Goal: Task Accomplishment & Management: Use online tool/utility

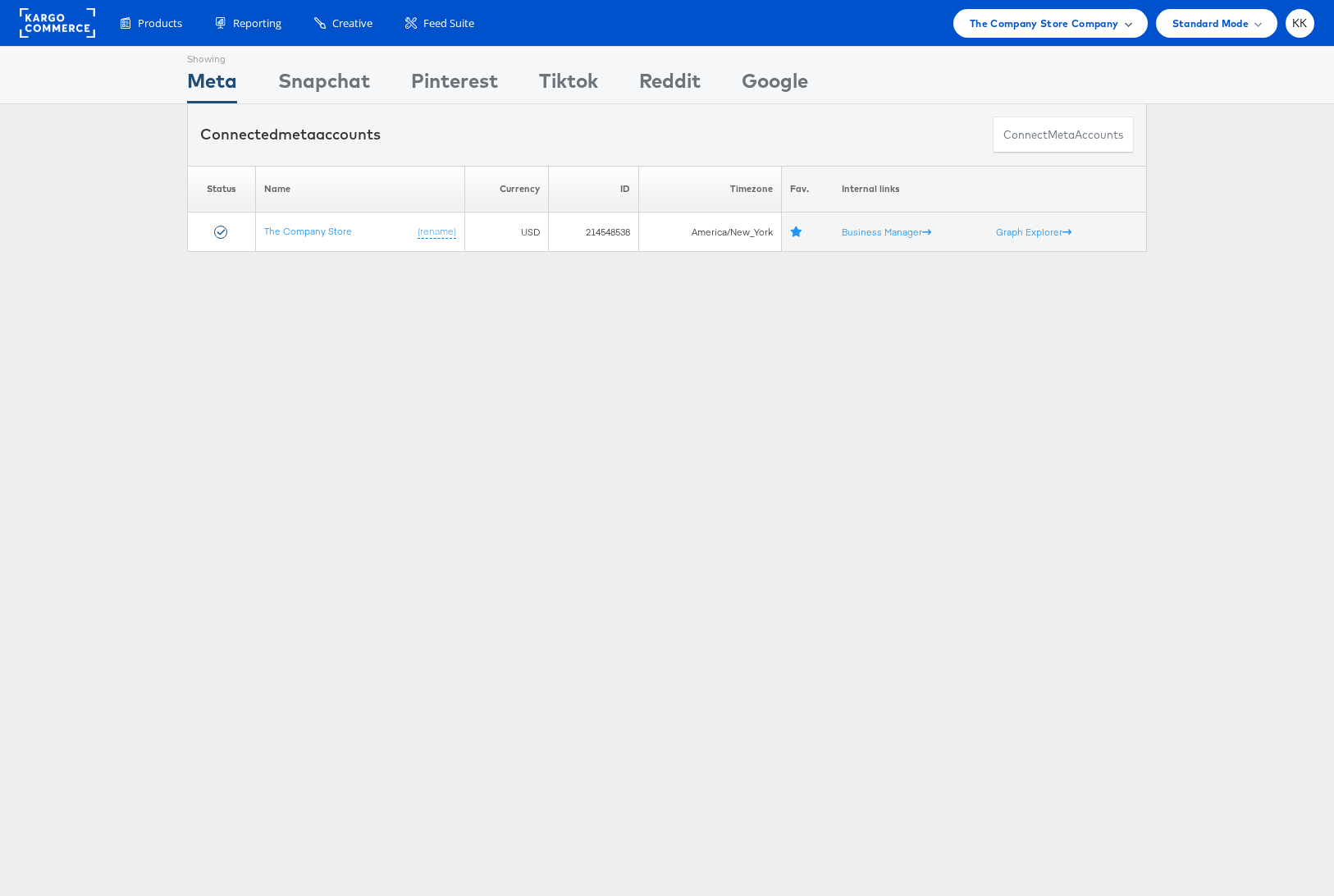
click at [1078, 15] on span "The Company Store Company" at bounding box center [1043, 24] width 149 height 18
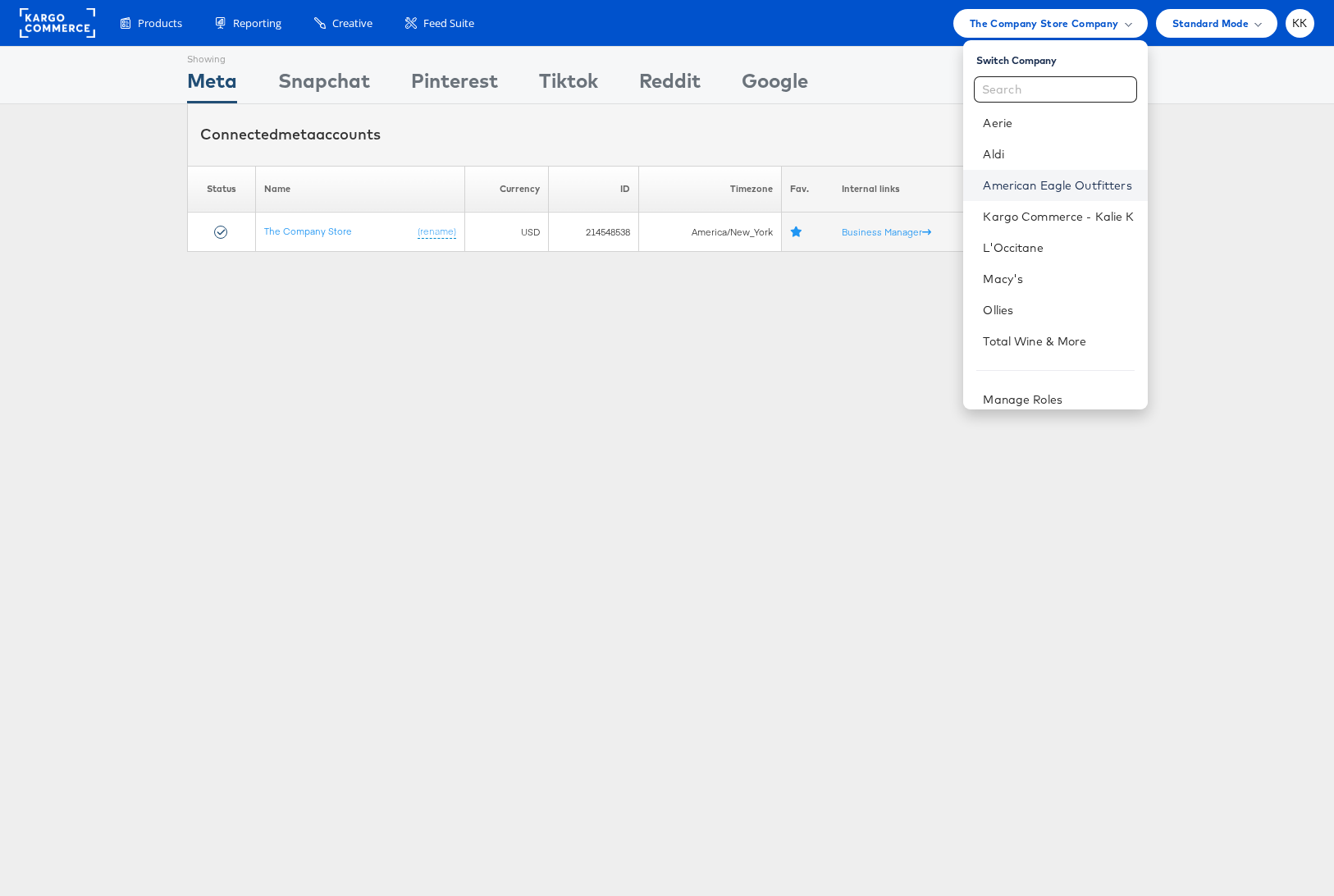
click at [1086, 181] on link "American Eagle Outfitters" at bounding box center [1057, 185] width 151 height 17
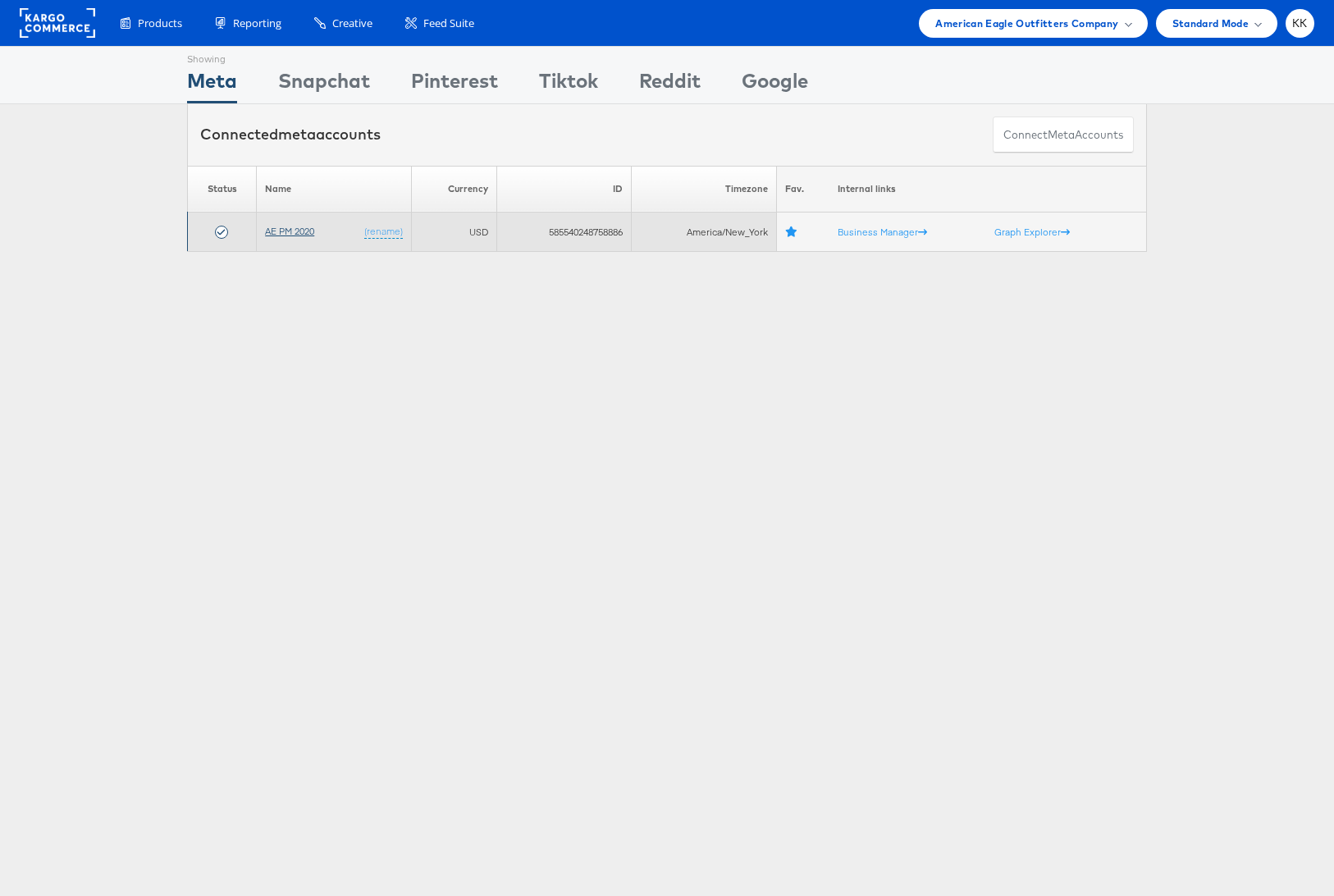
click at [283, 231] on link "AE PM 2020" at bounding box center [290, 231] width 49 height 12
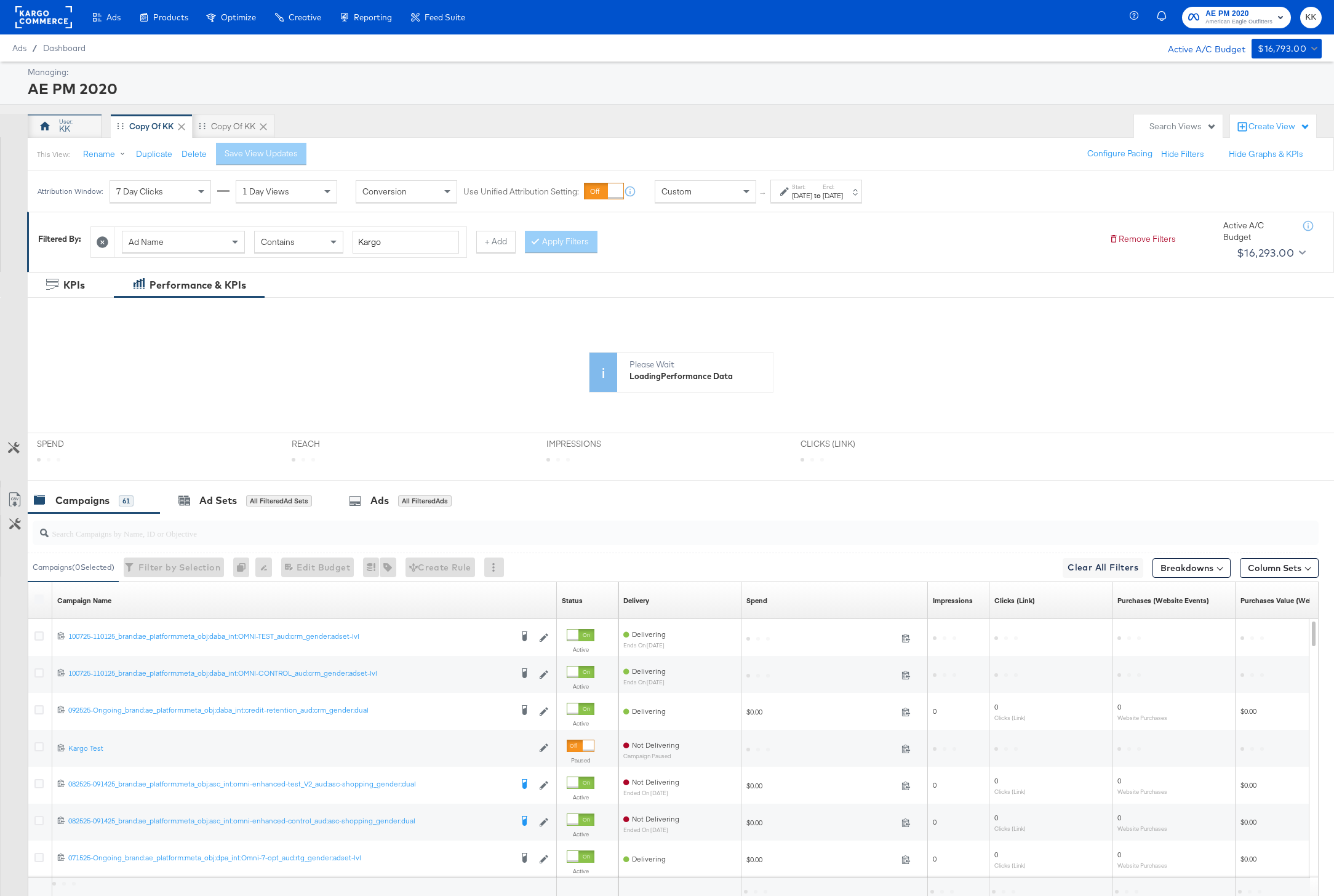
click at [78, 130] on div "KK" at bounding box center [65, 126] width 74 height 24
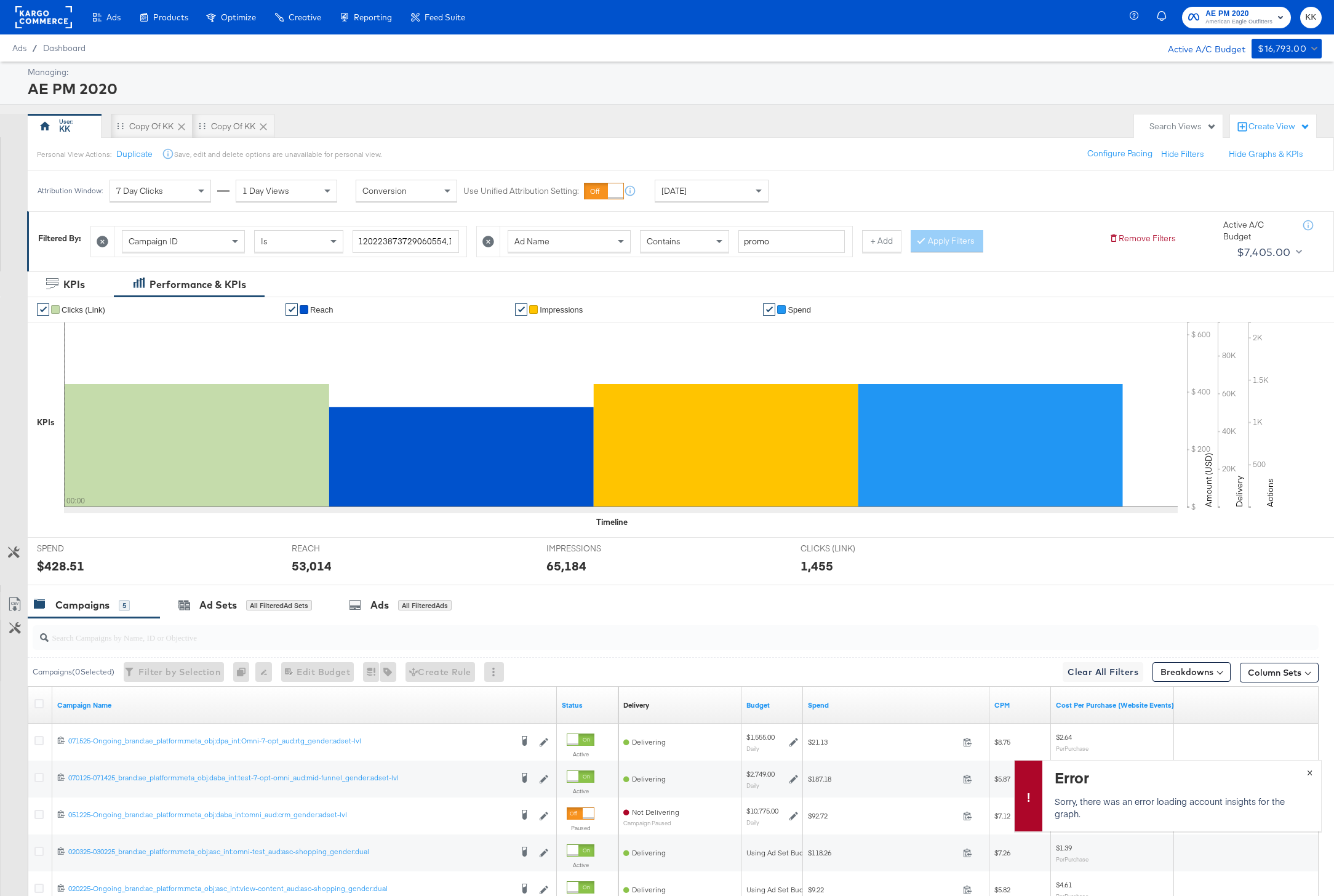
click at [1312, 773] on span "×" at bounding box center [1310, 770] width 5 height 14
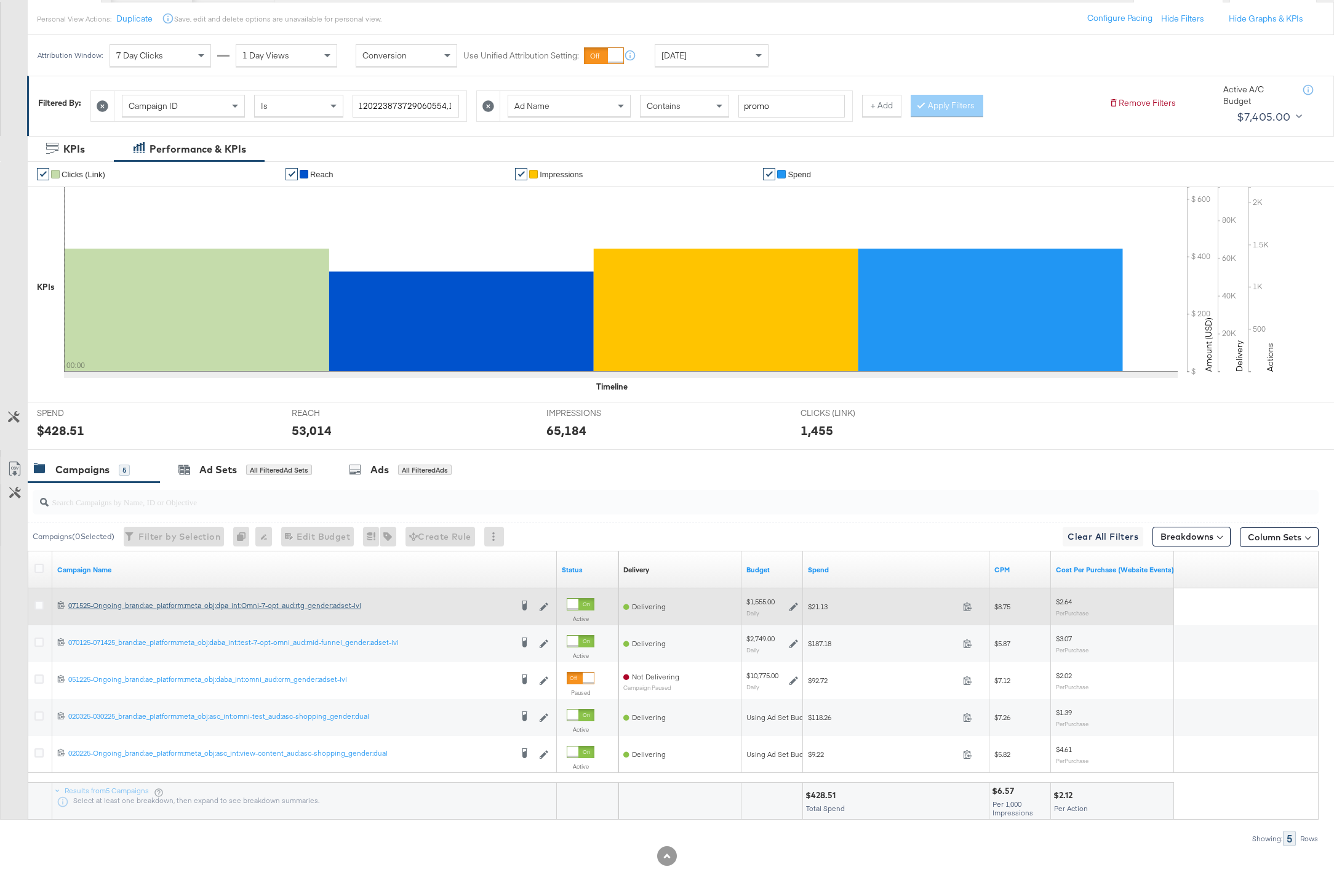
scroll to position [139, 0]
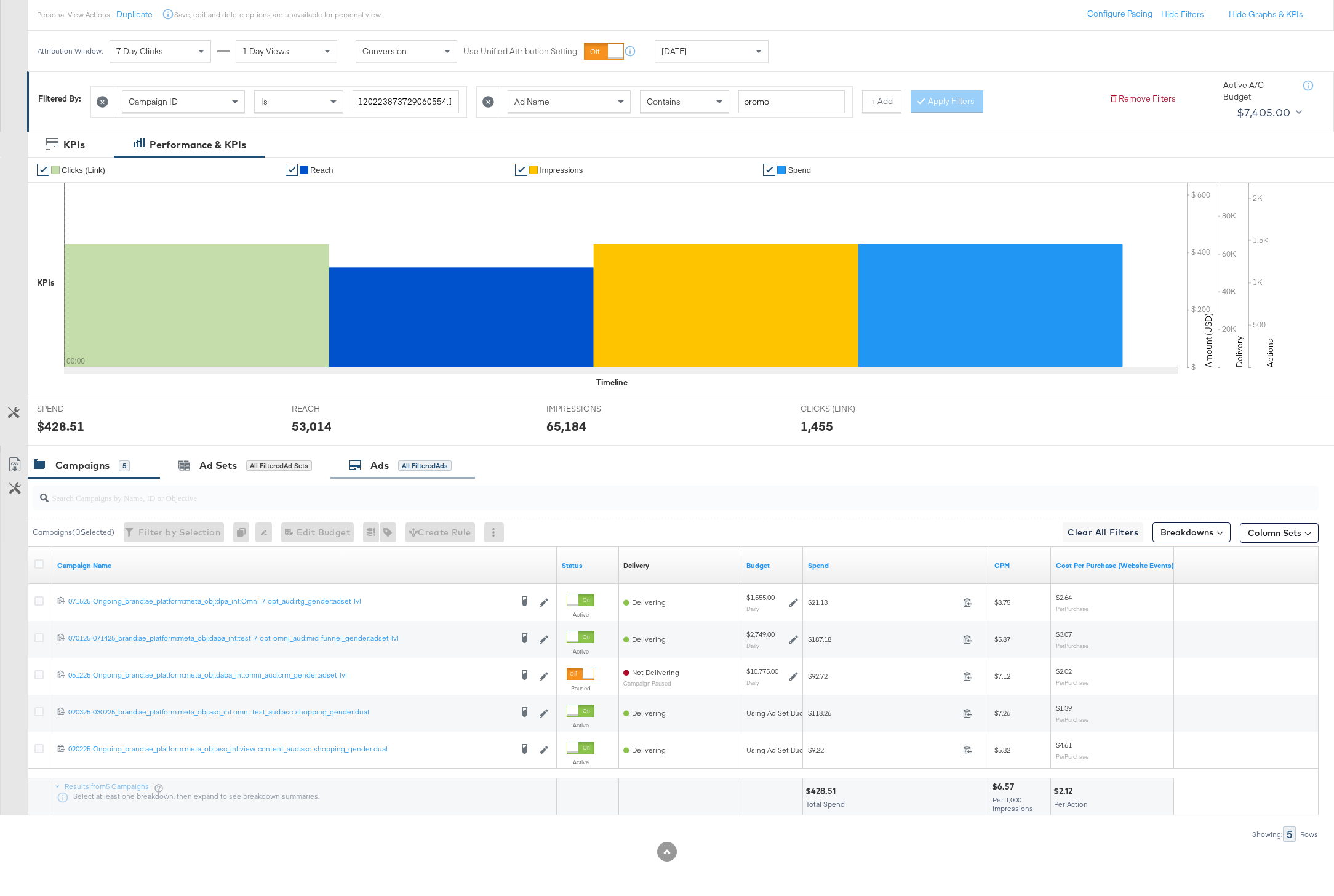
click at [403, 476] on div "Ads All Filtered Ads" at bounding box center [403, 465] width 145 height 26
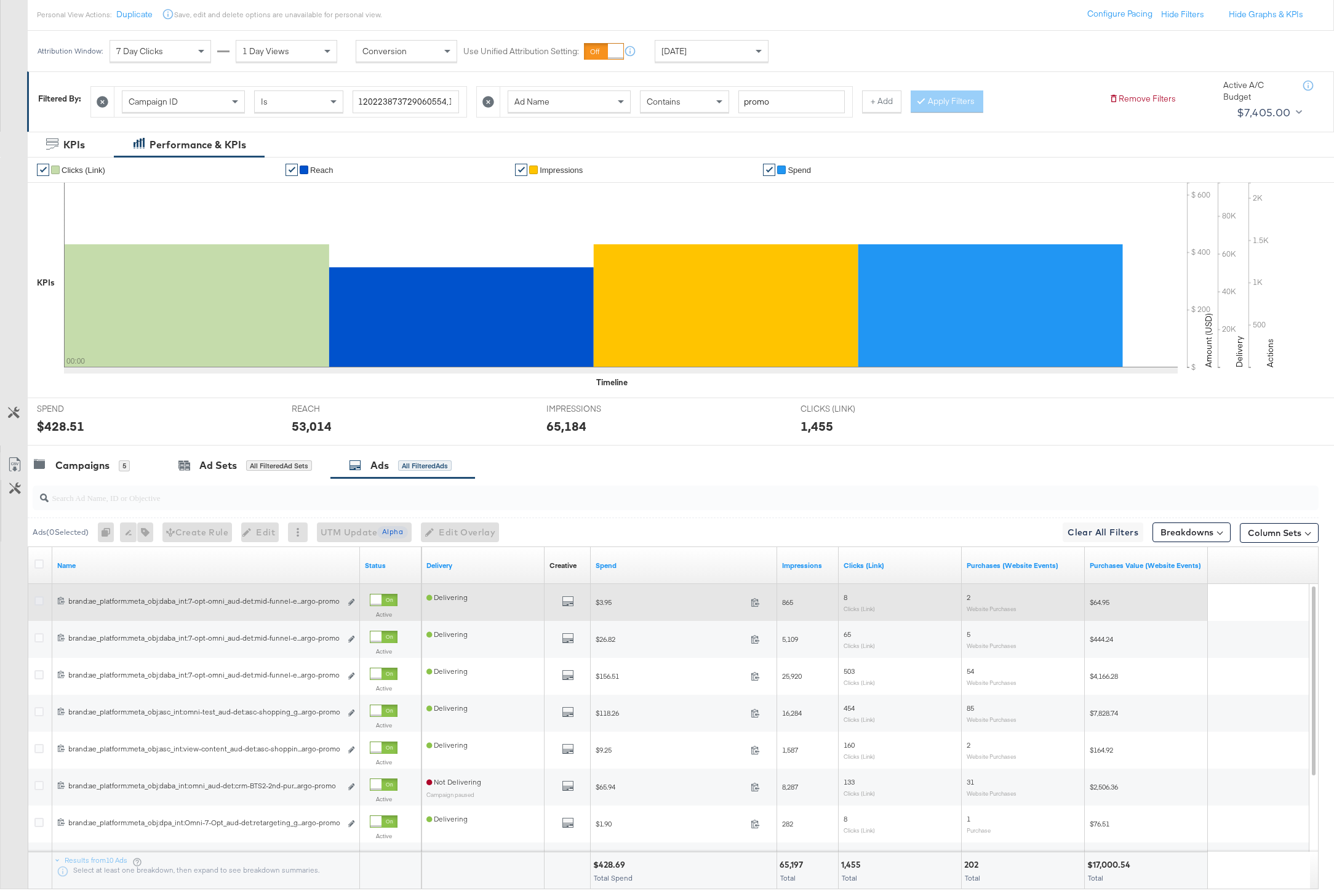
click at [40, 602] on icon at bounding box center [39, 601] width 9 height 9
click at [0, 0] on input "checkbox" at bounding box center [0, 0] width 0 height 0
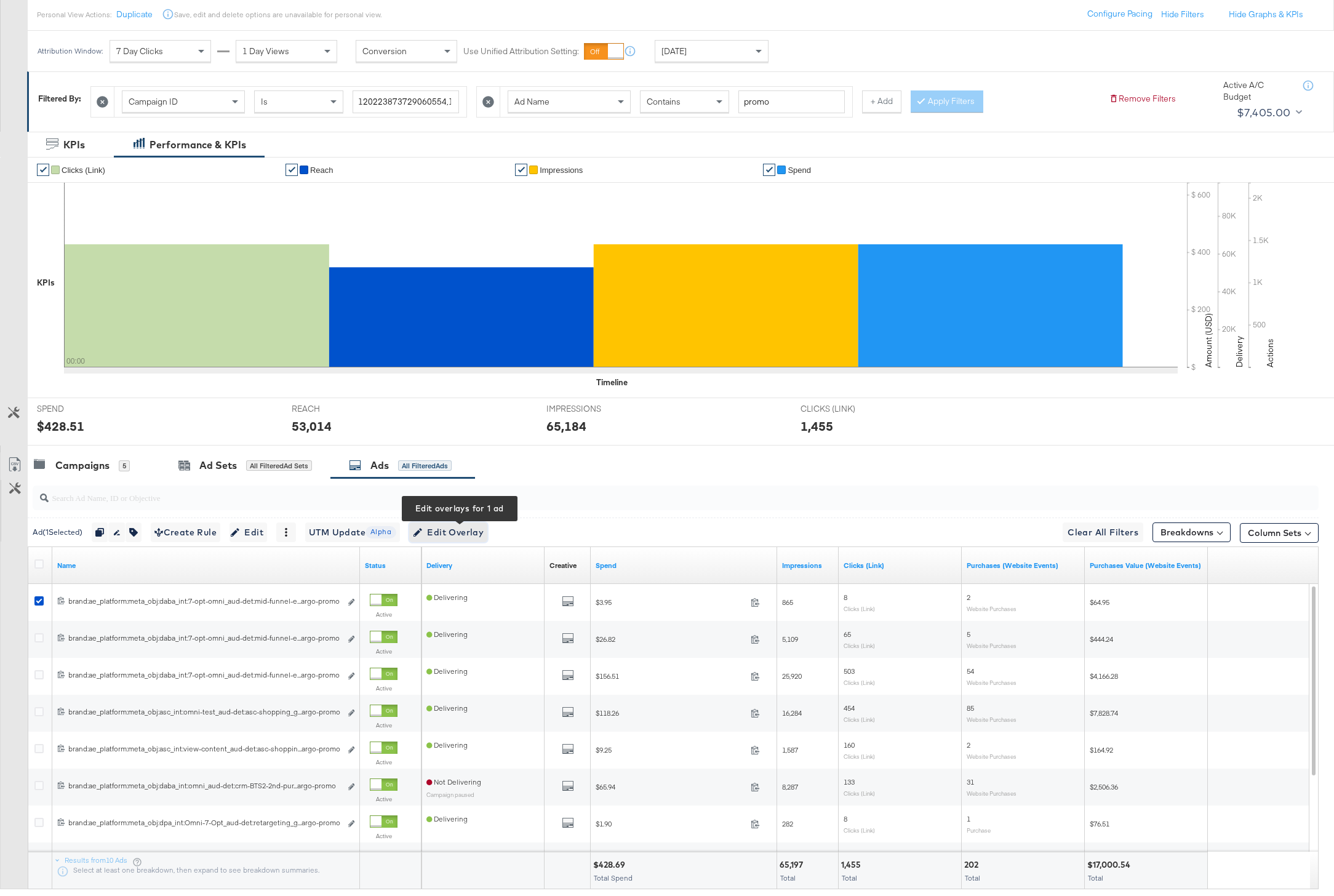
click at [450, 534] on span "Edit Overlay Edit overlays for 1 ad" at bounding box center [448, 532] width 71 height 15
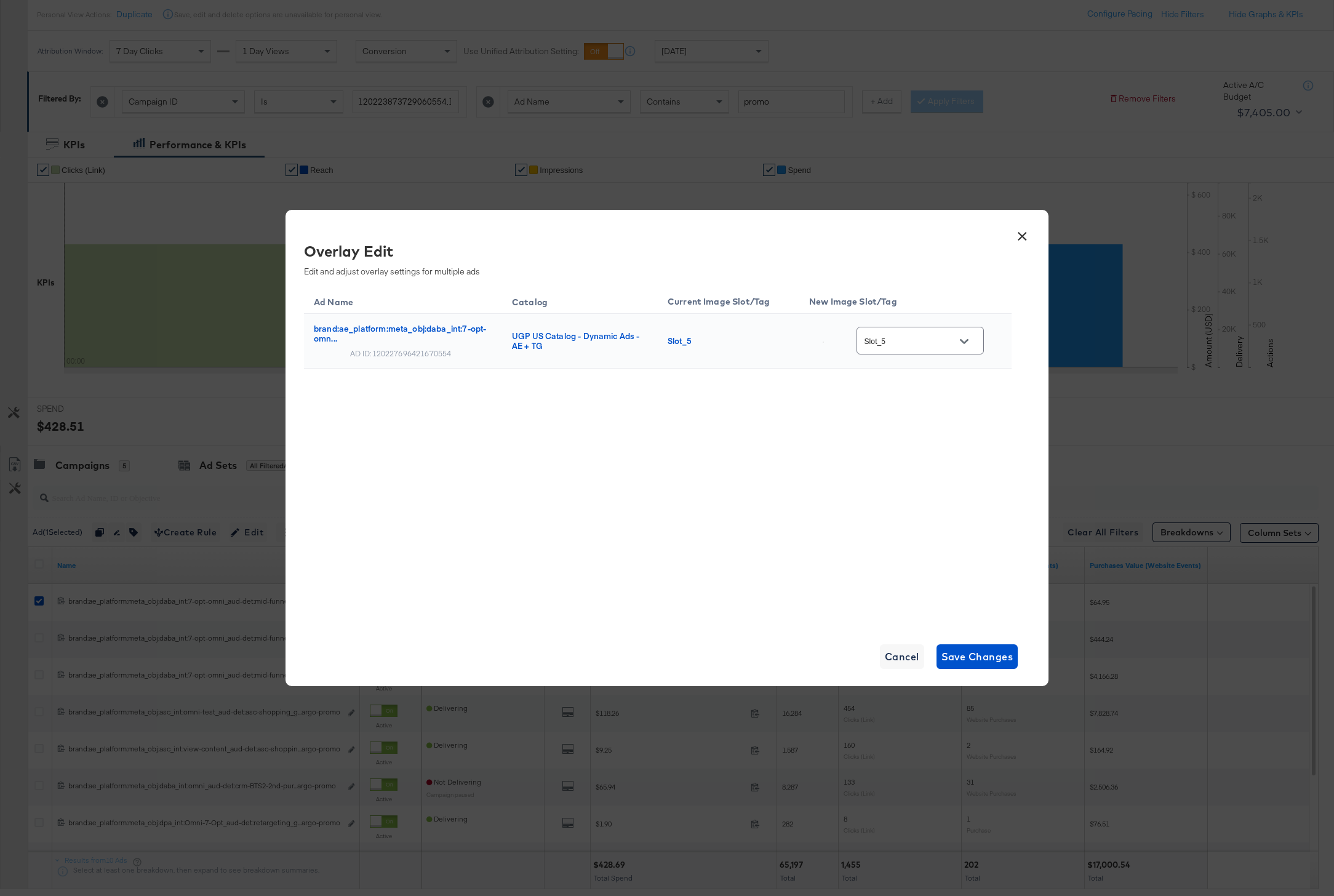
click at [1026, 235] on button "×" at bounding box center [1023, 233] width 22 height 22
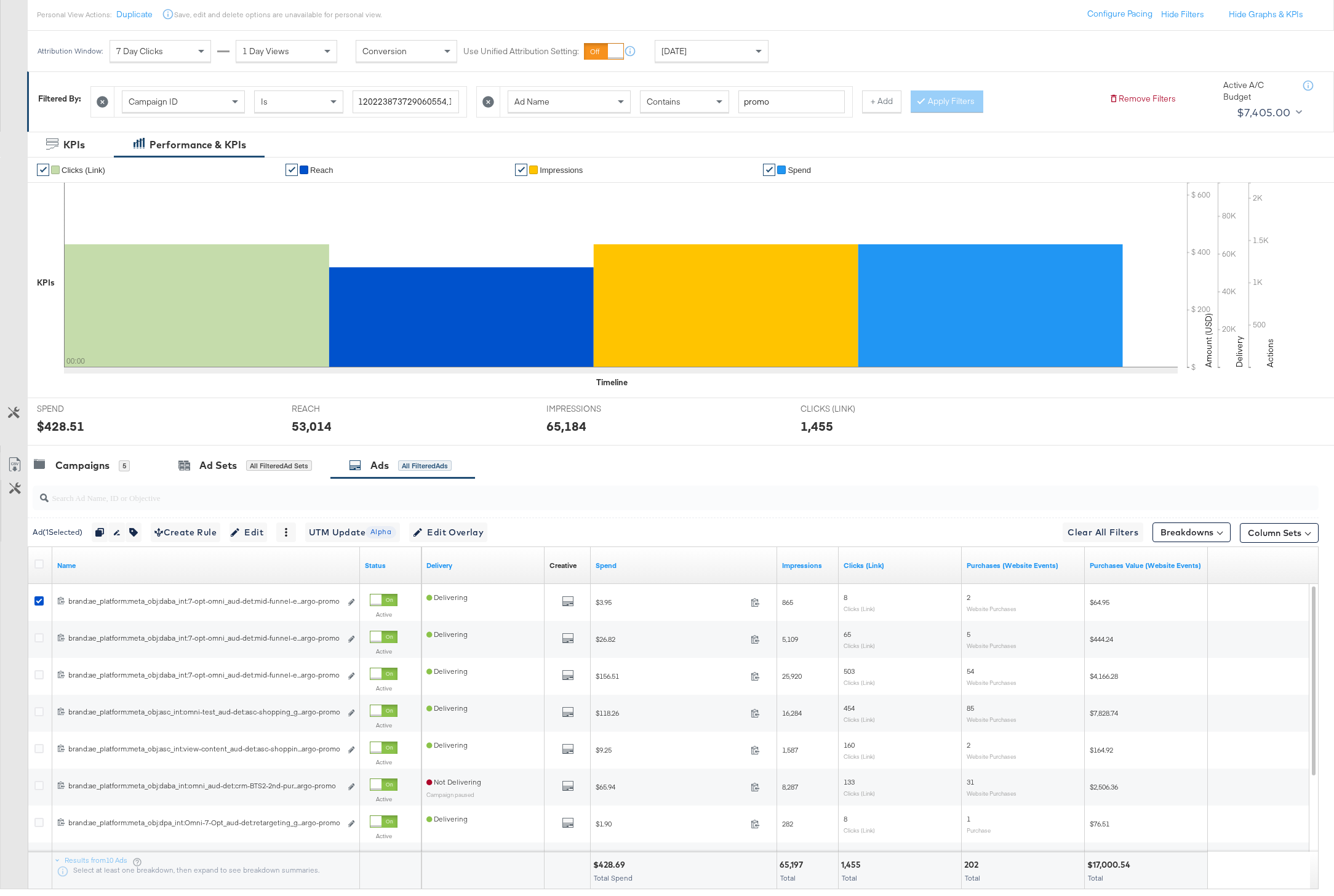
click at [98, 103] on icon at bounding box center [102, 102] width 12 height 12
click at [102, 101] on icon at bounding box center [102, 102] width 12 height 12
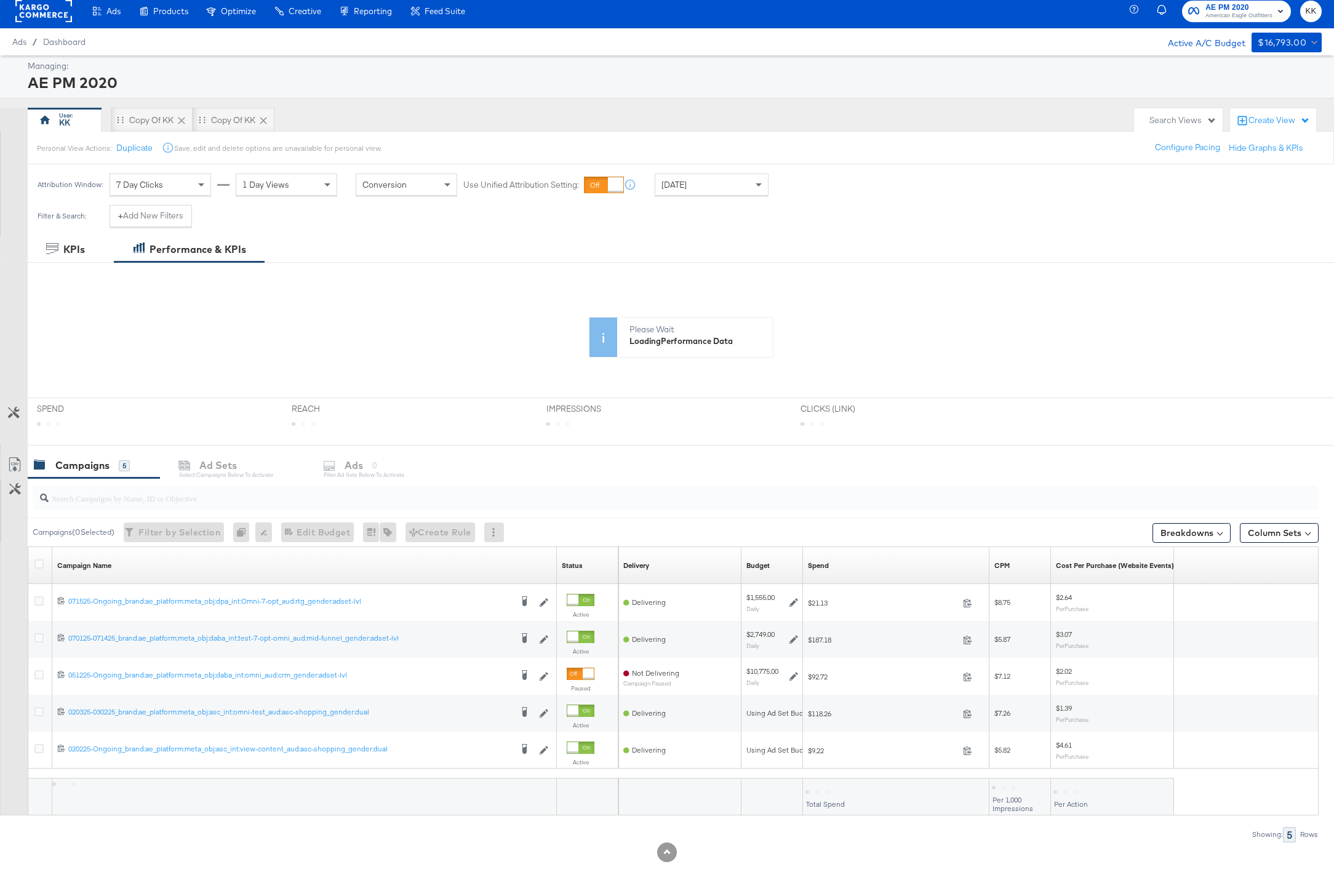
scroll to position [0, 0]
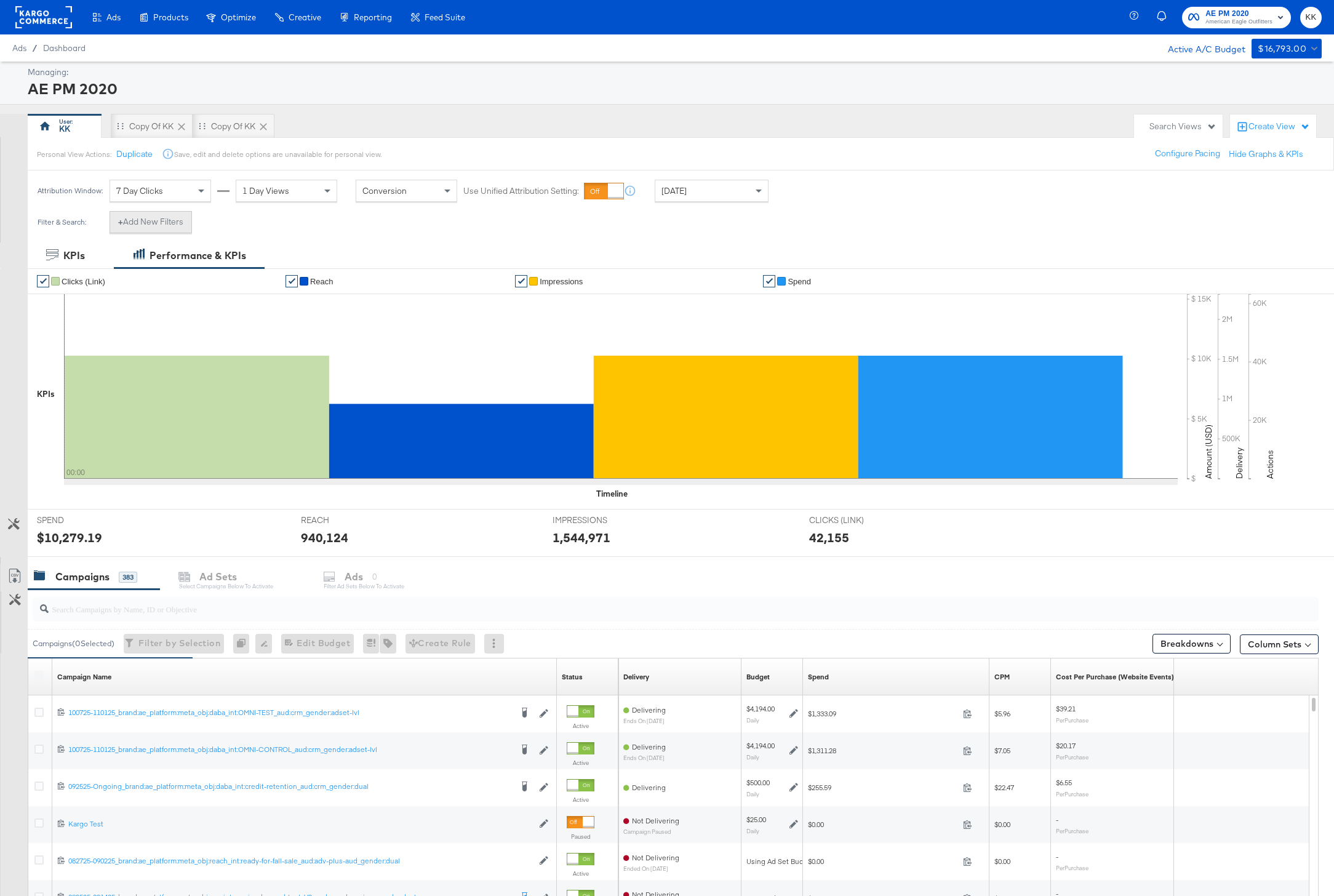
click at [154, 221] on button "+ Add New Filters" at bounding box center [151, 222] width 83 height 22
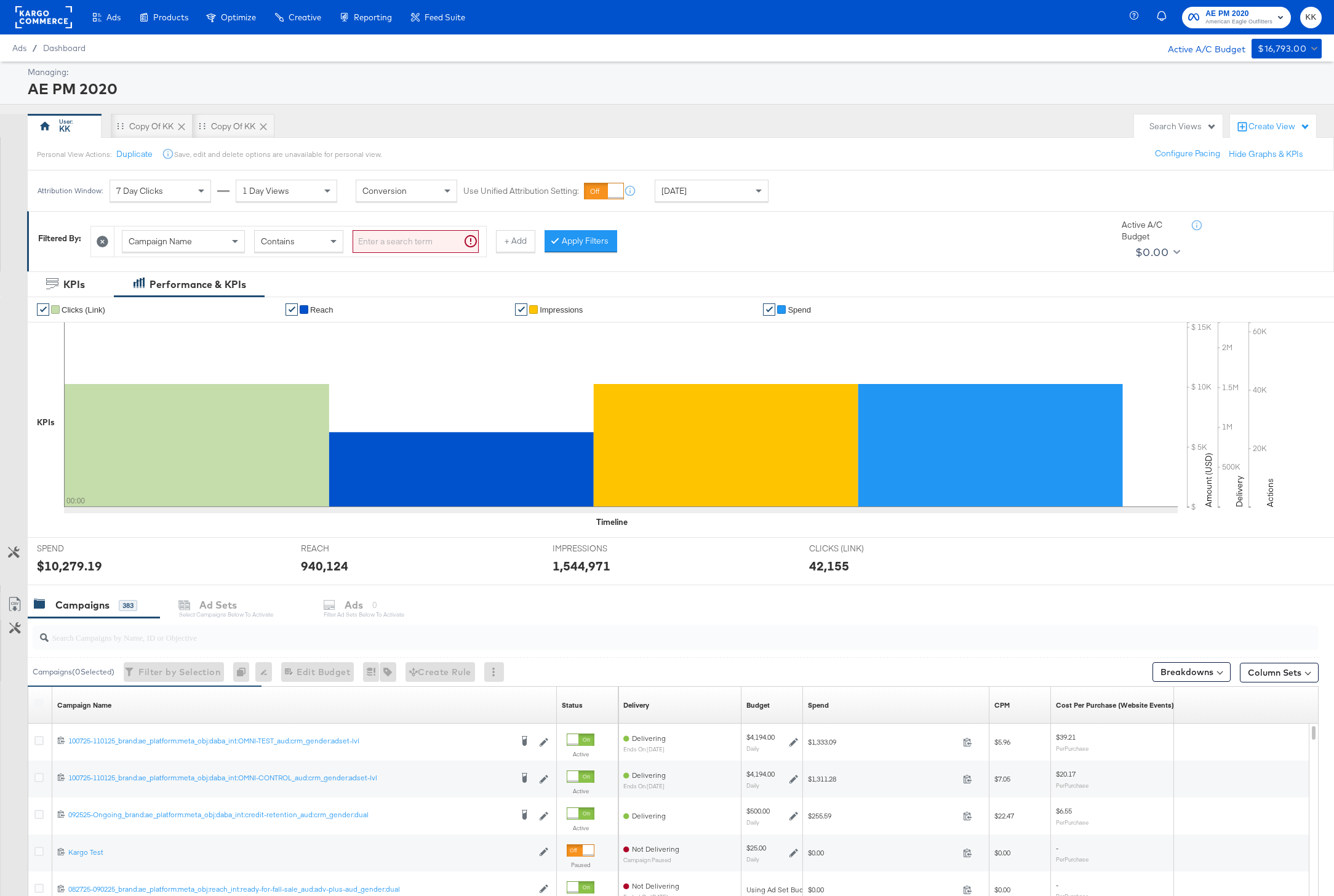
click at [220, 239] on div "Campaign Name" at bounding box center [183, 241] width 122 height 21
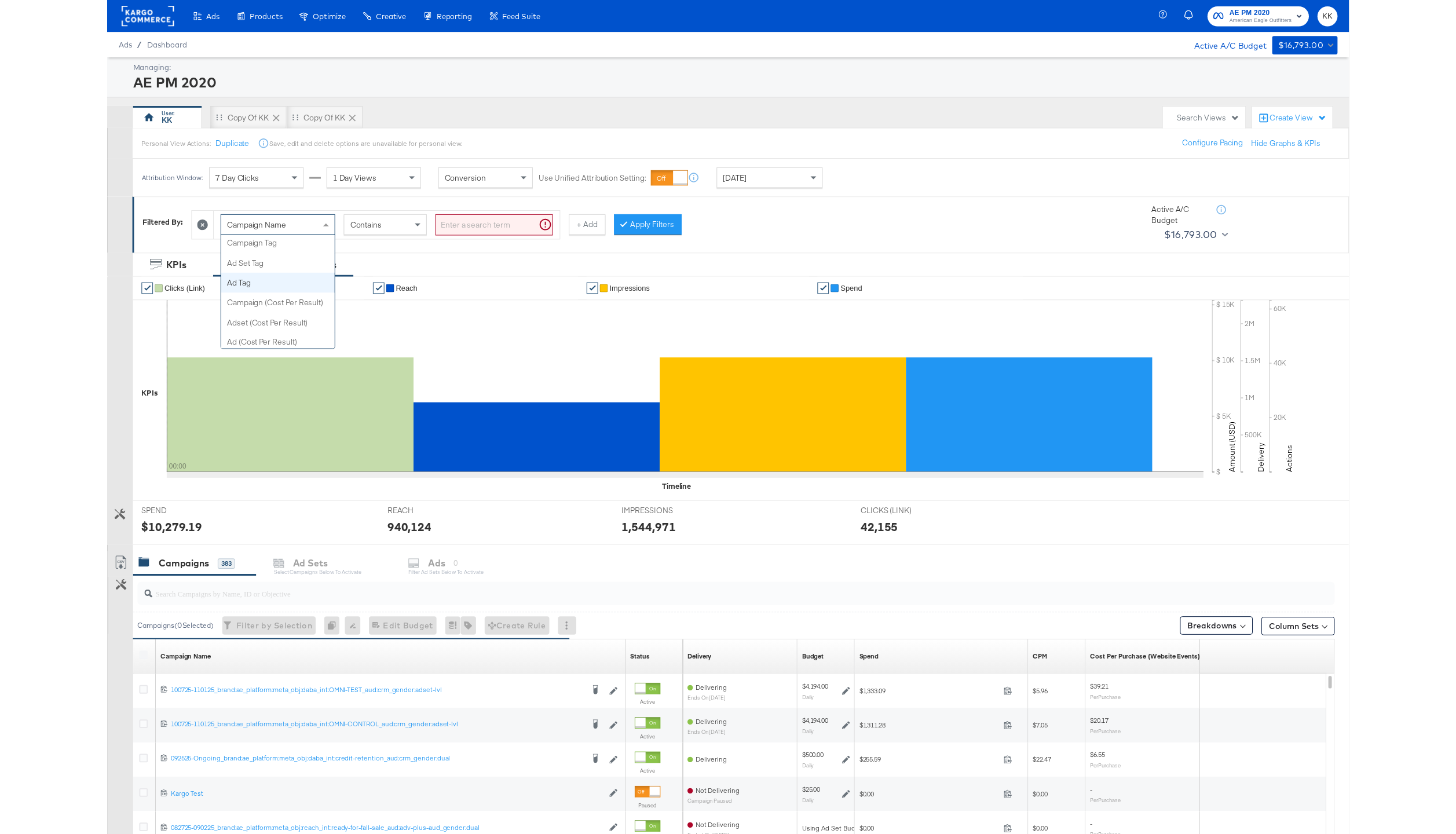
scroll to position [432, 0]
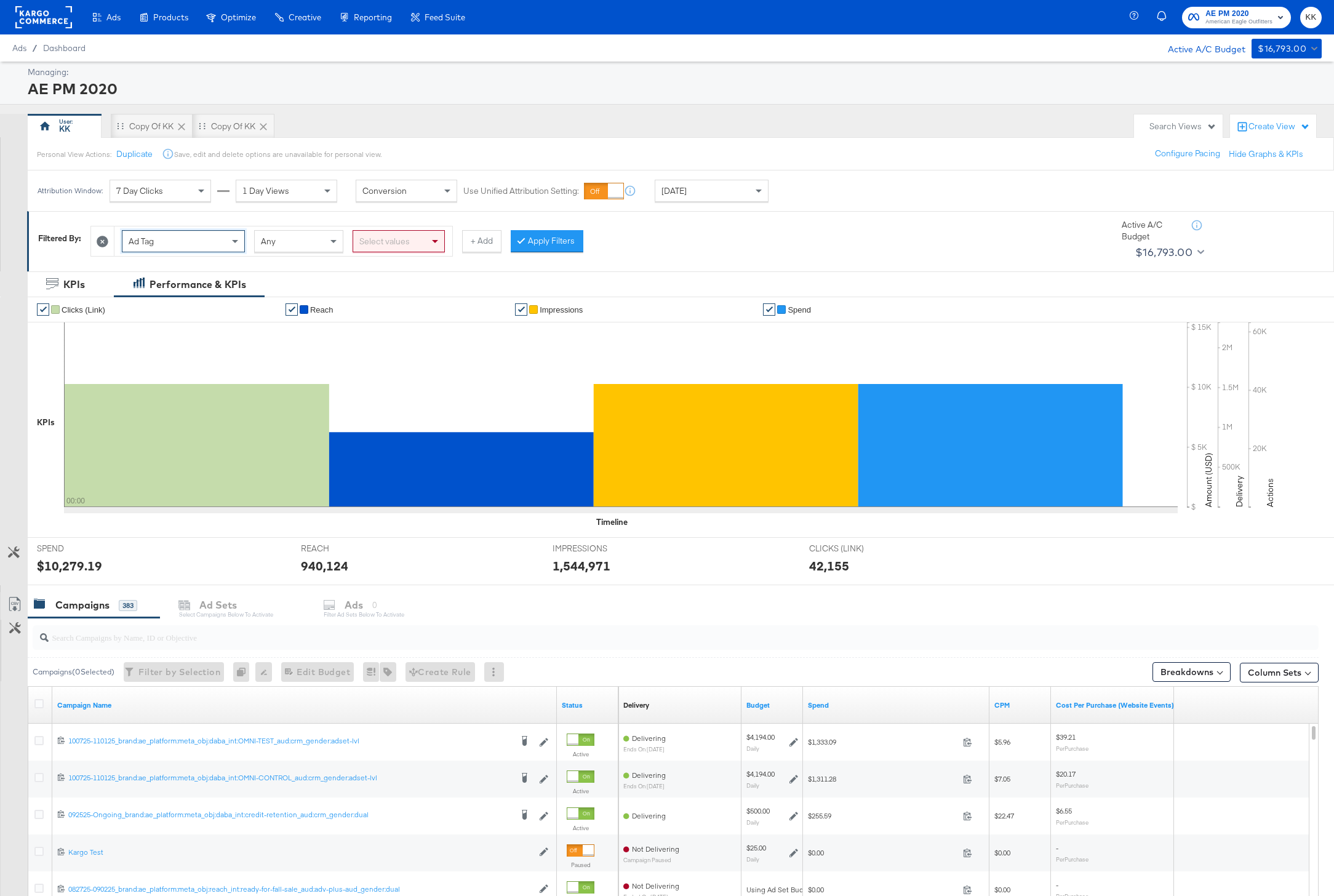
click at [103, 244] on icon at bounding box center [102, 242] width 12 height 12
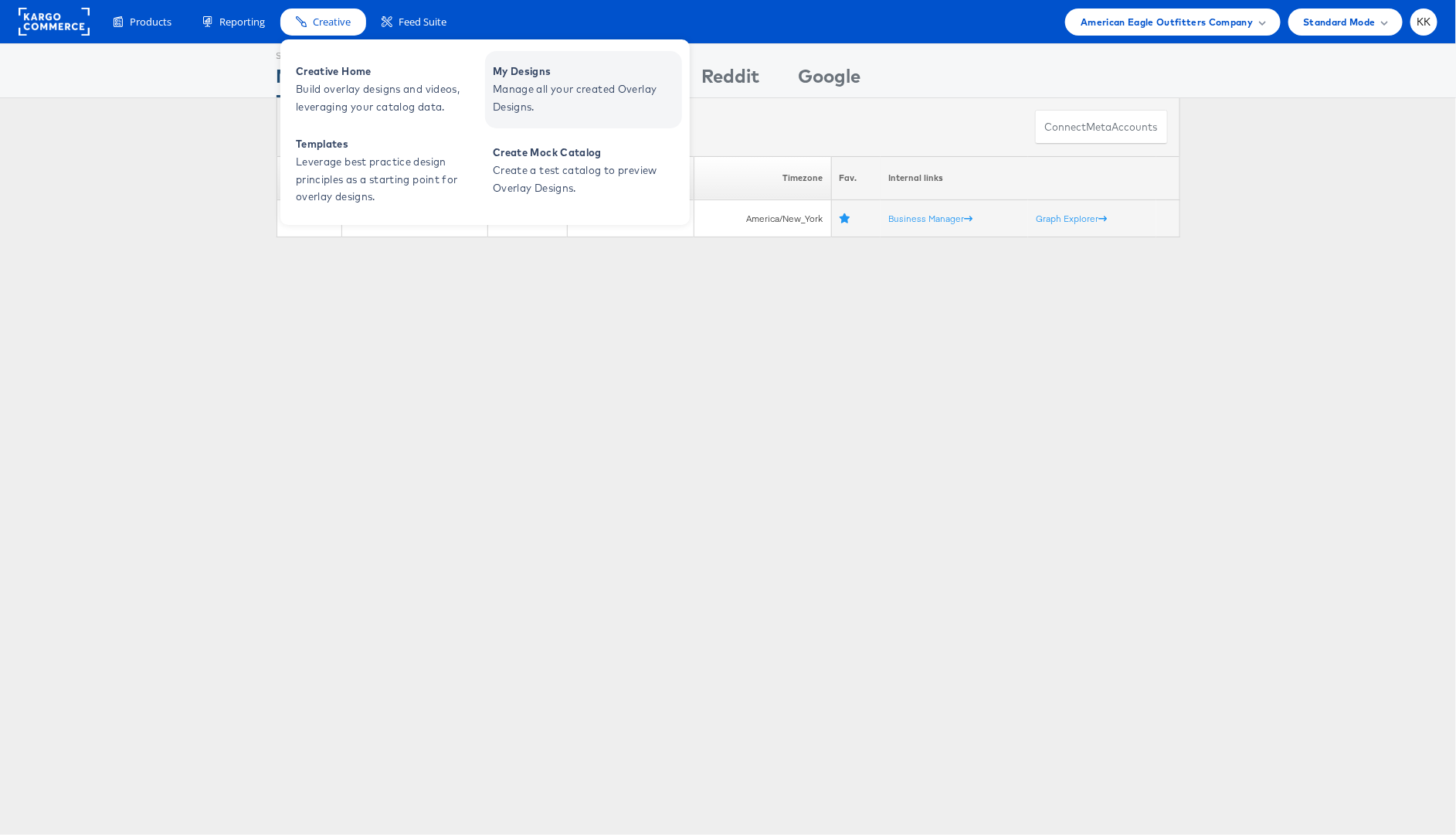
click at [552, 71] on span "My Designs" at bounding box center [585, 71] width 185 height 17
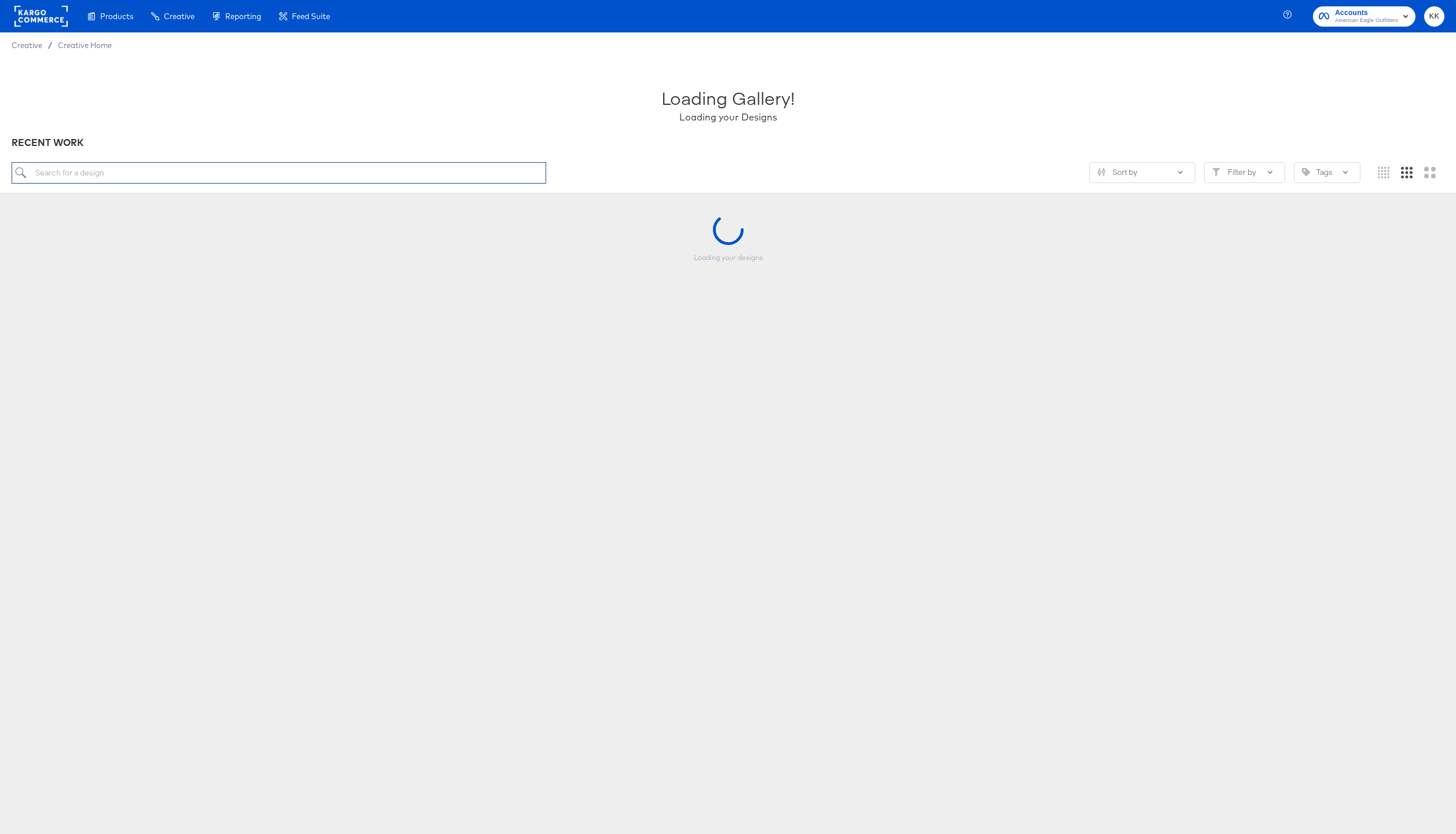
click at [117, 168] on input "search" at bounding box center [279, 173] width 534 height 21
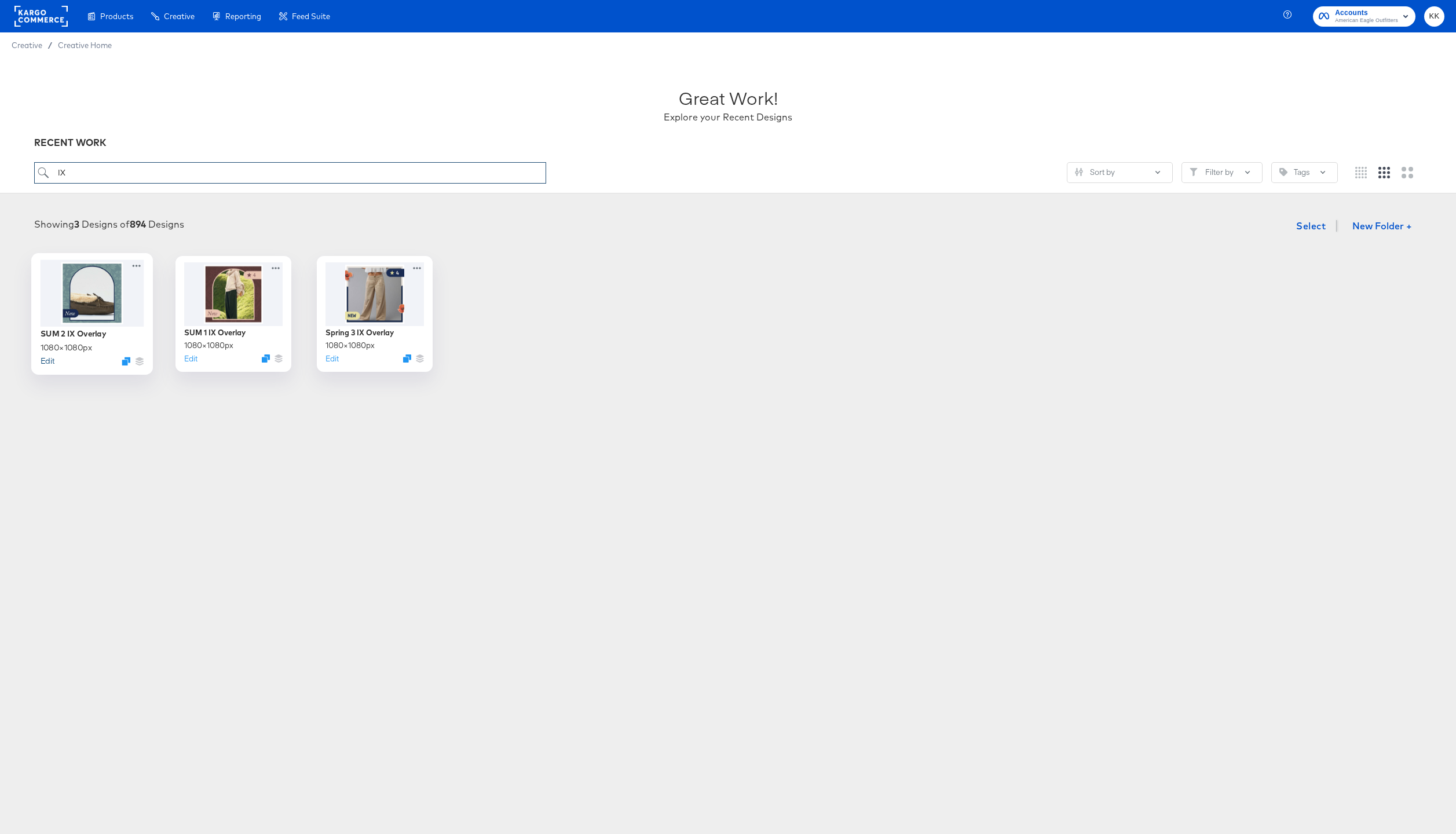
type input "IX"
click at [47, 363] on button "Edit" at bounding box center [47, 361] width 14 height 11
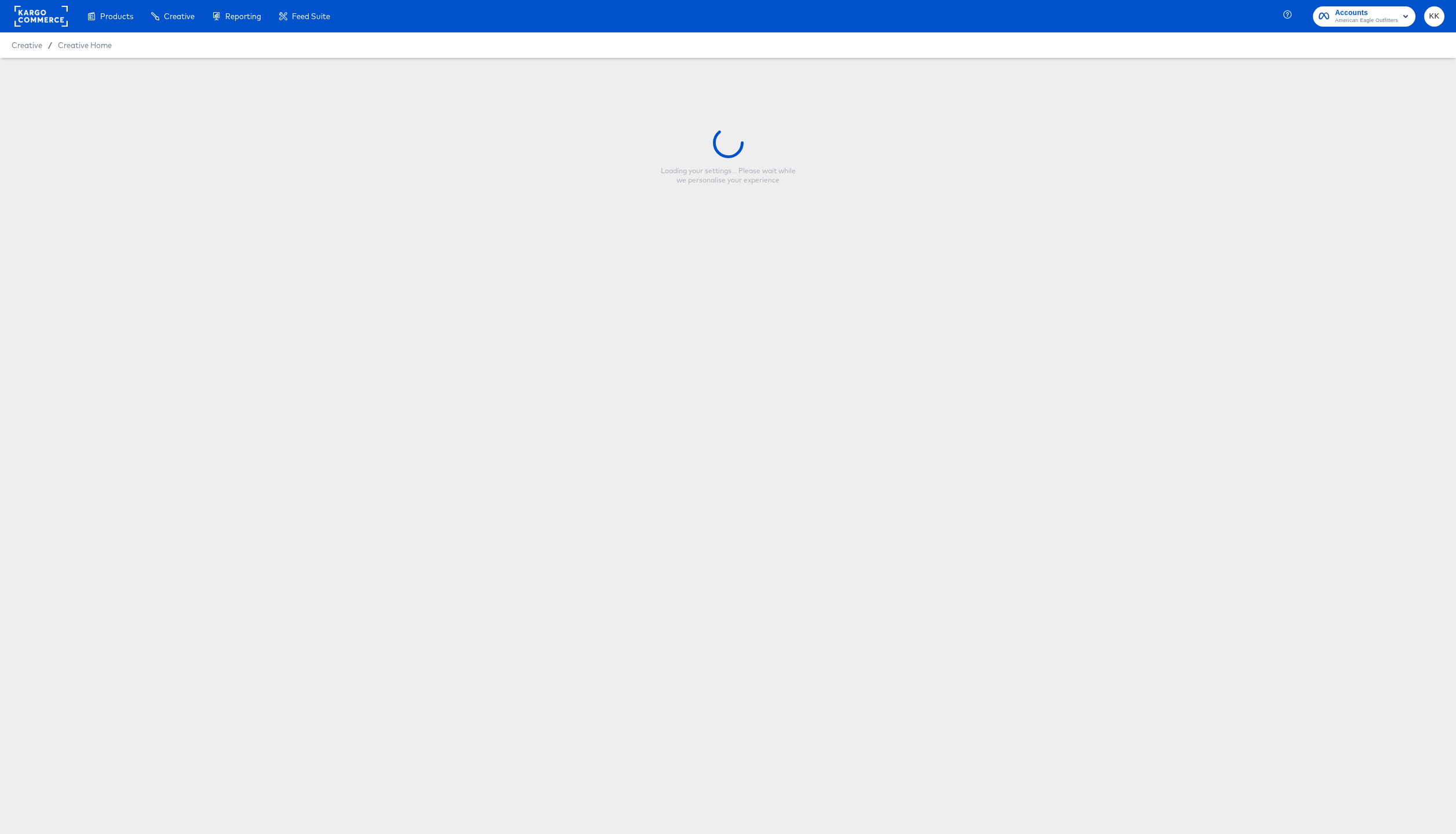
type input "SUM 2 IX Overlay"
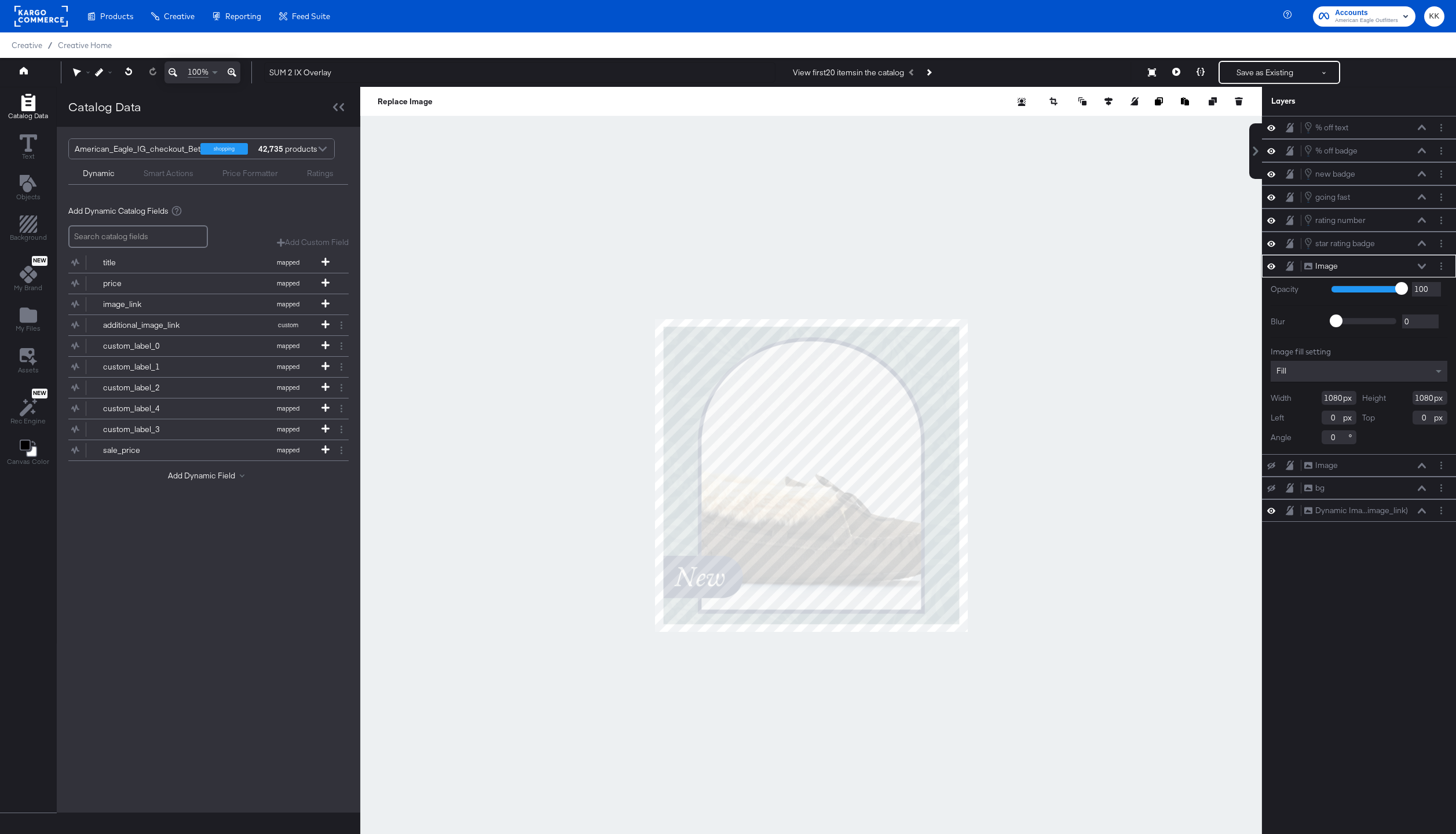
click at [1421, 266] on icon at bounding box center [1421, 266] width 8 height 5
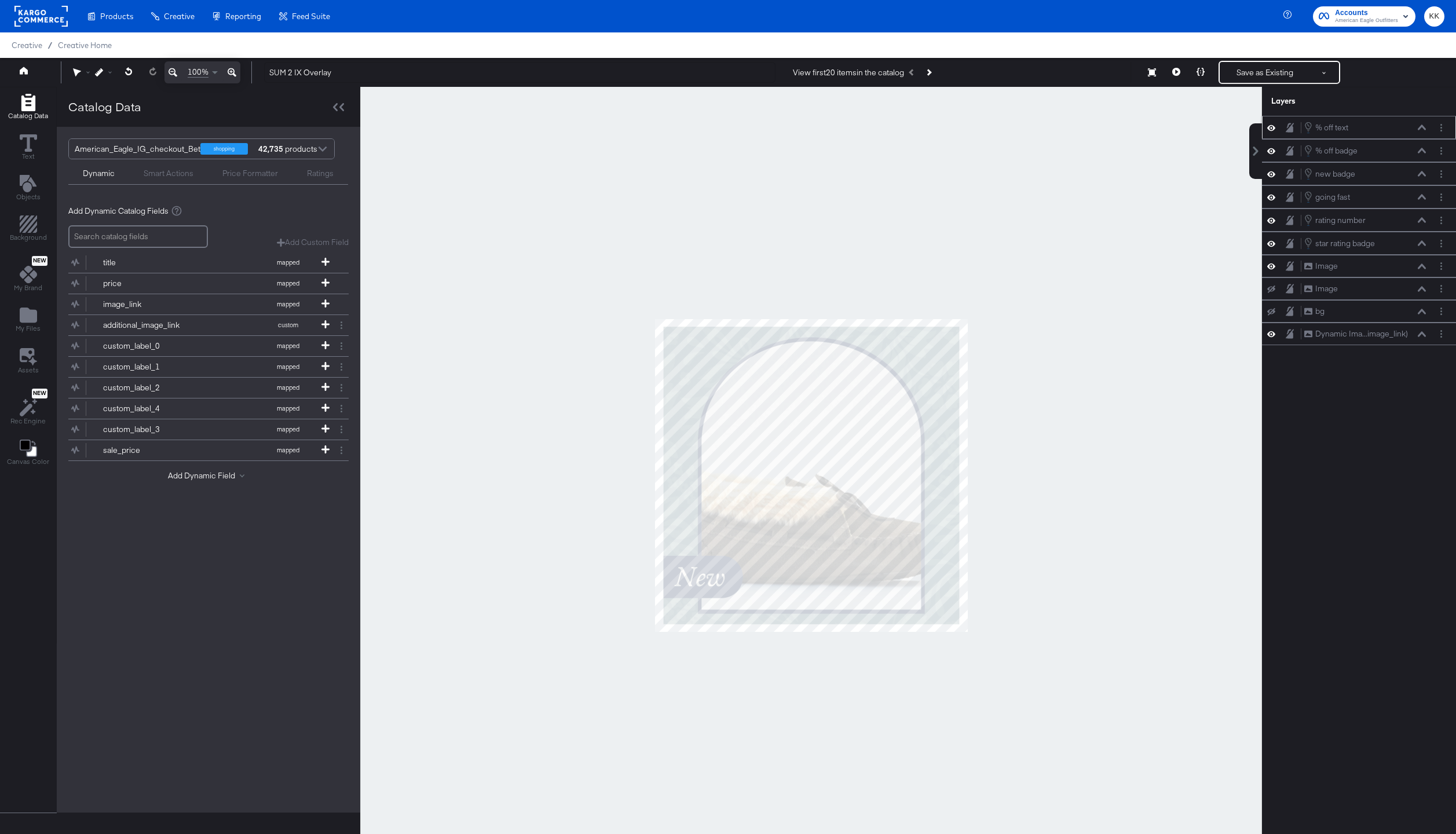
click at [1424, 126] on icon at bounding box center [1421, 127] width 8 height 6
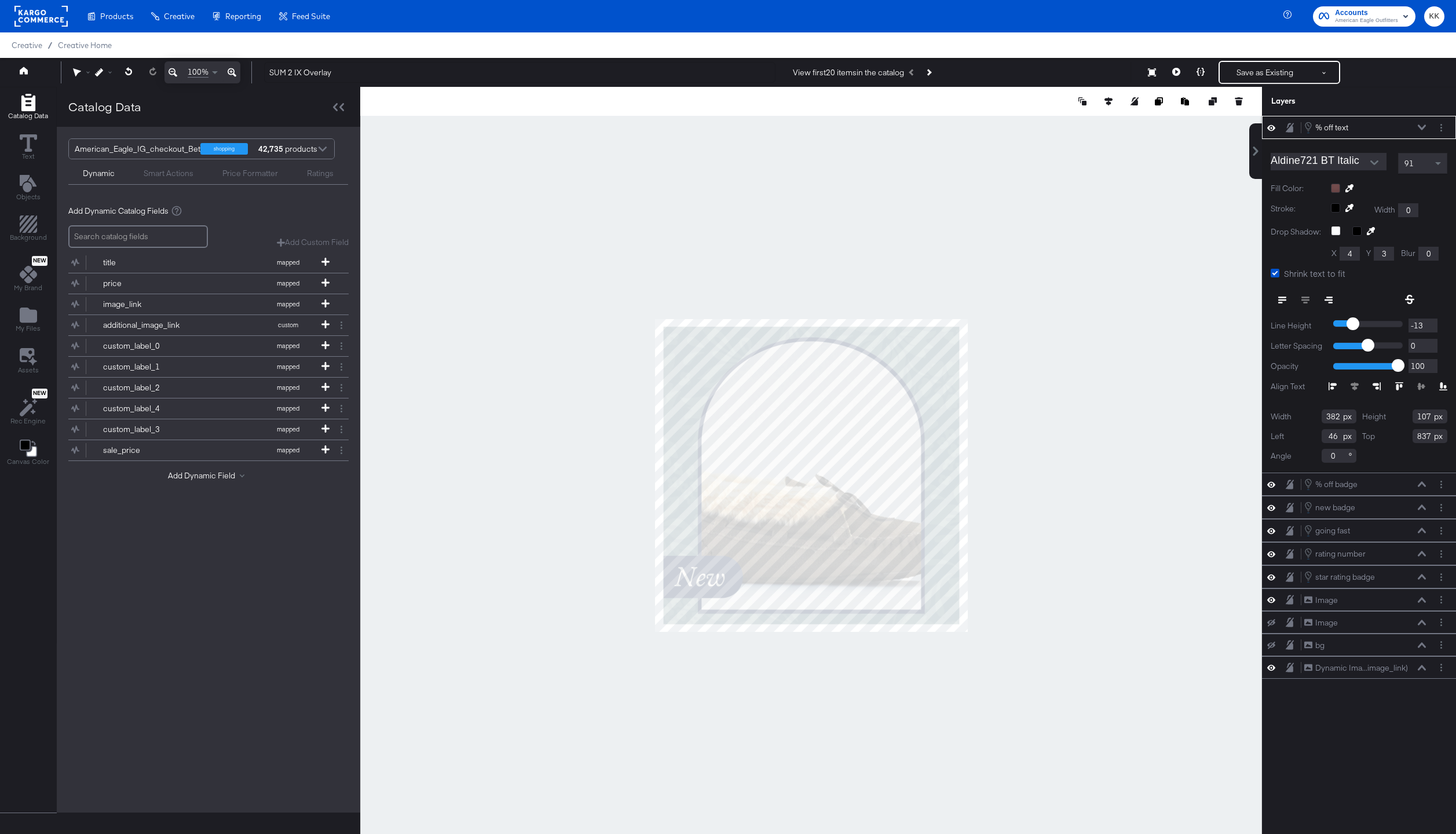
click at [1424, 126] on icon at bounding box center [1421, 127] width 8 height 5
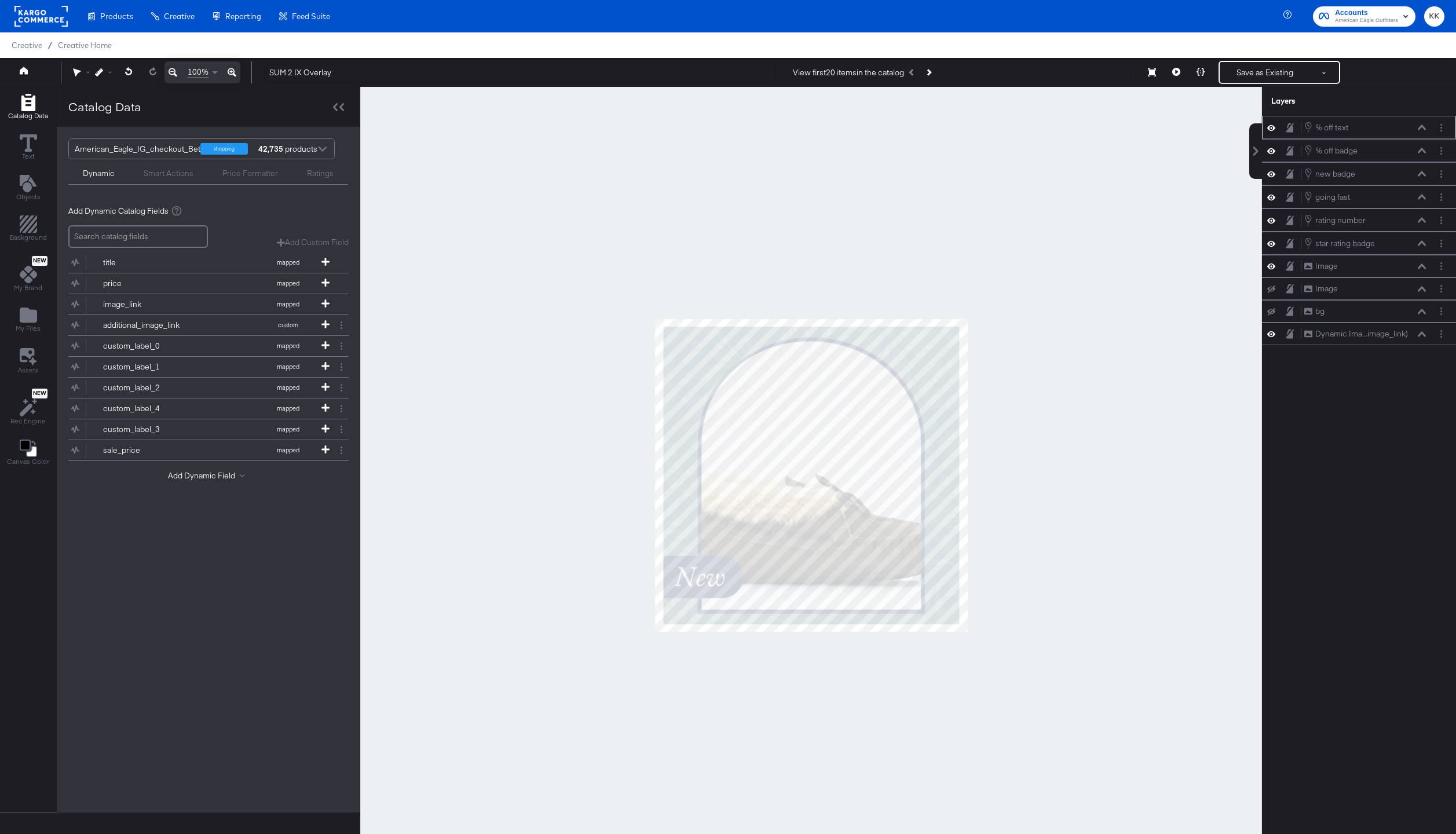
click at [1424, 126] on icon at bounding box center [1421, 127] width 8 height 6
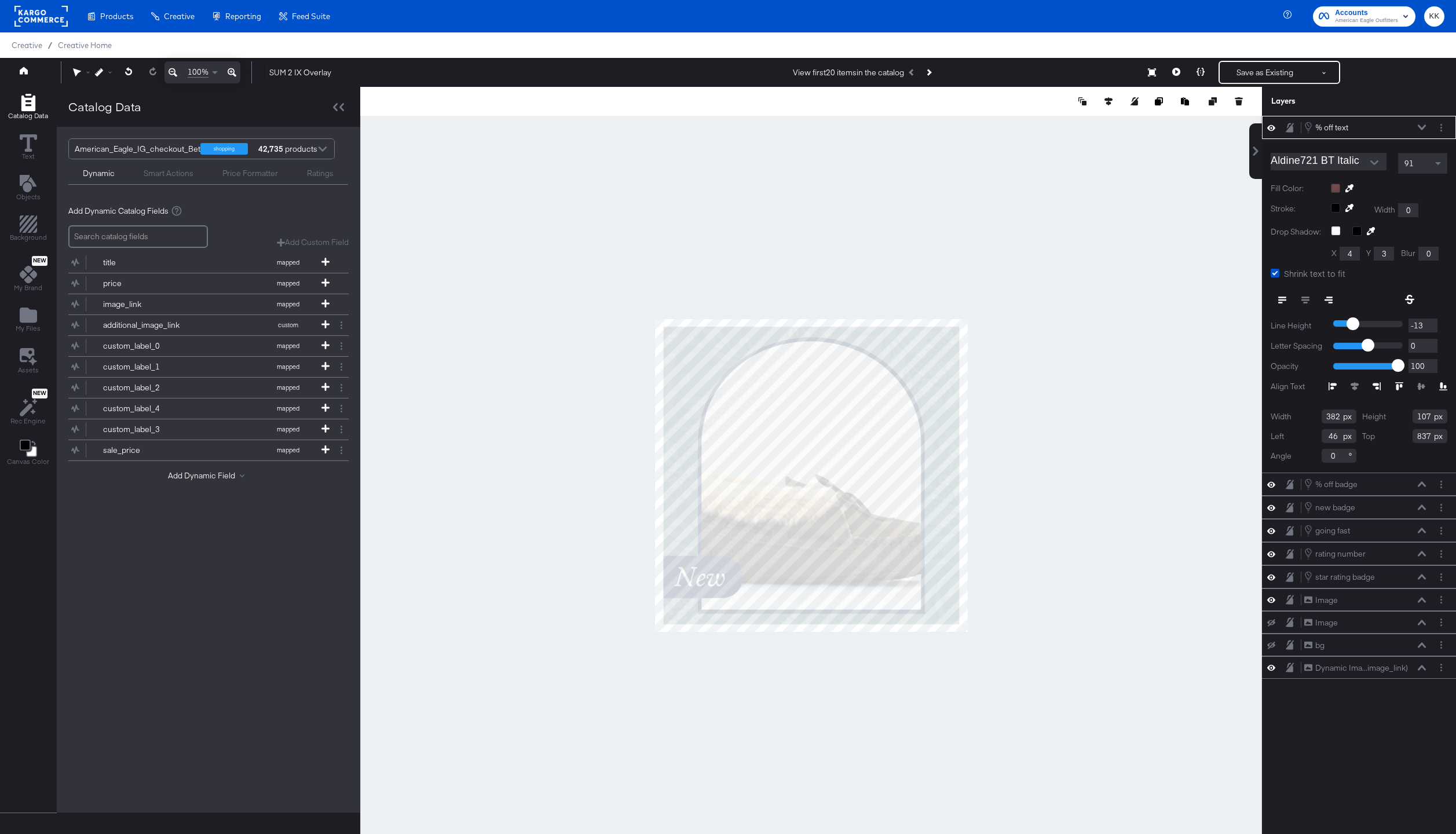
click at [1424, 126] on icon at bounding box center [1421, 127] width 8 height 5
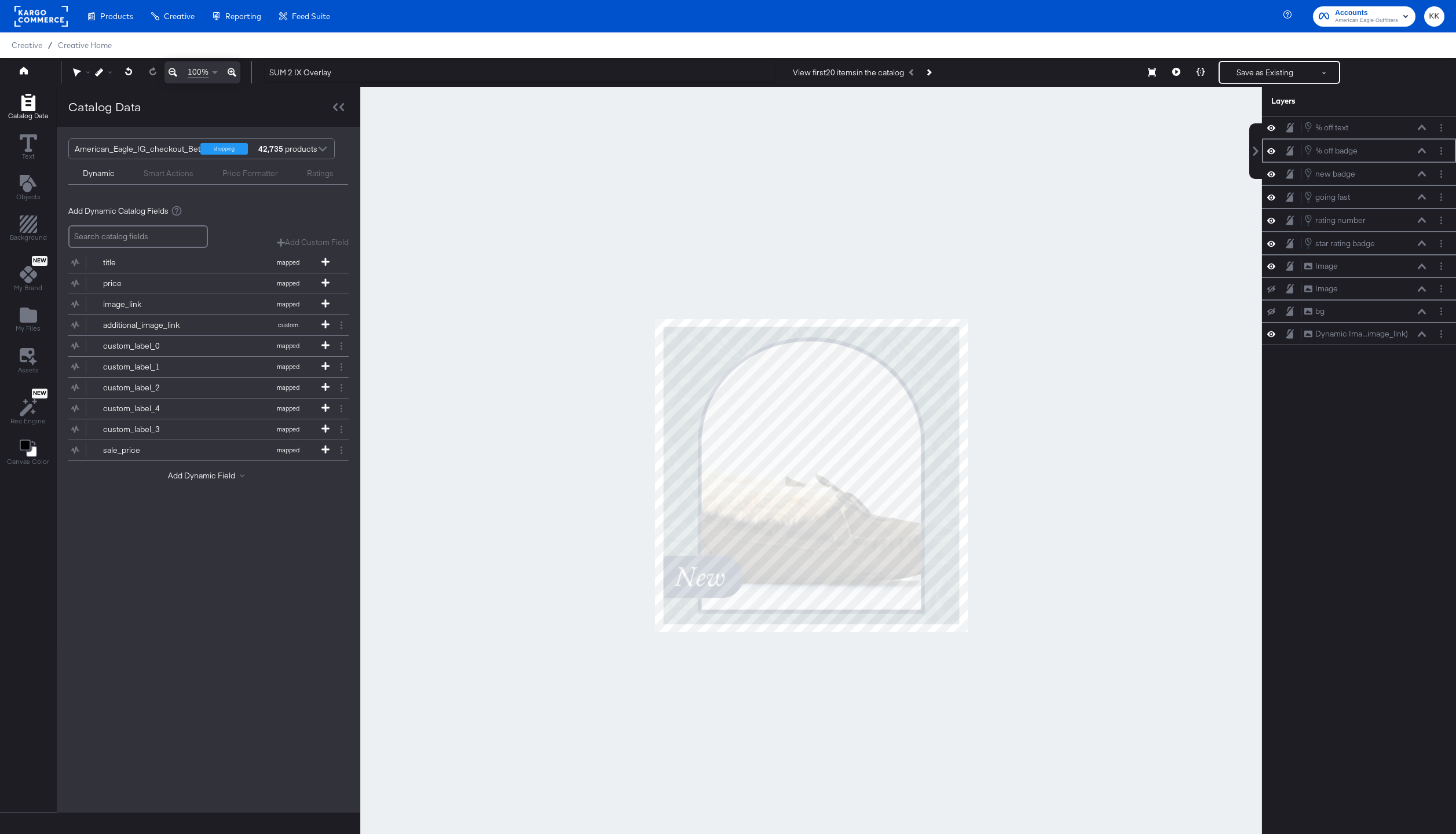
click at [1423, 149] on icon at bounding box center [1421, 150] width 8 height 5
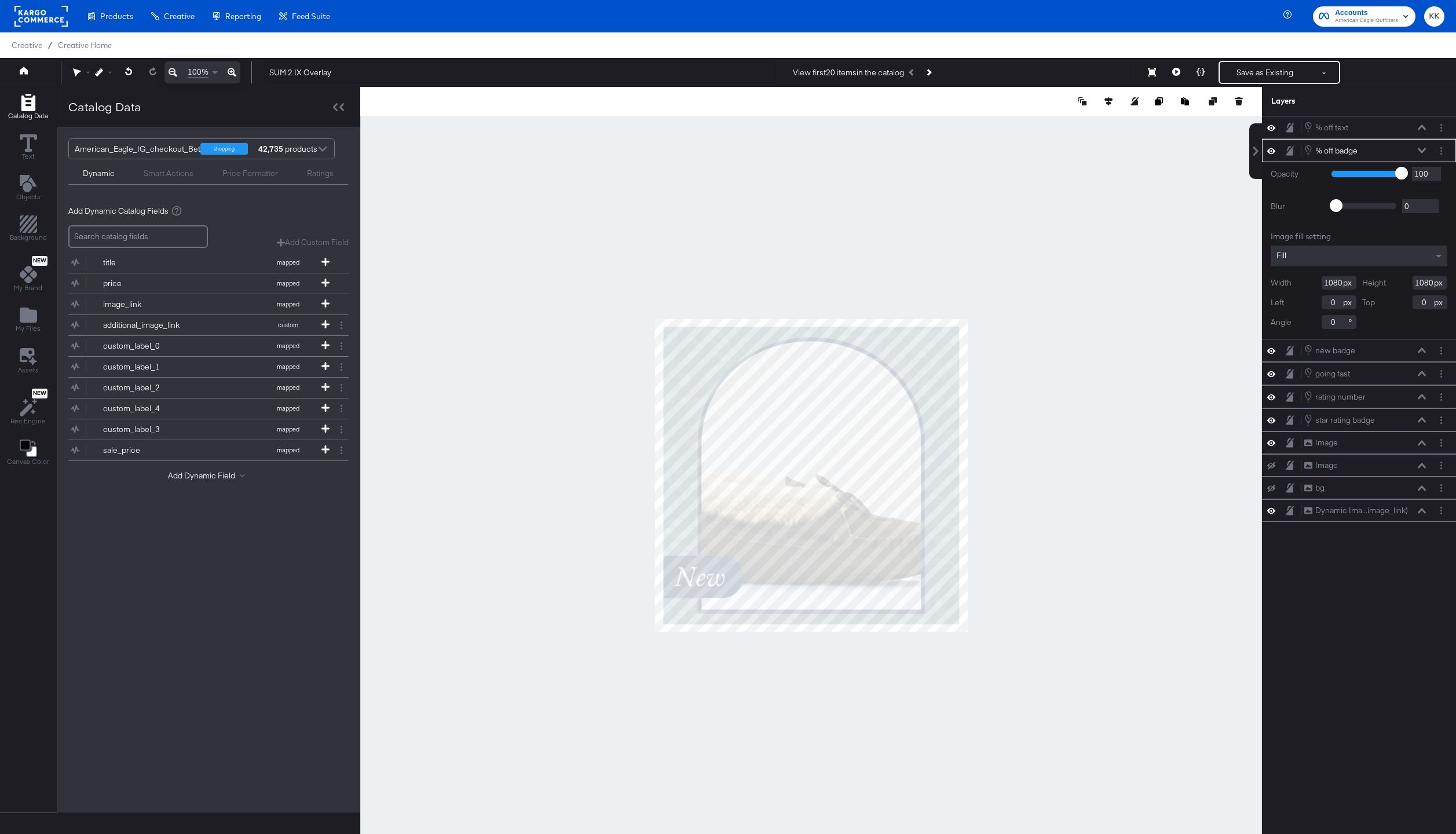
click at [1423, 149] on icon at bounding box center [1421, 150] width 8 height 6
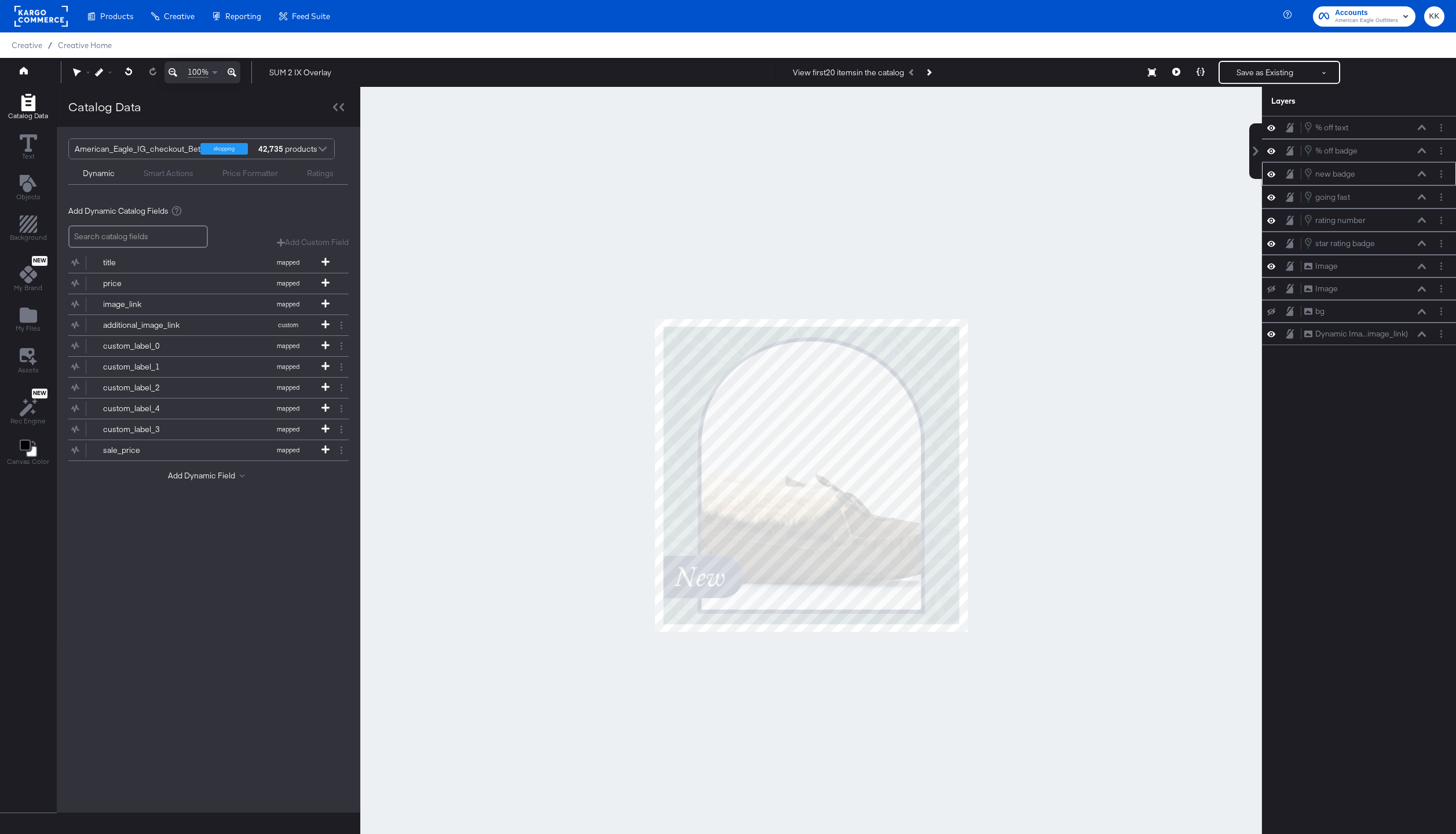
click at [1422, 172] on icon at bounding box center [1421, 174] width 8 height 6
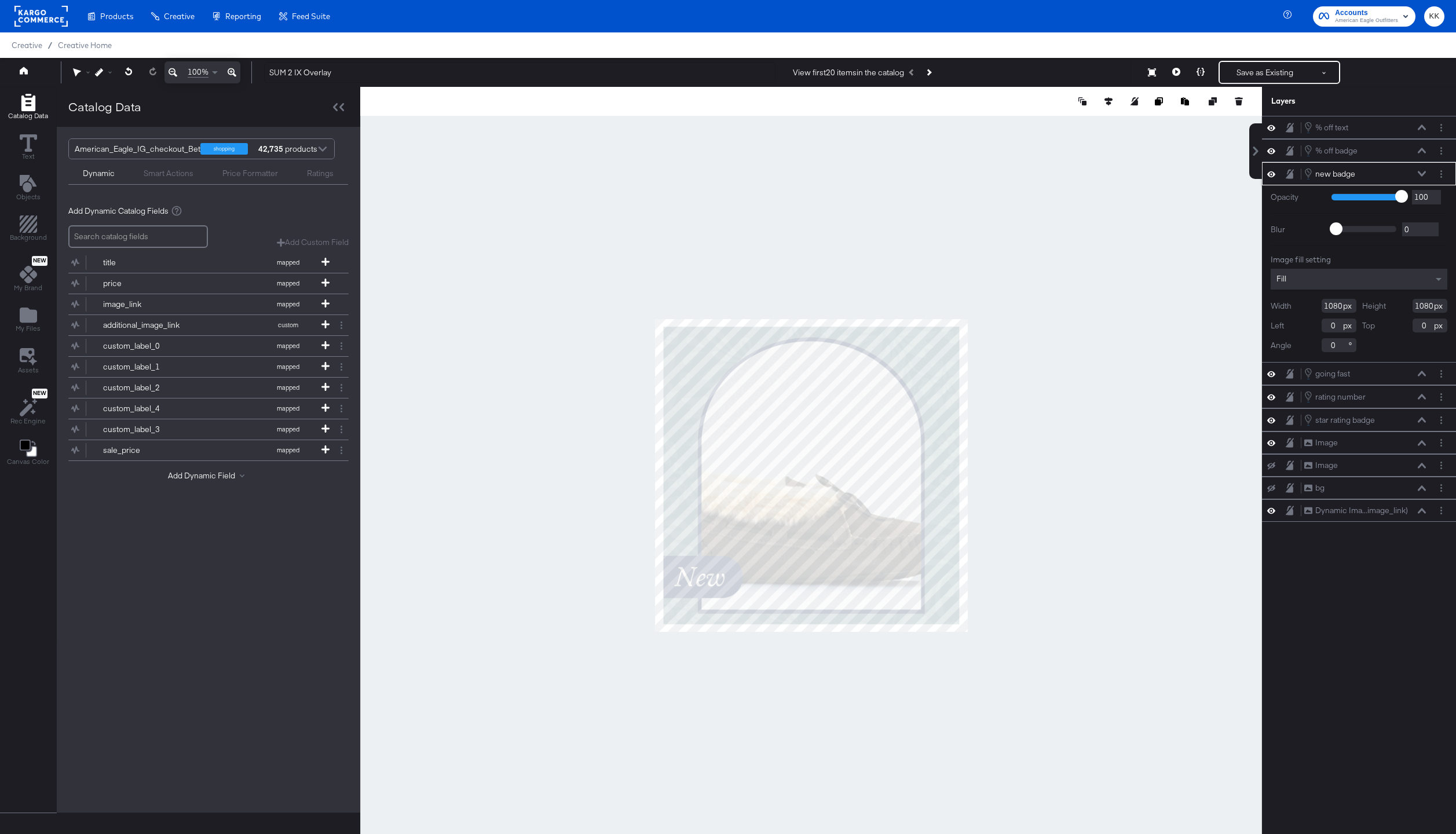
click at [1422, 172] on icon at bounding box center [1421, 174] width 8 height 6
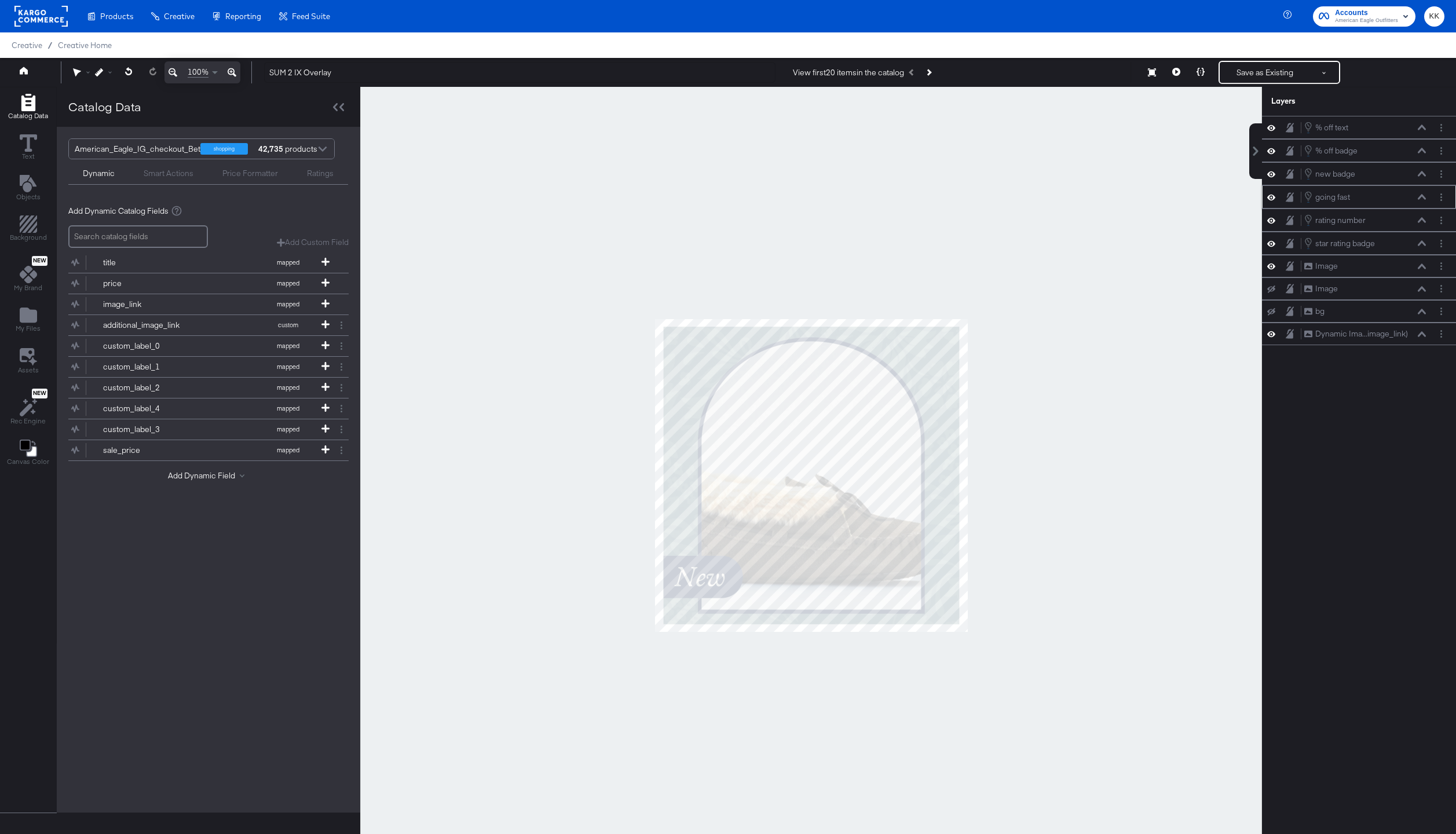
click at [1423, 197] on icon at bounding box center [1421, 197] width 8 height 5
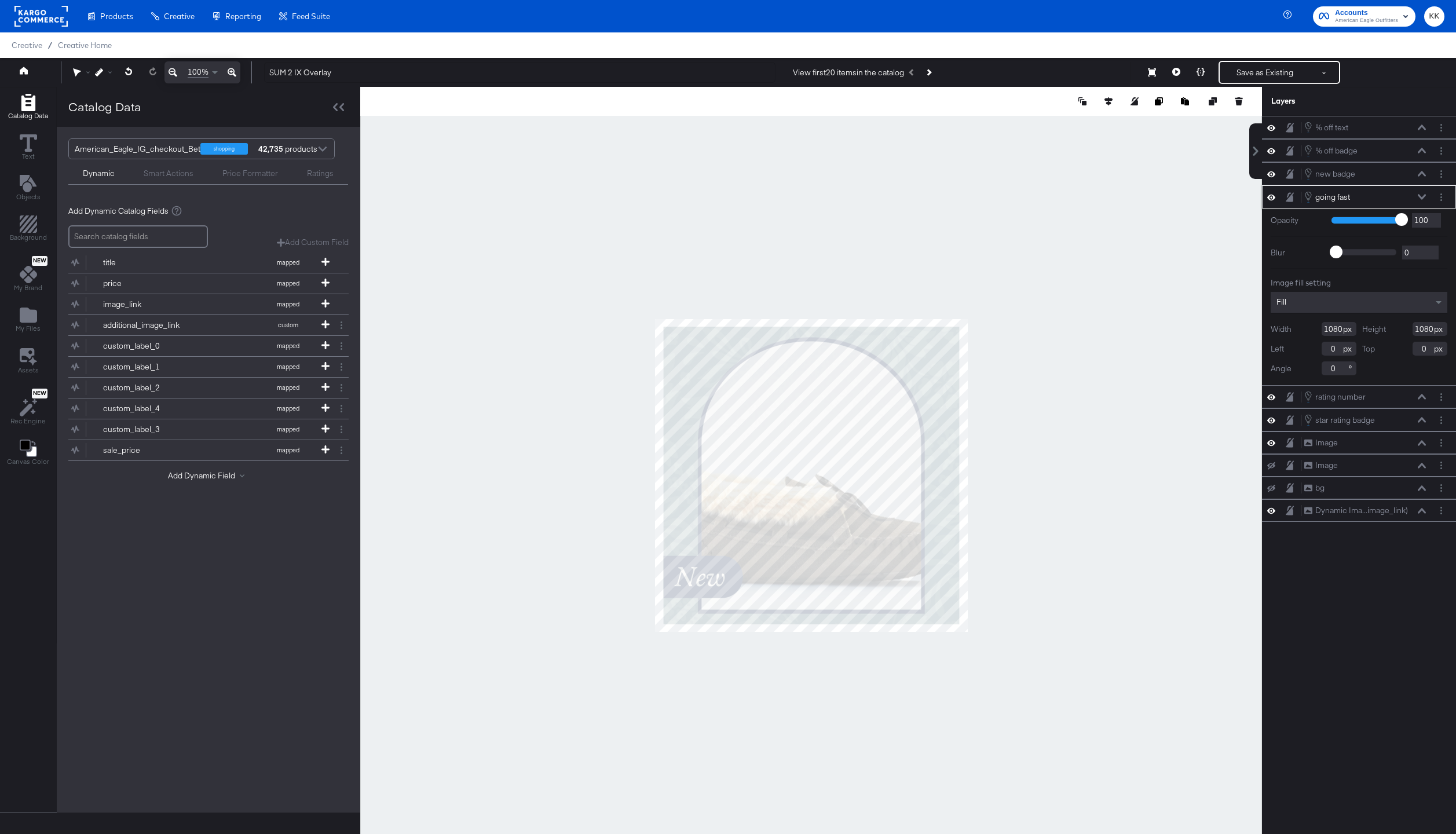
click at [1423, 197] on icon at bounding box center [1421, 197] width 8 height 6
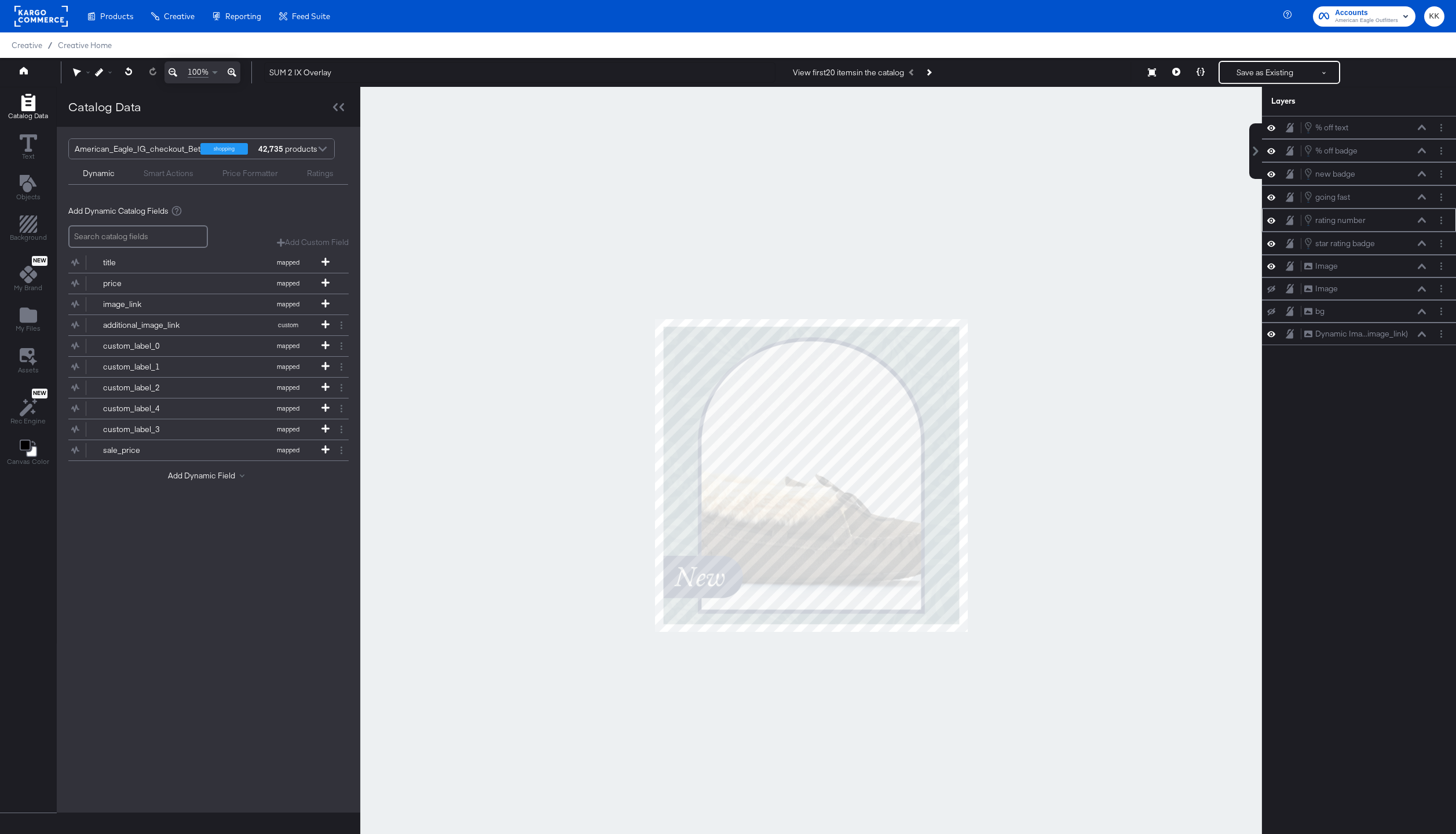
click at [1420, 220] on icon at bounding box center [1421, 220] width 8 height 5
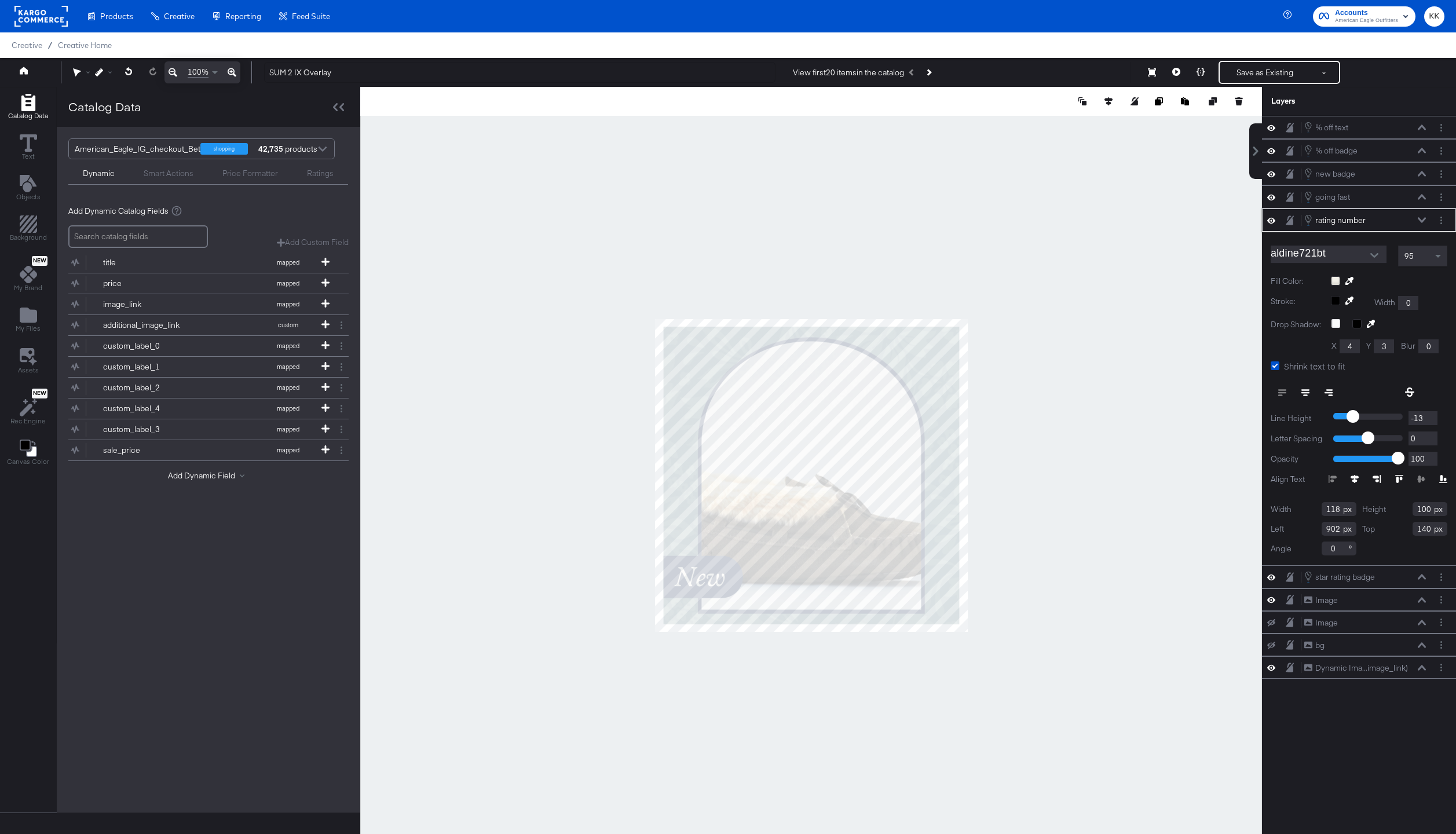
click at [1420, 220] on icon at bounding box center [1421, 220] width 8 height 5
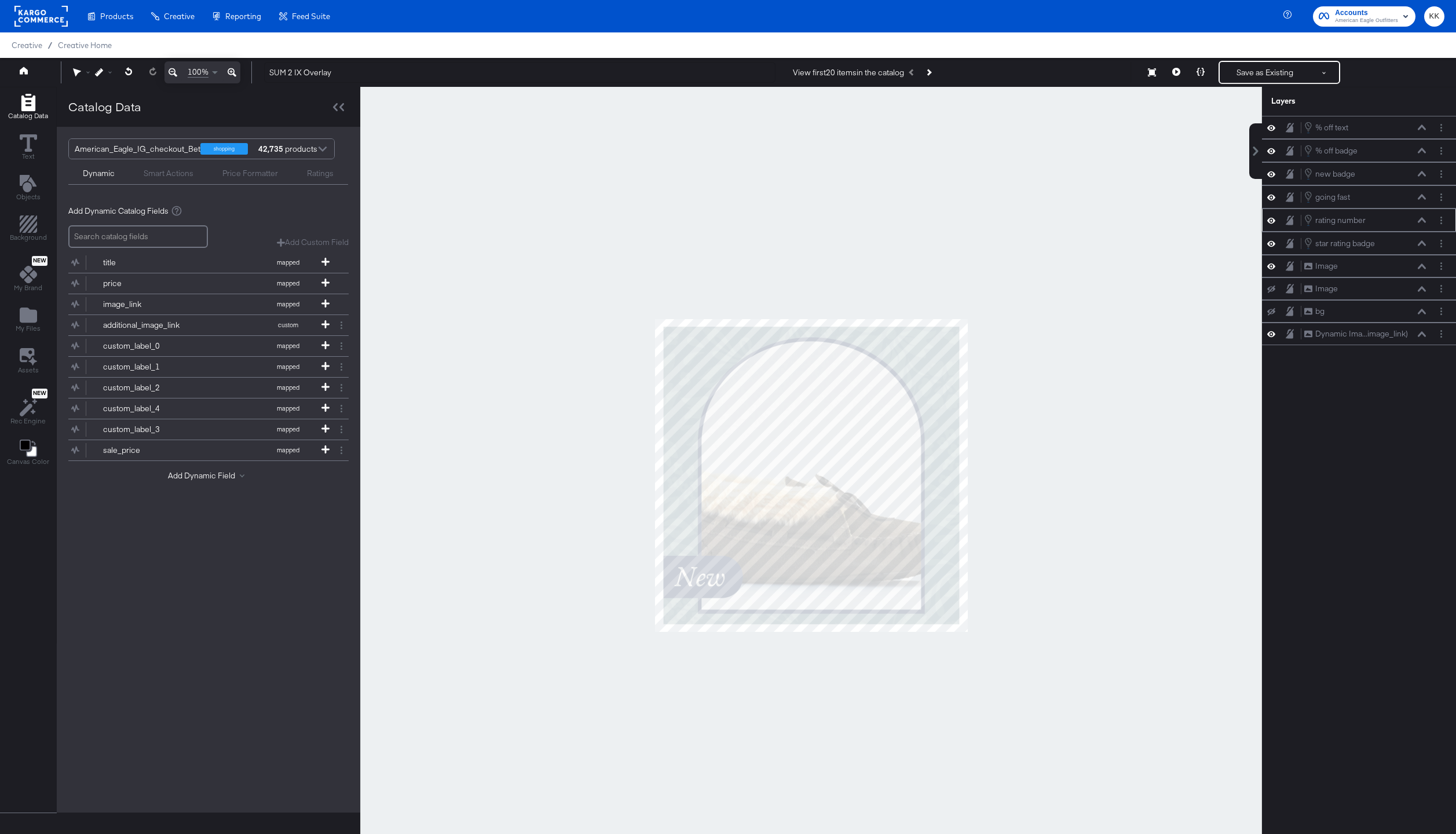
click at [1269, 218] on icon at bounding box center [1271, 220] width 8 height 10
click at [1269, 218] on icon at bounding box center [1271, 220] width 8 height 7
click at [1190, 73] on button at bounding box center [1200, 72] width 24 height 23
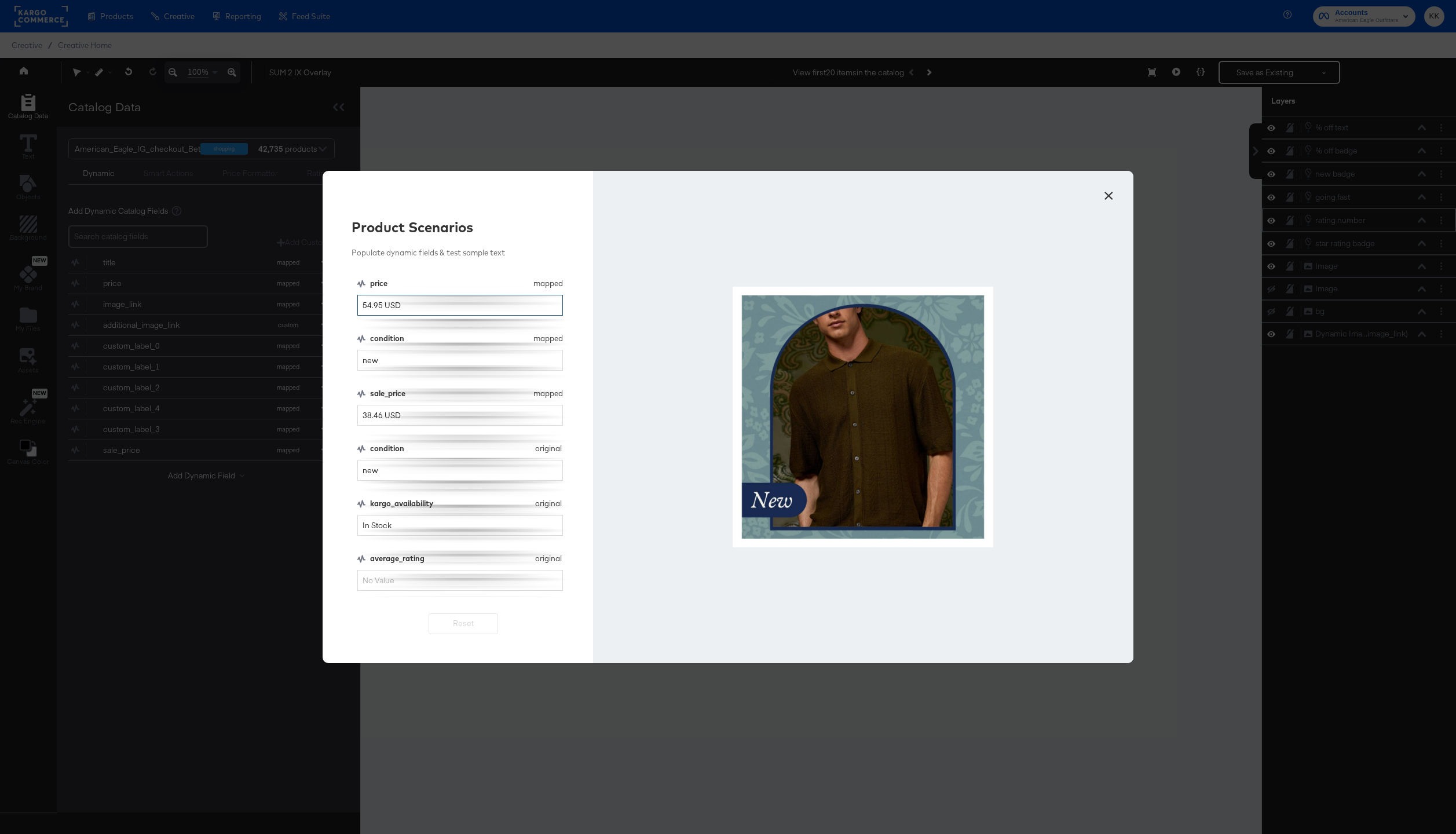
drag, startPoint x: 434, startPoint y: 310, endPoint x: 331, endPoint y: 302, distance: 103.3
click at [331, 302] on div "Product Scenarios Populate dynamic fields & test sample text price mapped price…" at bounding box center [458, 417] width 271 height 492
type input "50.00"
click at [397, 359] on input "new" at bounding box center [460, 360] width 206 height 21
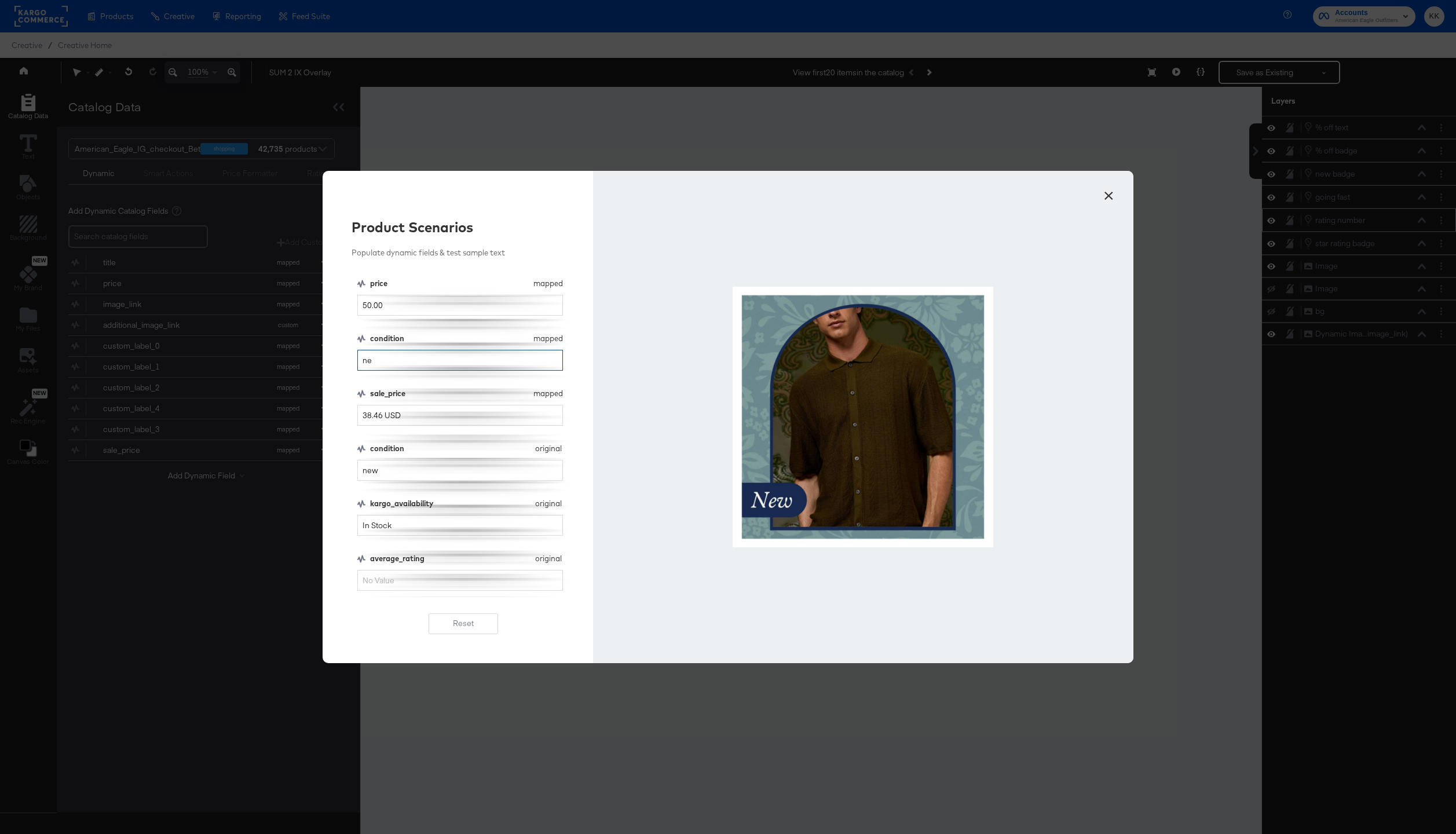
type input "n"
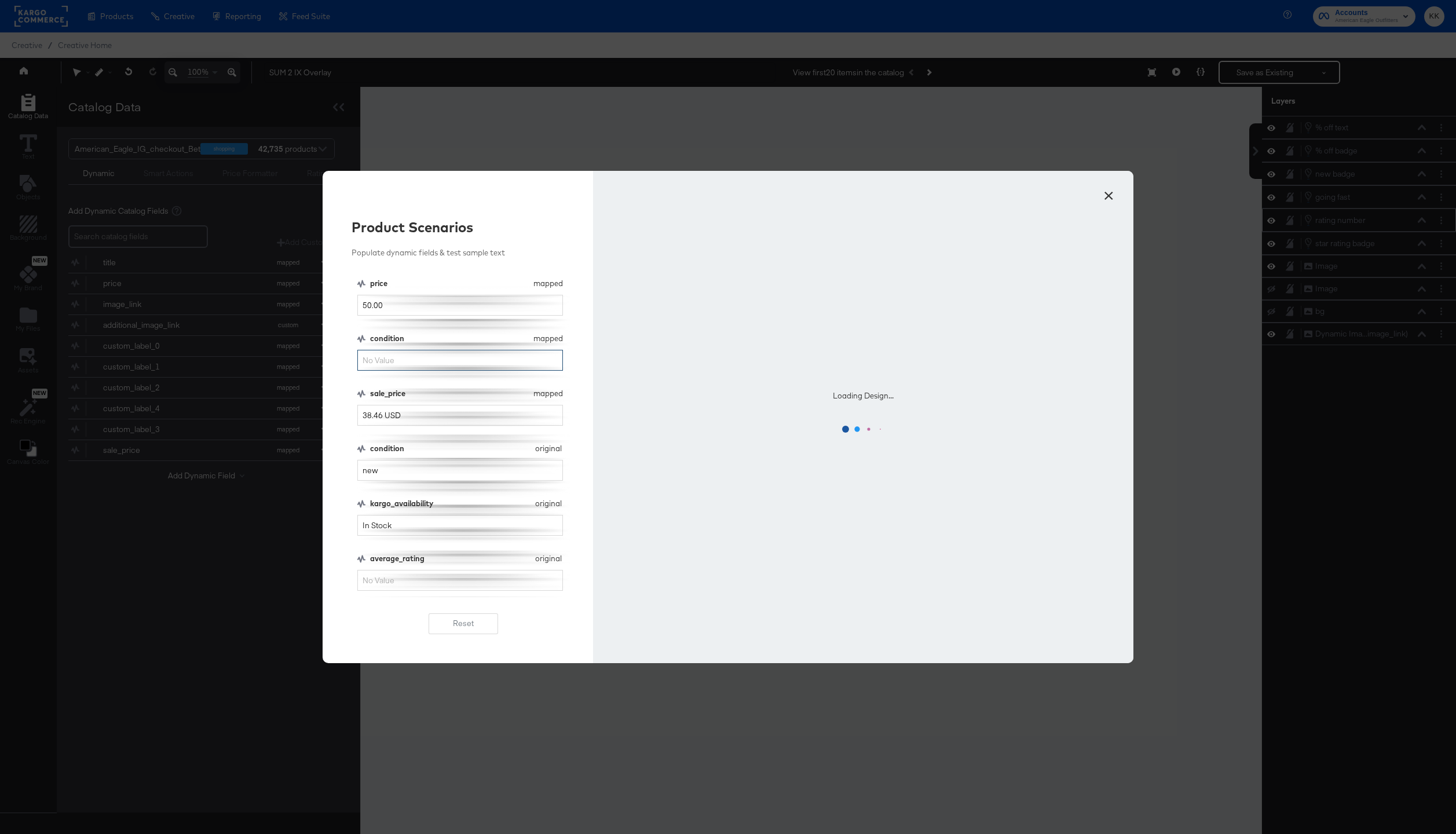
scroll to position [29, 0]
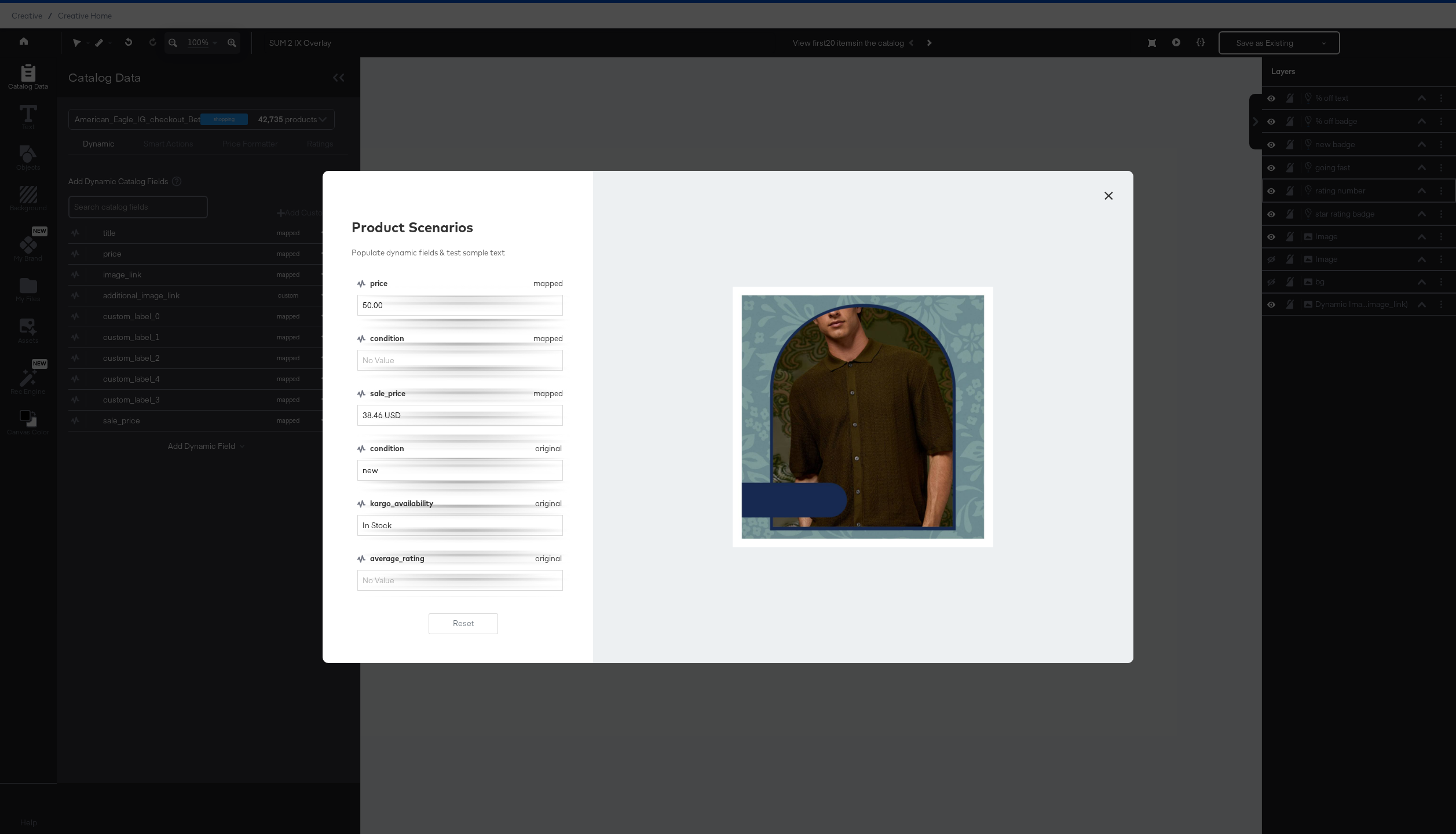
click at [1104, 190] on button "×" at bounding box center [1108, 193] width 21 height 21
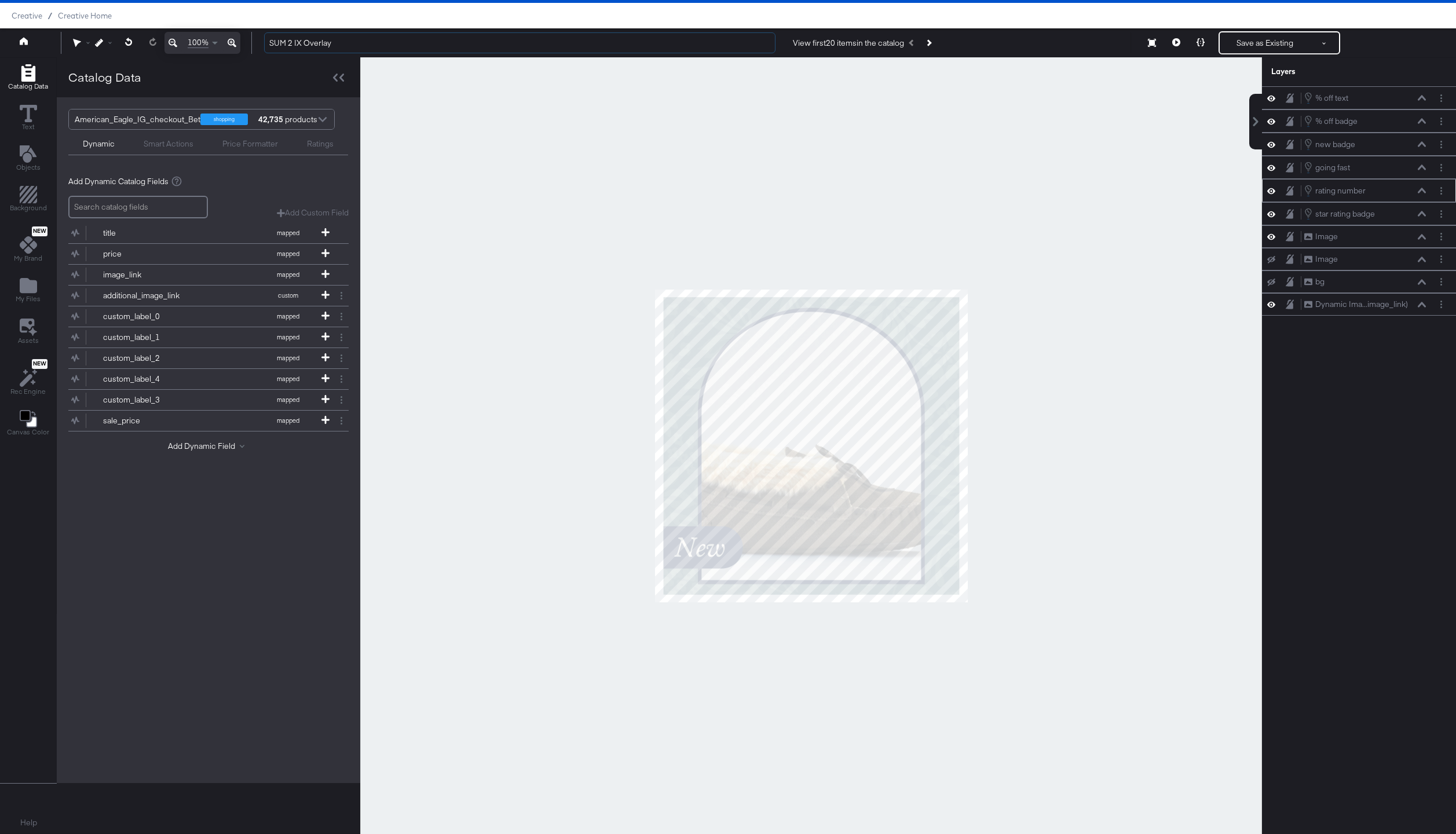
drag, startPoint x: 350, startPoint y: 42, endPoint x: 244, endPoint y: 42, distance: 106.0
click at [244, 42] on div "100% SUM 2 IX Overlay View first 20 items in the catalog Save as Existing See m…" at bounding box center [728, 43] width 1456 height 29
click at [1425, 99] on icon at bounding box center [1421, 98] width 8 height 5
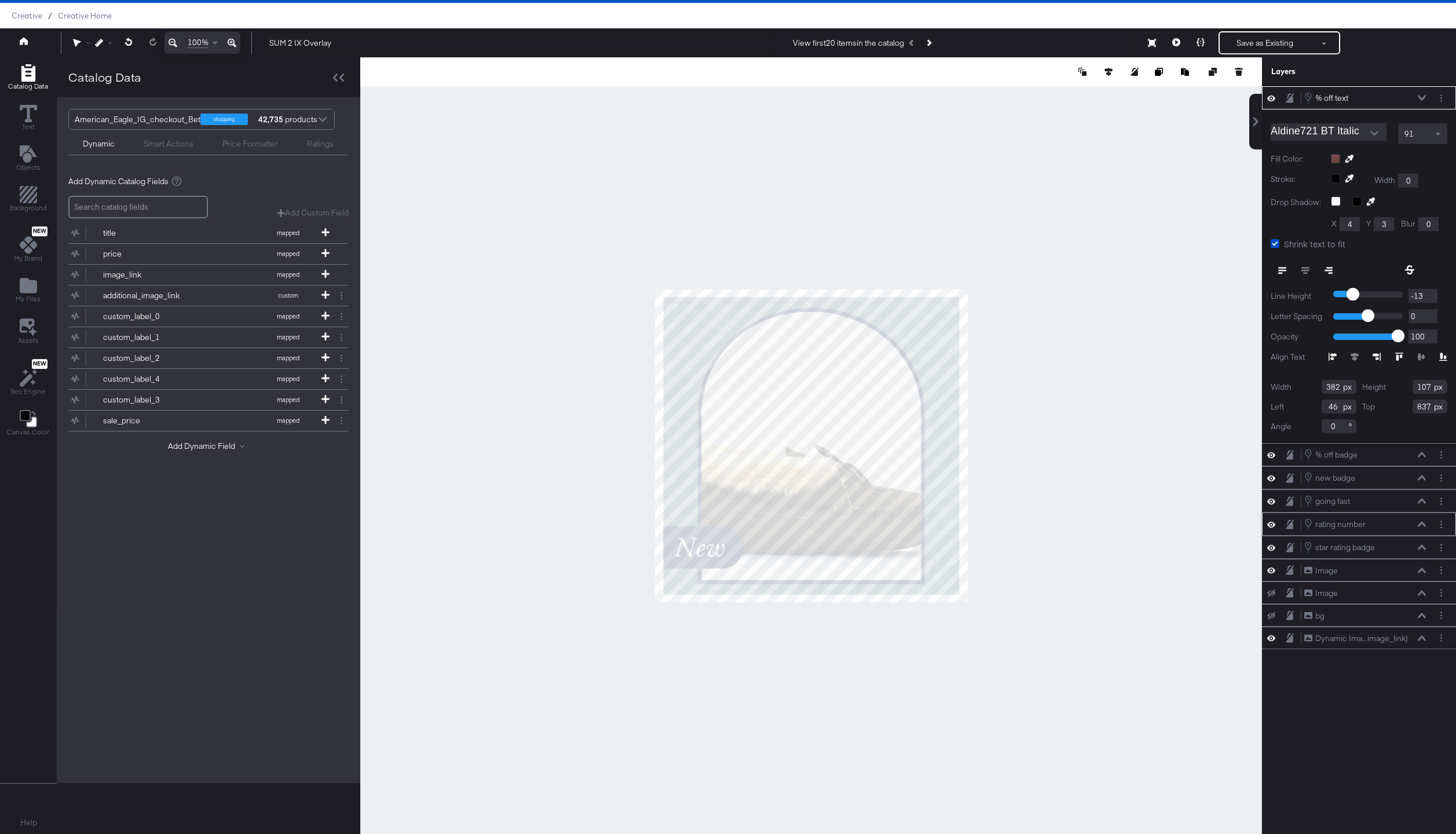
click at [1425, 99] on icon at bounding box center [1421, 98] width 8 height 6
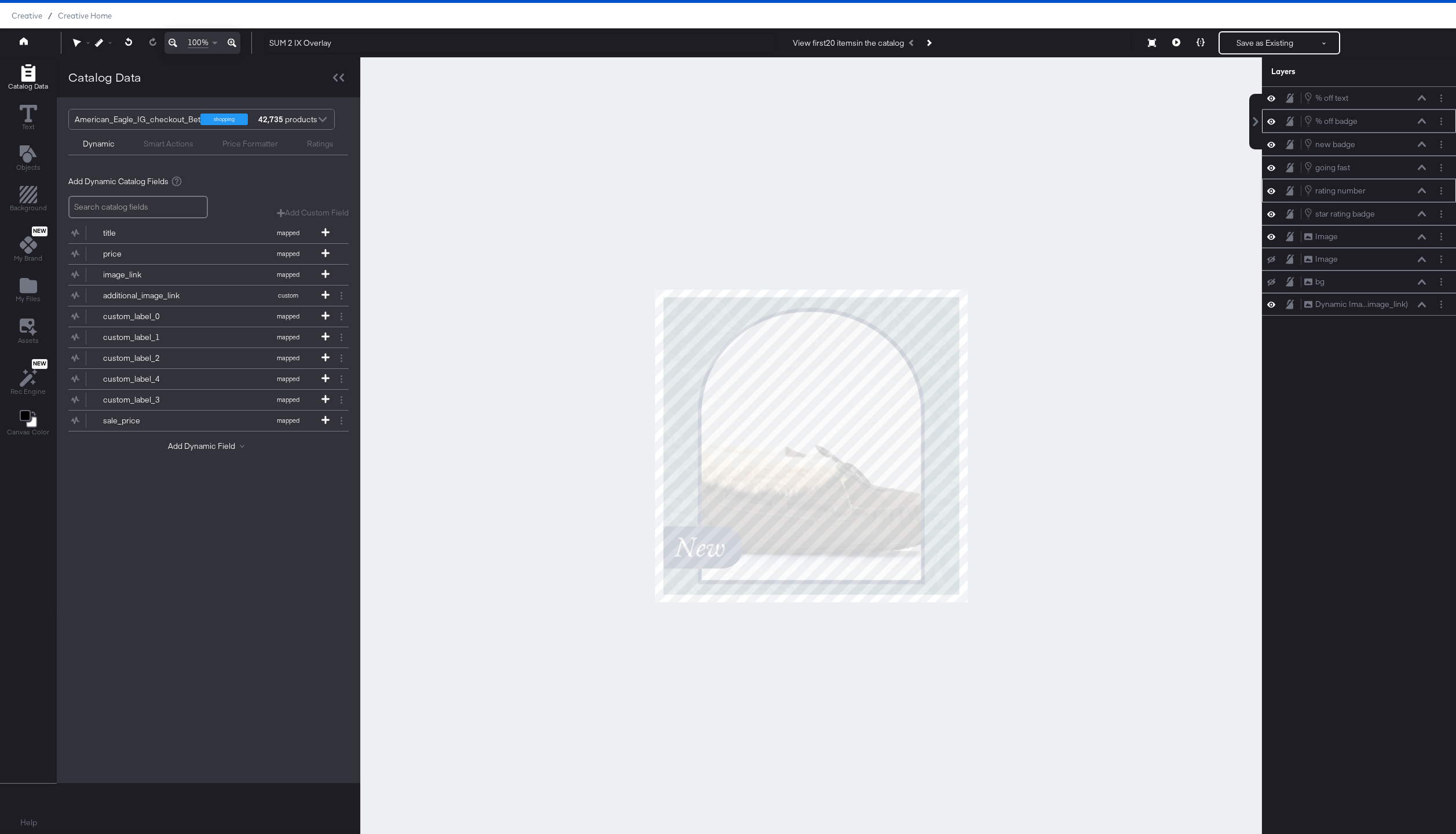
click at [1424, 124] on button at bounding box center [1421, 121] width 9 height 7
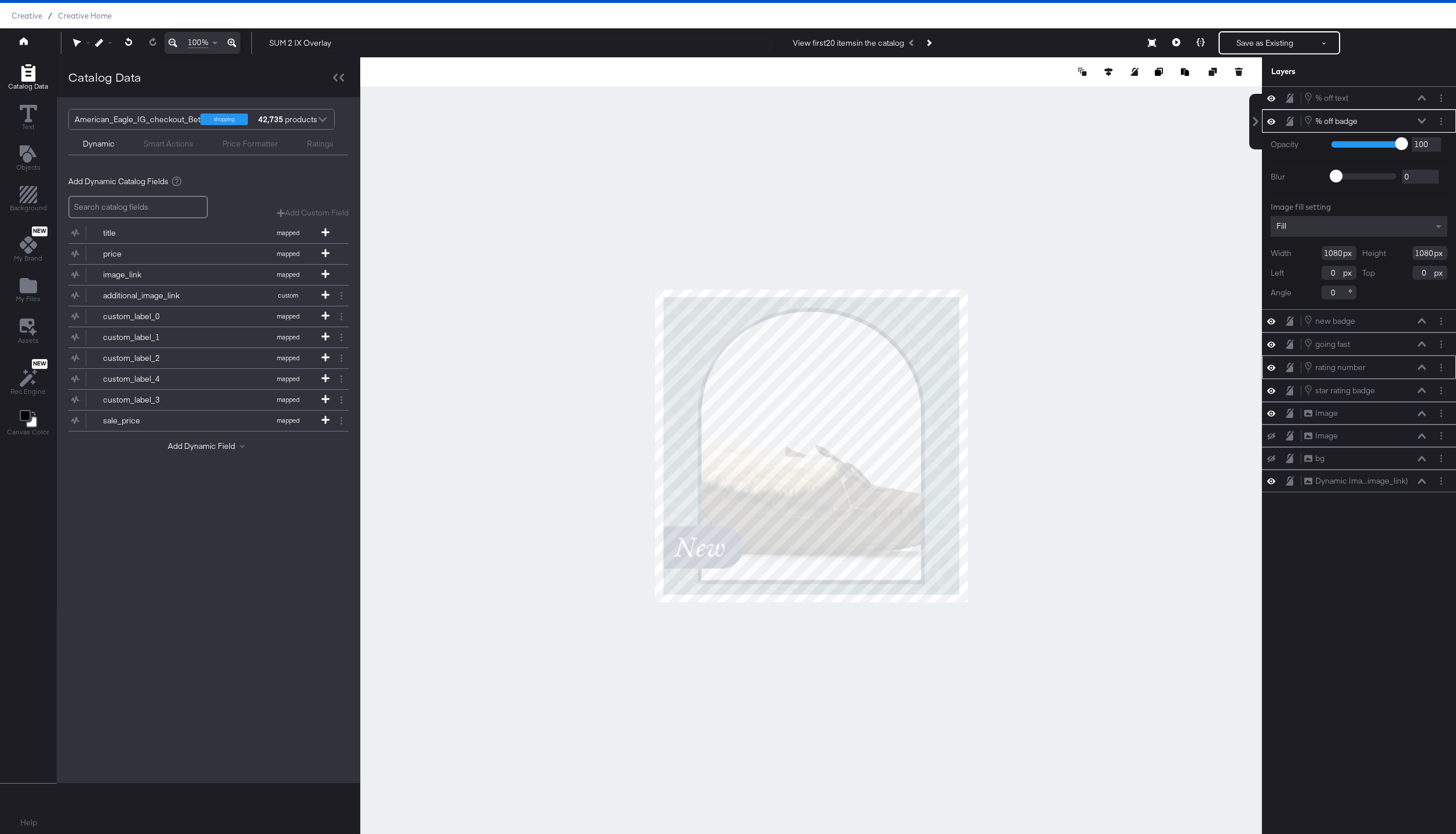
click at [1424, 124] on button at bounding box center [1421, 121] width 9 height 7
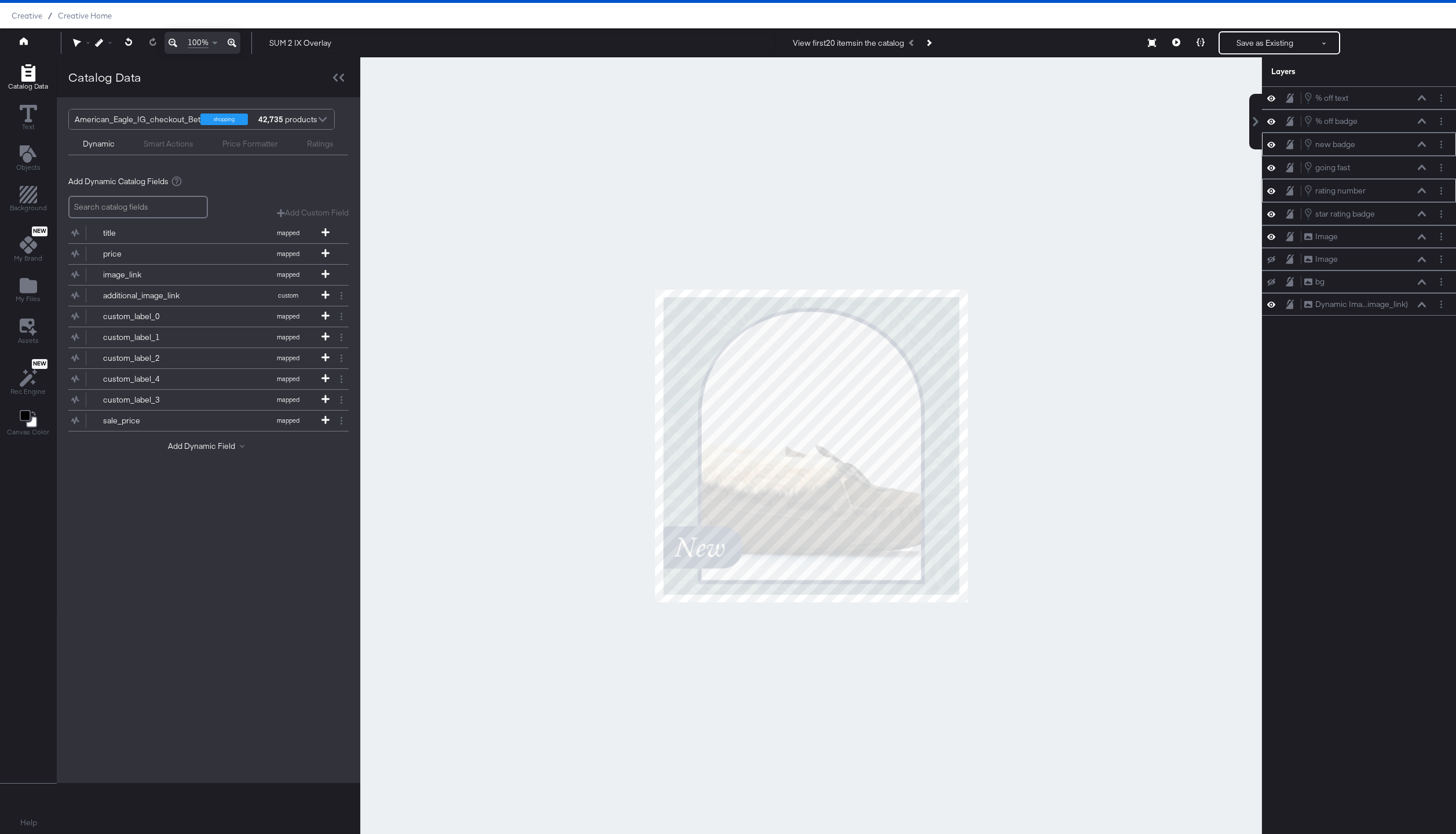
click at [1423, 142] on icon at bounding box center [1421, 144] width 8 height 6
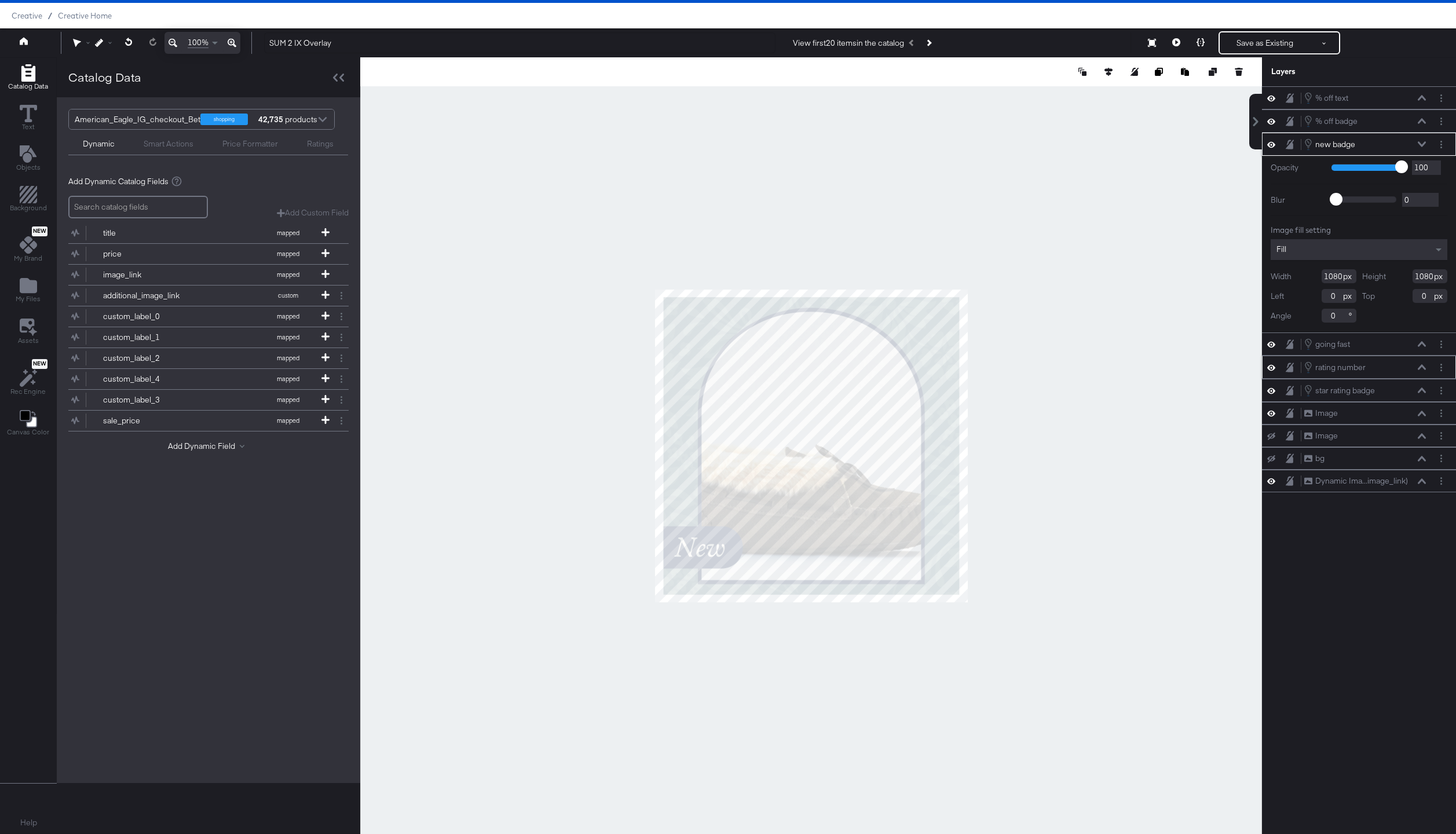
click at [1423, 142] on icon at bounding box center [1421, 144] width 8 height 6
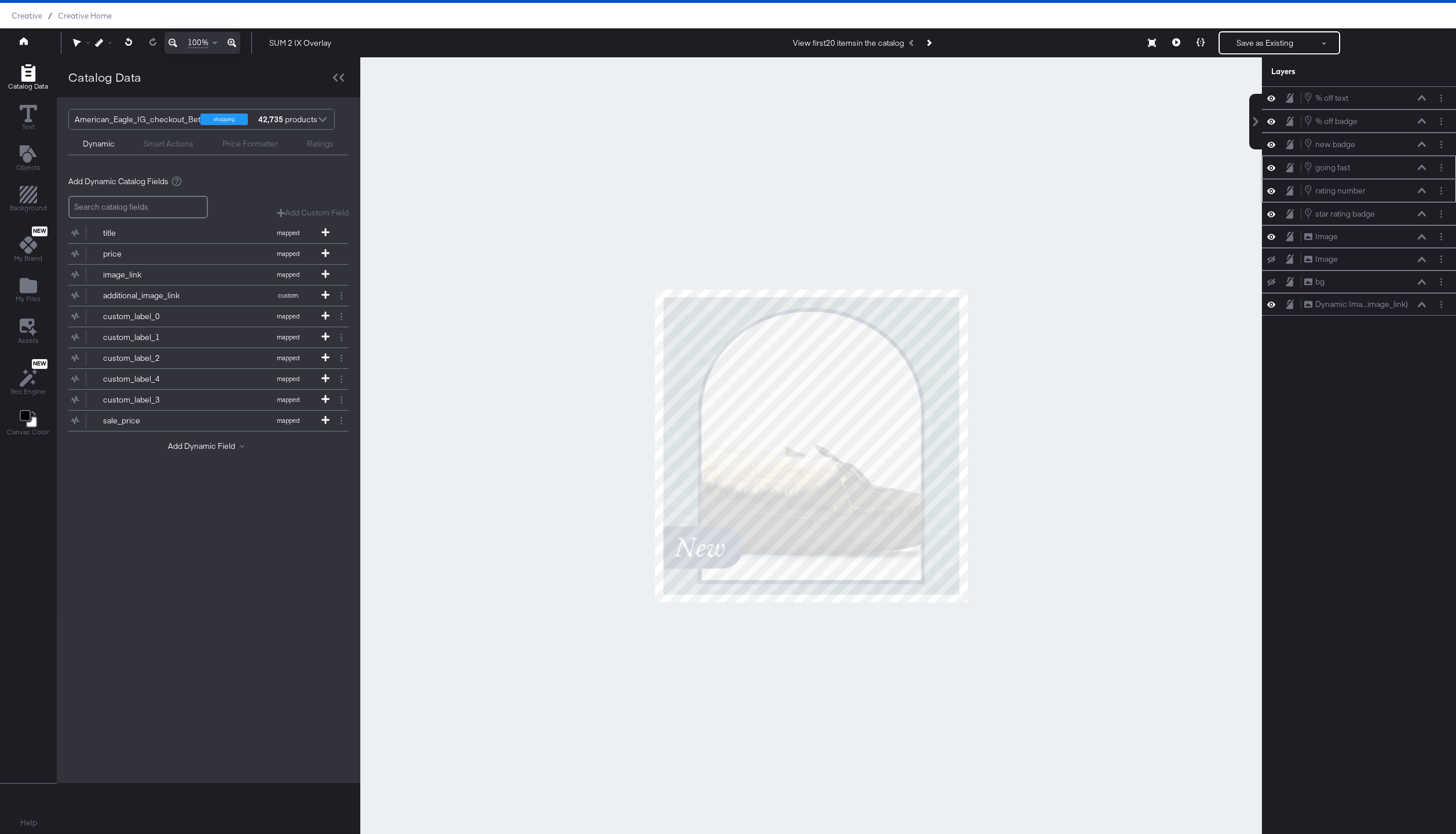
click at [1423, 167] on icon at bounding box center [1421, 167] width 8 height 5
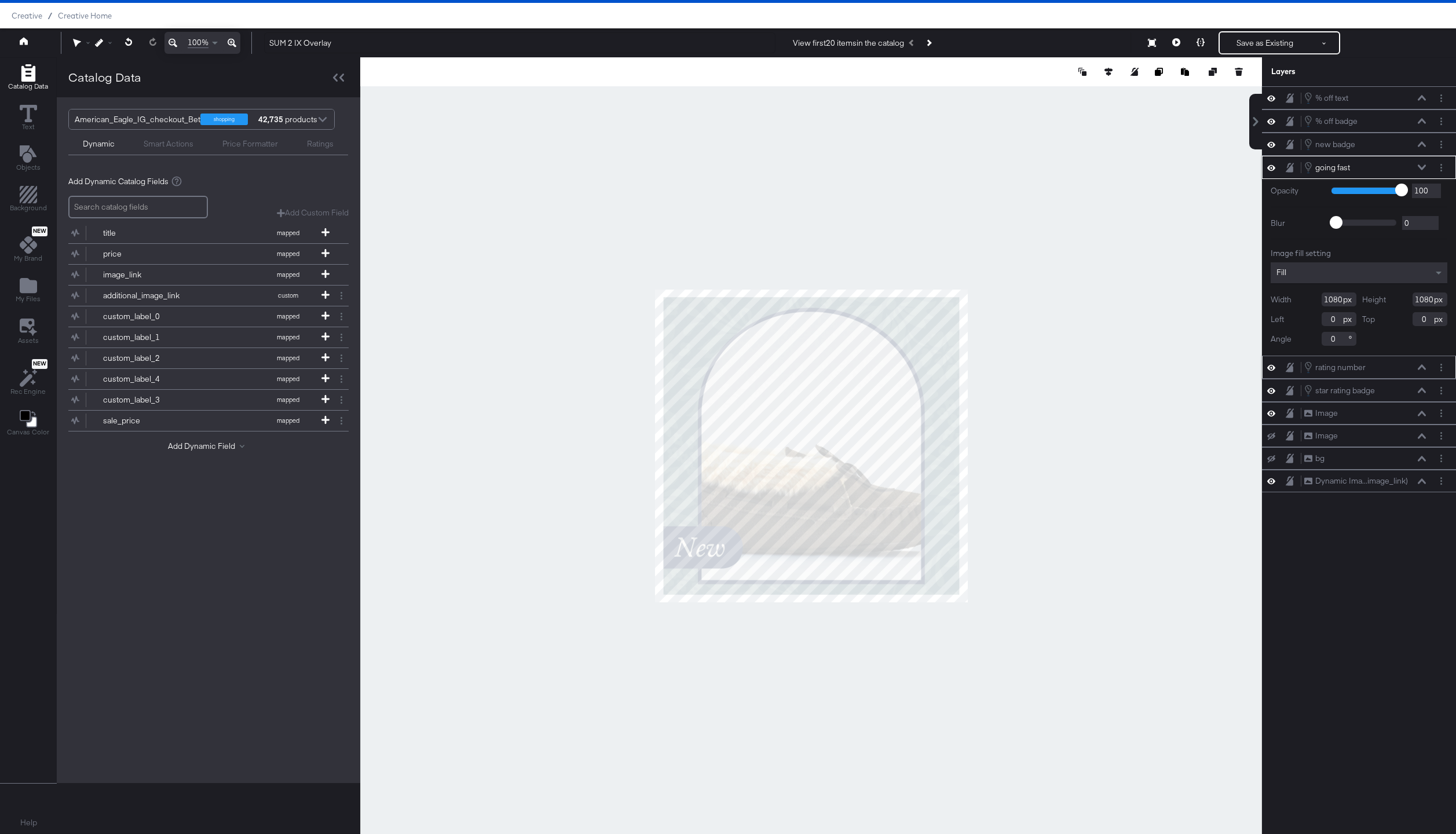
click at [1423, 167] on icon at bounding box center [1421, 167] width 8 height 5
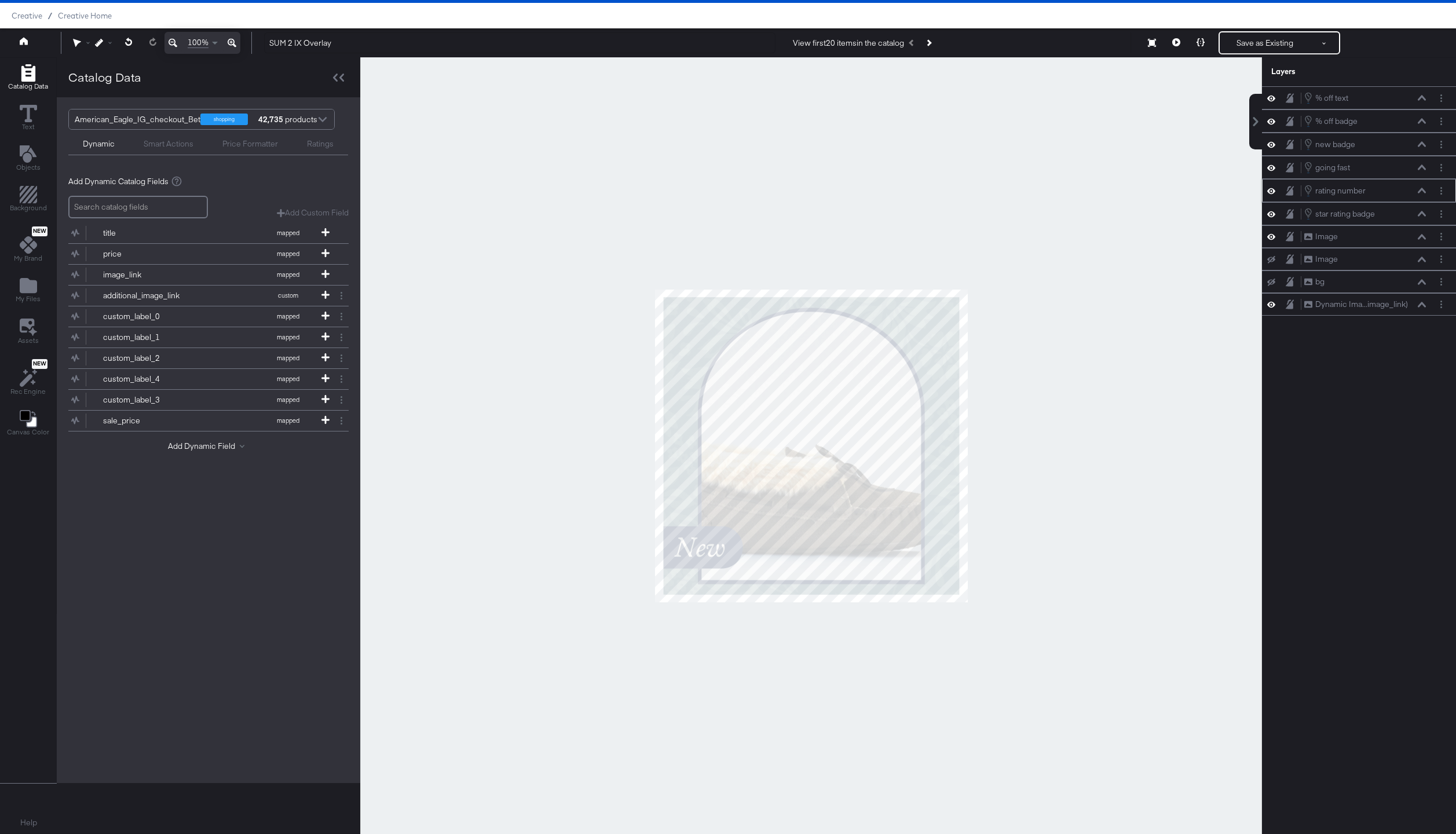
click at [1423, 196] on div "rating number rating number" at bounding box center [1365, 190] width 123 height 12
click at [1423, 190] on icon at bounding box center [1421, 190] width 8 height 5
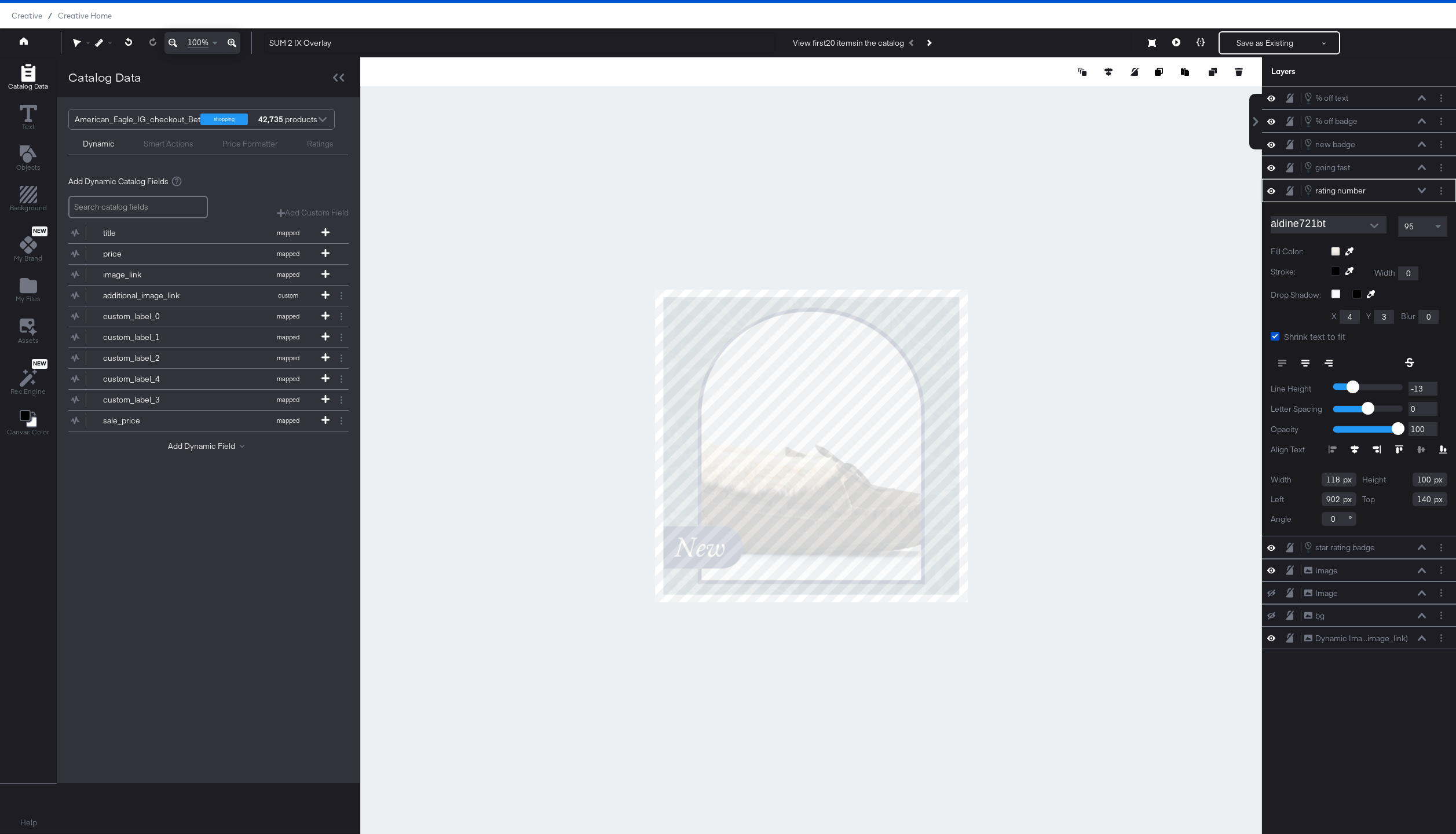
click at [1423, 190] on icon at bounding box center [1421, 190] width 8 height 5
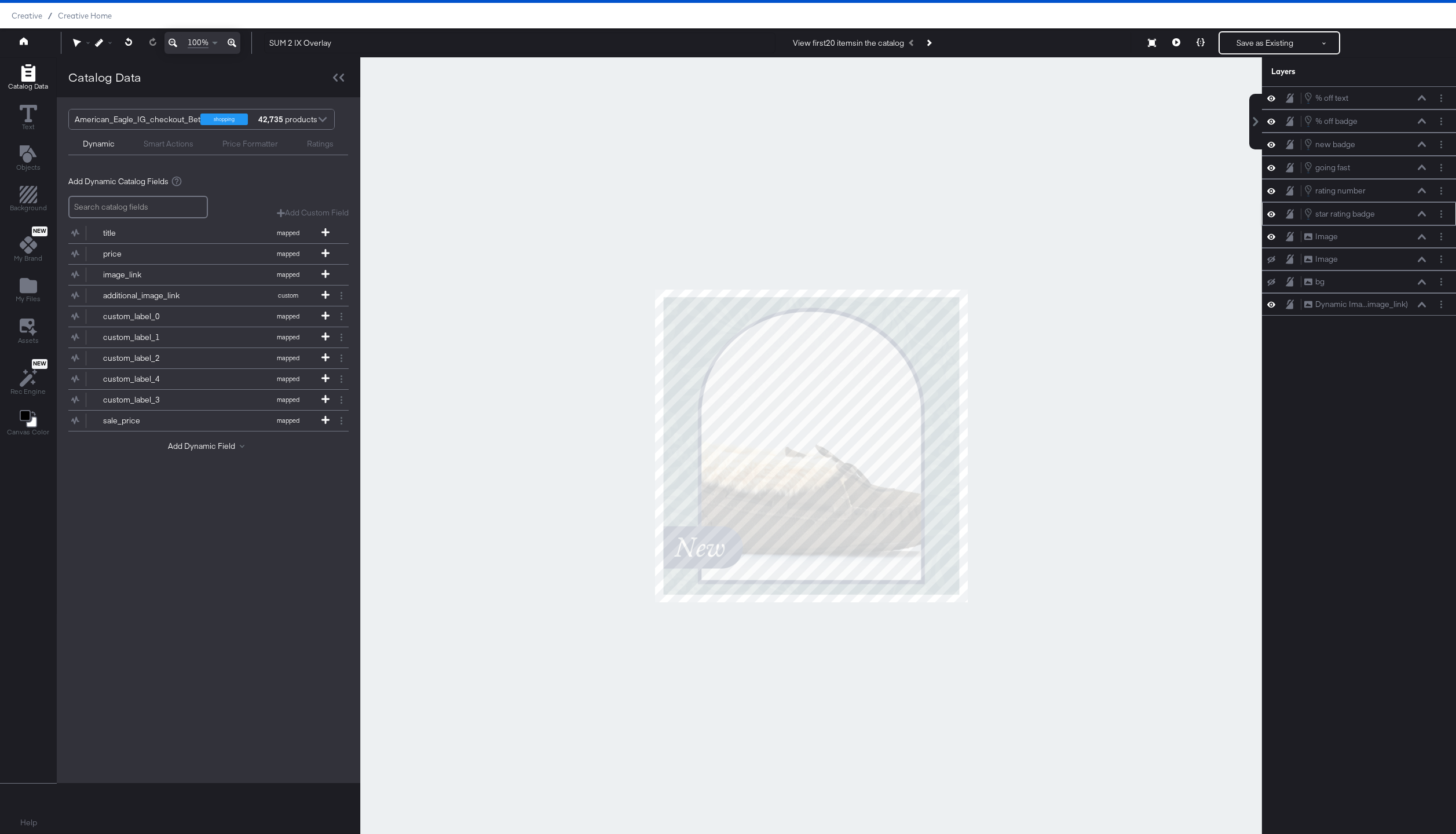
click at [1423, 212] on icon at bounding box center [1421, 213] width 8 height 6
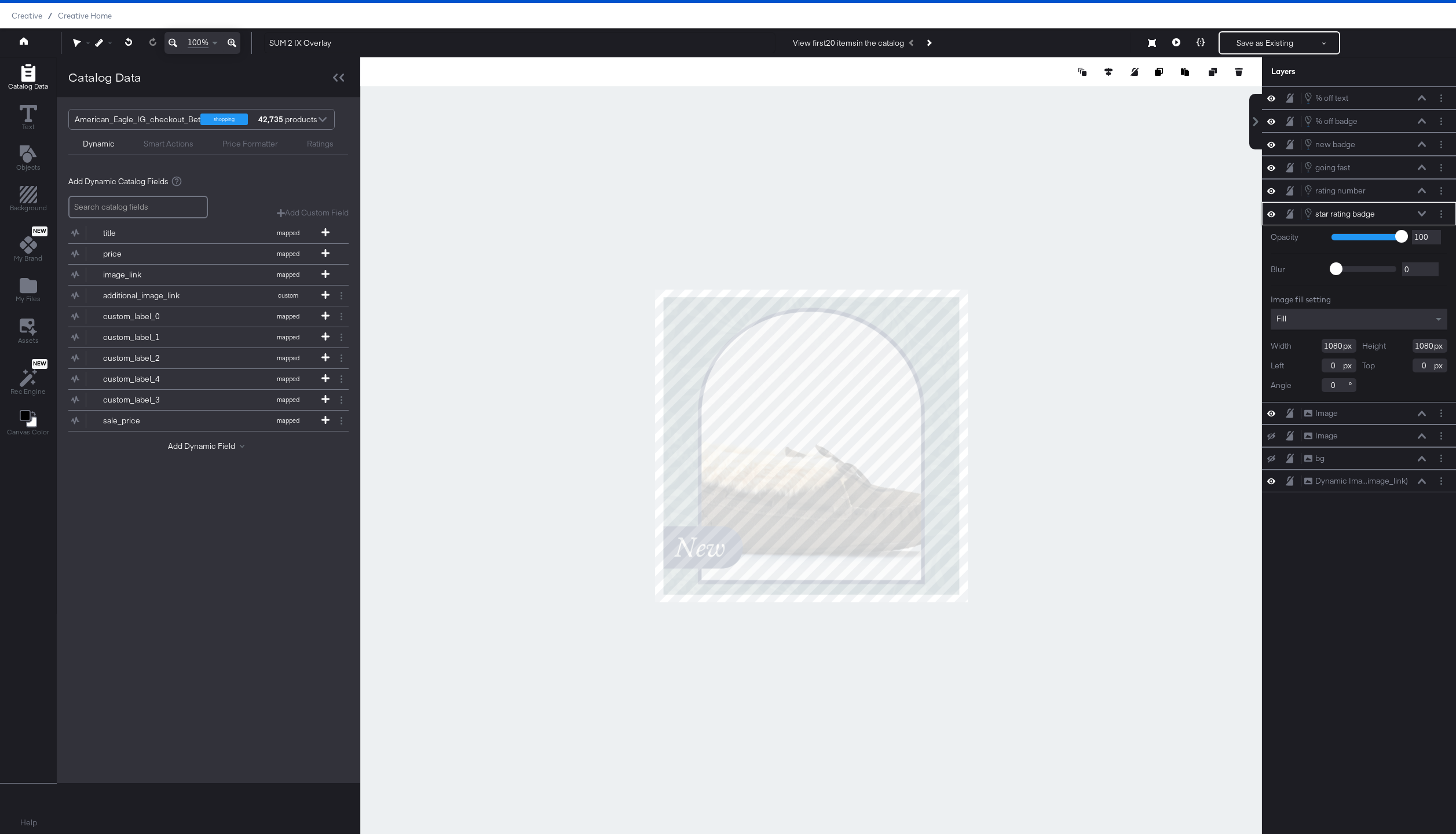
click at [1423, 212] on icon at bounding box center [1421, 213] width 8 height 6
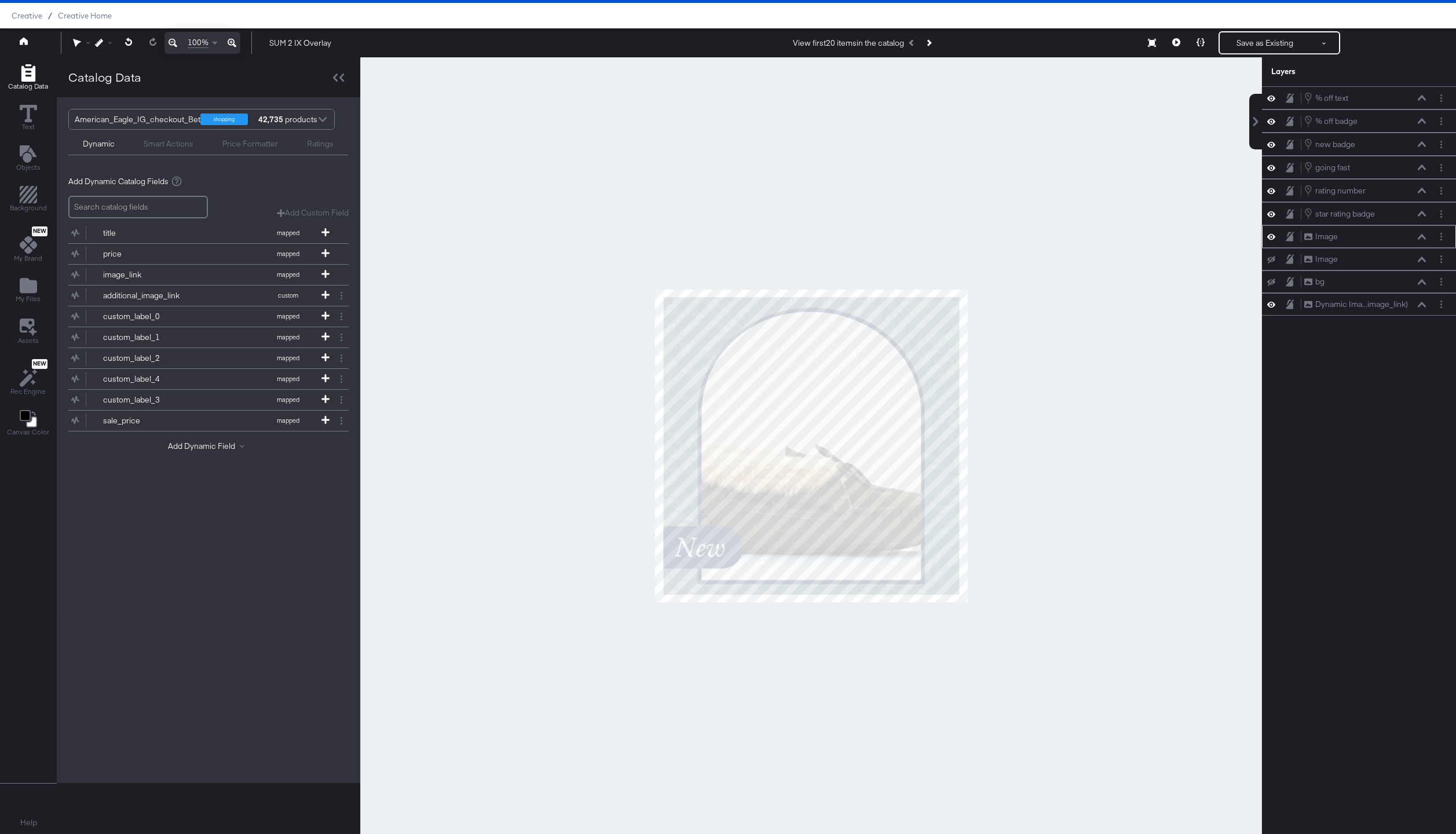
click at [1423, 234] on icon at bounding box center [1421, 236] width 8 height 6
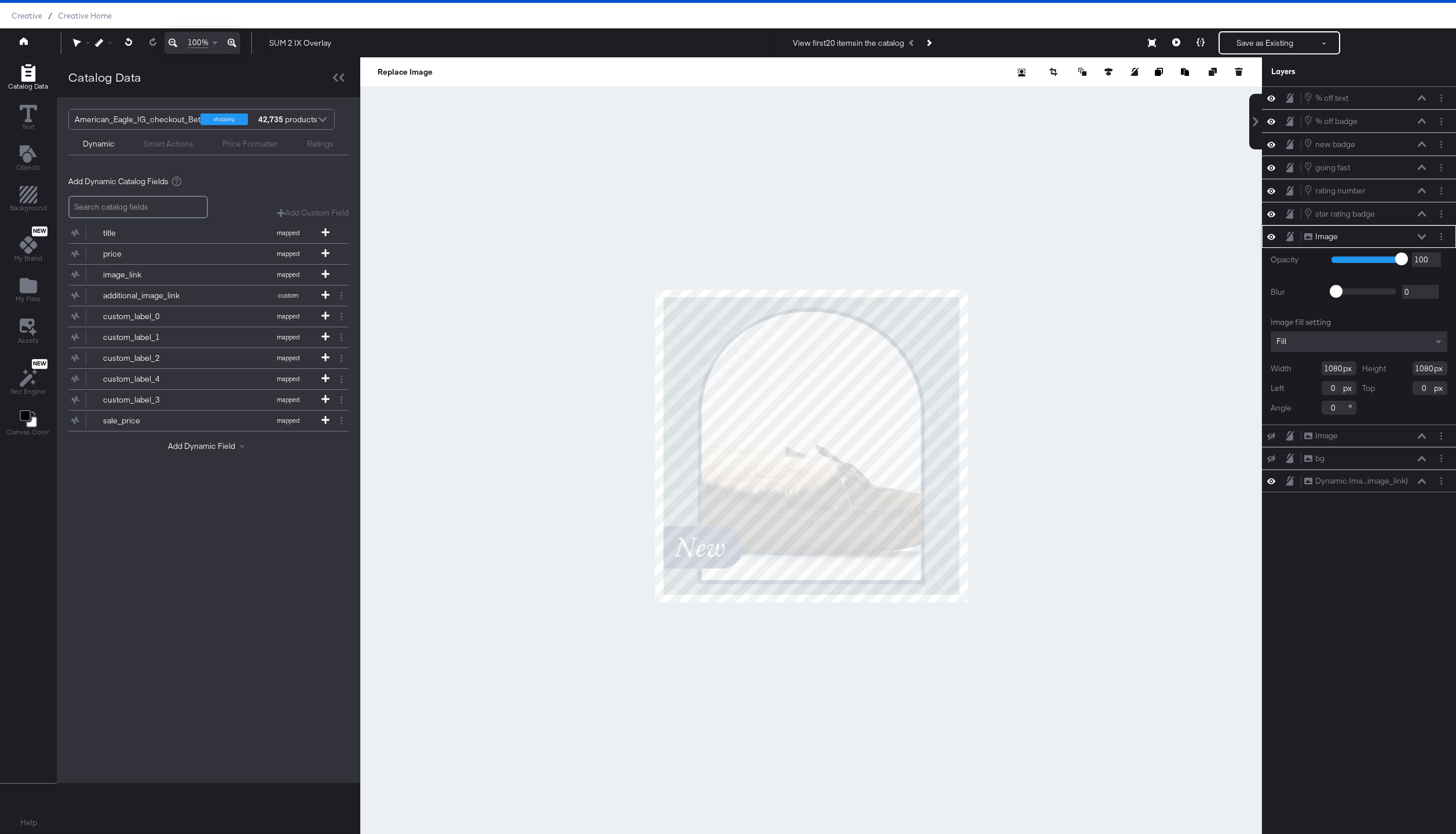
click at [1423, 234] on icon at bounding box center [1421, 236] width 8 height 6
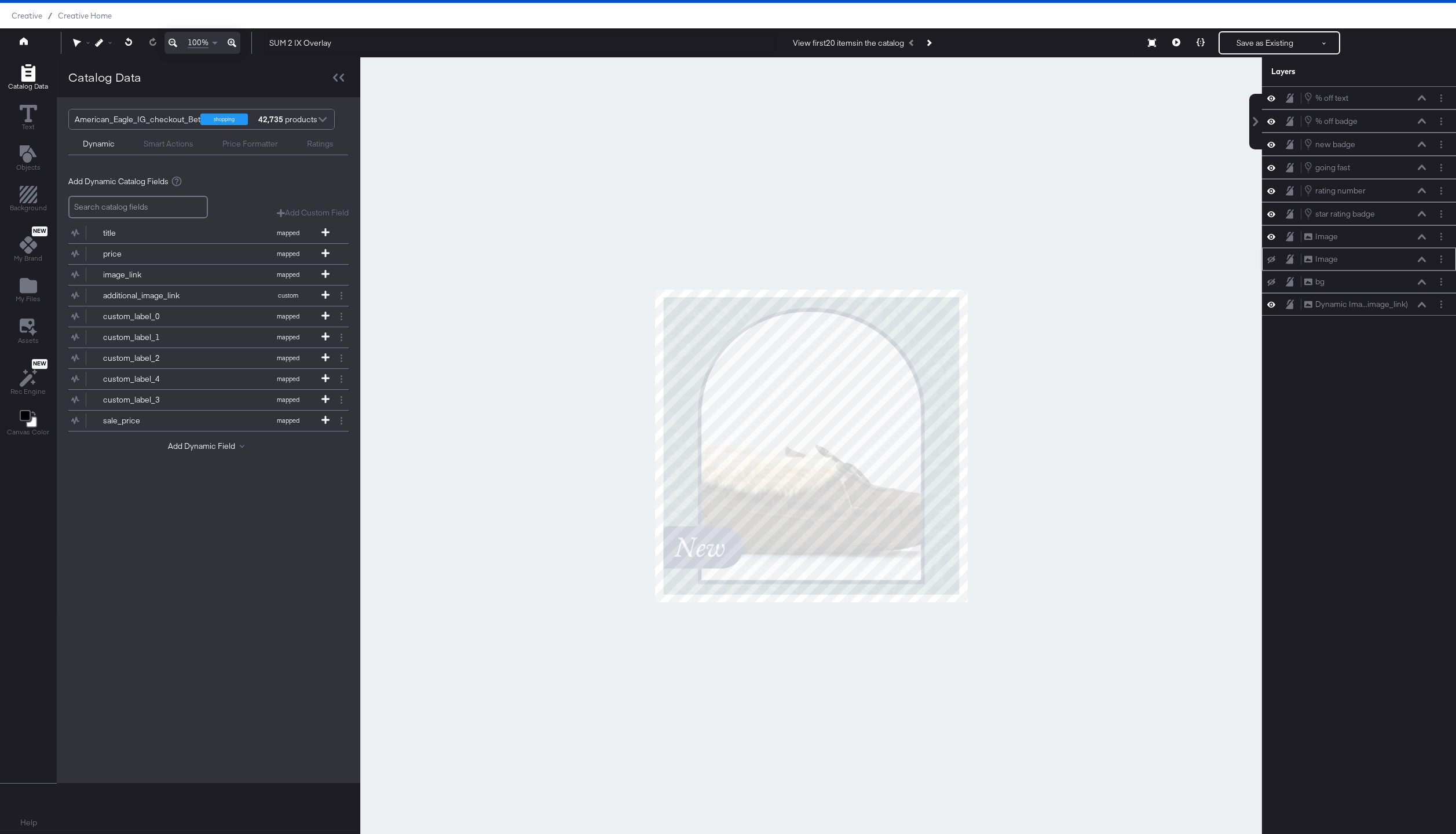
click at [1419, 261] on icon at bounding box center [1421, 259] width 8 height 5
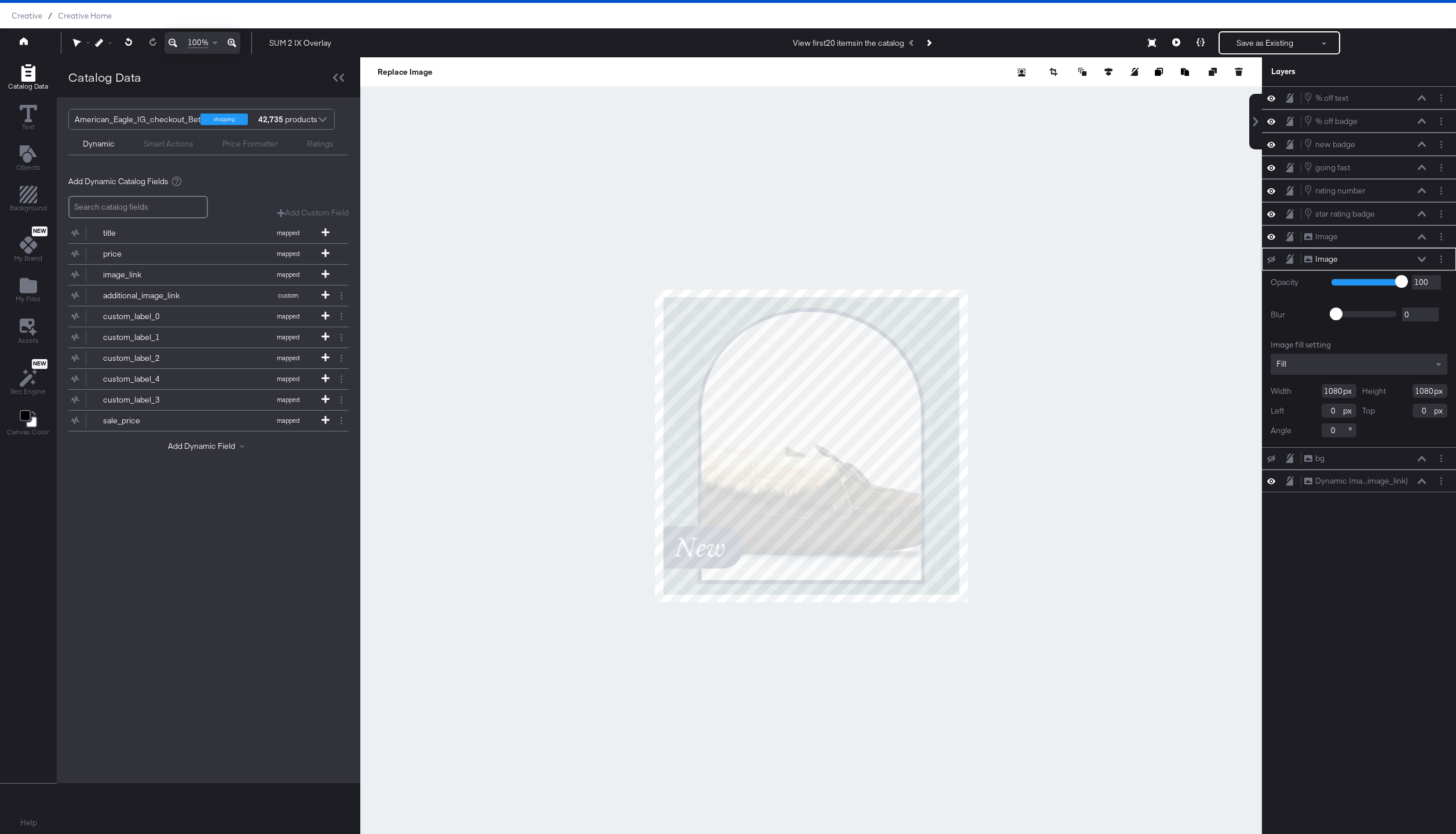
click at [1419, 261] on icon at bounding box center [1421, 259] width 8 height 6
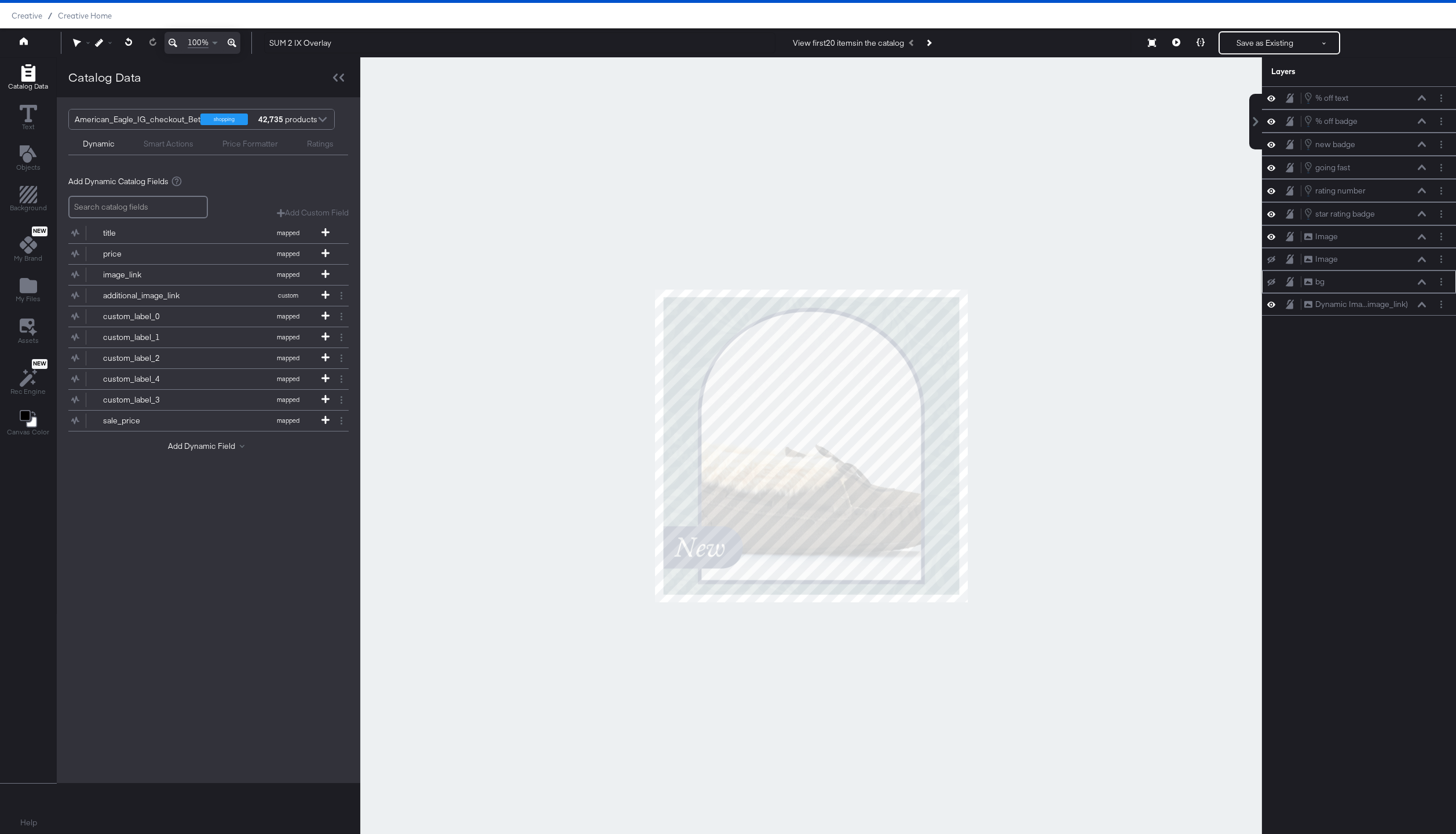
click at [1419, 284] on icon at bounding box center [1421, 282] width 8 height 6
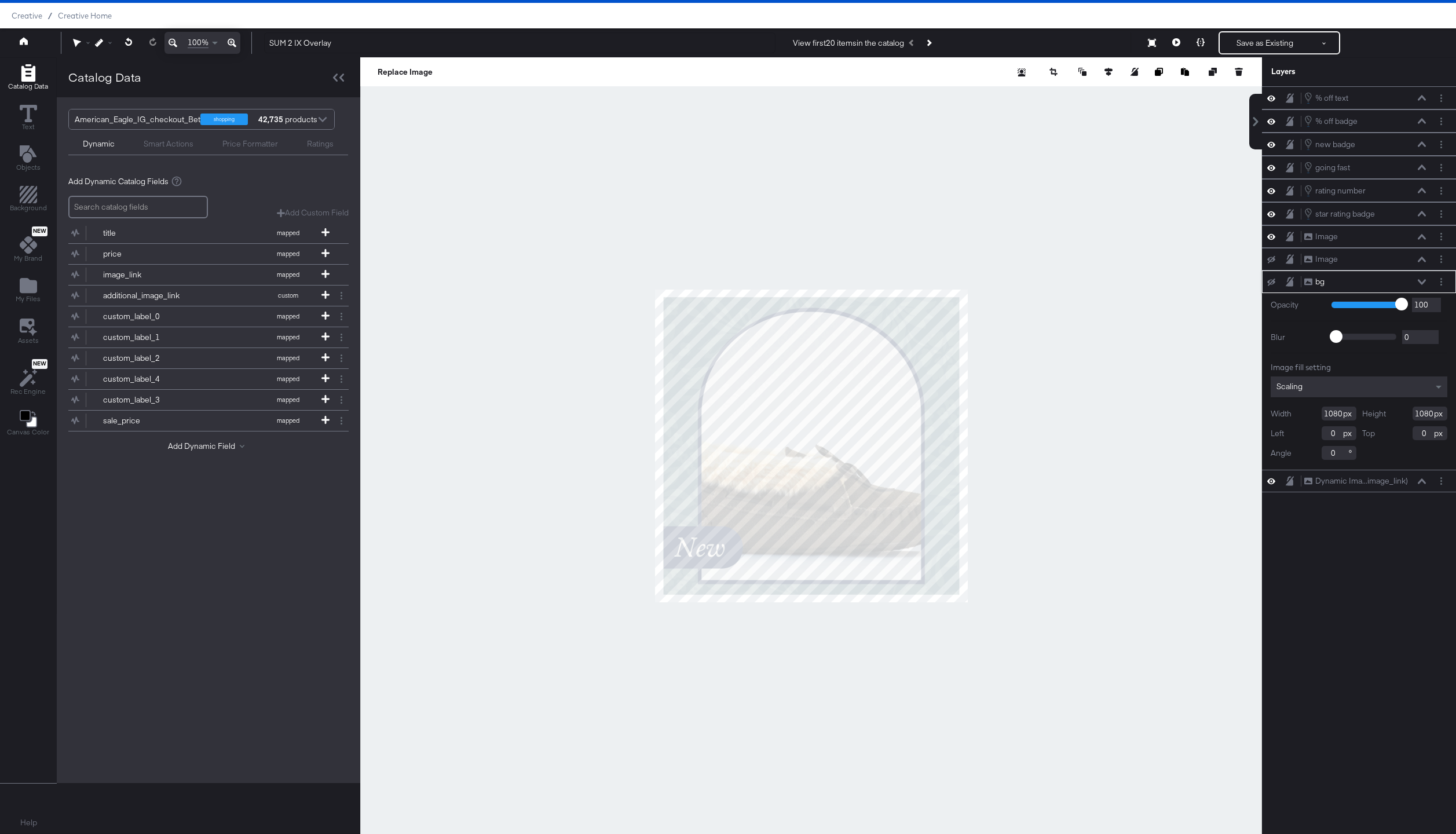
click at [1419, 284] on button at bounding box center [1421, 282] width 9 height 7
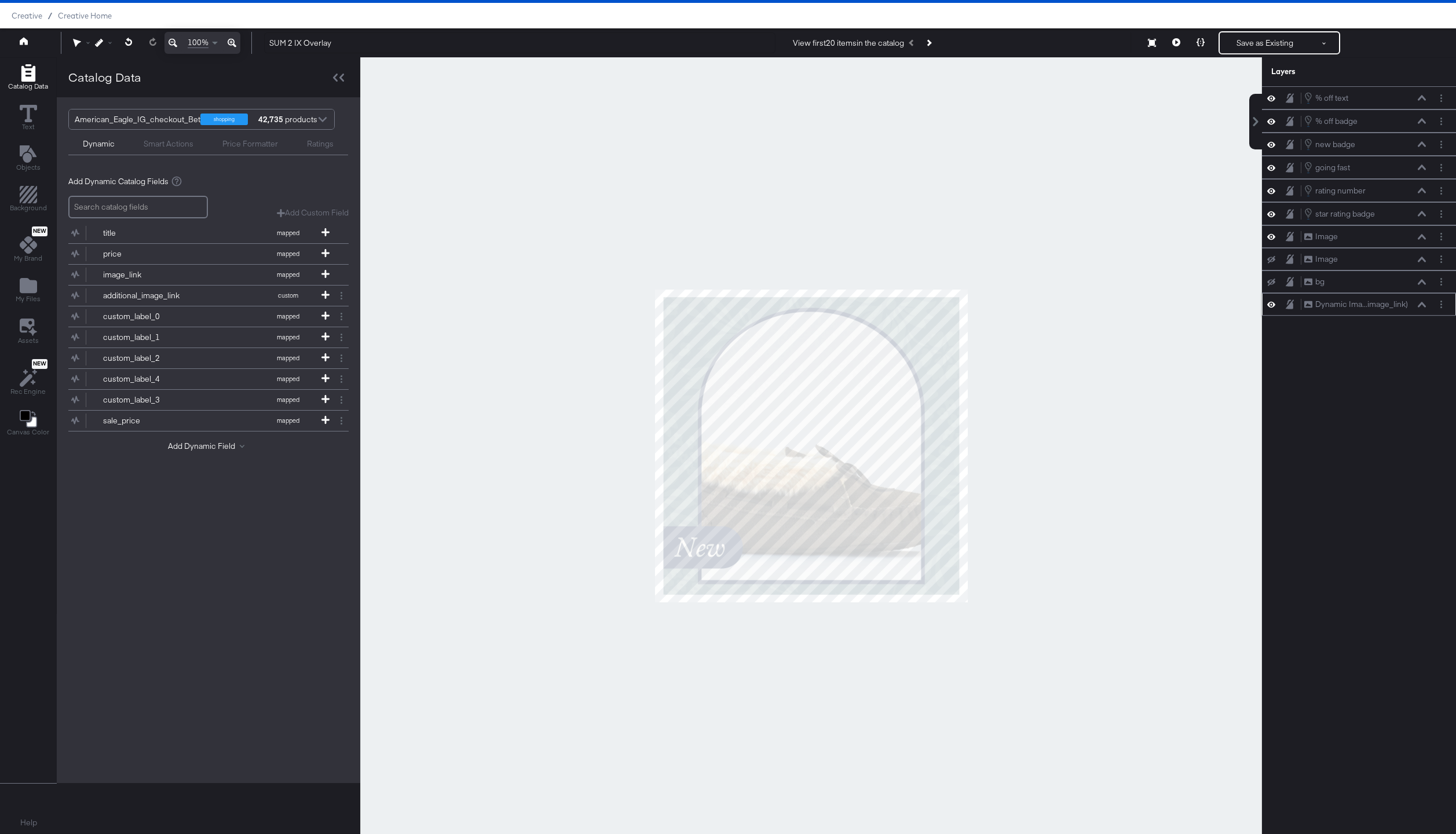
click at [1421, 304] on icon at bounding box center [1421, 304] width 8 height 5
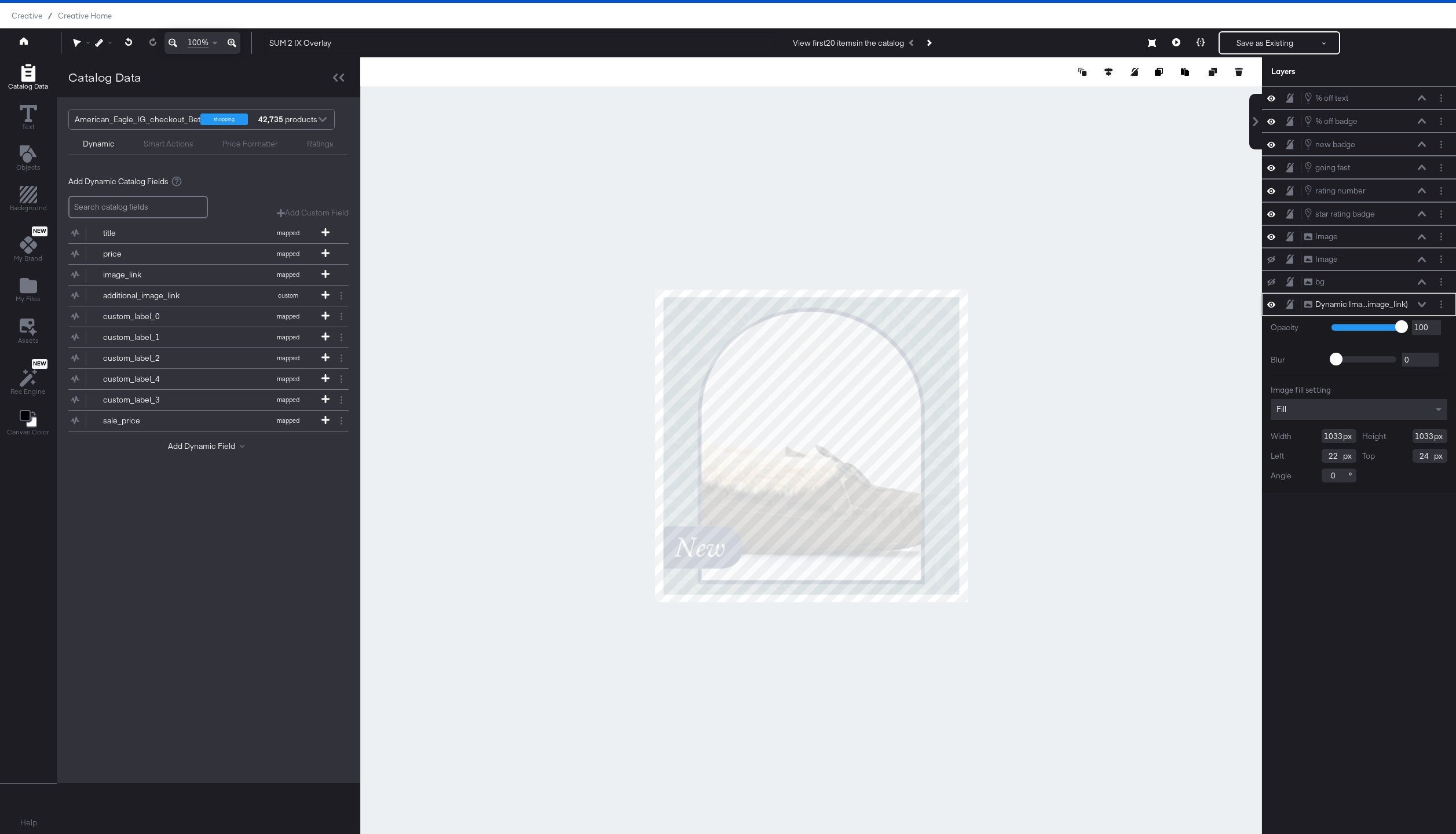
click at [1421, 304] on icon at bounding box center [1421, 304] width 8 height 5
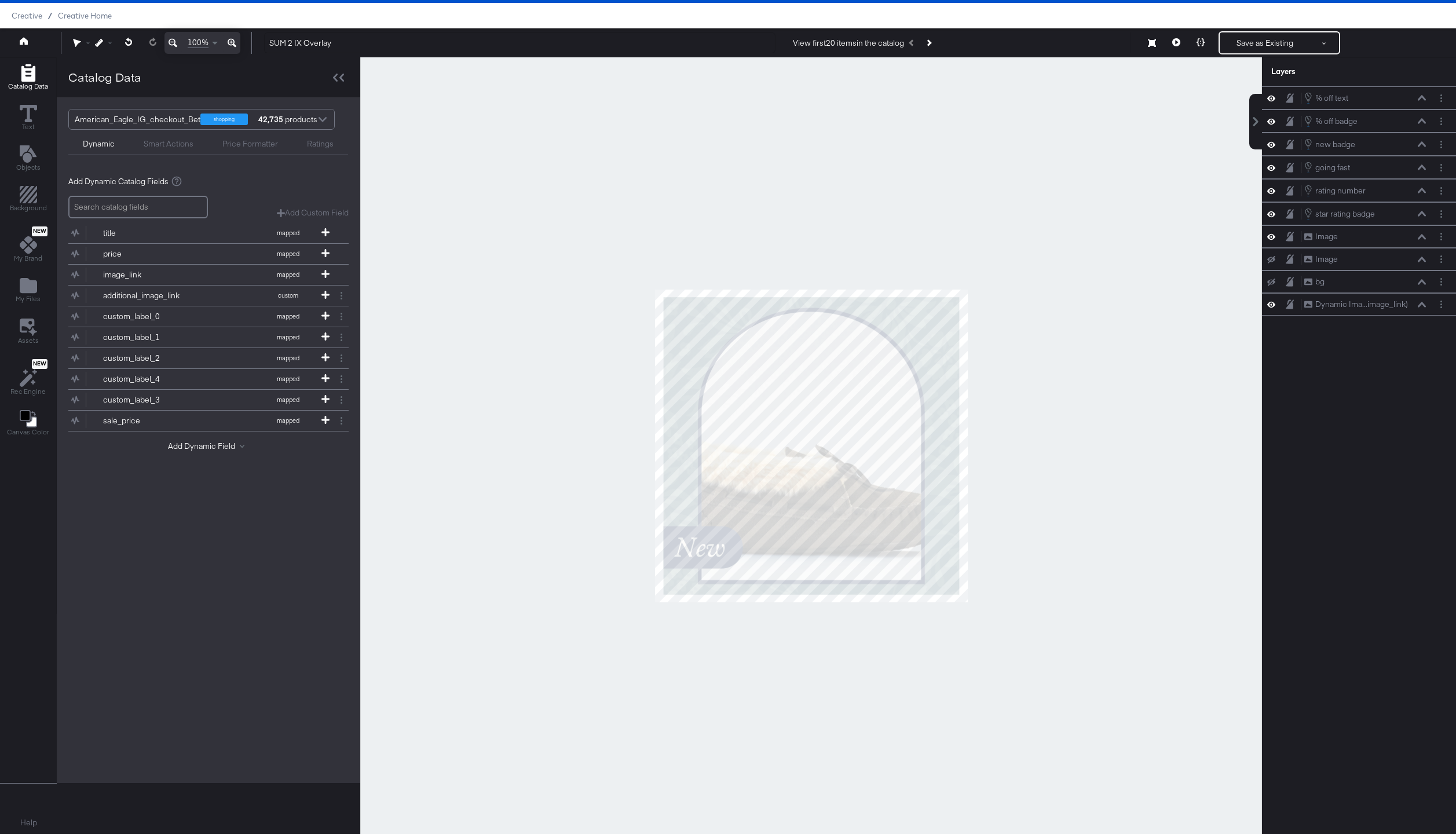
click at [1103, 307] on div at bounding box center [811, 445] width 902 height 777
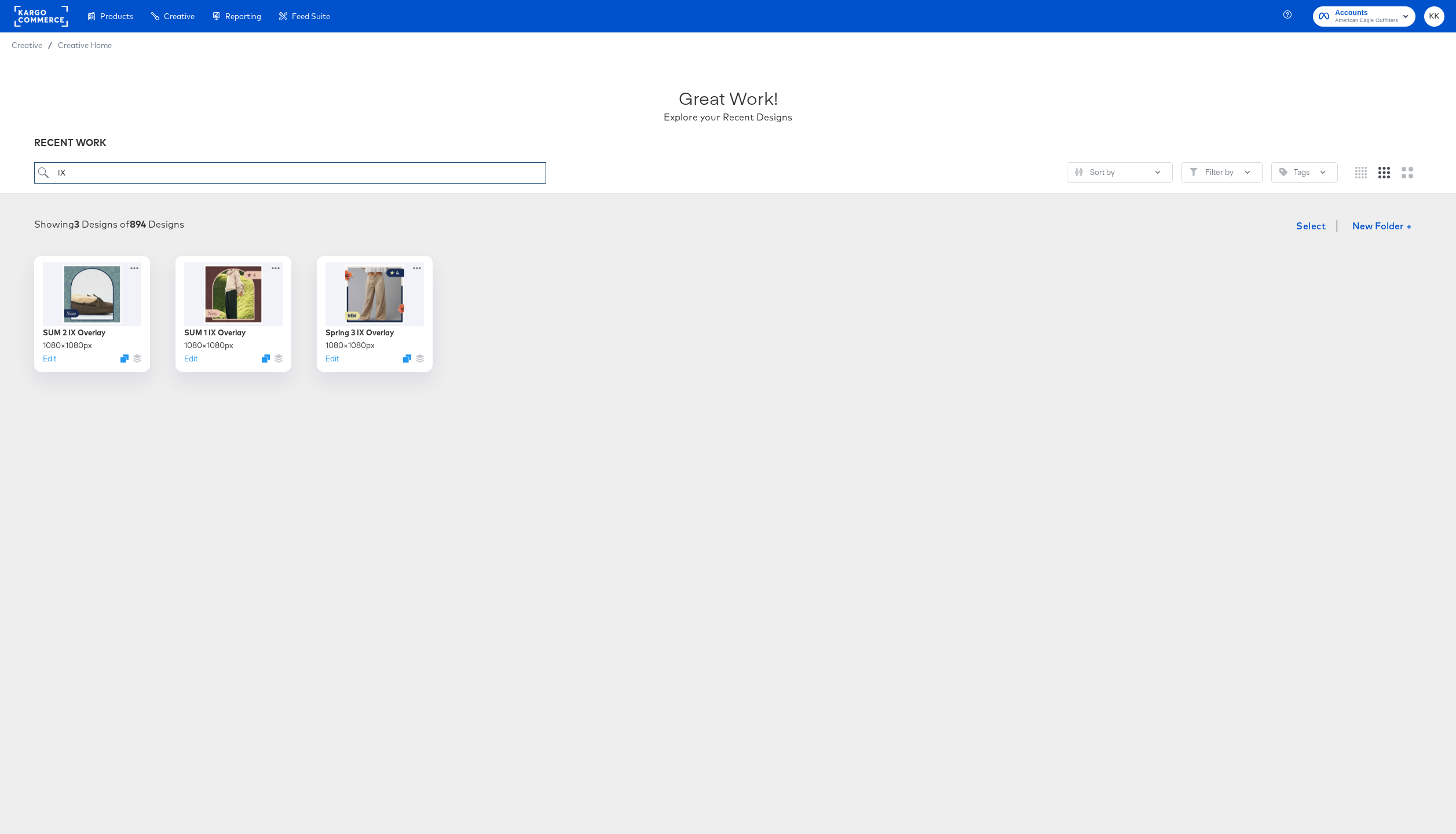
drag, startPoint x: 50, startPoint y: 169, endPoint x: 14, endPoint y: 169, distance: 36.0
click at [14, 169] on div "Great Work! Explore your Recent Designs RECENT WORK IX Sort by Filter by Tags" at bounding box center [728, 126] width 1456 height 136
drag, startPoint x: 83, startPoint y: 171, endPoint x: 21, endPoint y: 171, distance: 62.0
click at [21, 171] on div "Great Work! Explore your Recent Designs RECENT WORK IX Sort by Filter by Tags" at bounding box center [728, 126] width 1456 height 136
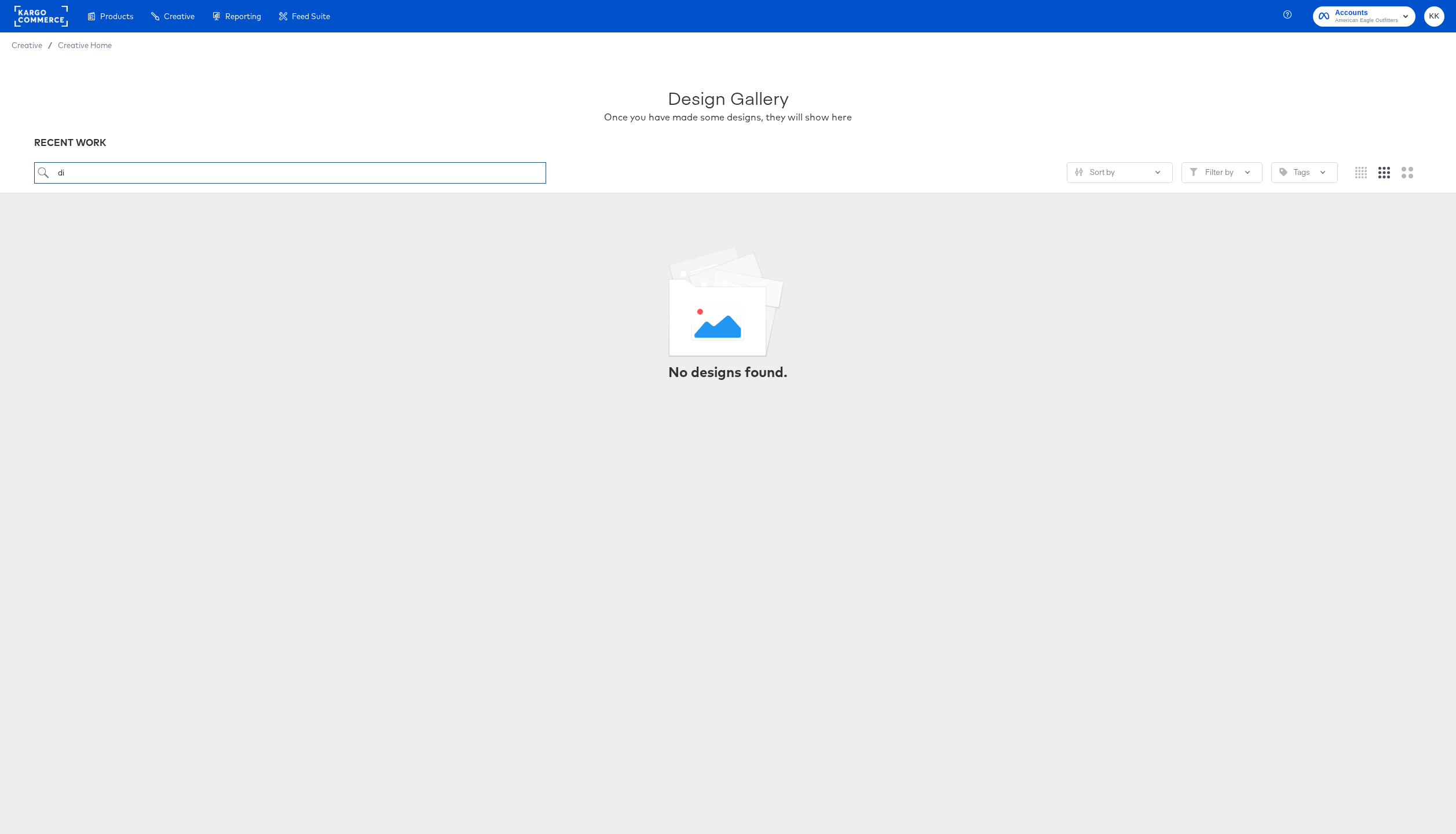
type input "d"
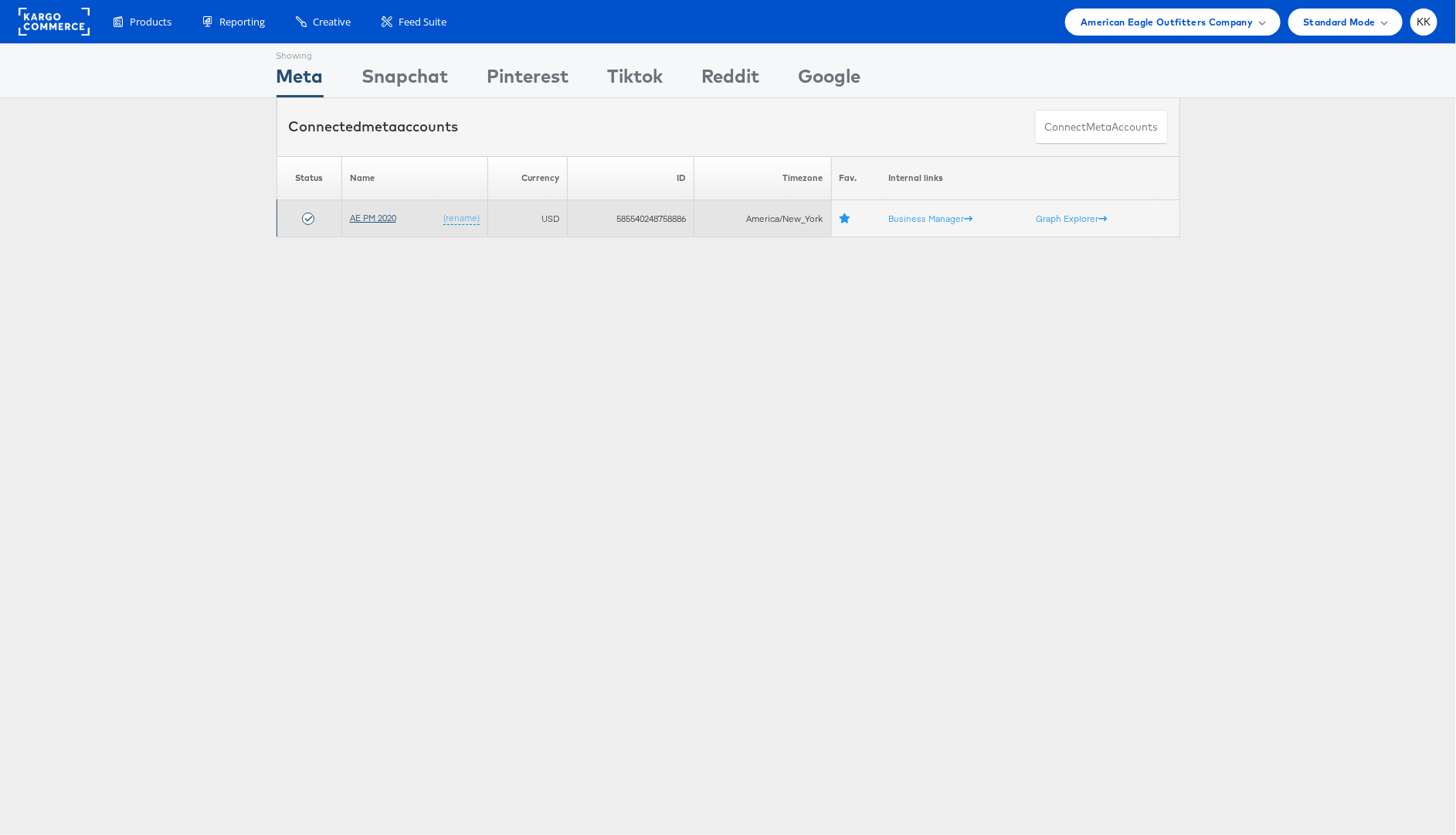
click at [375, 218] on link "AE PM 2020" at bounding box center [373, 217] width 46 height 12
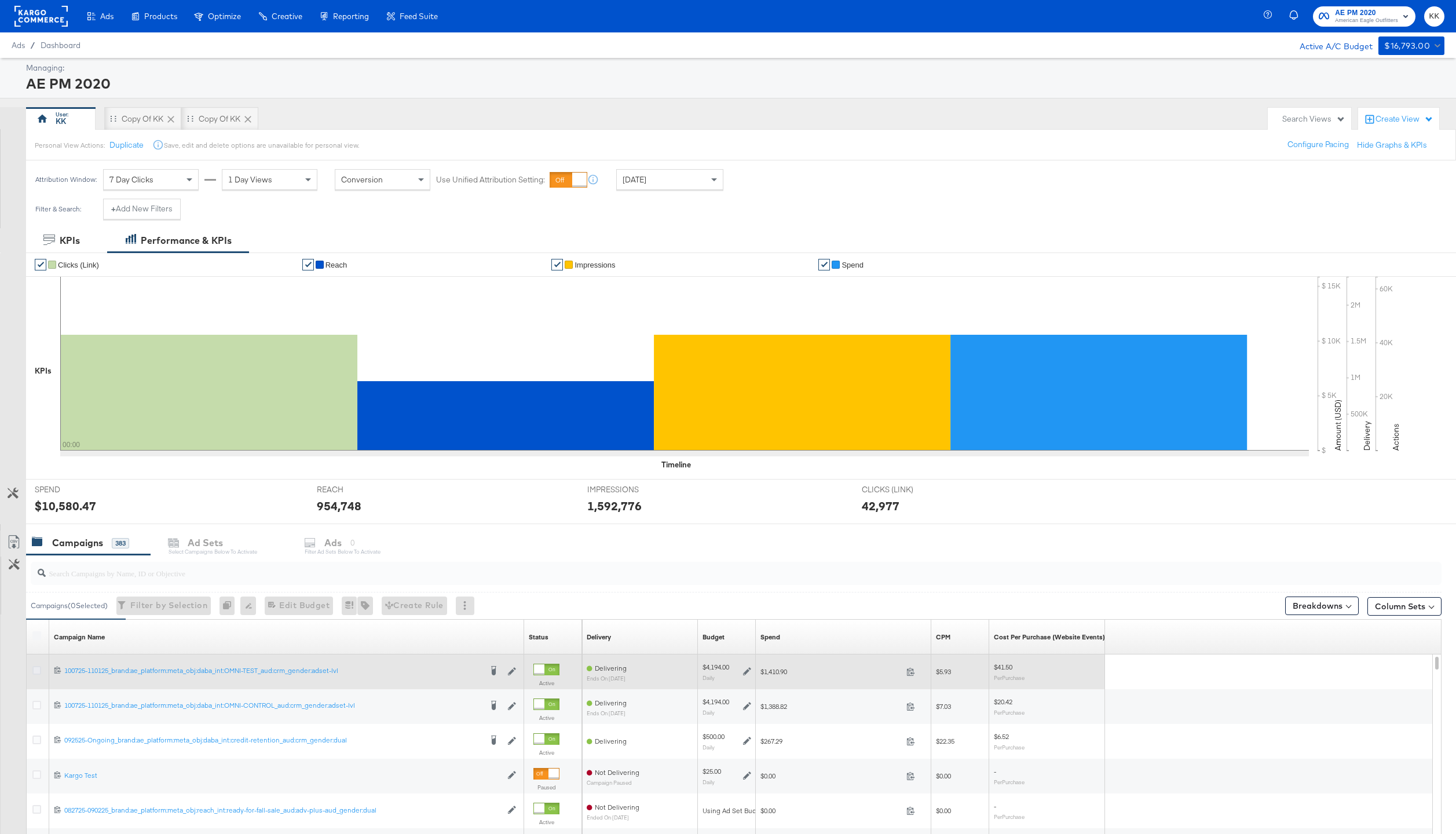
click at [33, 669] on icon at bounding box center [37, 670] width 9 height 9
click at [0, 0] on input "checkbox" at bounding box center [0, 0] width 0 height 0
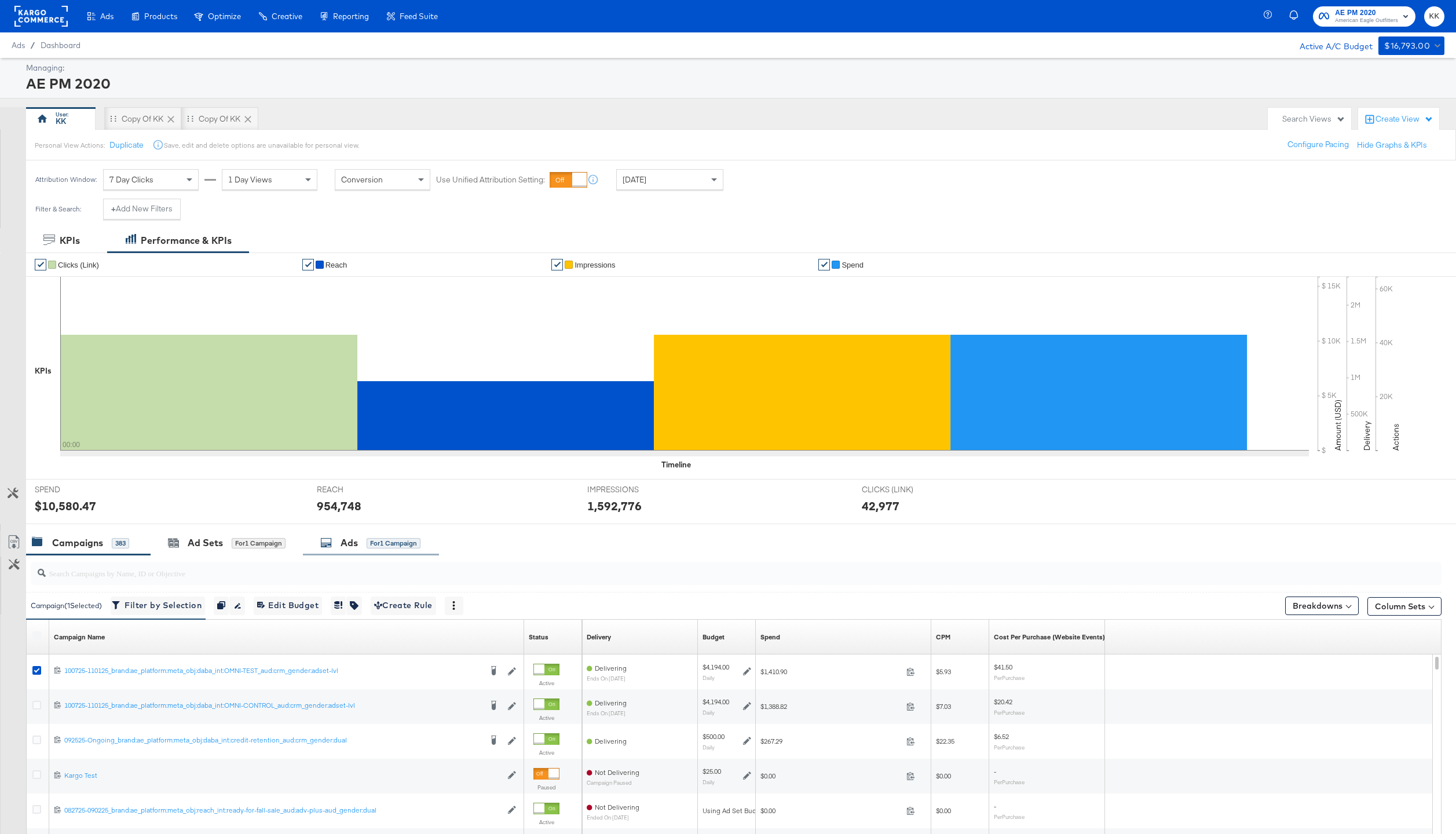
click at [341, 542] on div "Ads for 1 Campaign" at bounding box center [370, 542] width 100 height 13
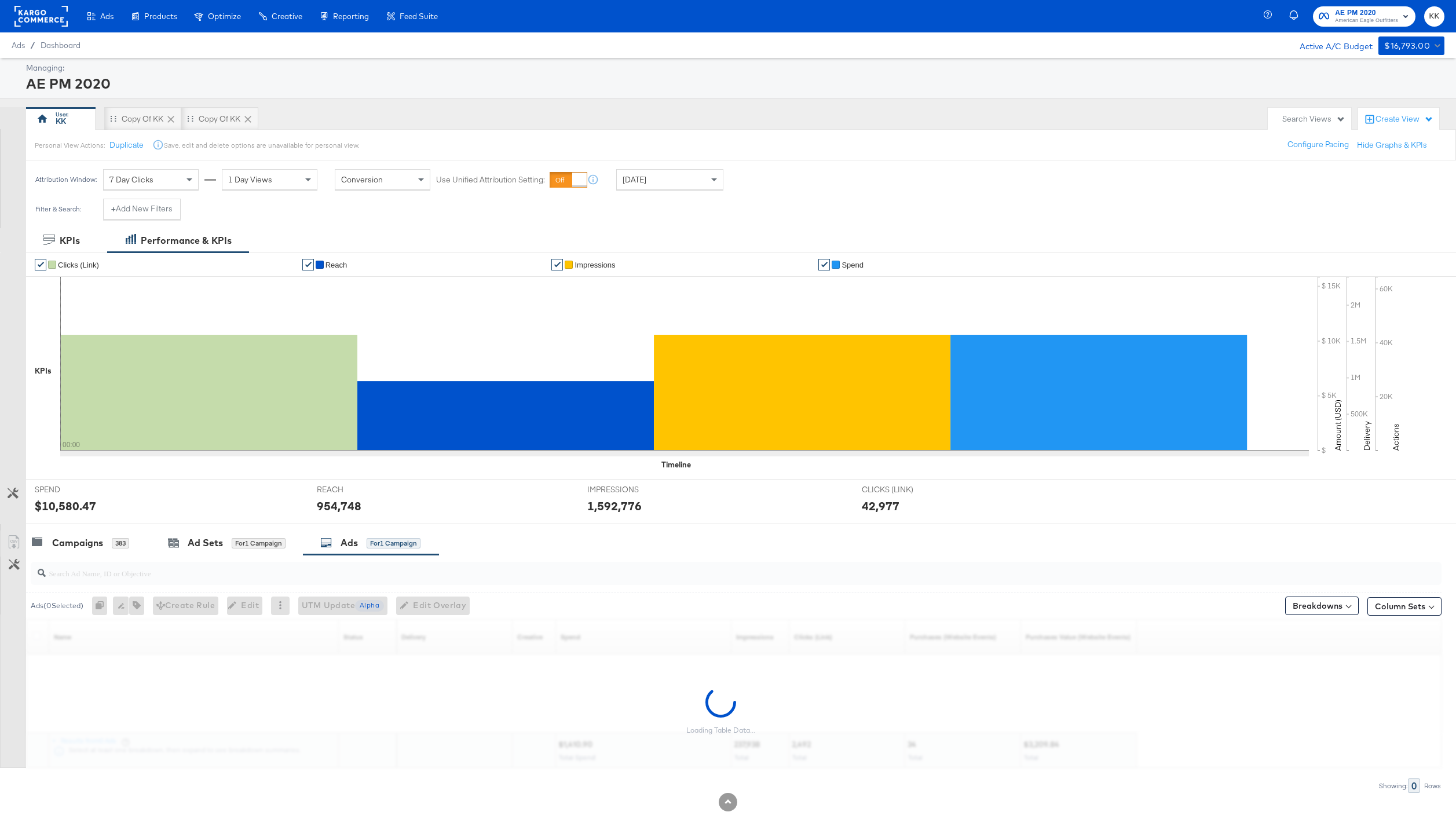
scroll to position [10, 0]
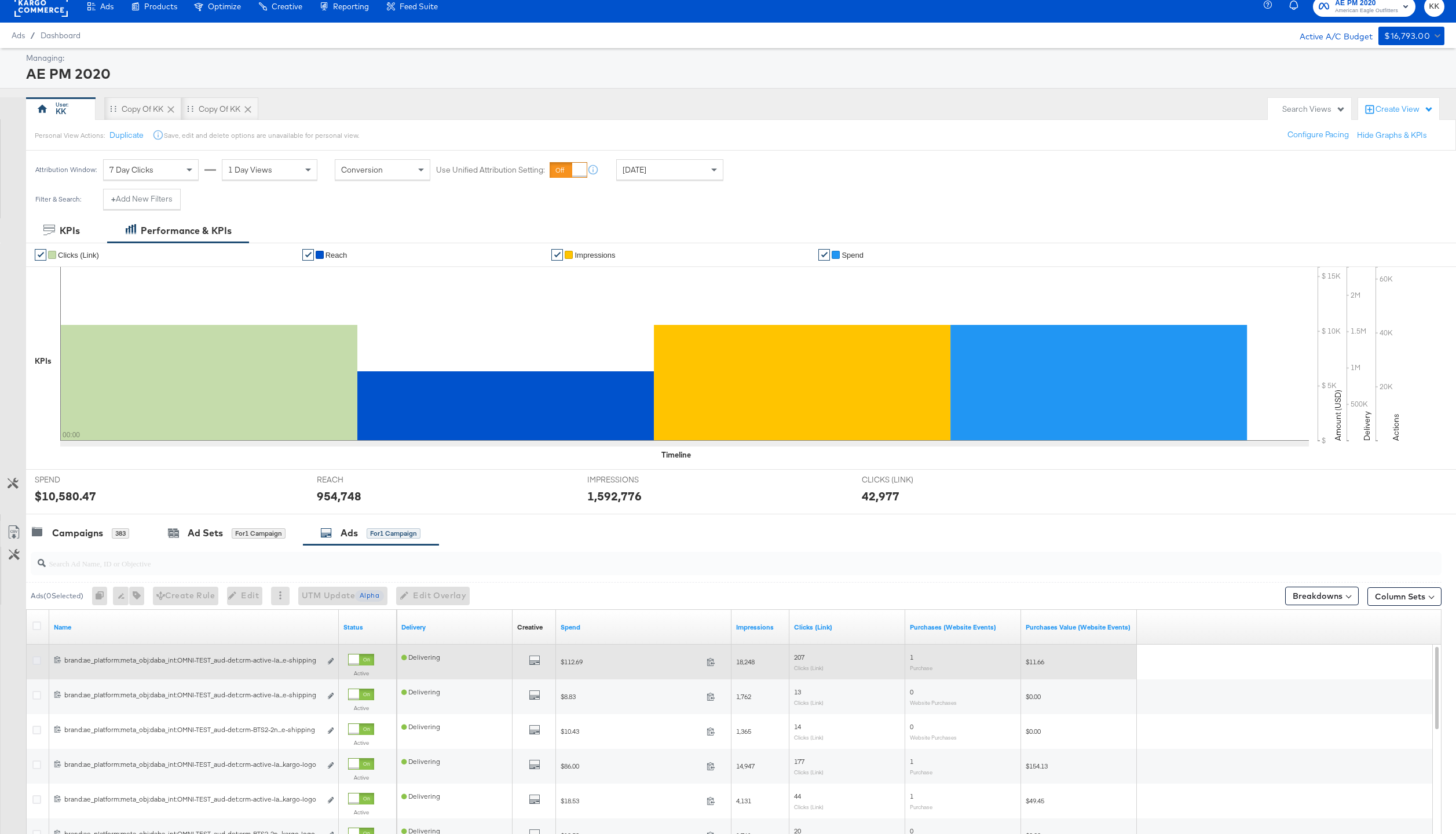
click at [37, 658] on icon at bounding box center [37, 660] width 9 height 9
click at [0, 0] on input "checkbox" at bounding box center [0, 0] width 0 height 0
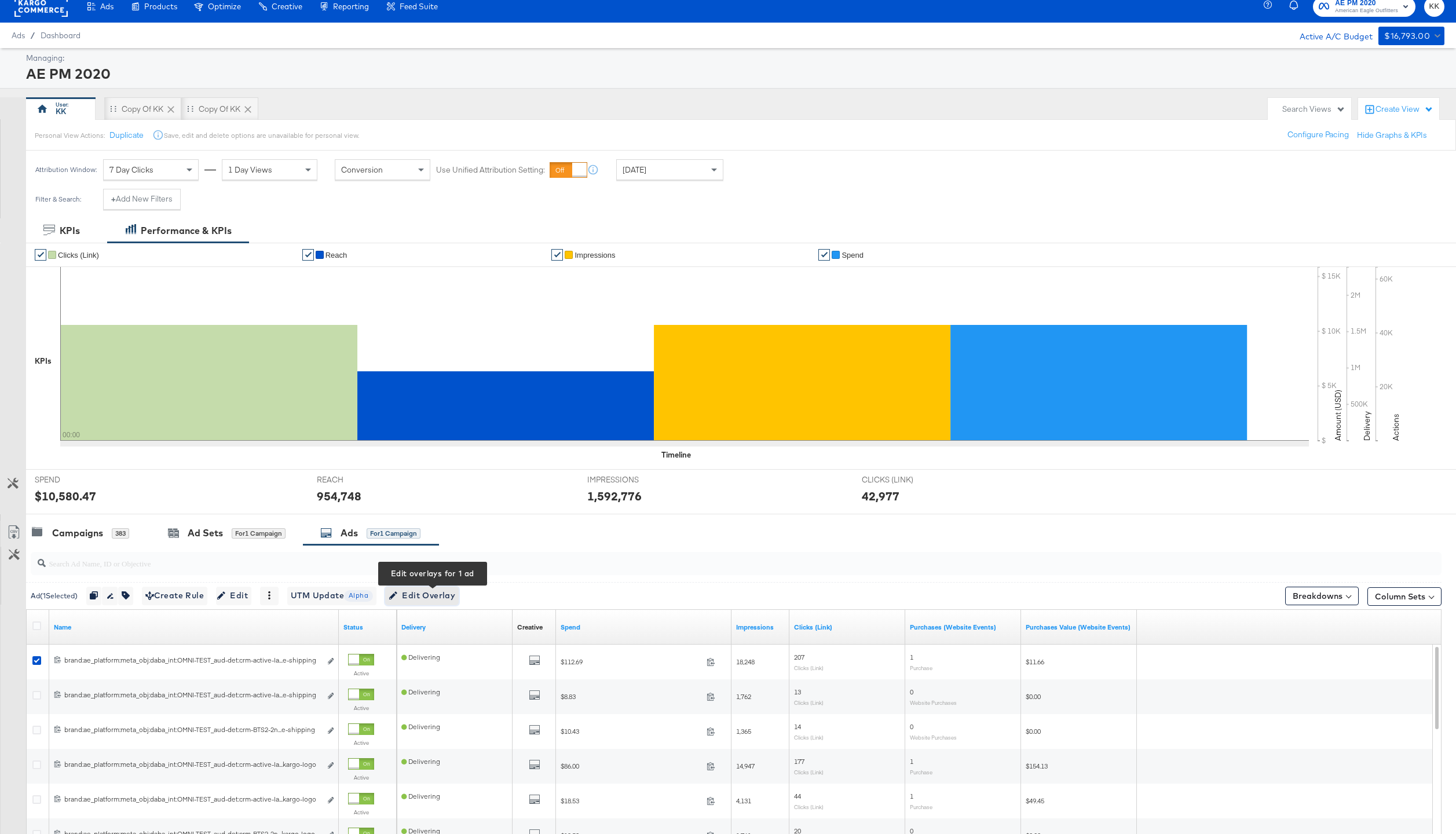
click at [420, 601] on span "Edit Overlay Edit overlays for 1 ad" at bounding box center [422, 595] width 67 height 14
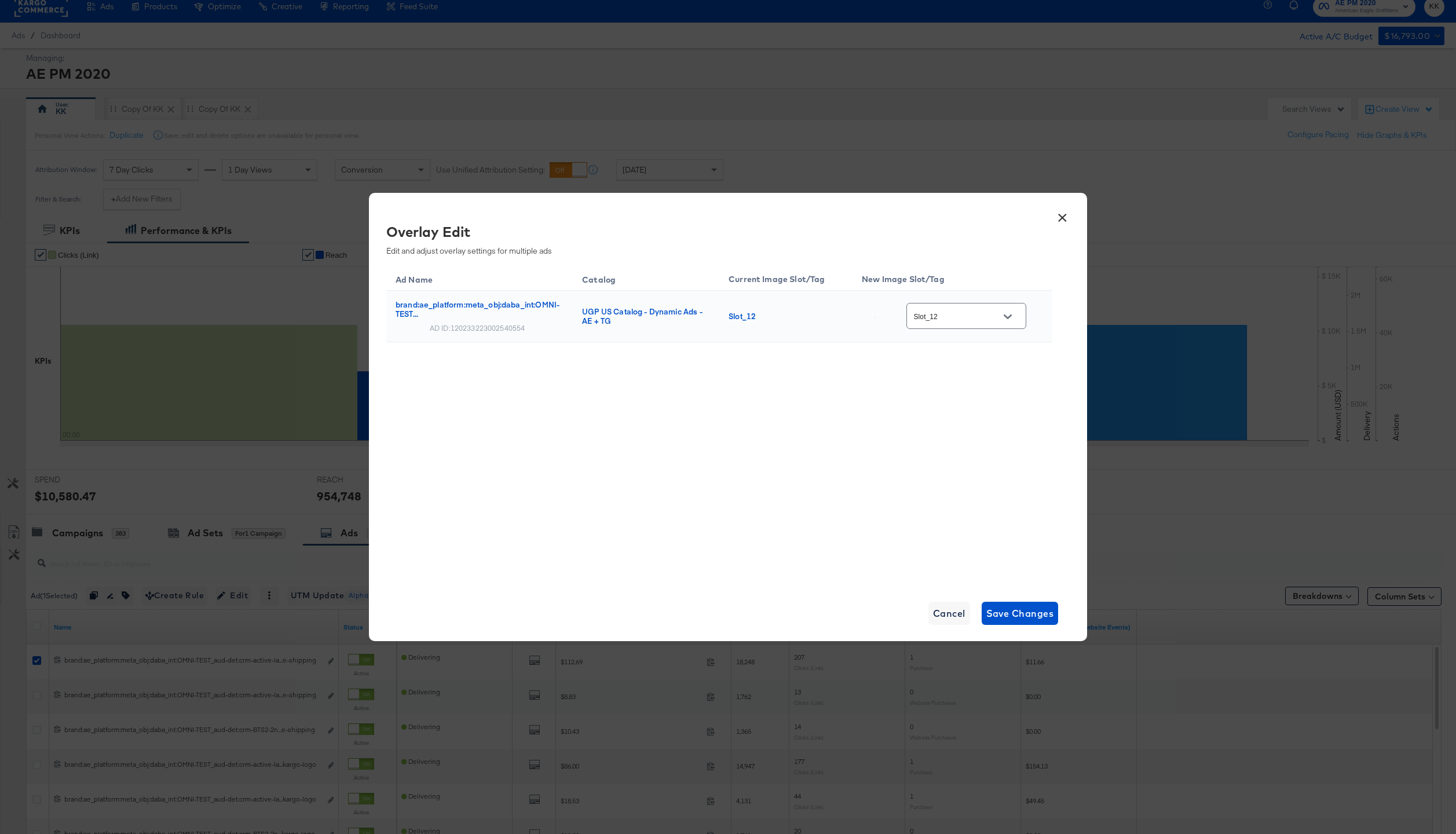
click at [967, 322] on input "Slot_12" at bounding box center [957, 316] width 91 height 13
click at [1013, 310] on button "Open" at bounding box center [1008, 317] width 17 height 17
click at [1075, 217] on div "× Overlay Edit Edit and adjust overlay settings for multiple ads Ad Name Catalo…" at bounding box center [728, 417] width 718 height 448
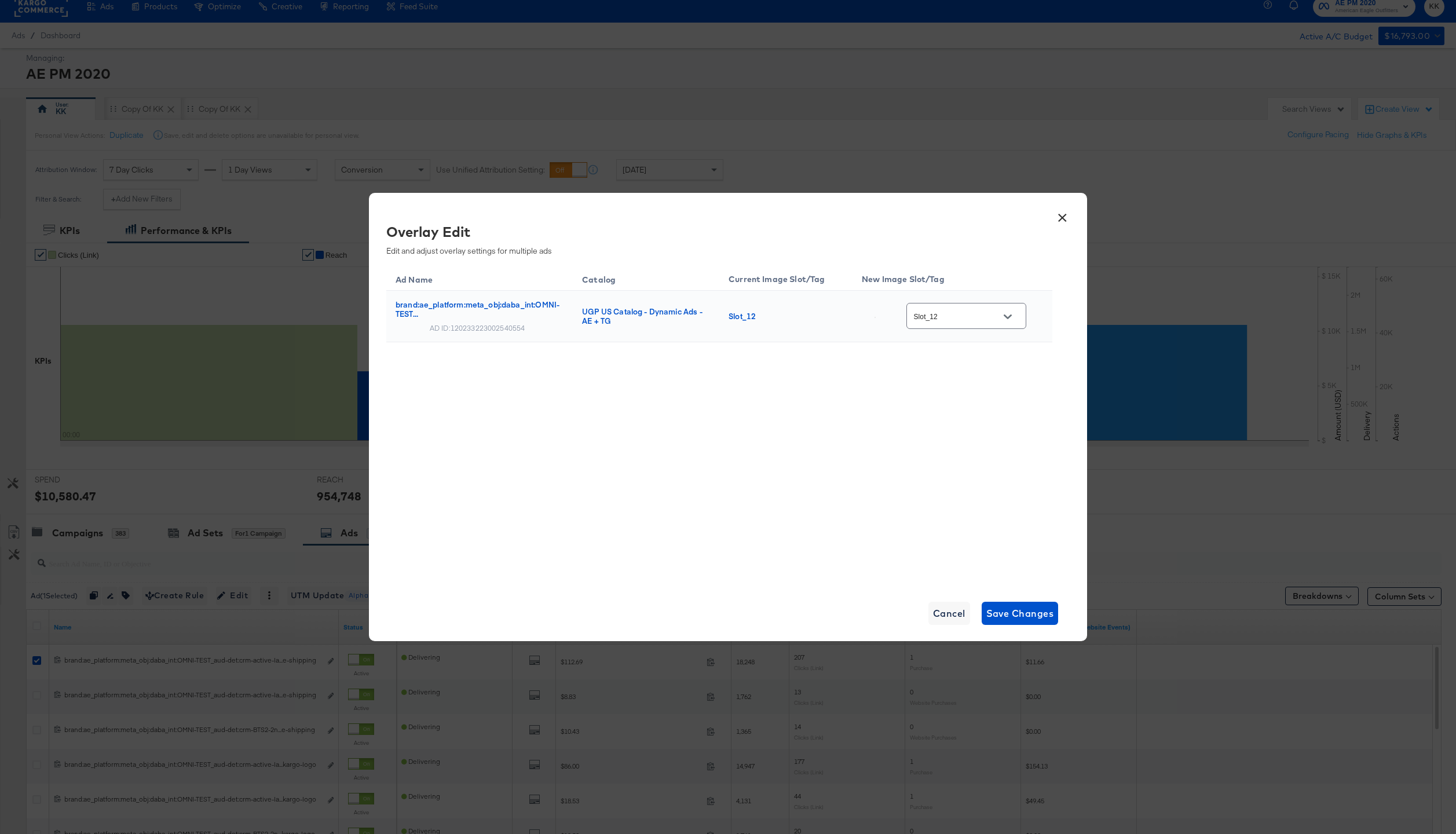
click at [1067, 205] on button "×" at bounding box center [1062, 215] width 21 height 21
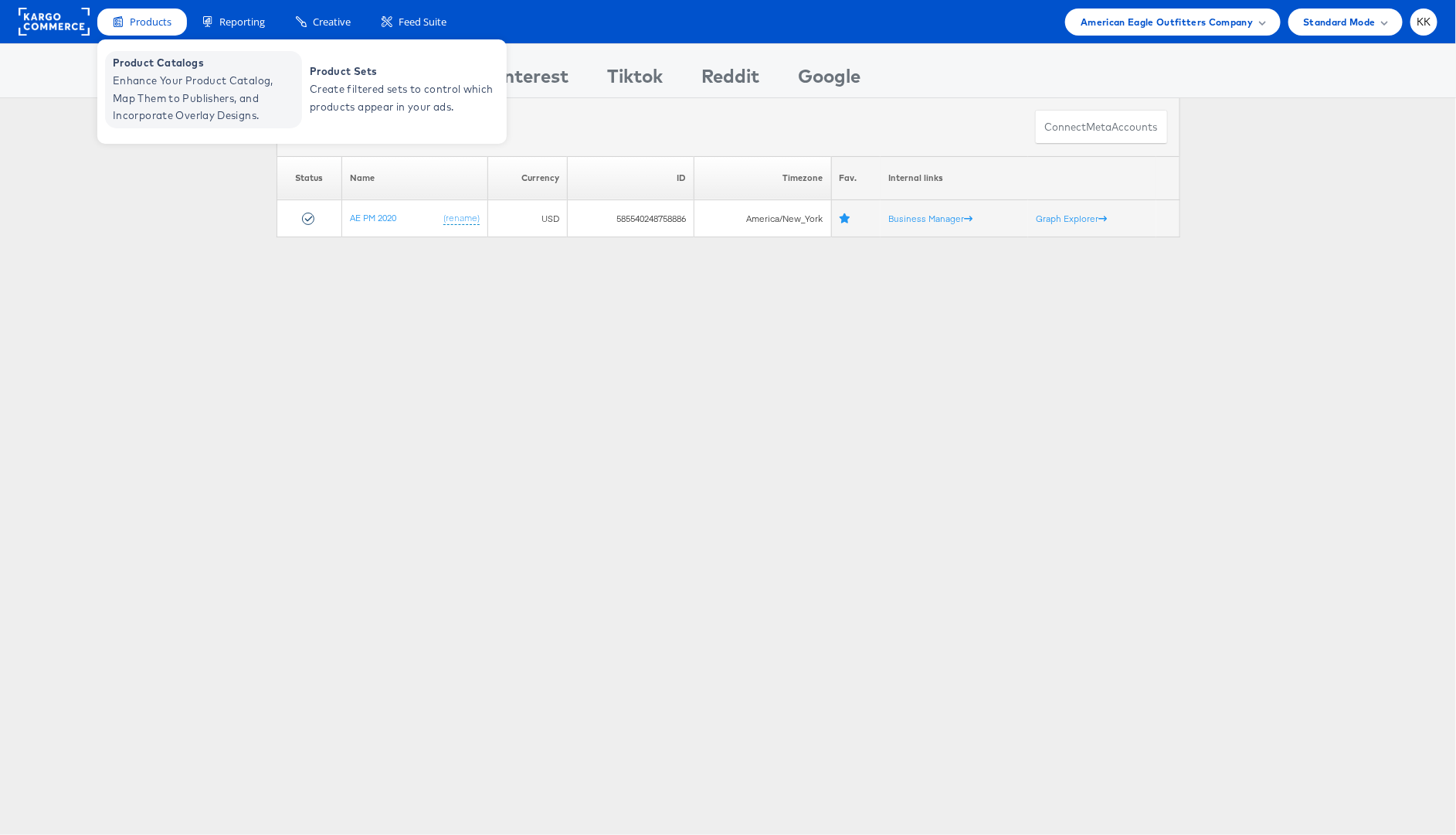
click at [150, 98] on span "Enhance Your Product Catalog, Map Them to Publishers, and Incorporate Overlay D…" at bounding box center [205, 98] width 185 height 52
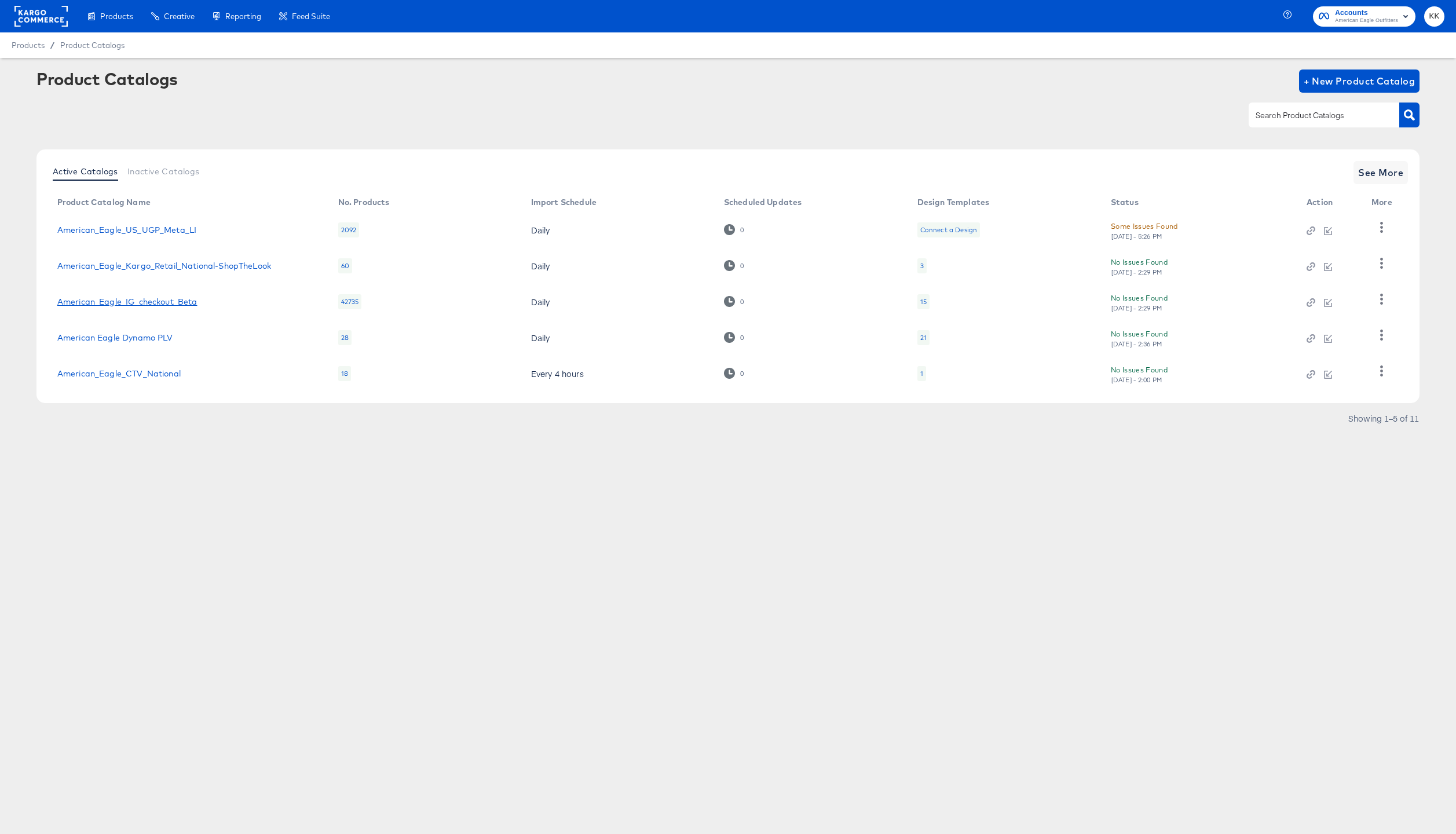
click at [155, 297] on link "American_Eagle_IG_checkout_Beta" at bounding box center [127, 302] width 140 height 9
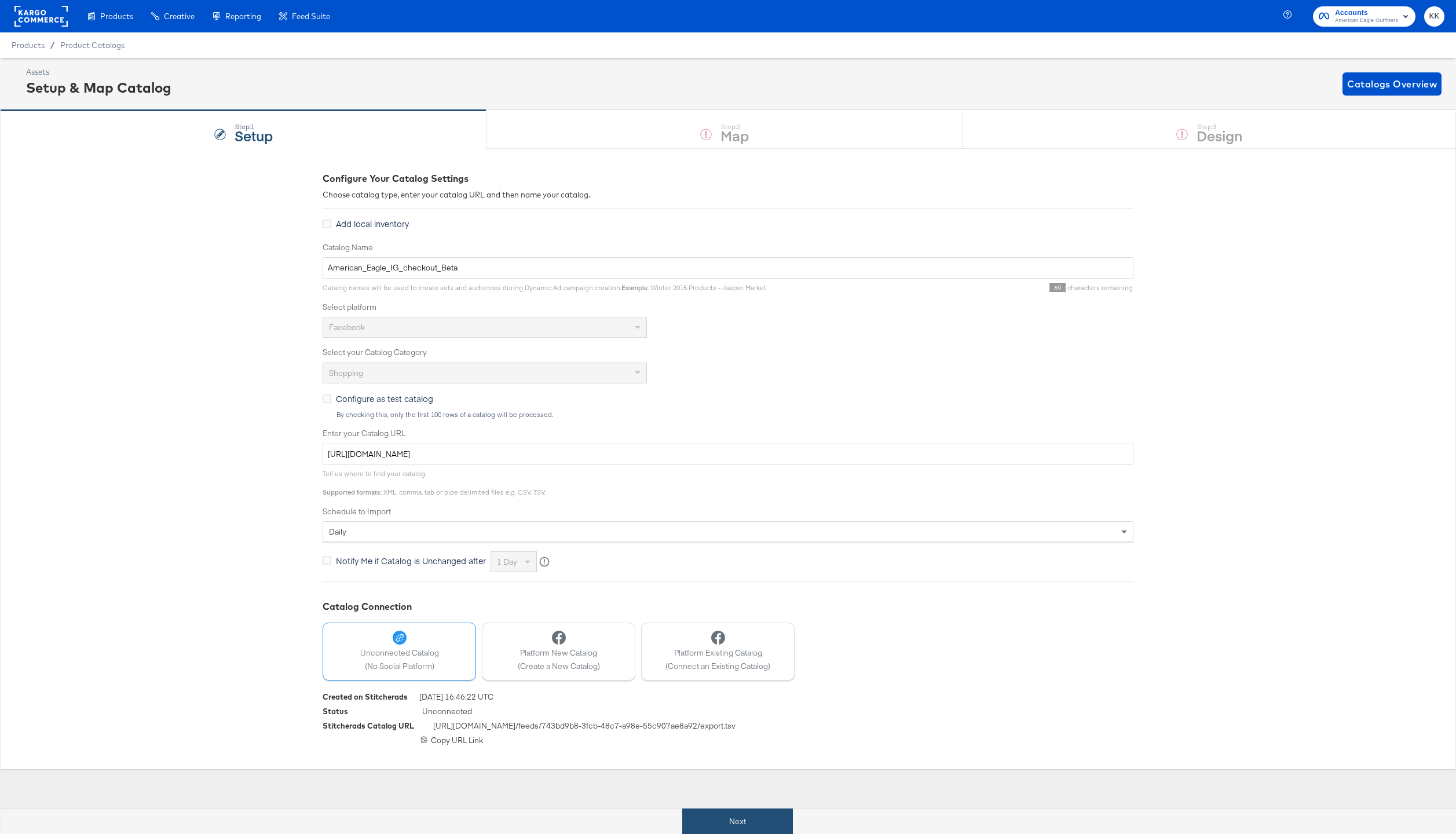
click at [722, 818] on button "Next" at bounding box center [738, 822] width 111 height 26
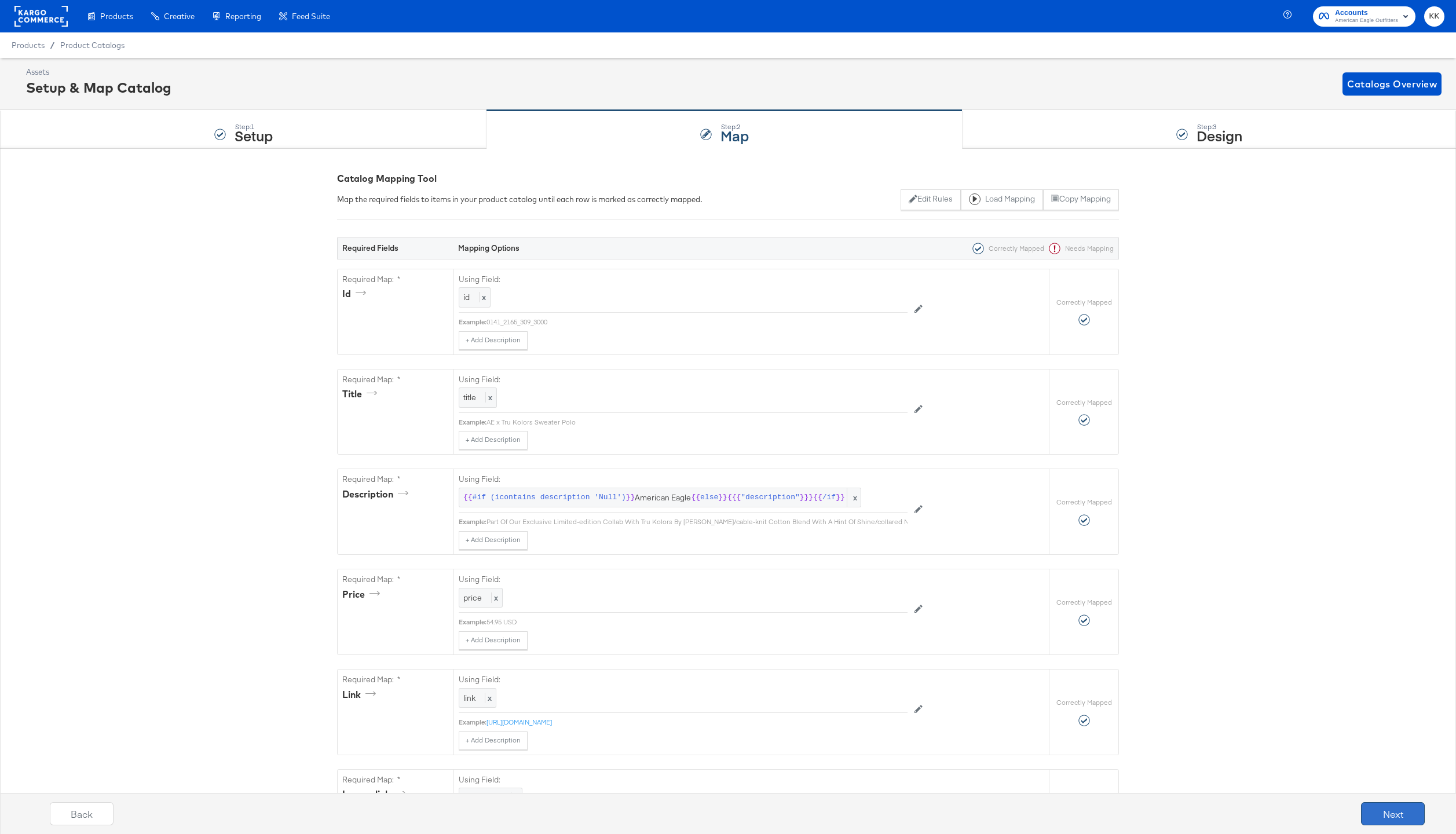
click at [1393, 811] on button "Next" at bounding box center [1393, 813] width 63 height 23
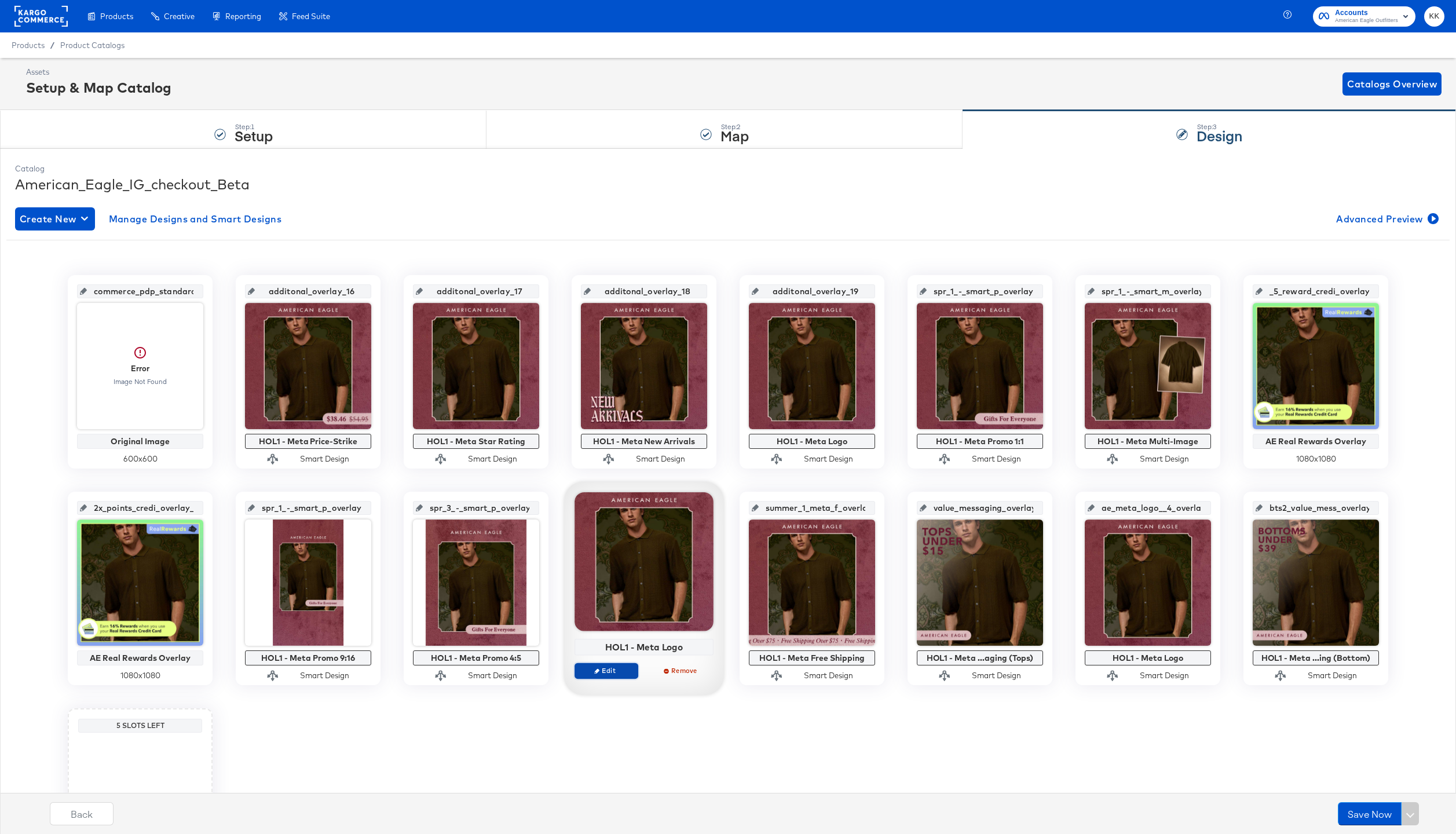
click at [611, 674] on span "Edit" at bounding box center [606, 670] width 53 height 9
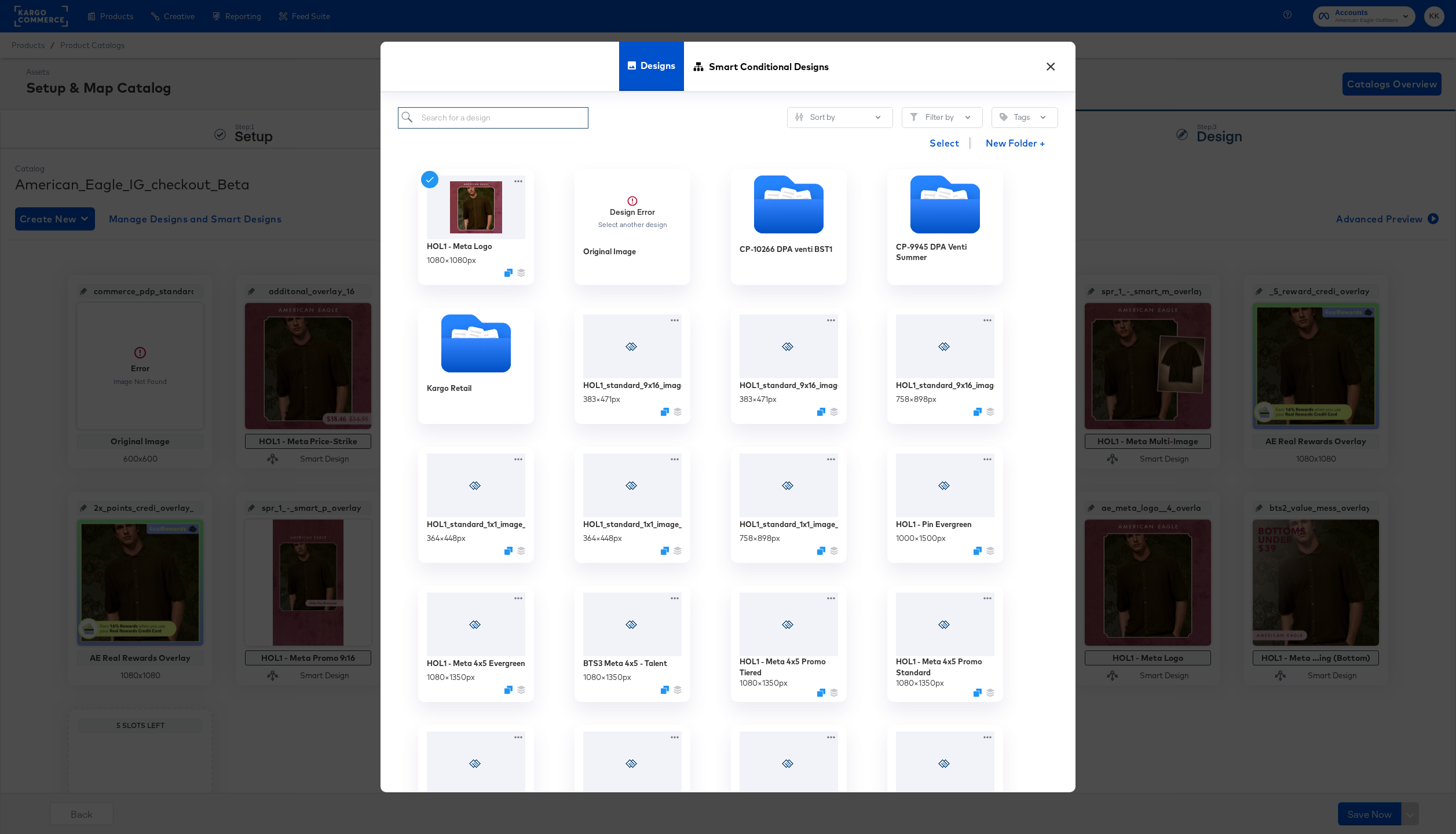
click at [488, 118] on input "search" at bounding box center [493, 118] width 190 height 21
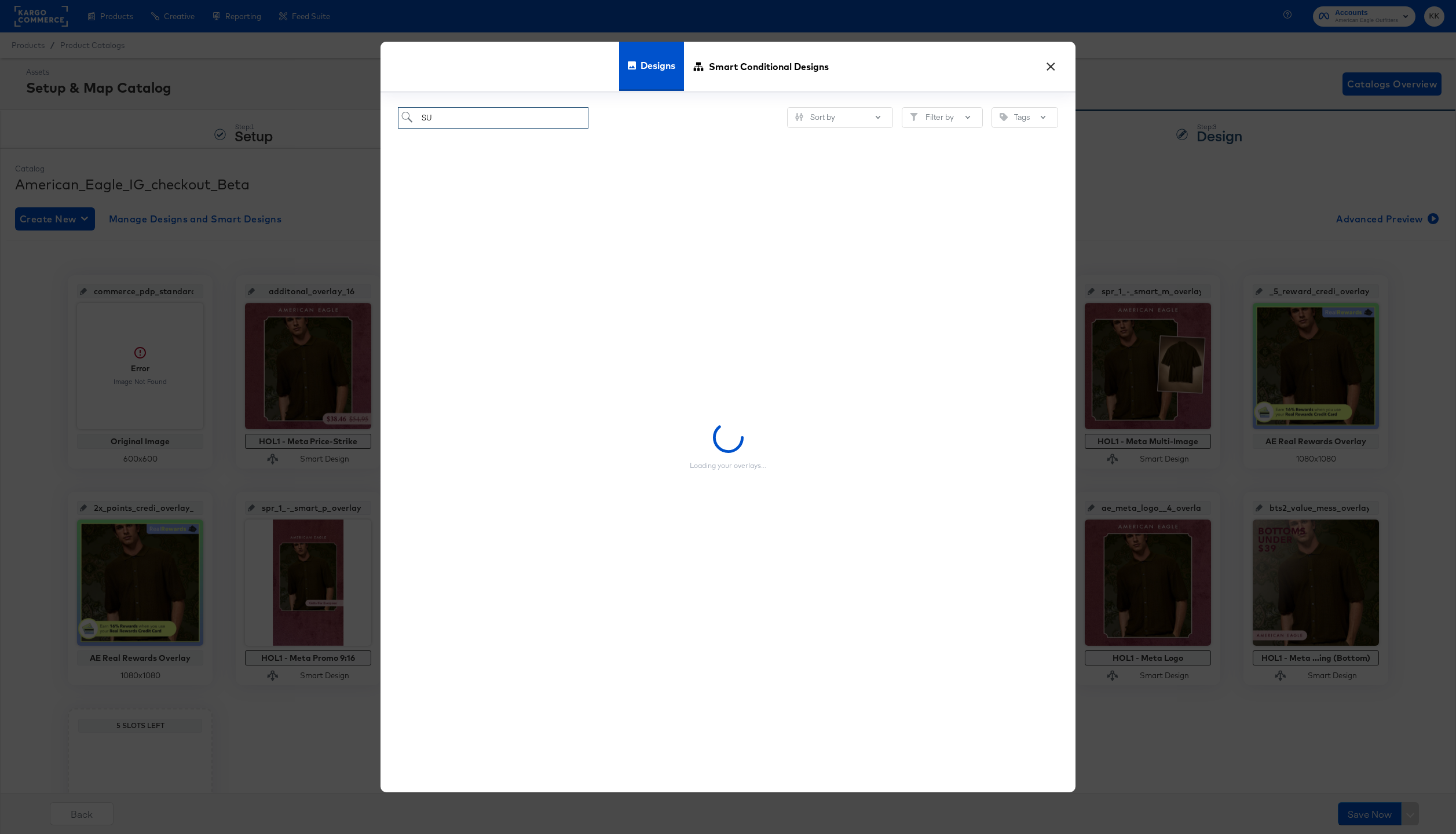
type input "S"
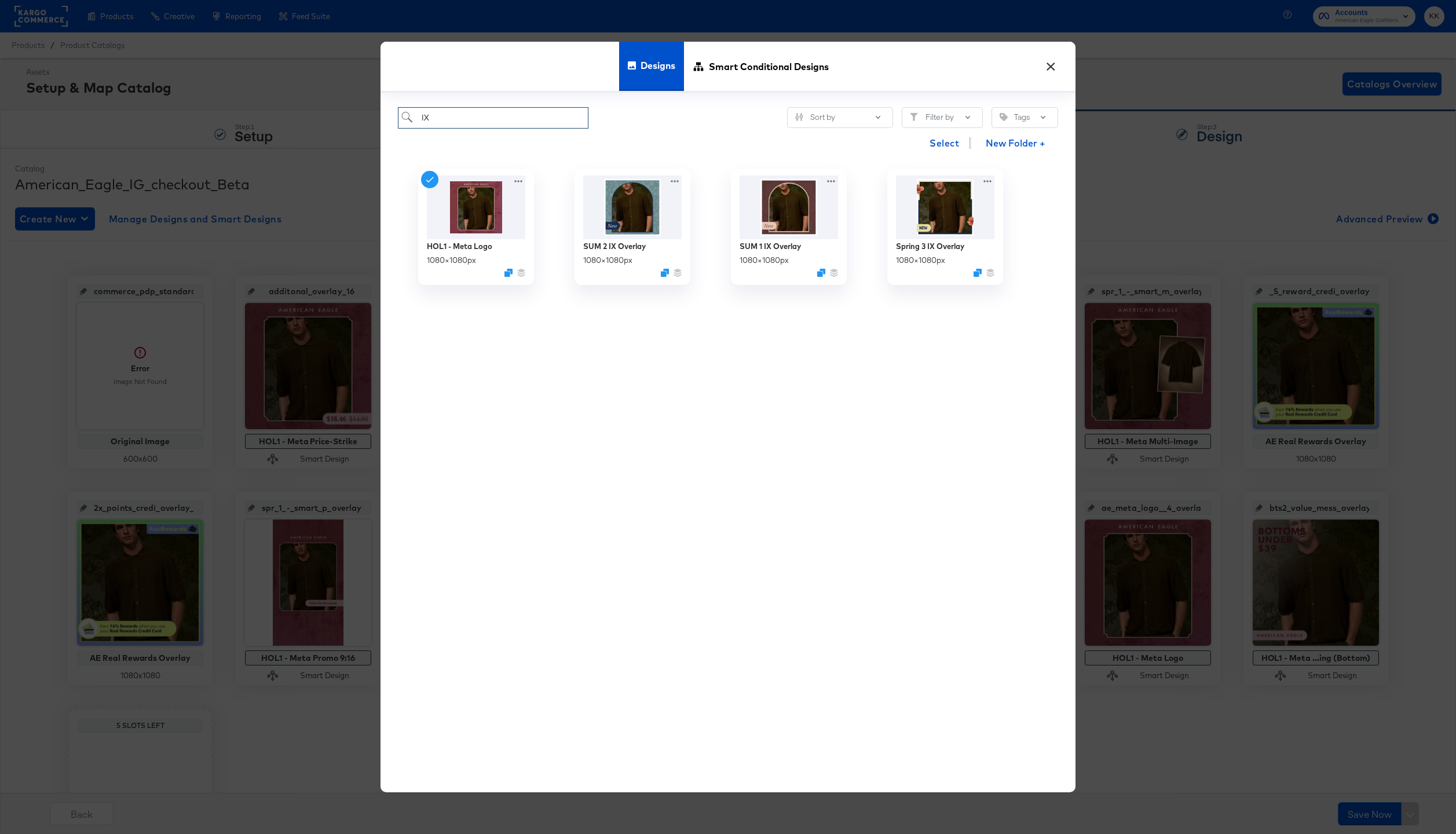
type input "IX"
click at [723, 76] on span "Smart Conditional Designs" at bounding box center [769, 67] width 120 height 51
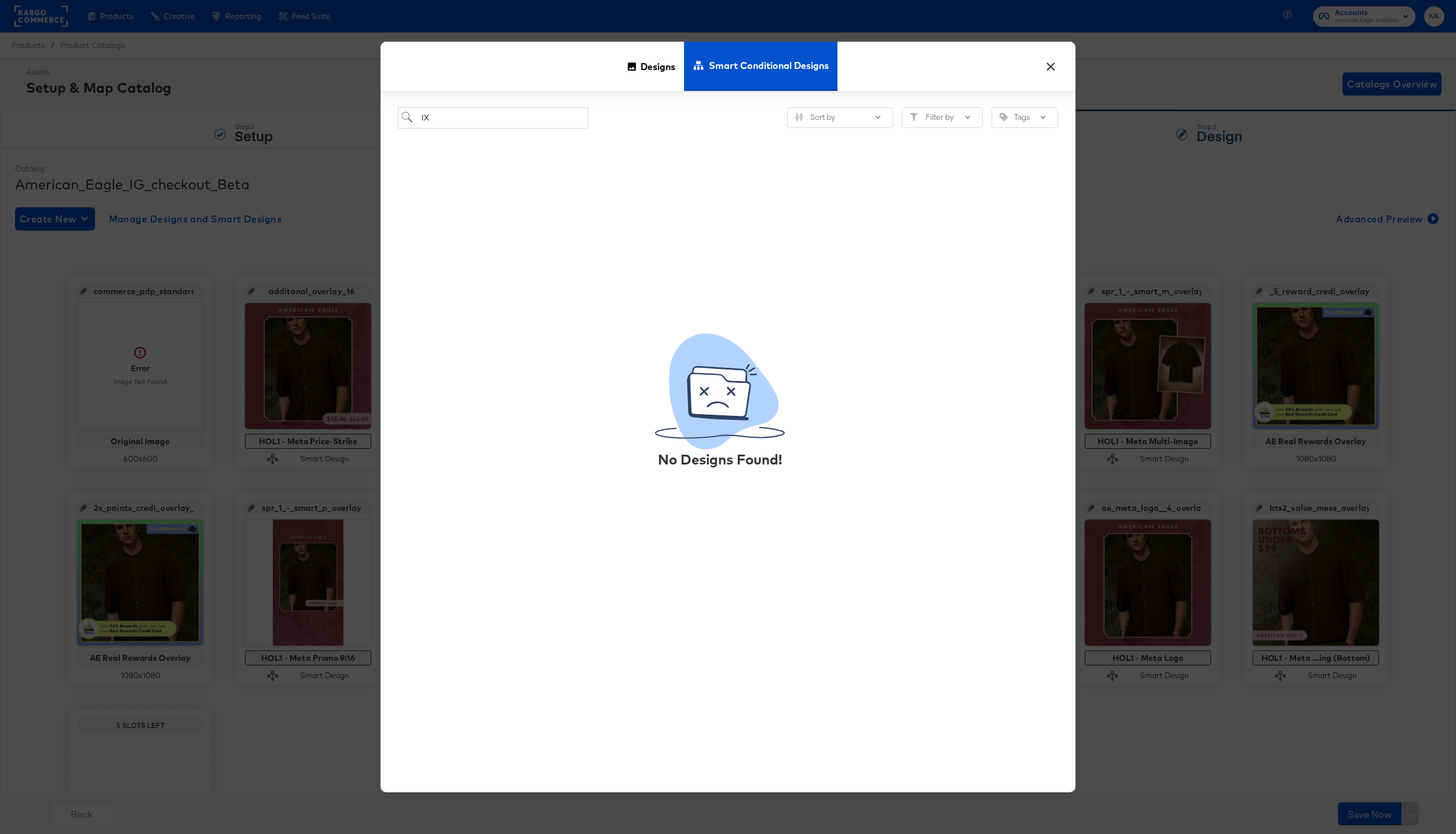
click at [1049, 65] on button "×" at bounding box center [1050, 64] width 21 height 21
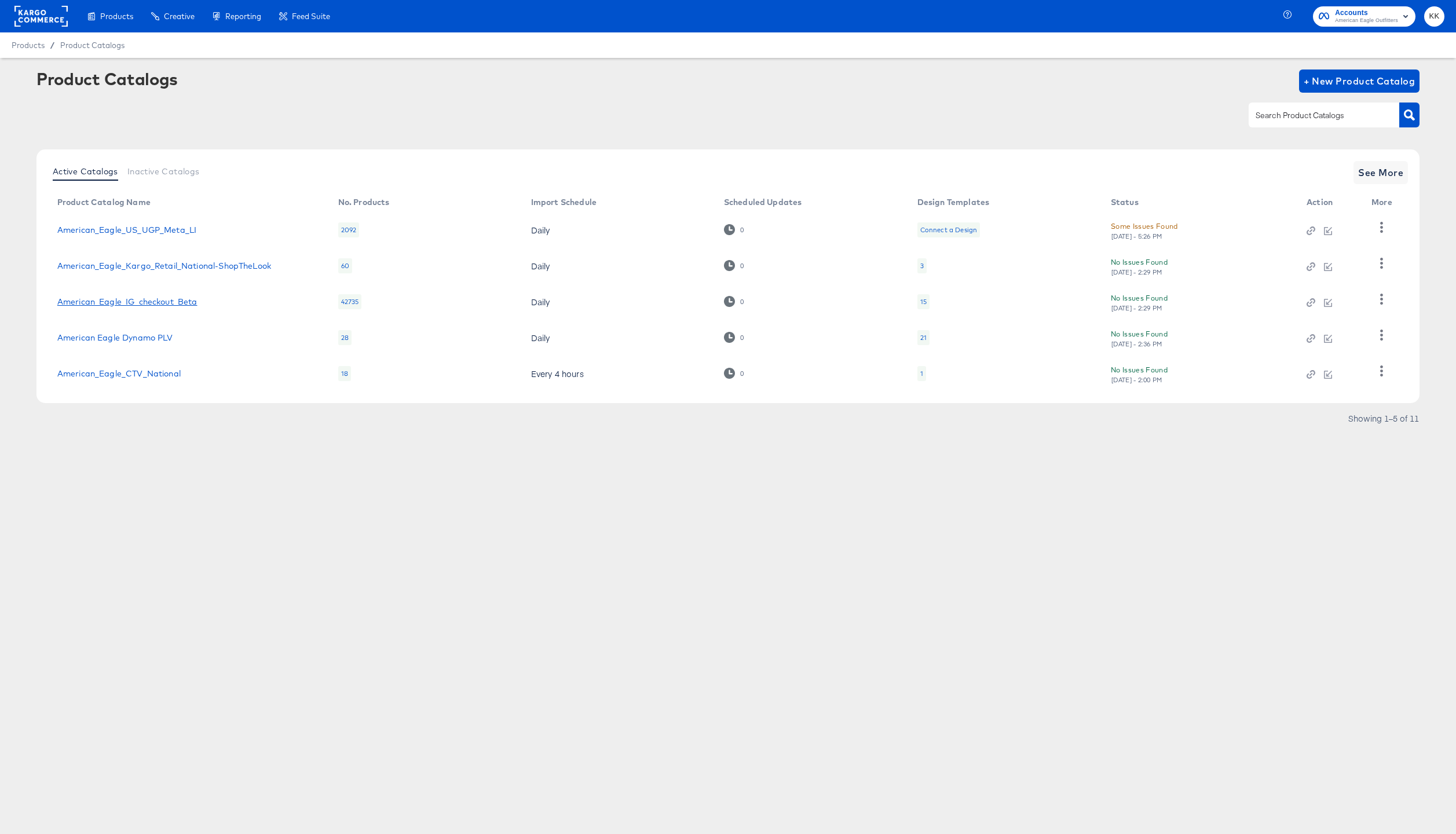
click at [165, 305] on link "American_Eagle_IG_checkout_Beta" at bounding box center [127, 302] width 140 height 9
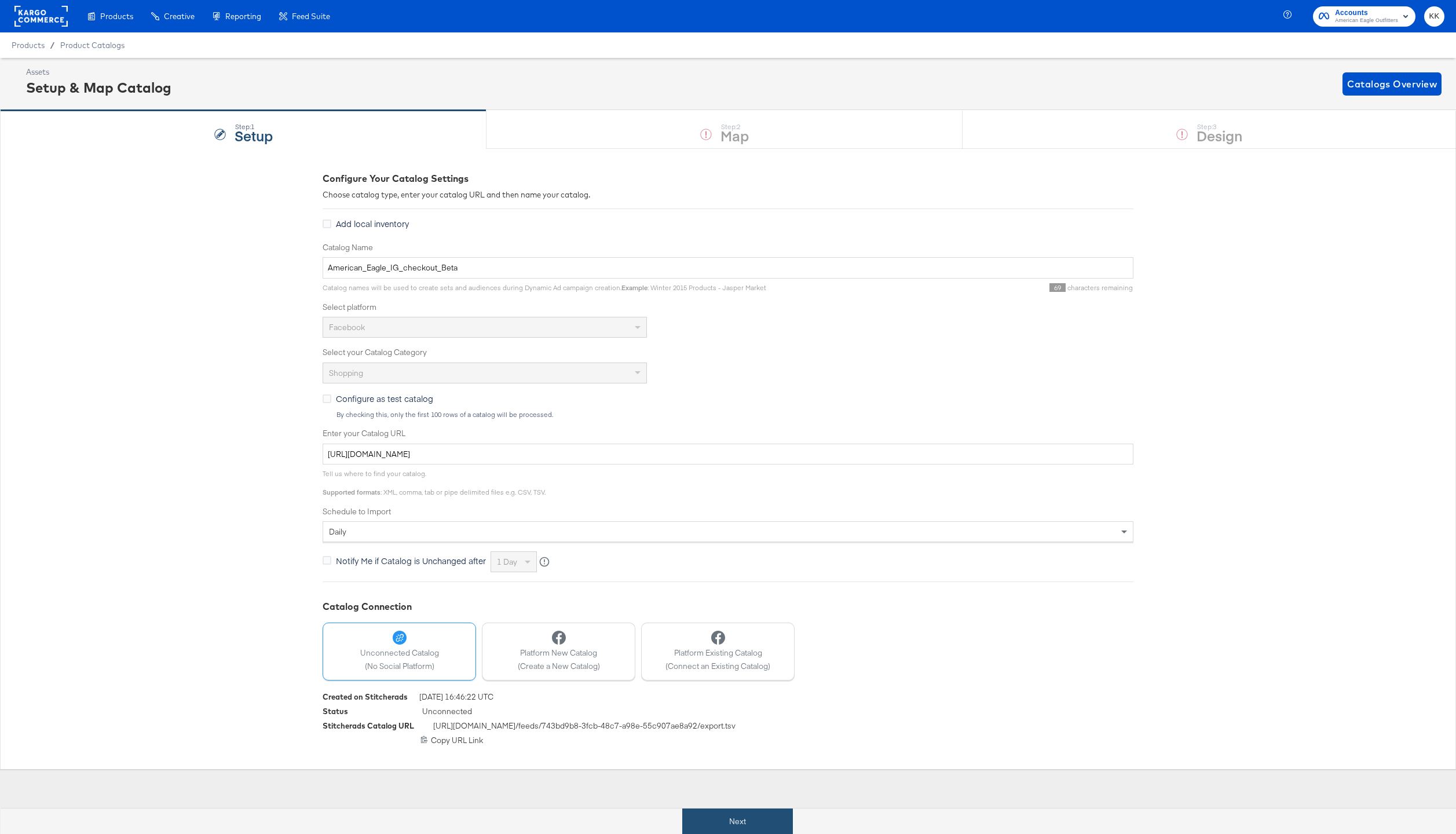
click at [762, 829] on button "Next" at bounding box center [738, 822] width 111 height 26
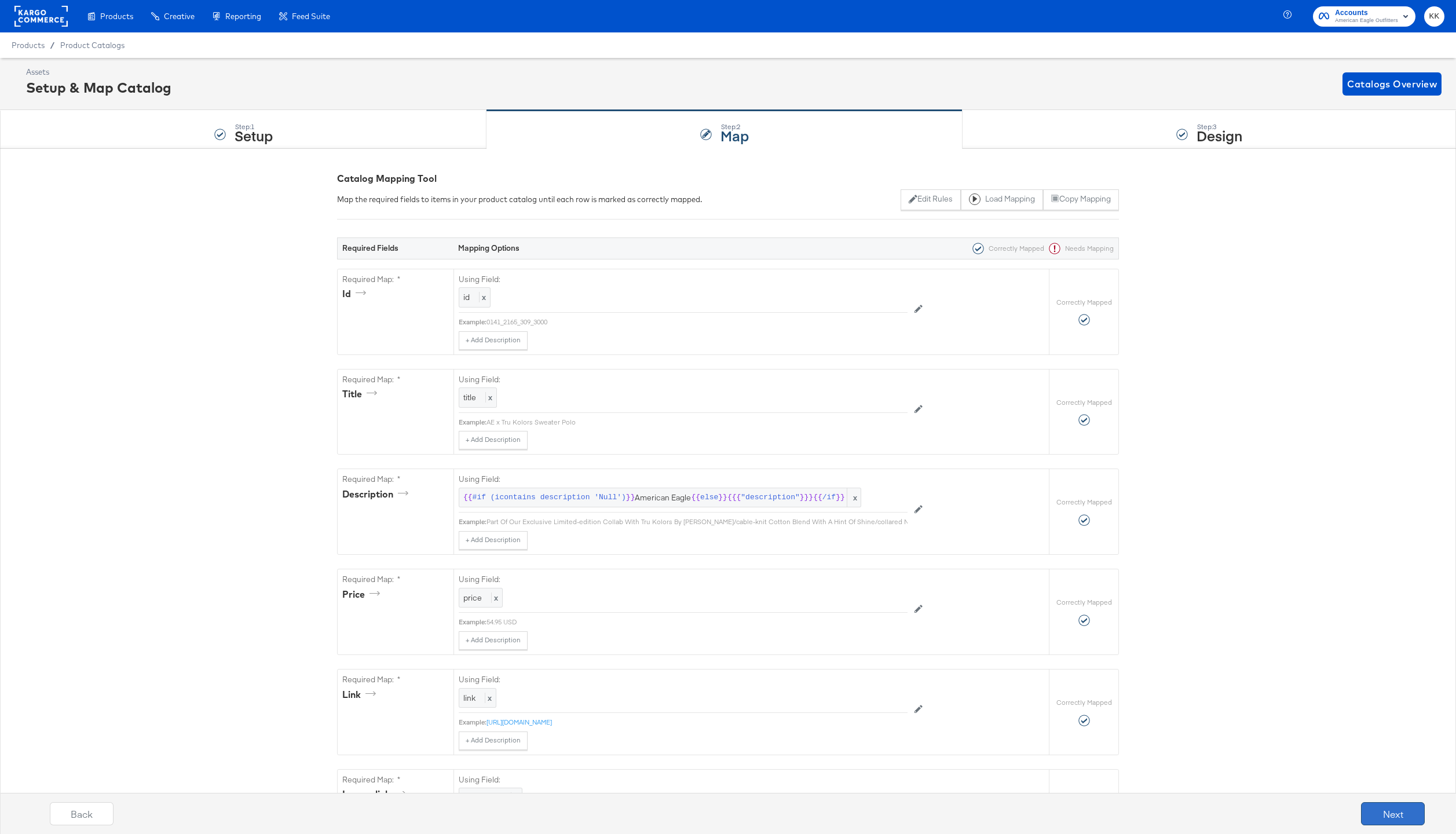
click at [1416, 813] on button "Next" at bounding box center [1393, 813] width 63 height 23
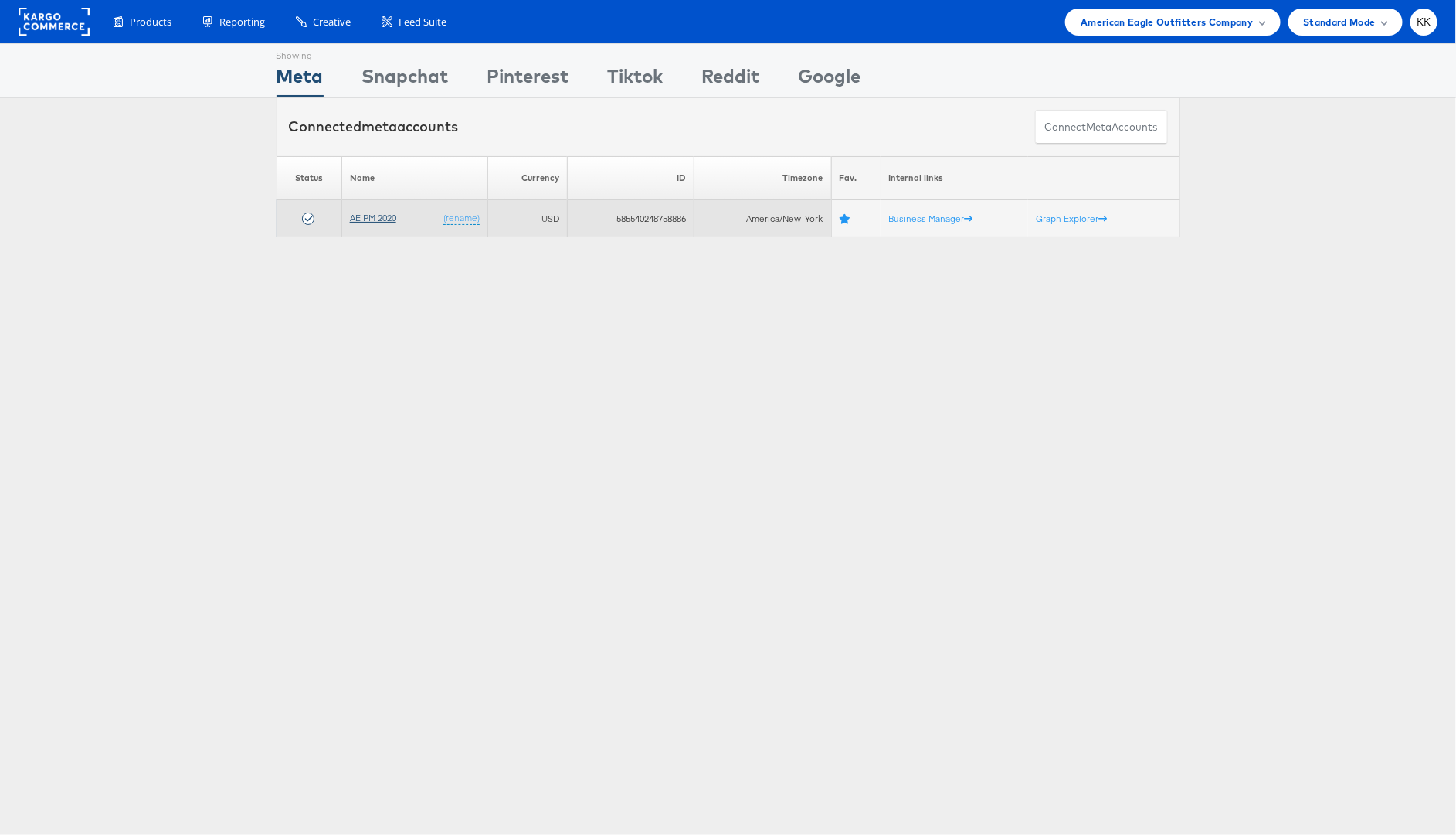
click at [358, 218] on link "AE PM 2020" at bounding box center [373, 217] width 46 height 12
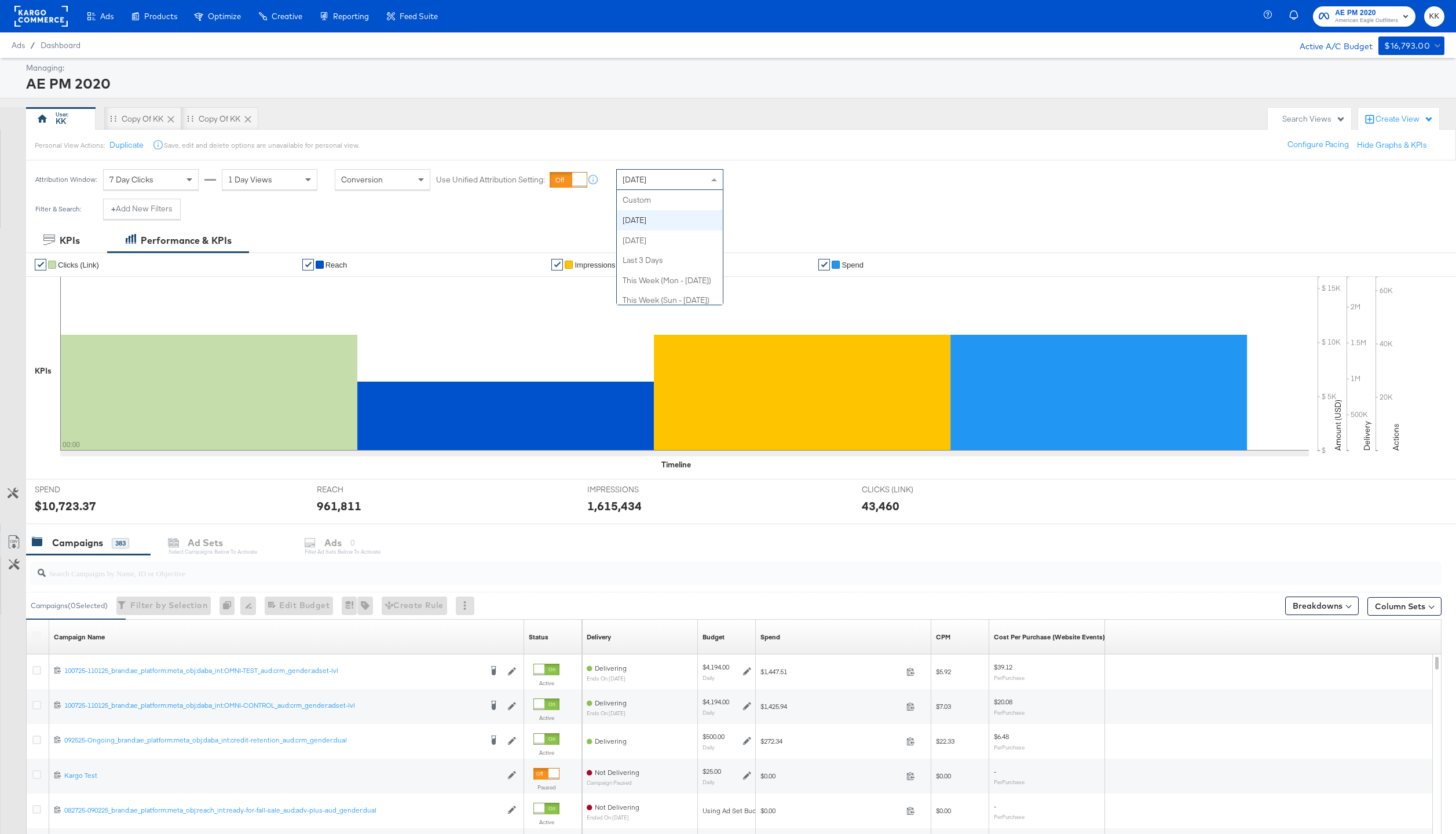
click at [644, 184] on div "[DATE]" at bounding box center [670, 180] width 106 height 20
click at [464, 227] on div "Filter & Search: + Add New Filters" at bounding box center [728, 213] width 1456 height 29
click at [768, 640] on div "Spend" at bounding box center [770, 637] width 20 height 9
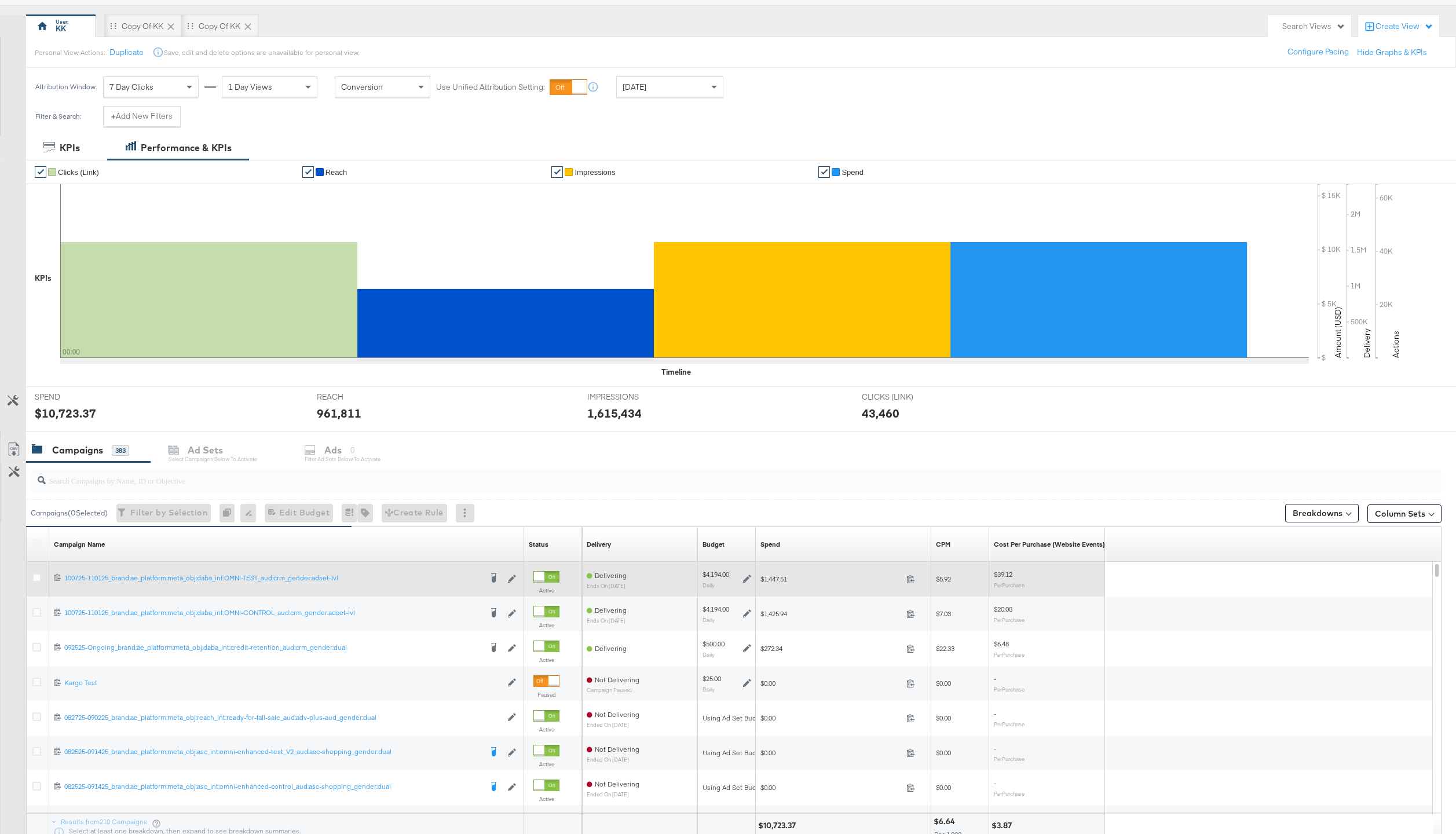
scroll to position [138, 0]
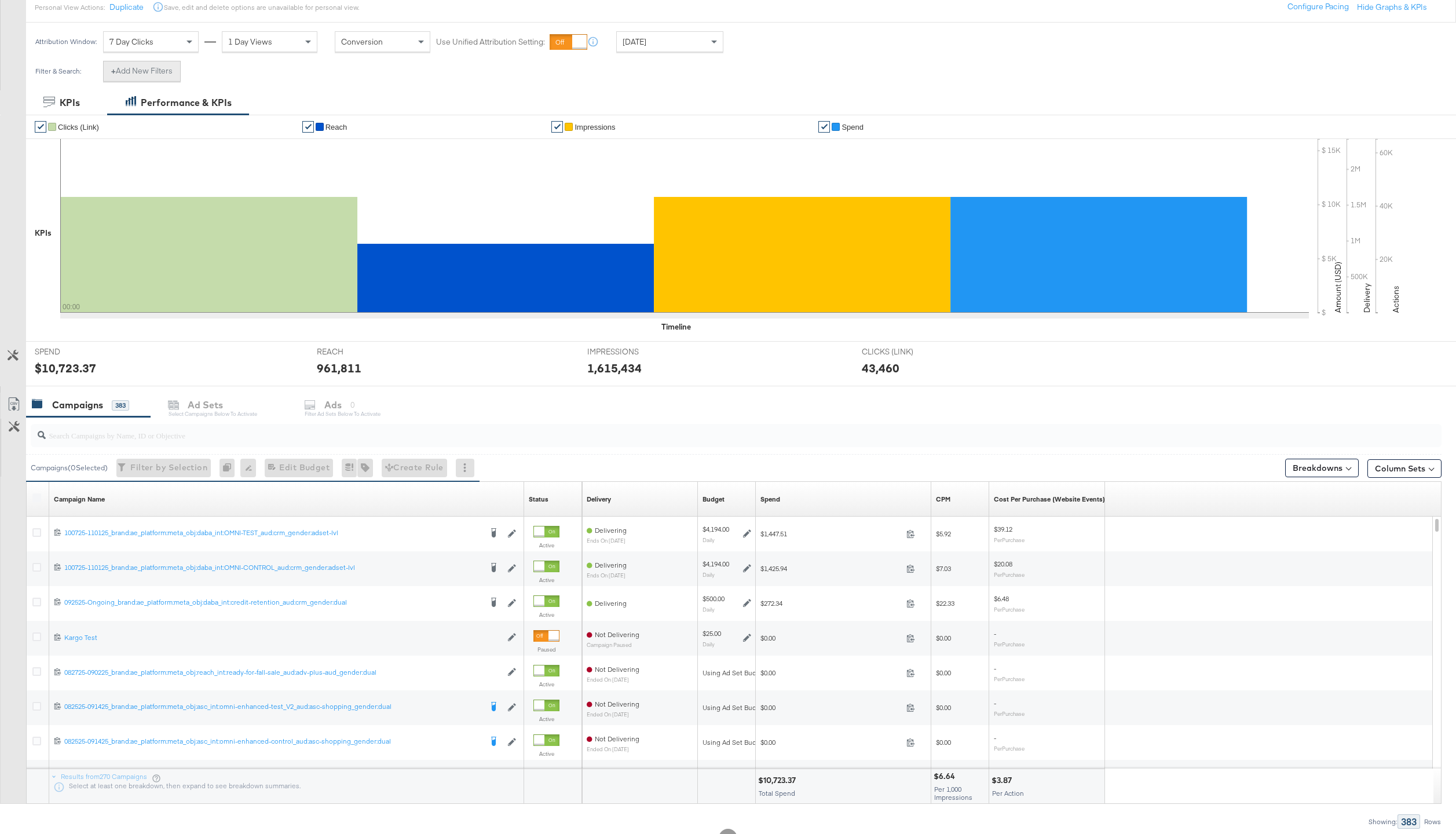
click at [149, 77] on button "+ Add New Filters" at bounding box center [142, 72] width 78 height 21
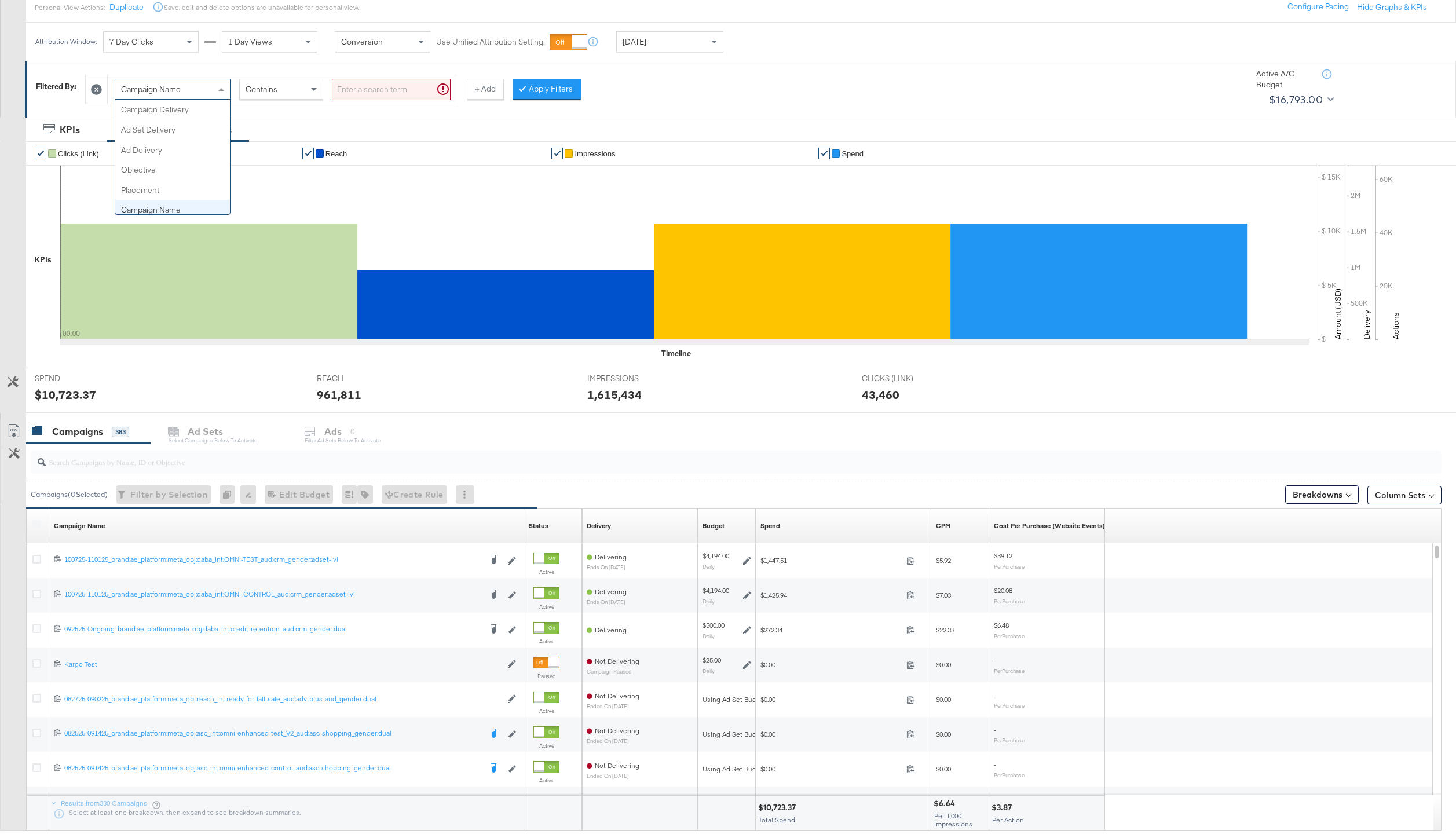
click at [222, 96] on span at bounding box center [222, 90] width 14 height 20
click at [195, 91] on div "Ad Set ID" at bounding box center [172, 90] width 114 height 20
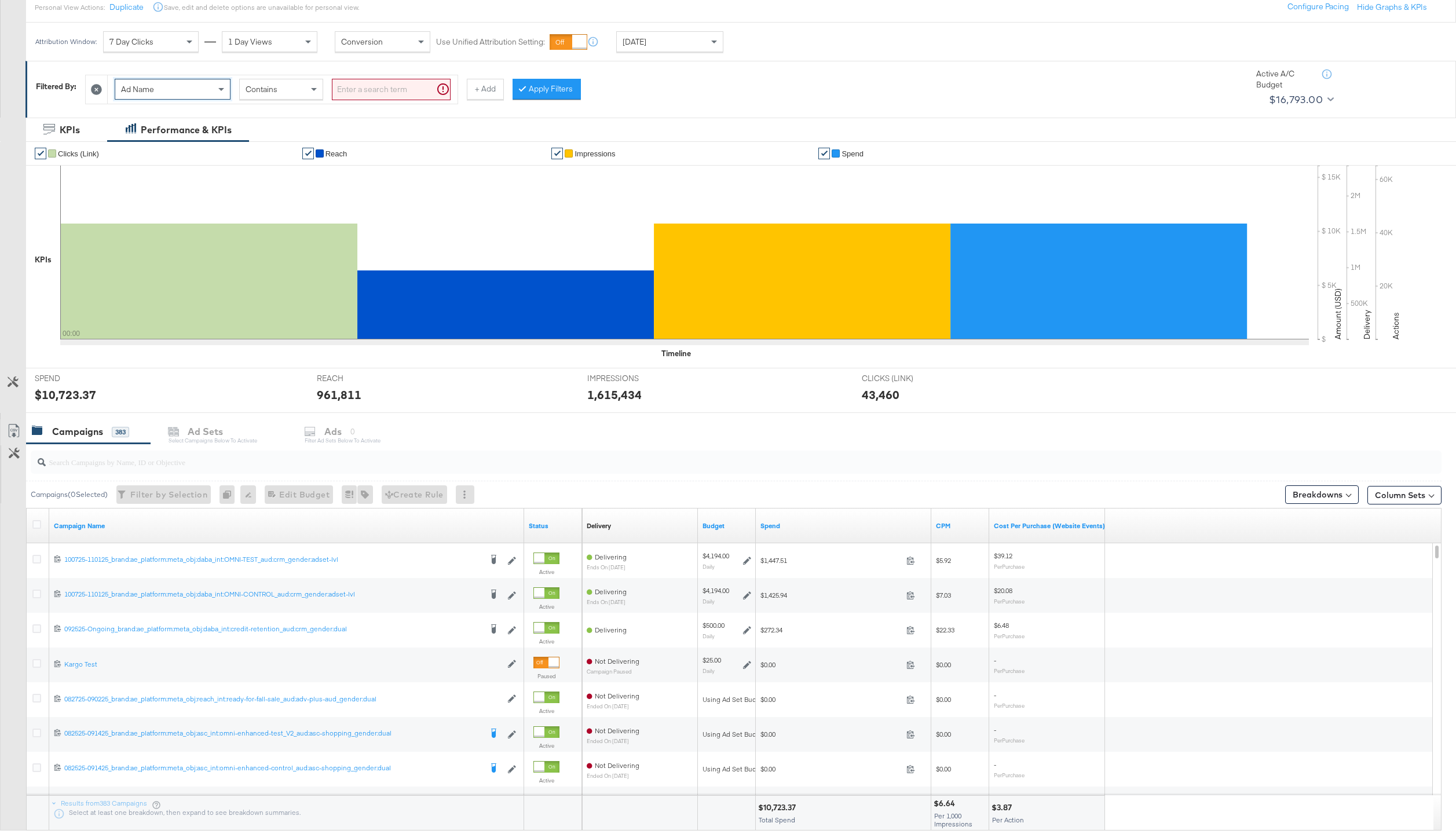
click at [373, 96] on input "search" at bounding box center [391, 90] width 119 height 21
type input "kargo"
click at [508, 76] on div "Ad Name Contains kargo + Add Apply Filters" at bounding box center [660, 86] width 1149 height 35
click at [512, 80] on button "Apply Filters" at bounding box center [528, 90] width 68 height 21
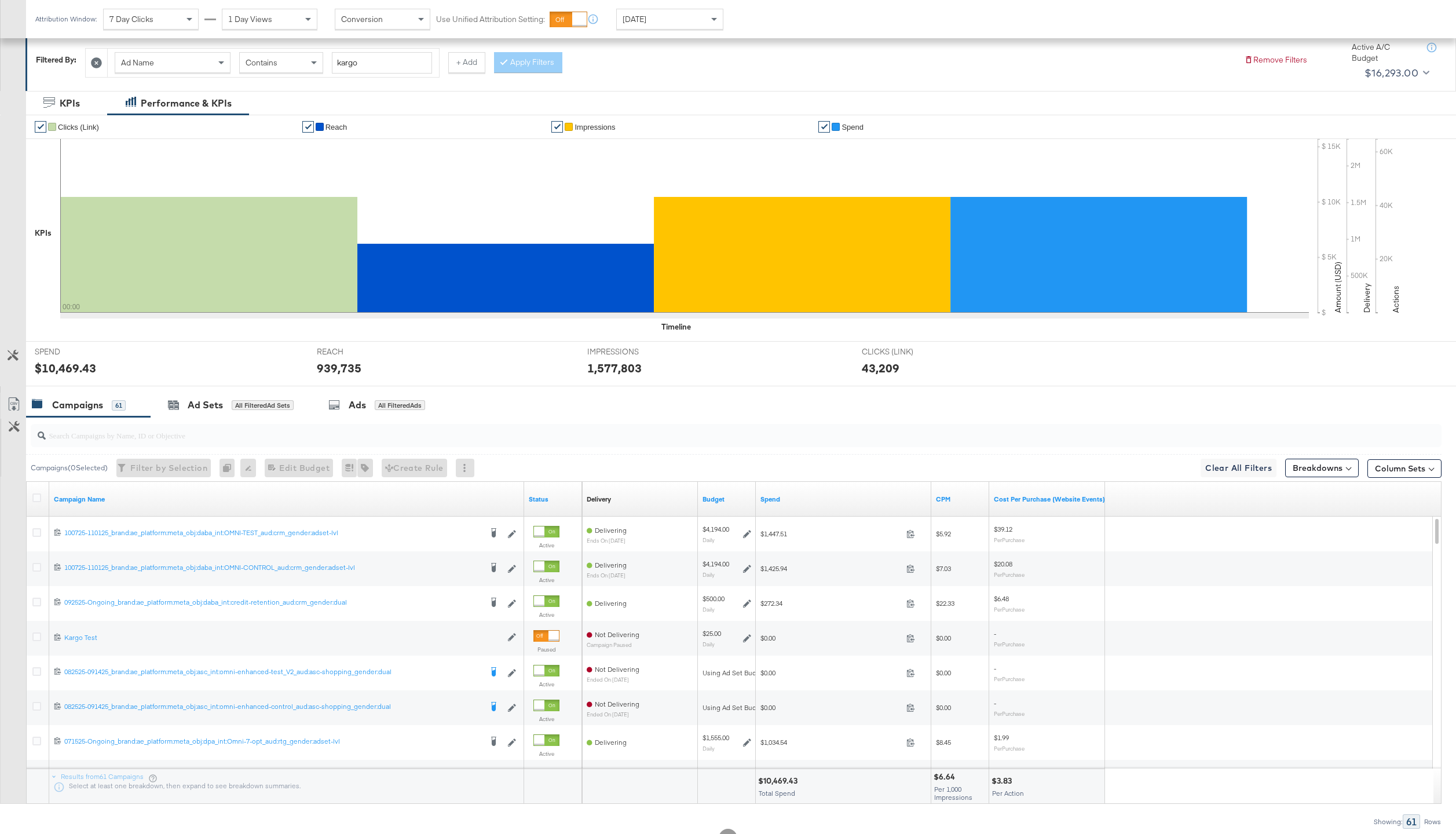
scroll to position [210, 0]
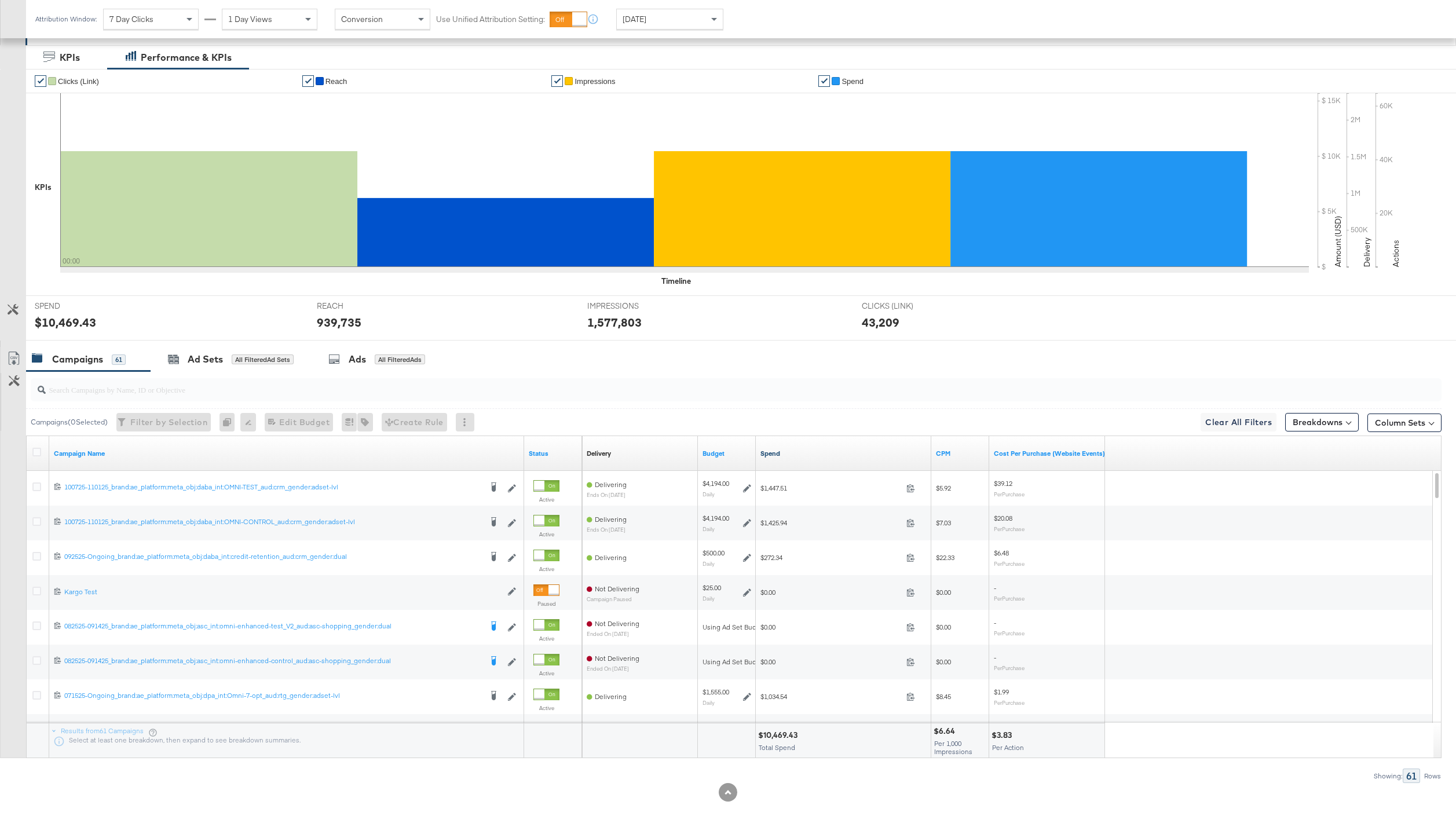
click at [769, 451] on link "Spend" at bounding box center [843, 453] width 166 height 9
click at [424, 368] on div "Ads All Filtered Ads" at bounding box center [379, 359] width 136 height 25
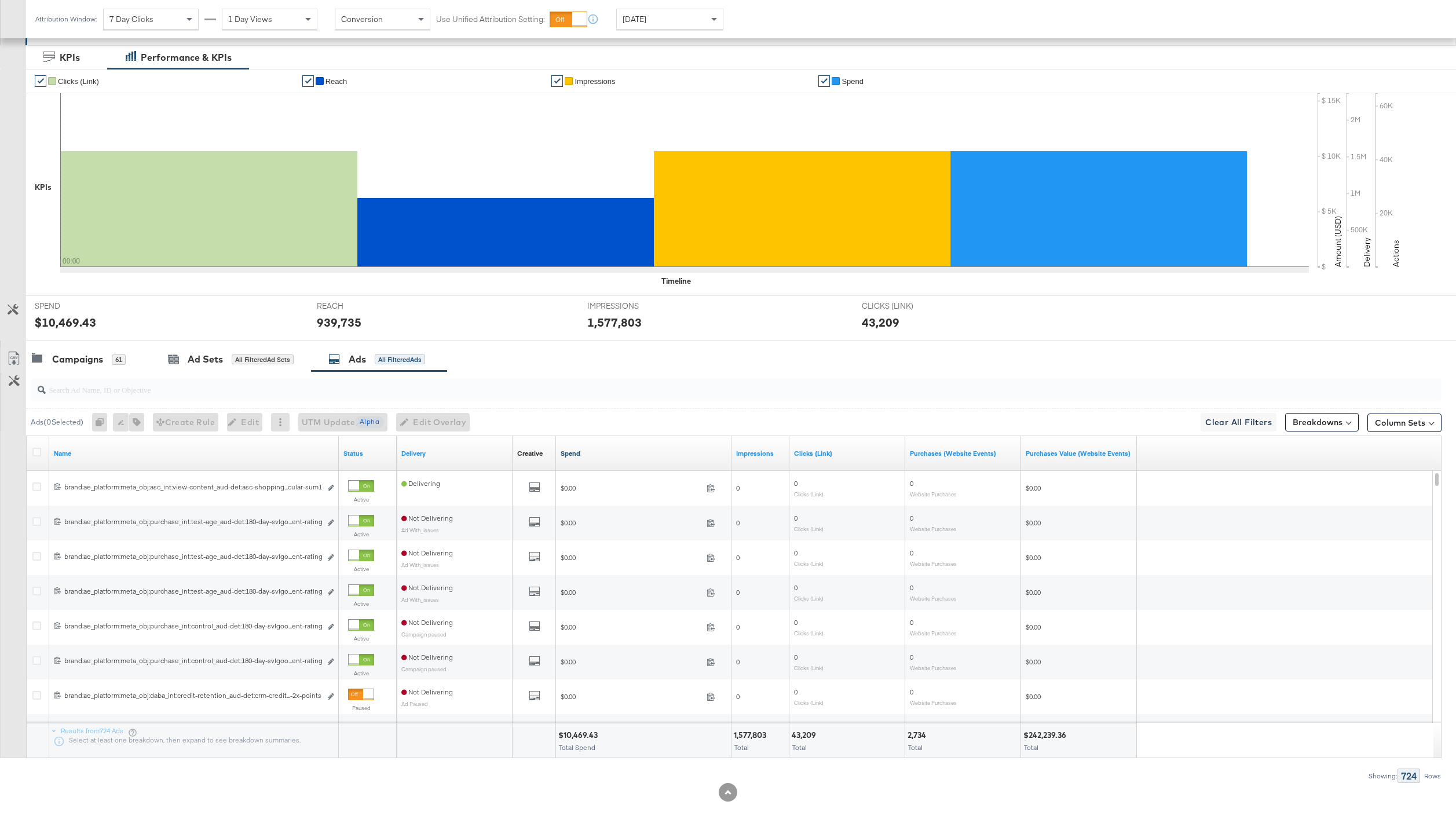
click at [574, 454] on link "Spend" at bounding box center [643, 453] width 166 height 9
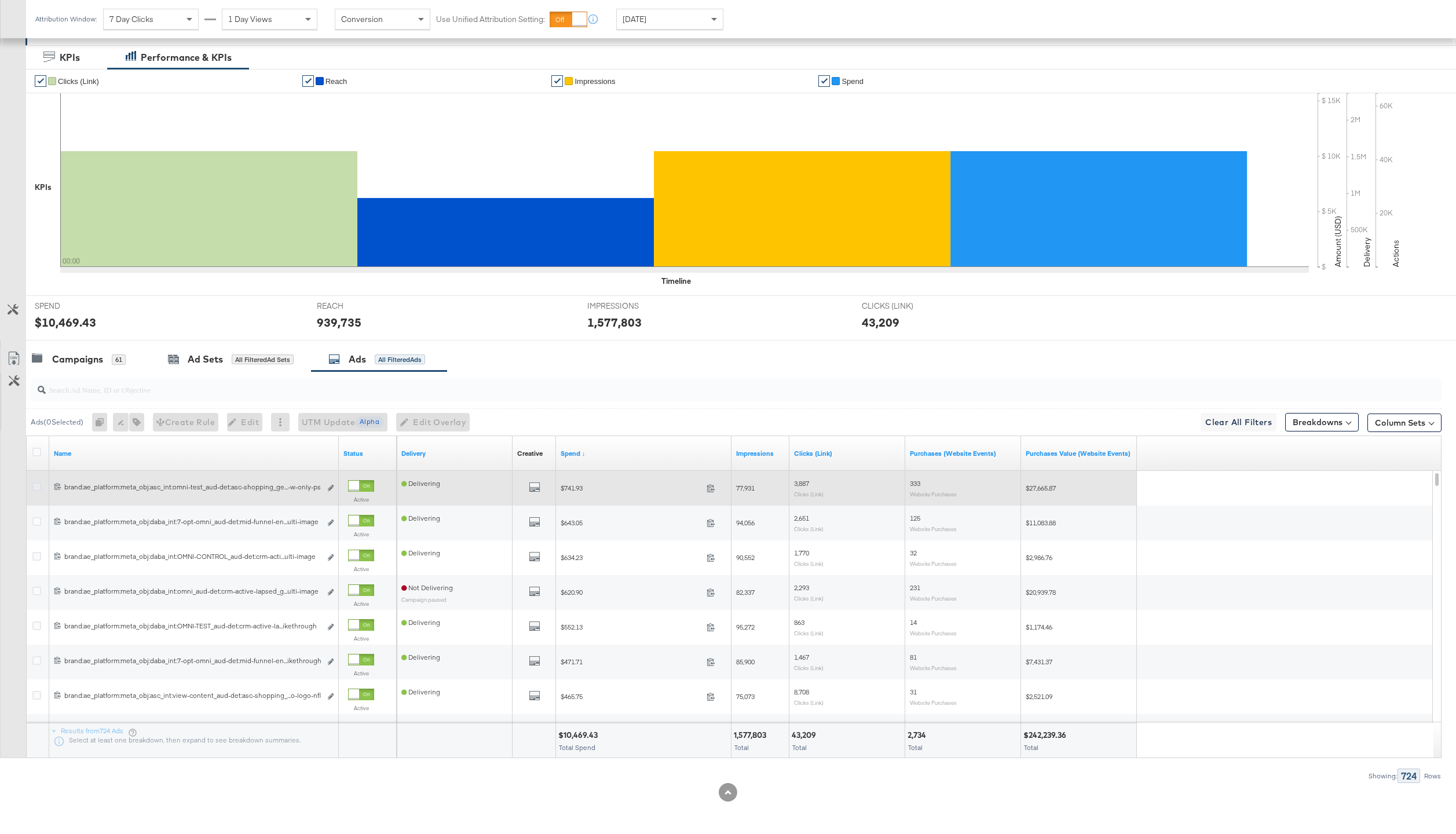
click at [38, 483] on icon at bounding box center [37, 487] width 9 height 9
click at [0, 0] on input "checkbox" at bounding box center [0, 0] width 0 height 0
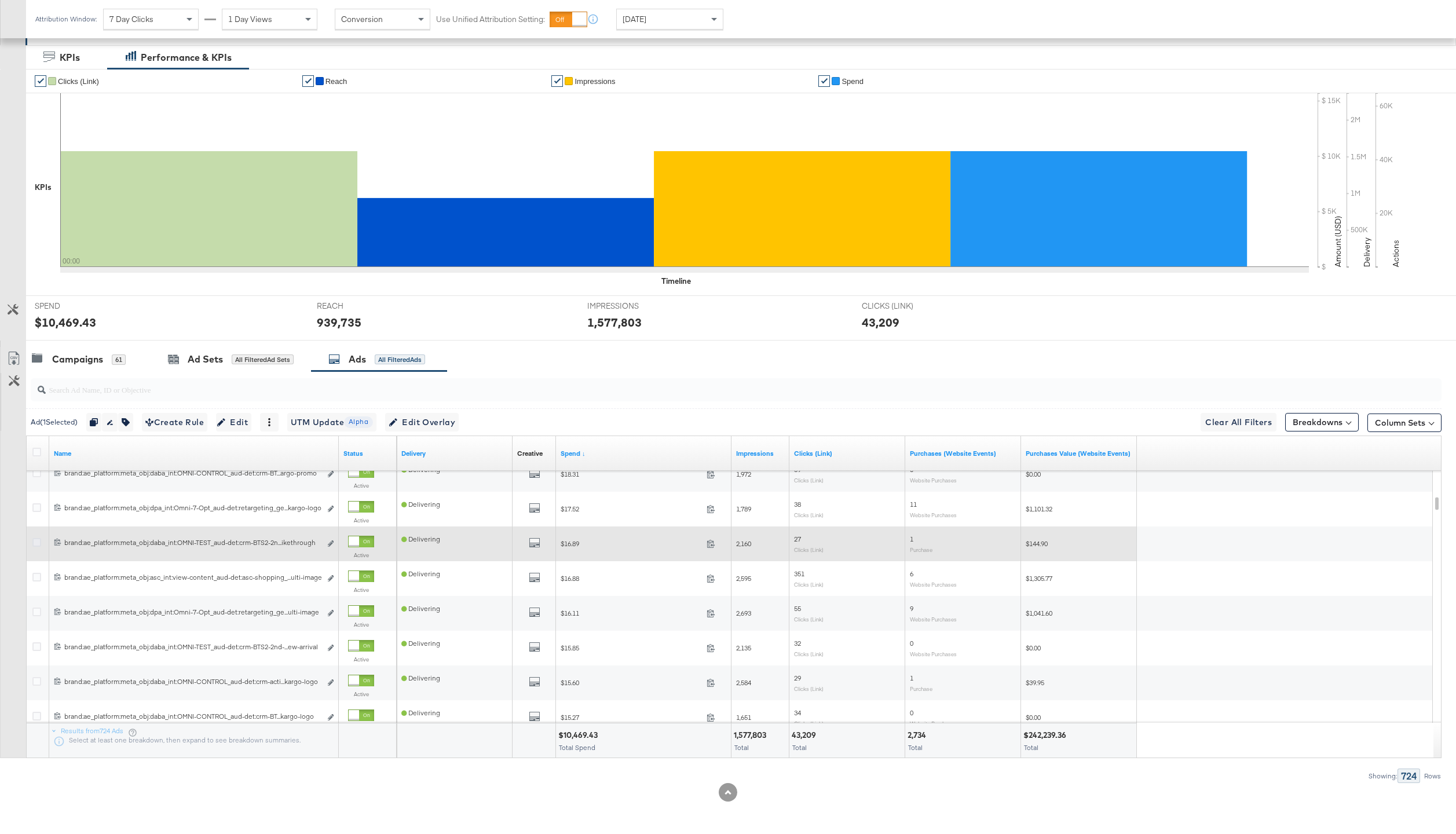
click at [37, 544] on icon at bounding box center [37, 542] width 9 height 9
click at [0, 0] on input "checkbox" at bounding box center [0, 0] width 0 height 0
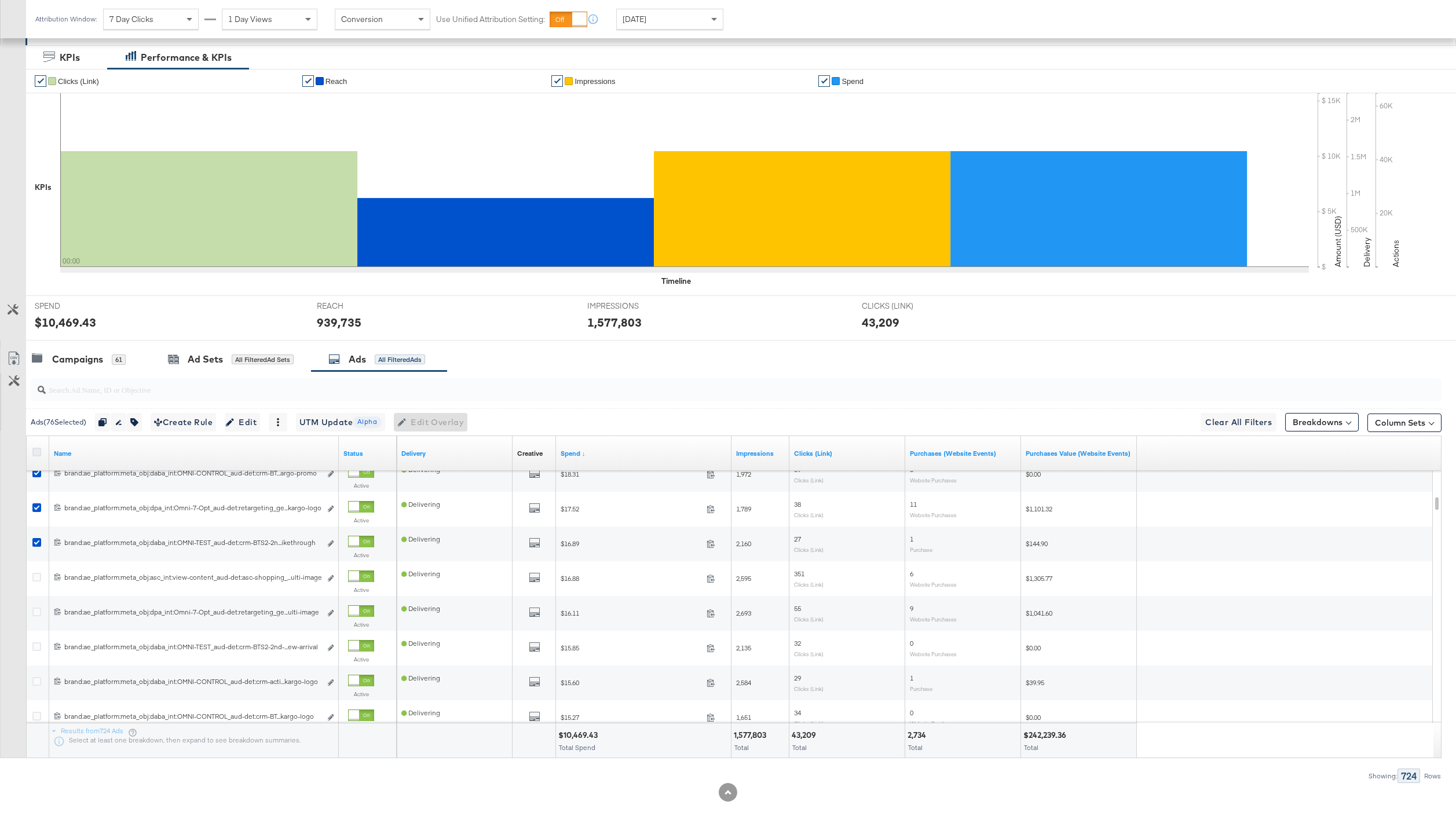
click at [38, 449] on icon at bounding box center [37, 452] width 9 height 9
click at [0, 0] on input "checkbox" at bounding box center [0, 0] width 0 height 0
click at [38, 449] on icon at bounding box center [37, 452] width 9 height 9
click at [0, 0] on input "checkbox" at bounding box center [0, 0] width 0 height 0
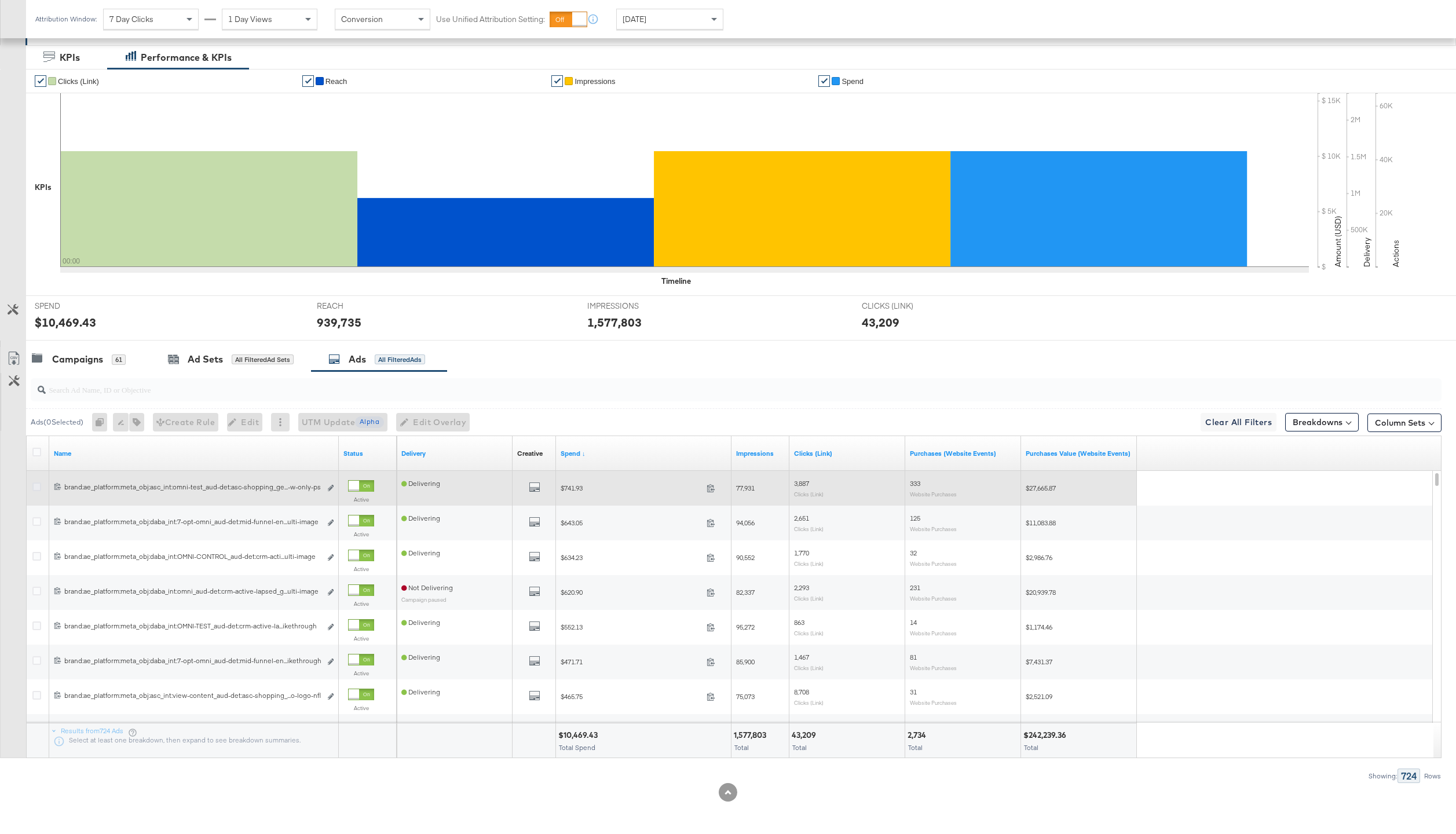
click at [37, 484] on icon at bounding box center [37, 487] width 9 height 9
click at [0, 0] on input "checkbox" at bounding box center [0, 0] width 0 height 0
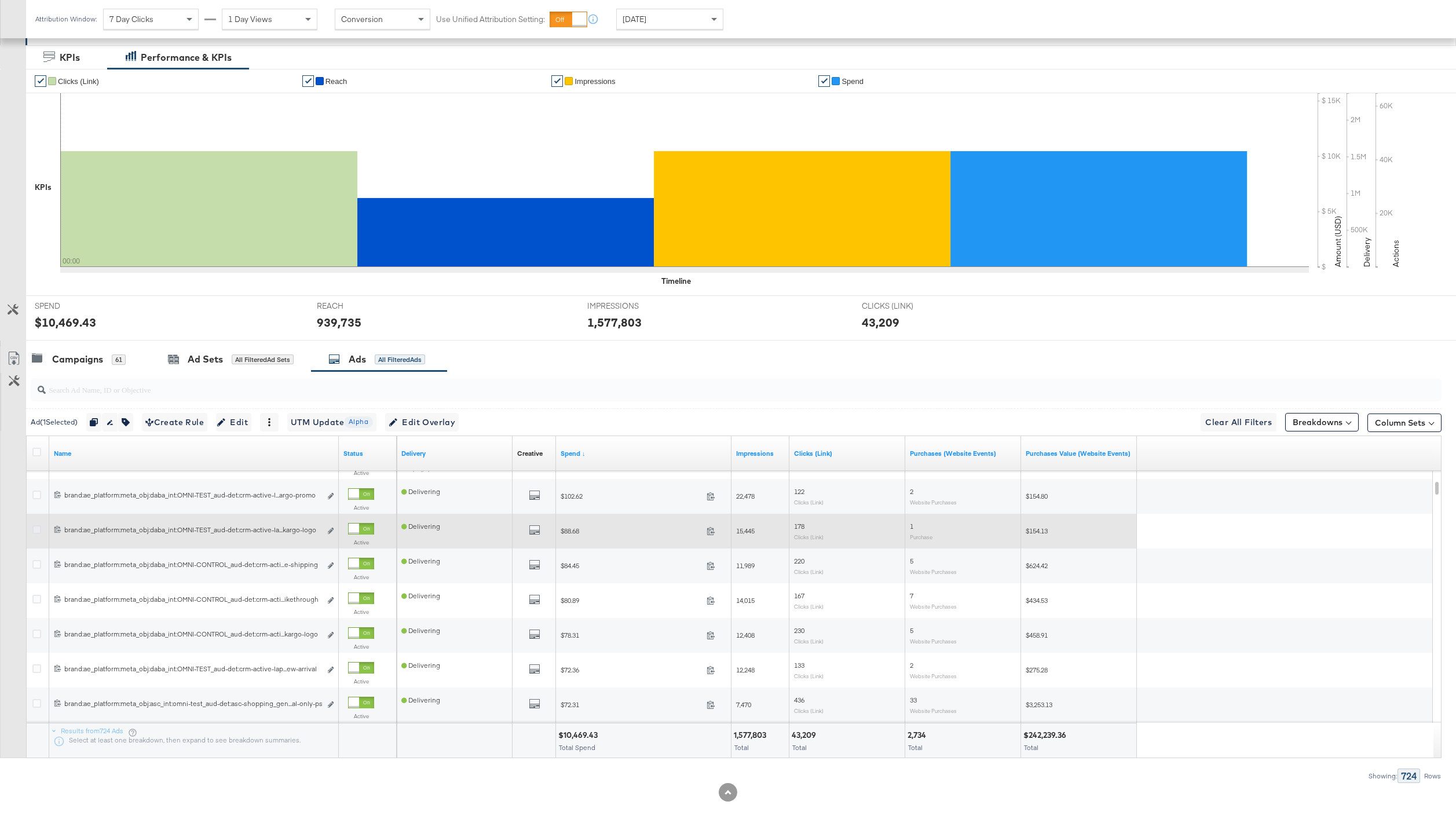
click at [33, 531] on icon at bounding box center [37, 529] width 9 height 9
click at [0, 0] on input "checkbox" at bounding box center [0, 0] width 0 height 0
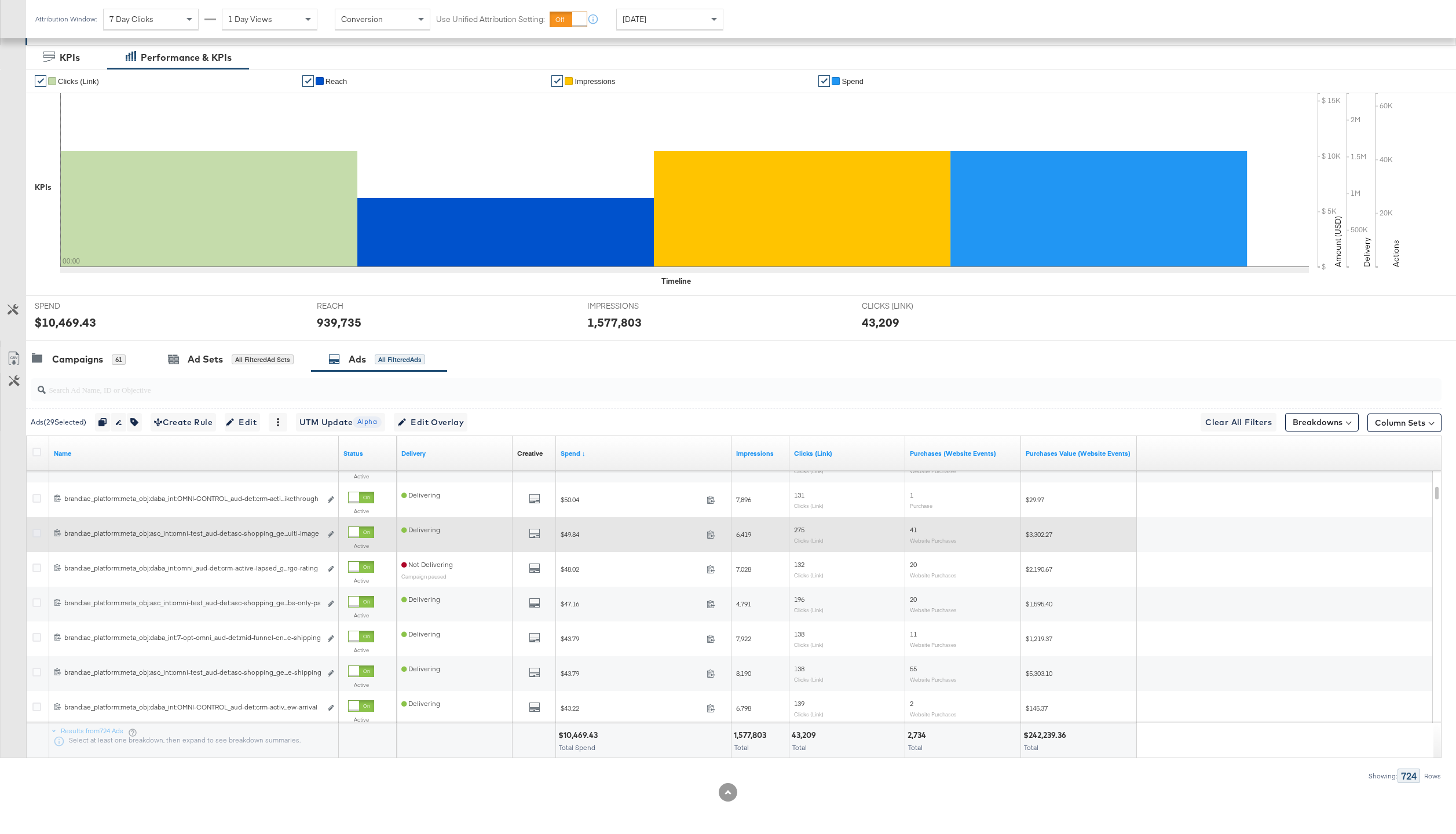
click at [36, 530] on icon at bounding box center [37, 533] width 9 height 9
click at [0, 0] on input "checkbox" at bounding box center [0, 0] width 0 height 0
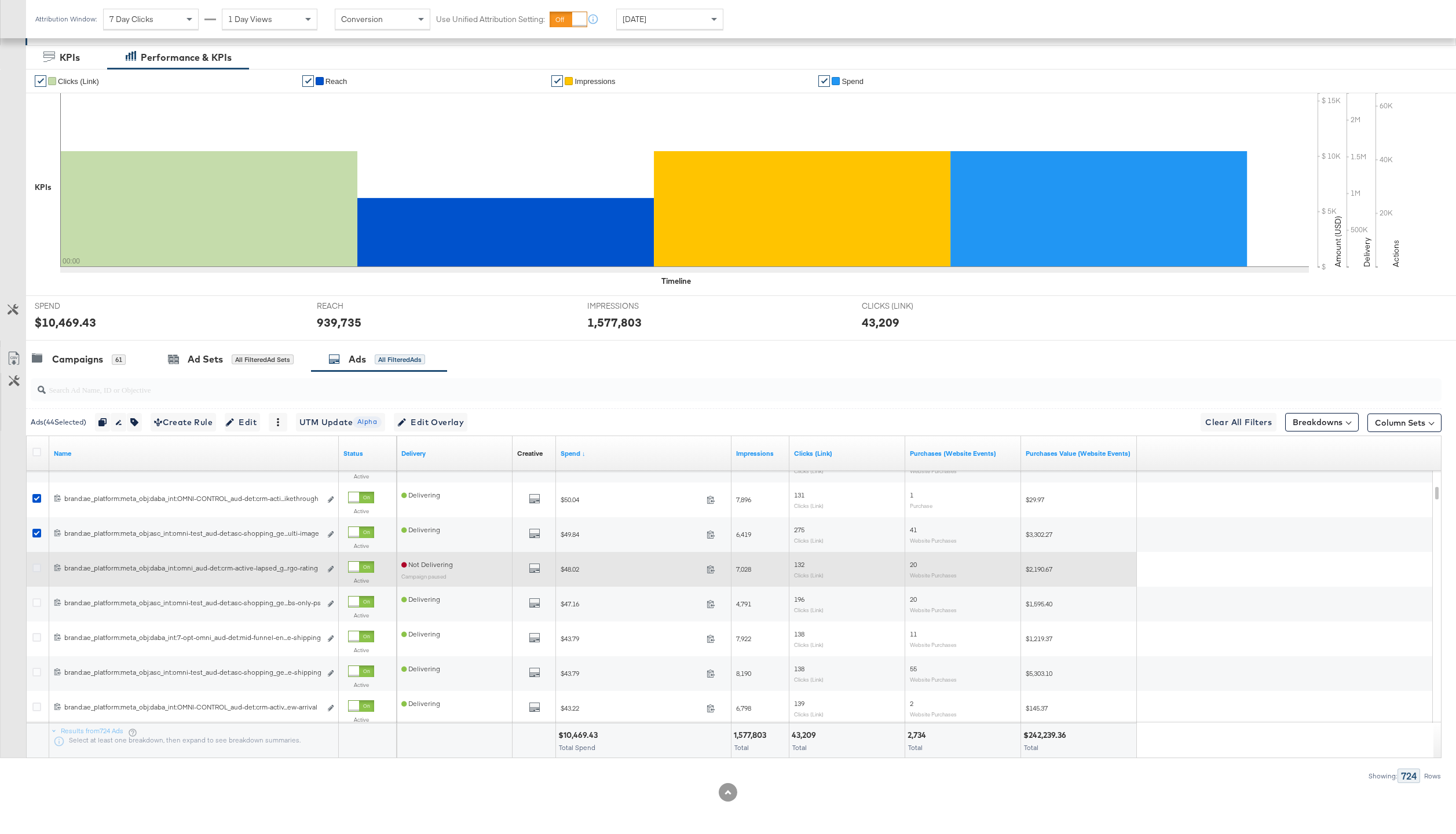
click at [39, 568] on icon at bounding box center [37, 568] width 9 height 9
click at [0, 0] on input "checkbox" at bounding box center [0, 0] width 0 height 0
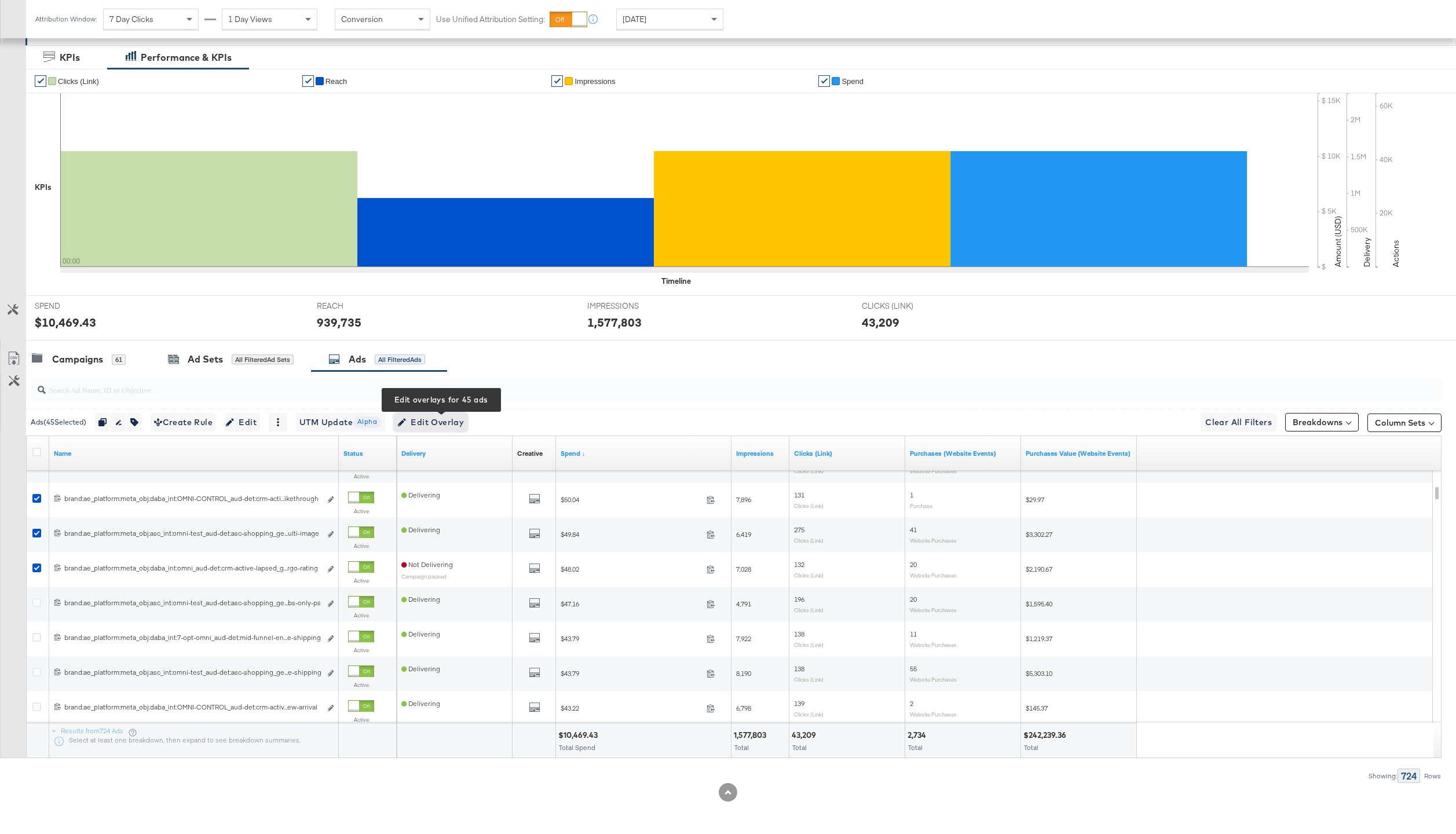
click at [425, 419] on span "Edit Overlay Edit overlays for 45 ads" at bounding box center [430, 422] width 67 height 14
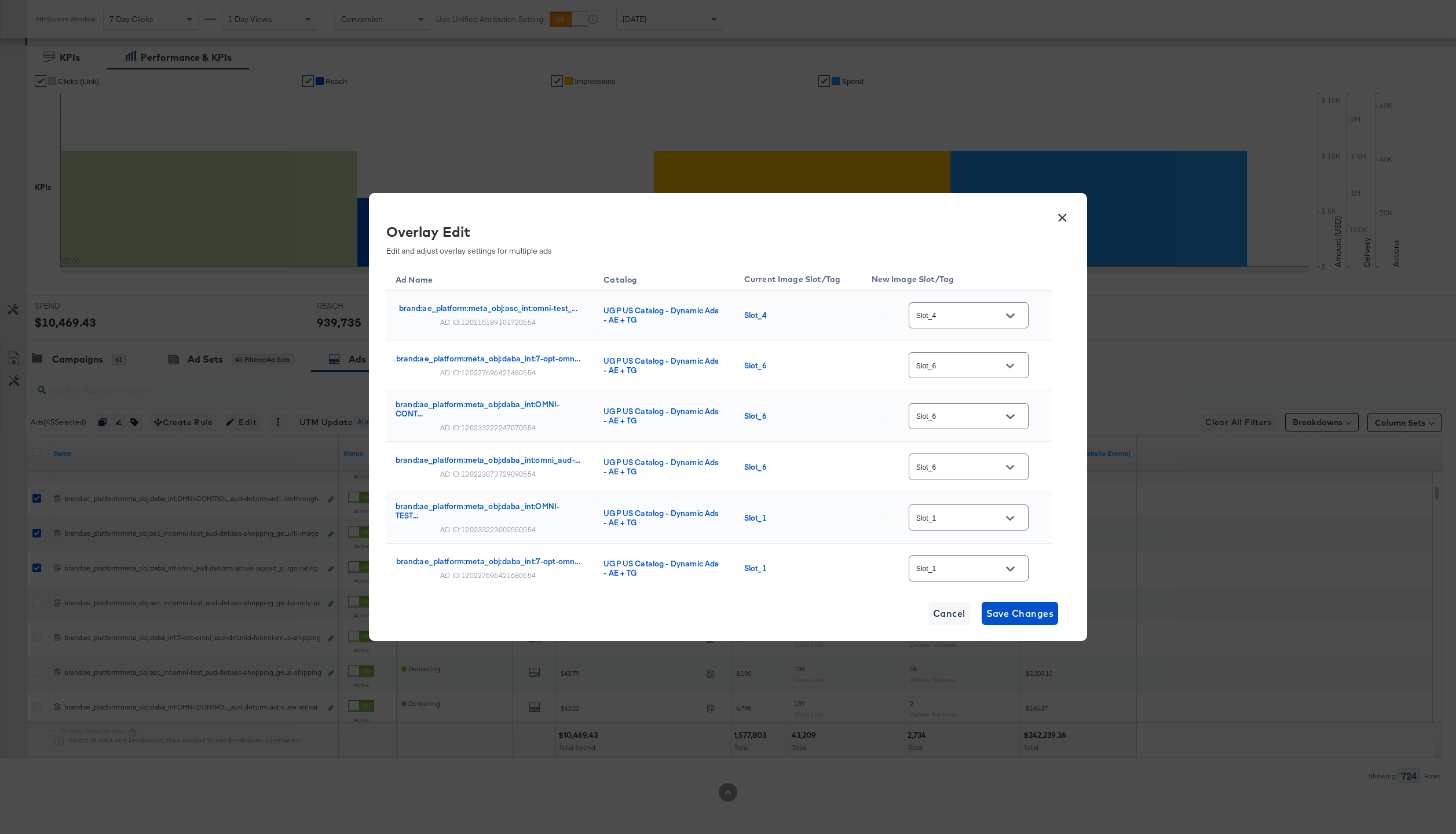
scroll to position [299, 0]
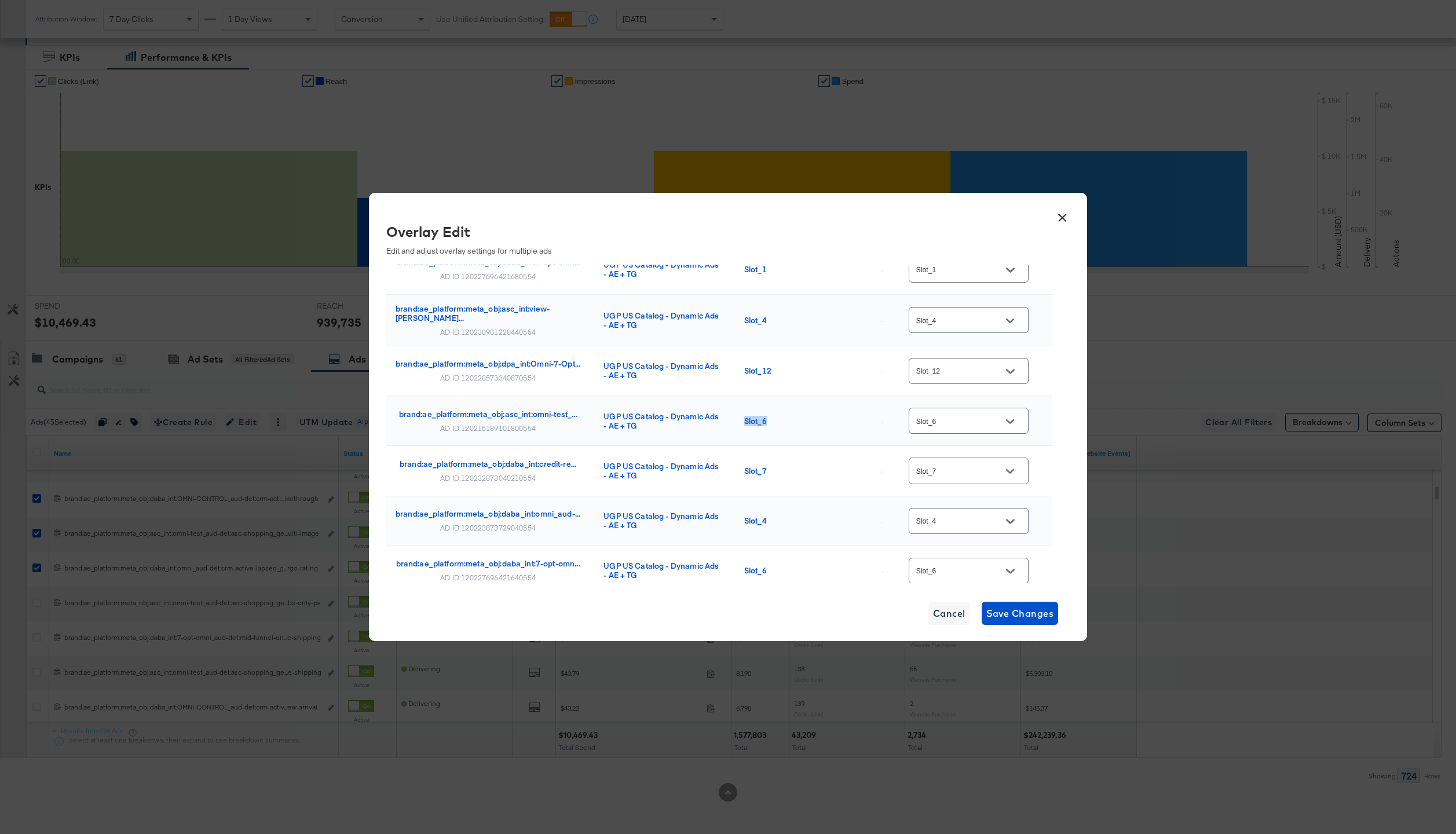
click at [1054, 214] on button "×" at bounding box center [1062, 215] width 21 height 21
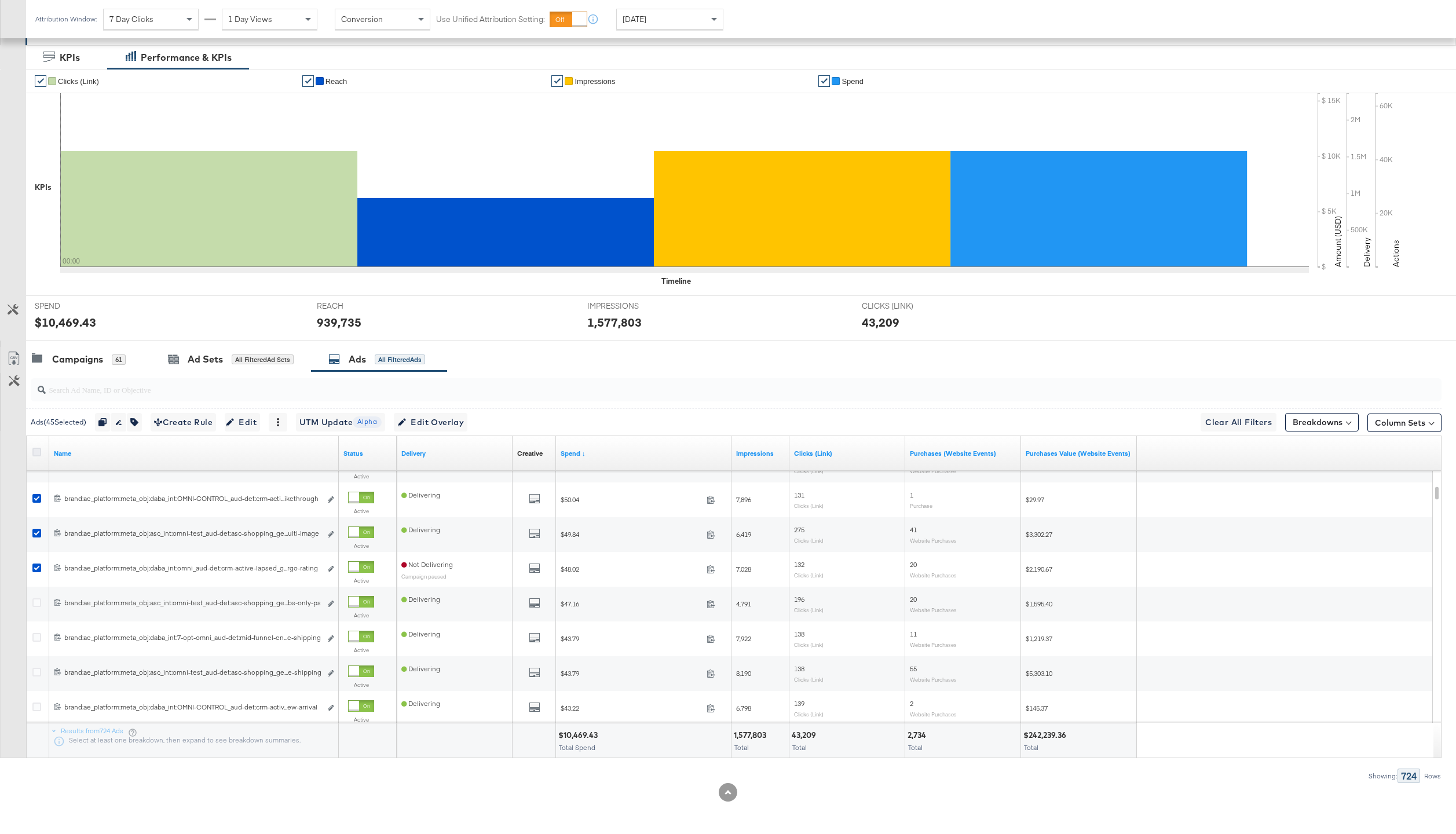
click at [35, 450] on icon at bounding box center [37, 452] width 9 height 9
click at [0, 0] on input "checkbox" at bounding box center [0, 0] width 0 height 0
click at [35, 450] on icon at bounding box center [37, 452] width 9 height 9
click at [0, 0] on input "checkbox" at bounding box center [0, 0] width 0 height 0
click at [81, 361] on div "Campaigns" at bounding box center [78, 359] width 51 height 13
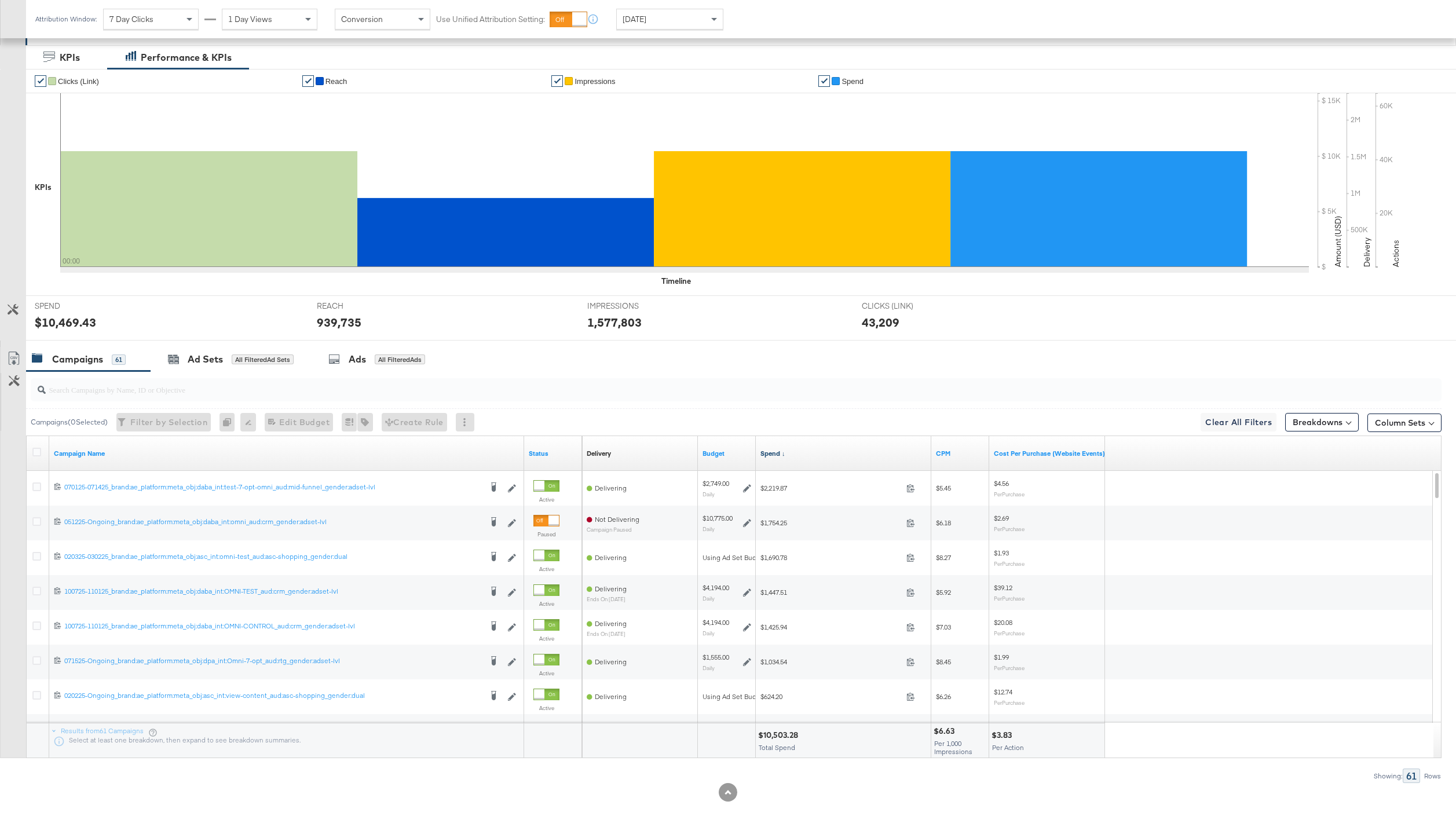
click at [768, 449] on link "Spend ↓" at bounding box center [843, 453] width 166 height 9
click at [768, 449] on link "Spend ↑" at bounding box center [843, 453] width 166 height 9
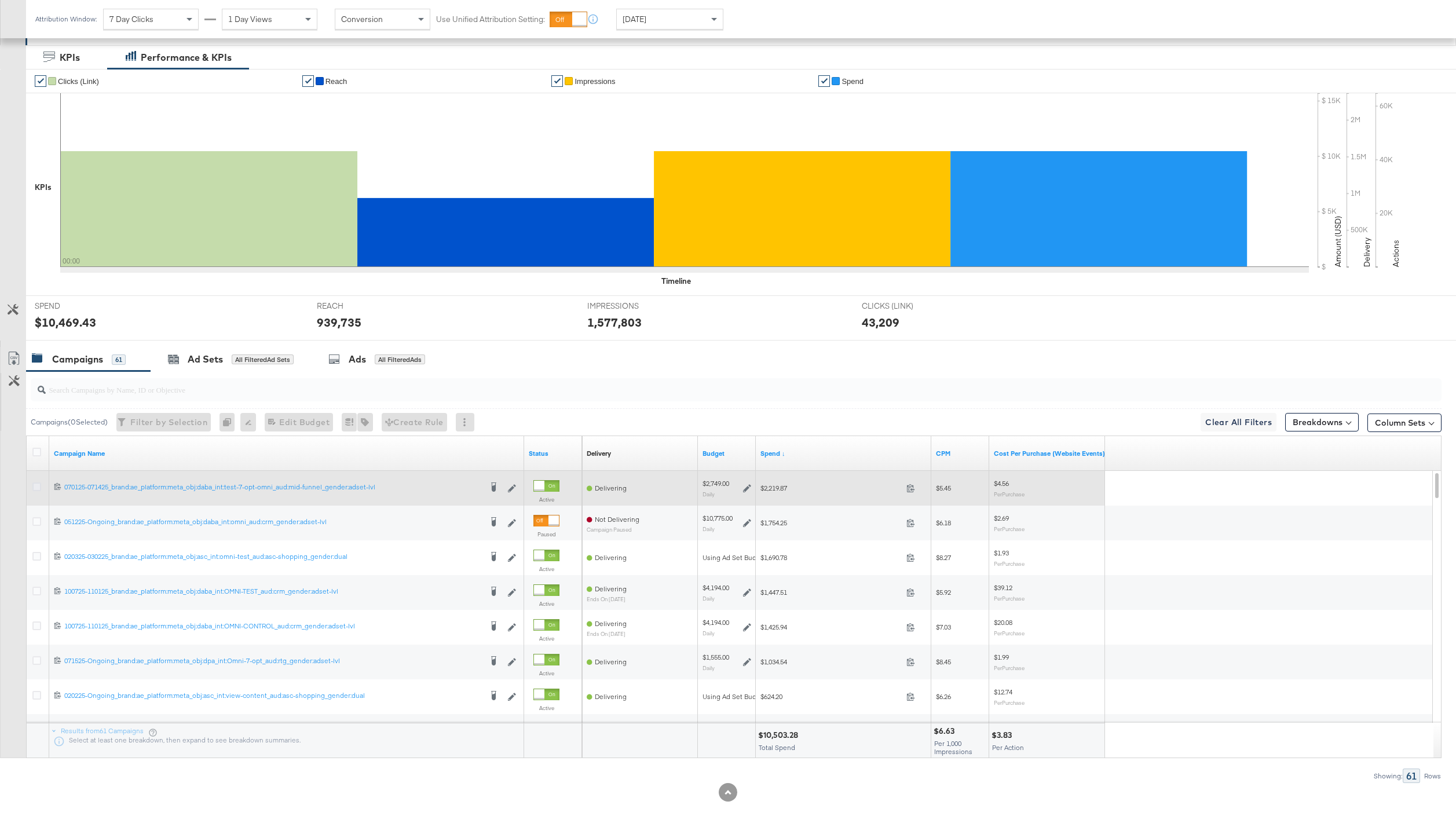
click at [37, 483] on icon at bounding box center [37, 487] width 9 height 9
click at [0, 0] on input "checkbox" at bounding box center [0, 0] width 0 height 0
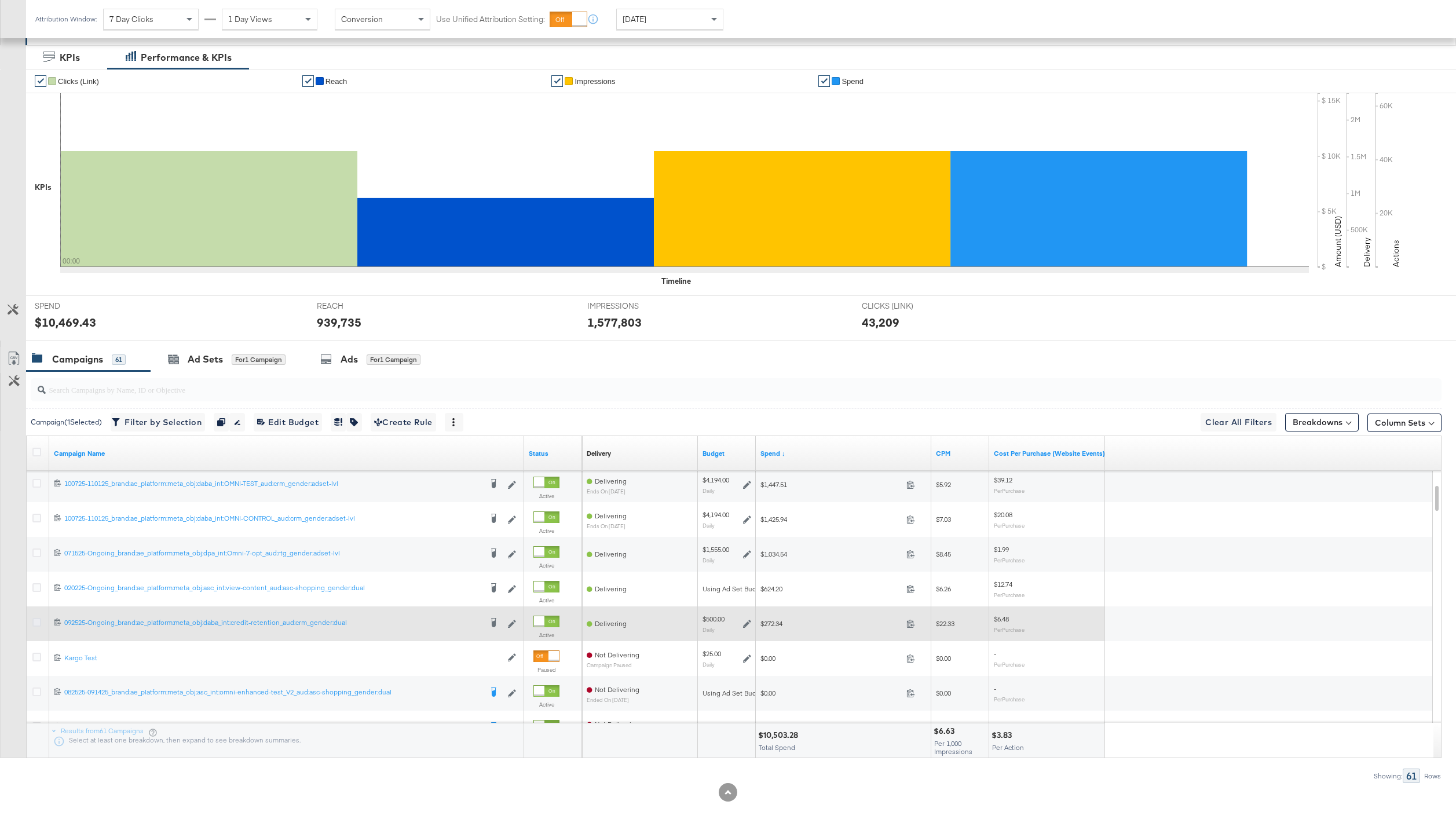
click at [37, 621] on icon at bounding box center [37, 622] width 9 height 9
click at [0, 0] on input "checkbox" at bounding box center [0, 0] width 0 height 0
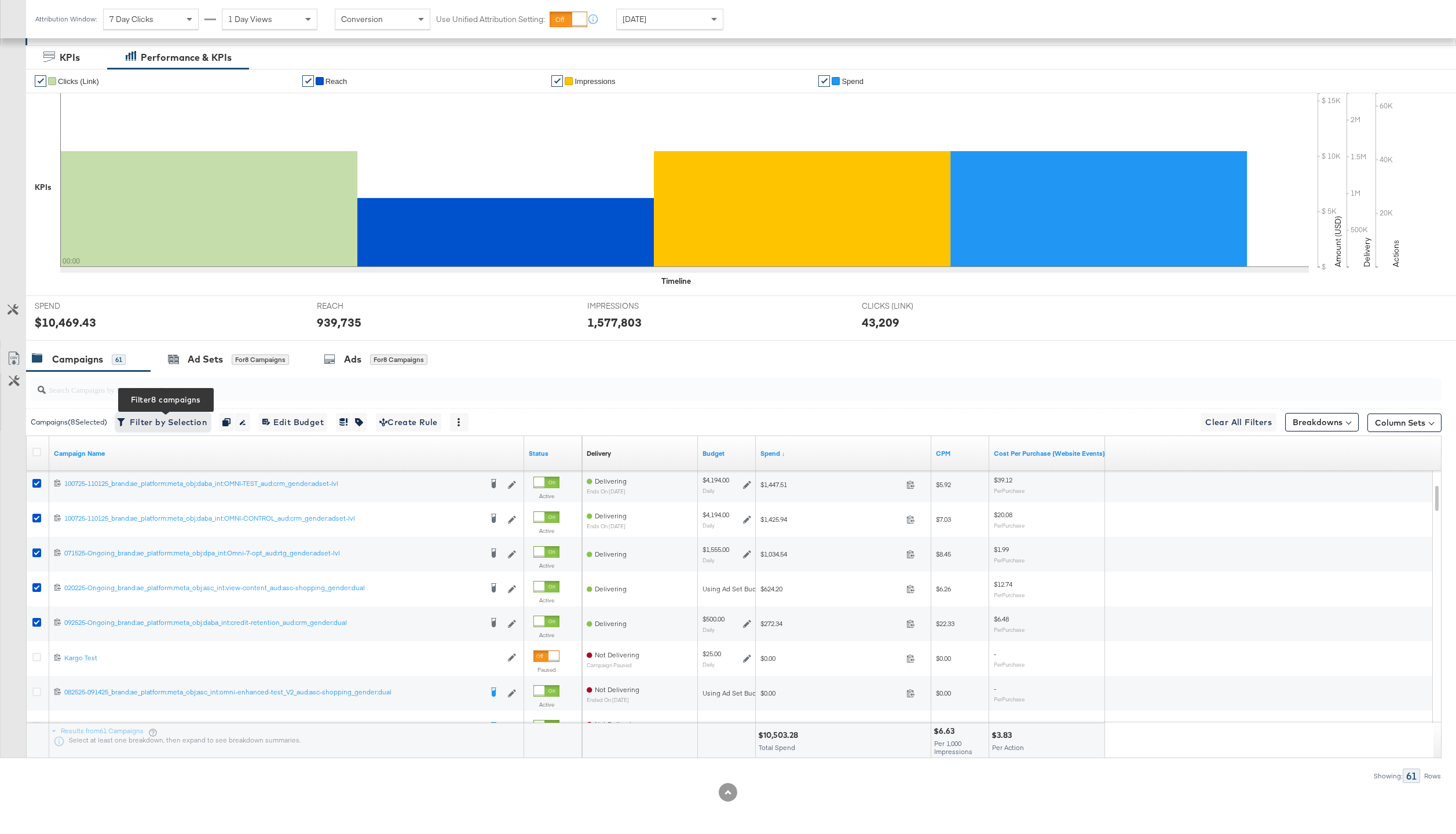
click at [175, 420] on span "Filter by Selection Filter 8 campaigns" at bounding box center [163, 422] width 88 height 14
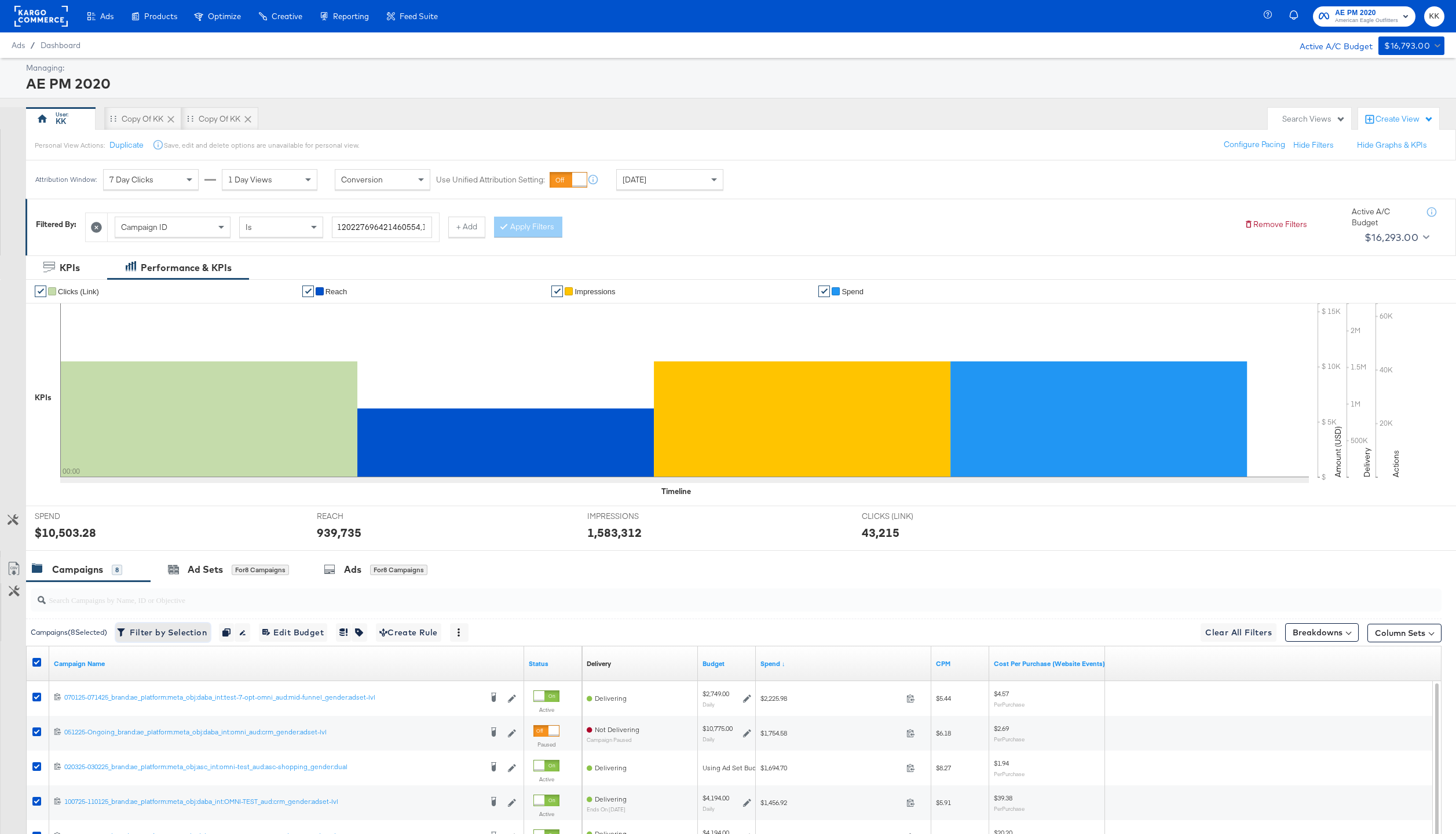
scroll to position [172, 0]
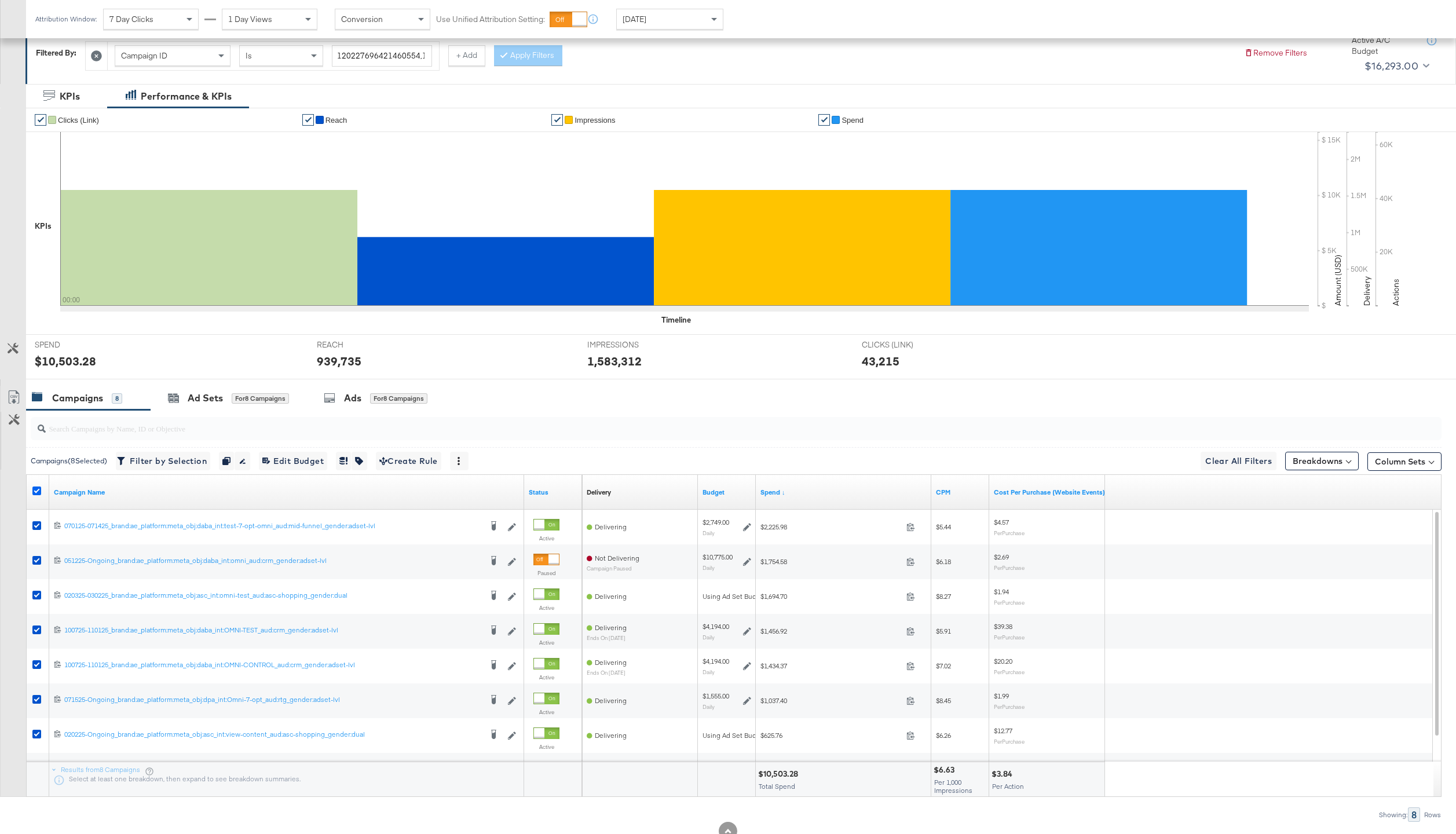
click at [38, 491] on icon at bounding box center [37, 491] width 9 height 9
click at [0, 0] on input "checkbox" at bounding box center [0, 0] width 0 height 0
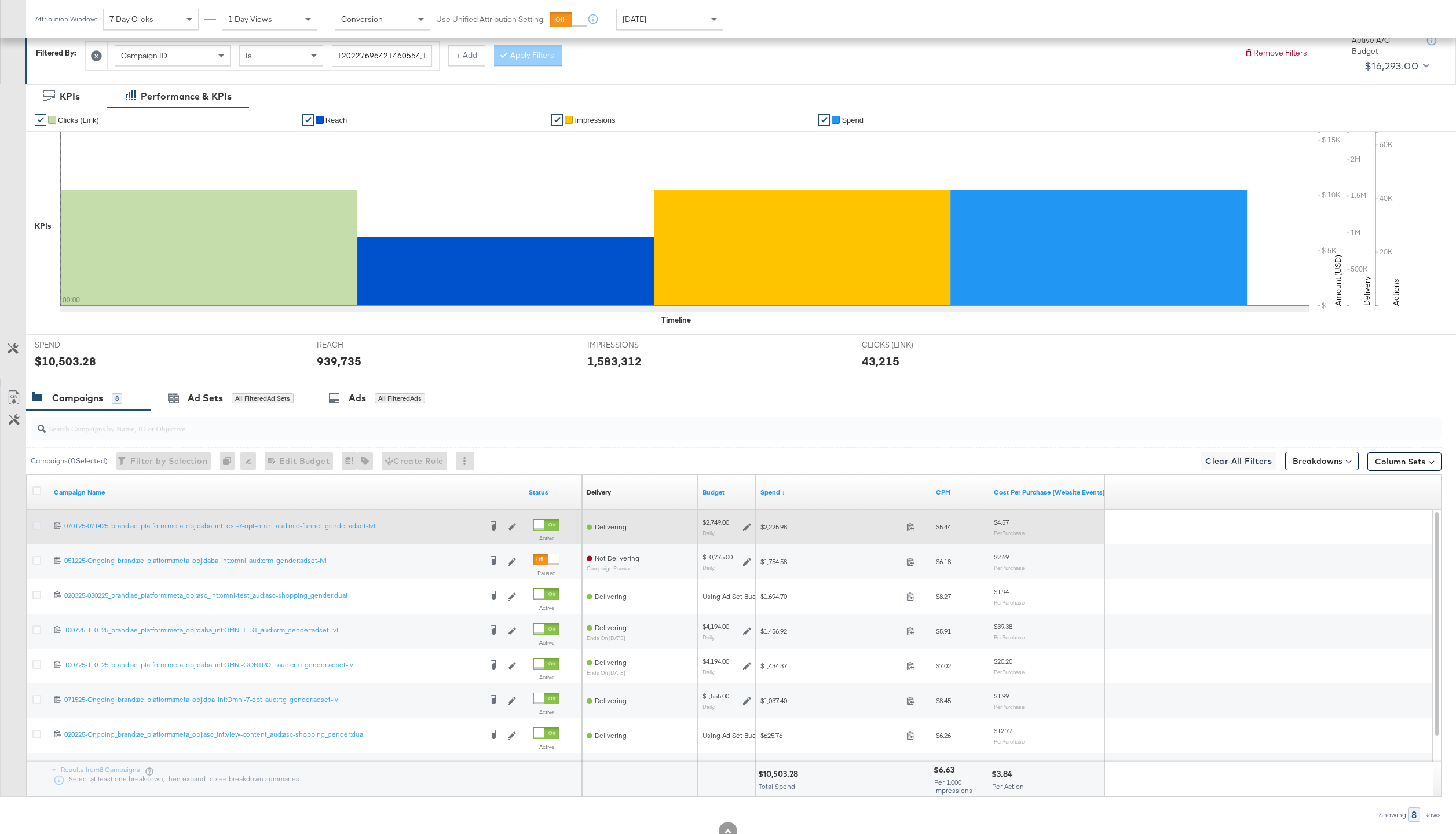
click at [38, 524] on icon at bounding box center [37, 526] width 9 height 9
click at [0, 0] on input "checkbox" at bounding box center [0, 0] width 0 height 0
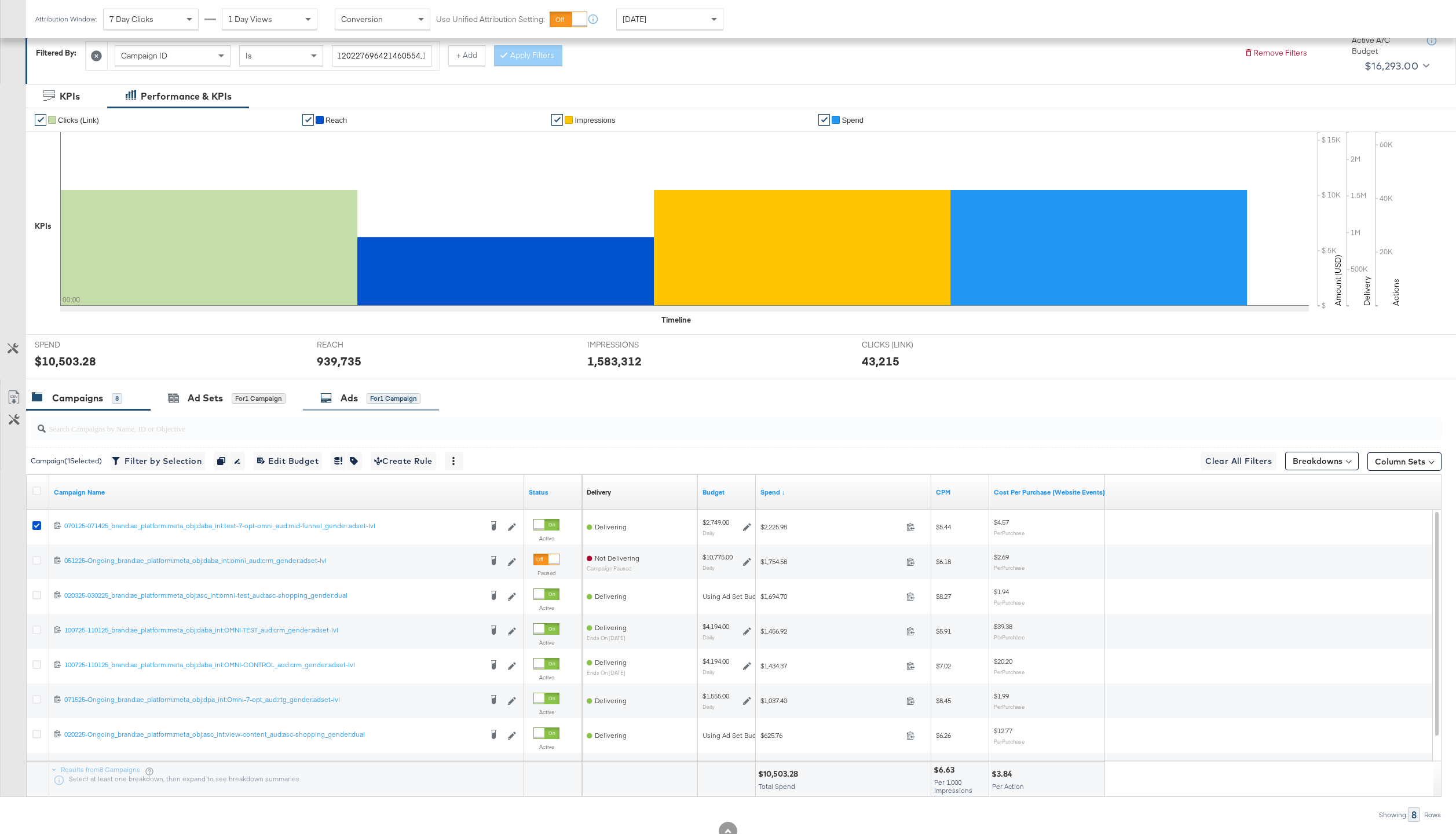
click at [357, 393] on div "Ads" at bounding box center [349, 397] width 17 height 13
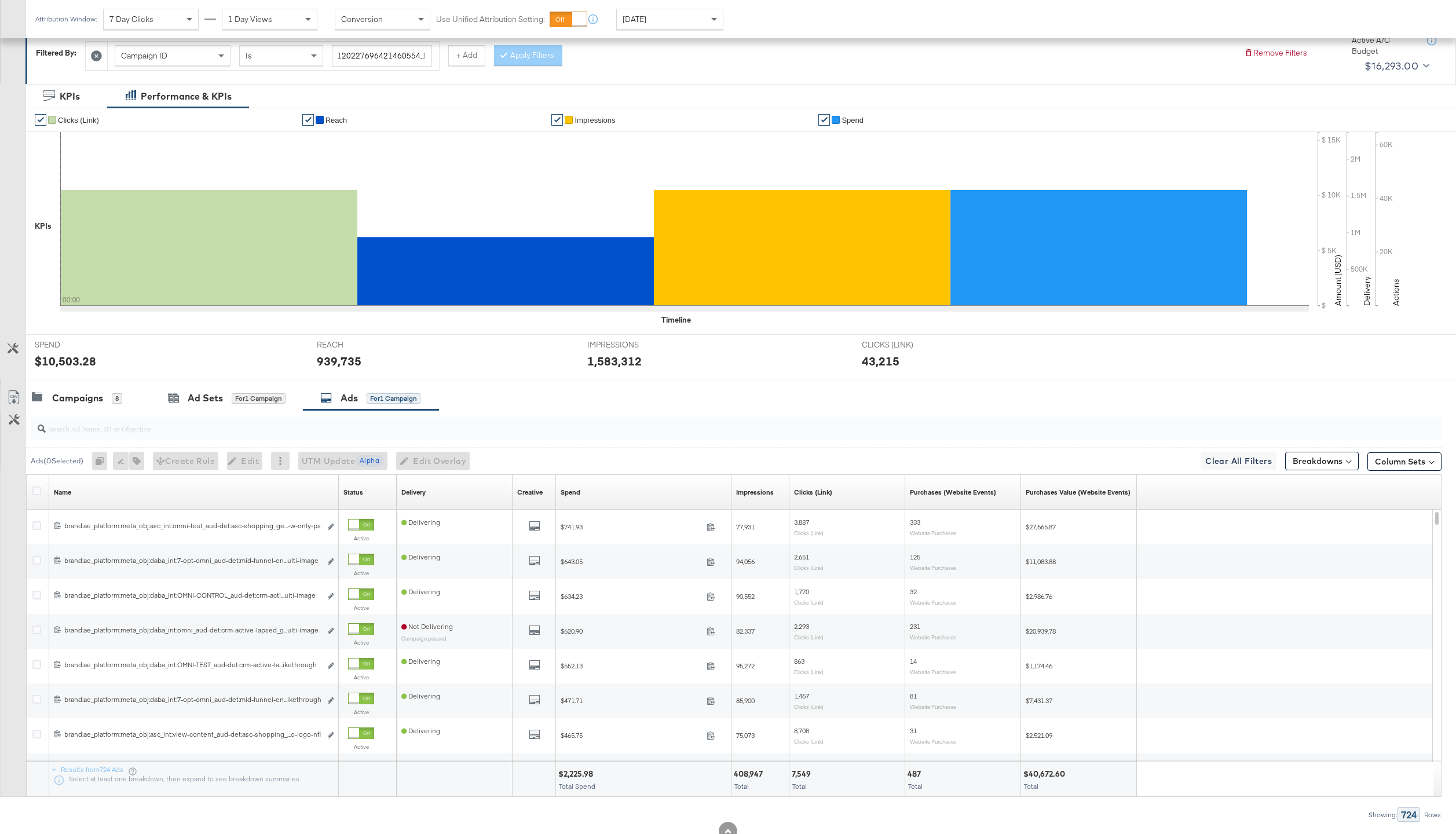
scroll to position [37, 0]
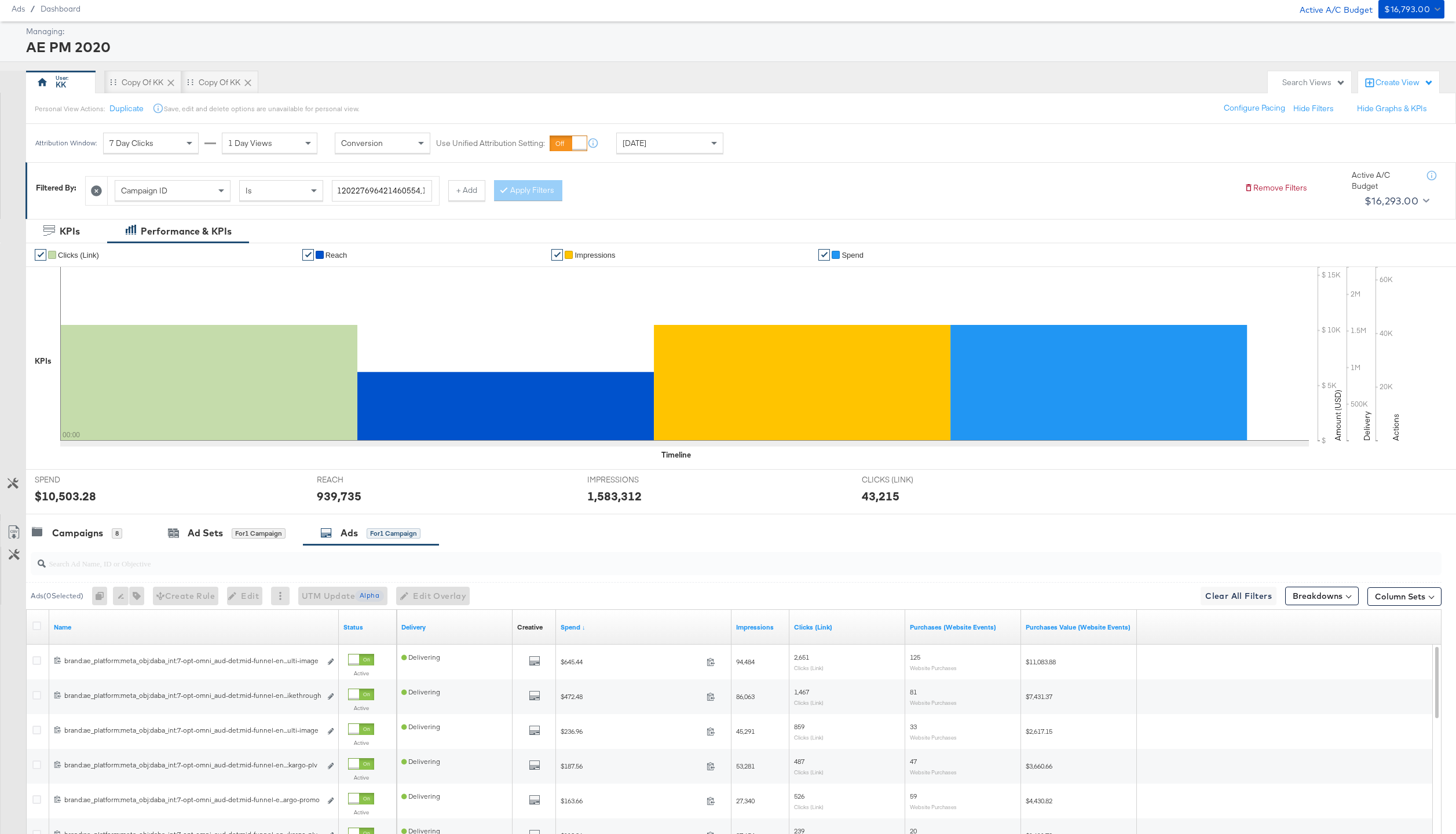
click at [41, 627] on div at bounding box center [39, 627] width 12 height 12
click at [37, 626] on icon at bounding box center [37, 626] width 9 height 9
click at [0, 0] on input "checkbox" at bounding box center [0, 0] width 0 height 0
click at [448, 592] on span "Edit Overlay Edit overlays for 24 ads" at bounding box center [430, 596] width 67 height 14
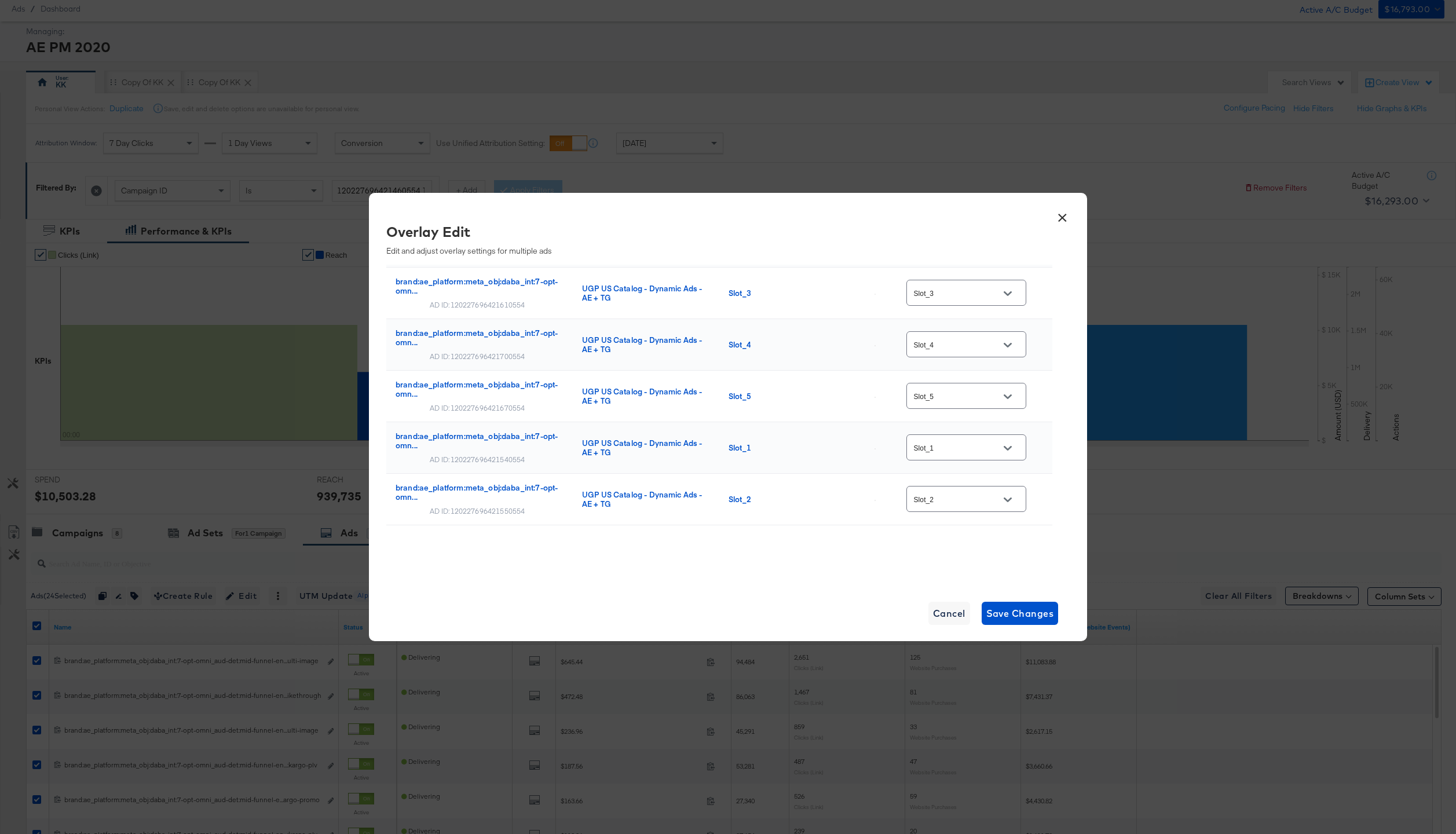
scroll to position [75, 0]
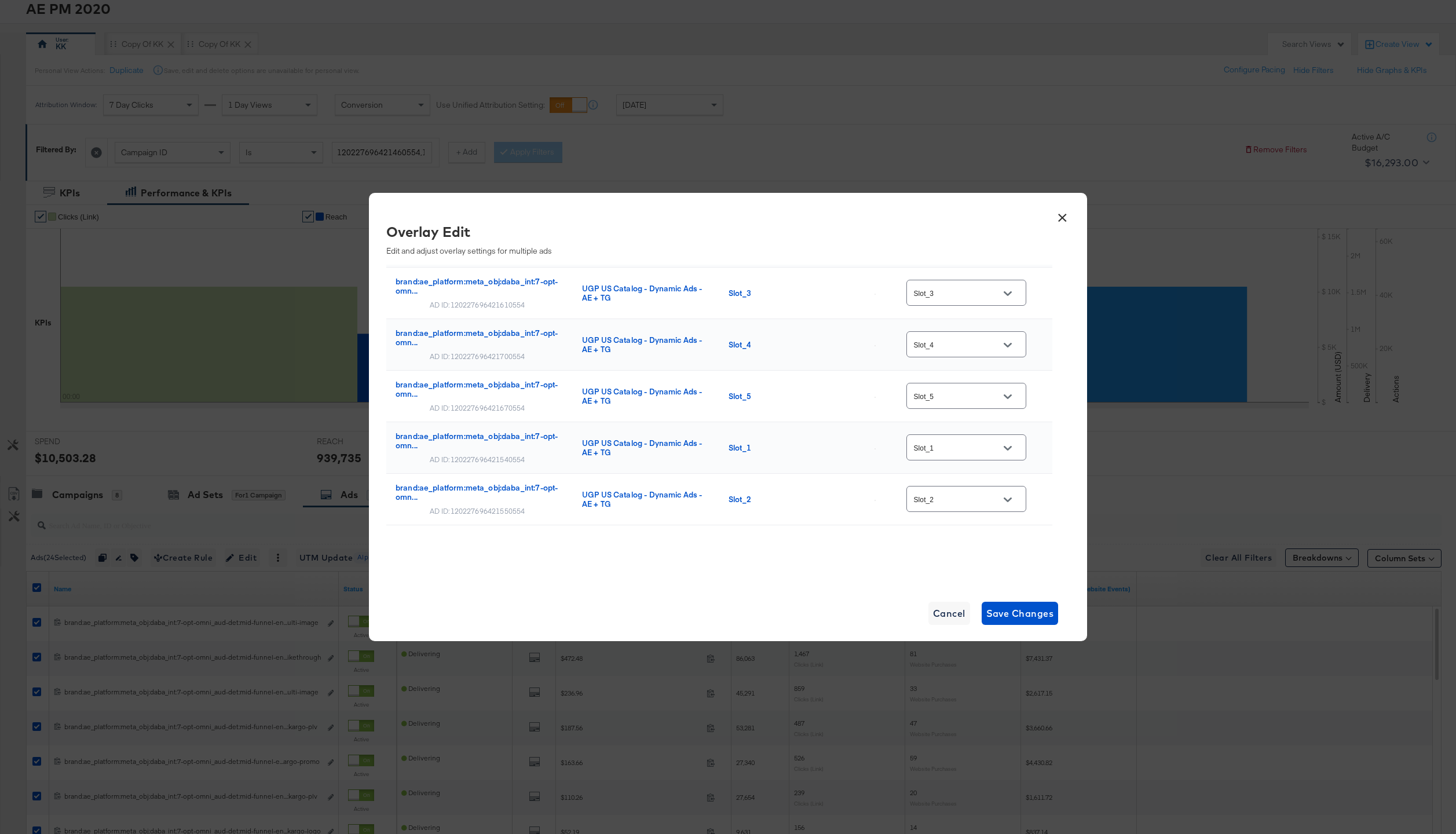
click at [1055, 215] on button "×" at bounding box center [1062, 215] width 21 height 21
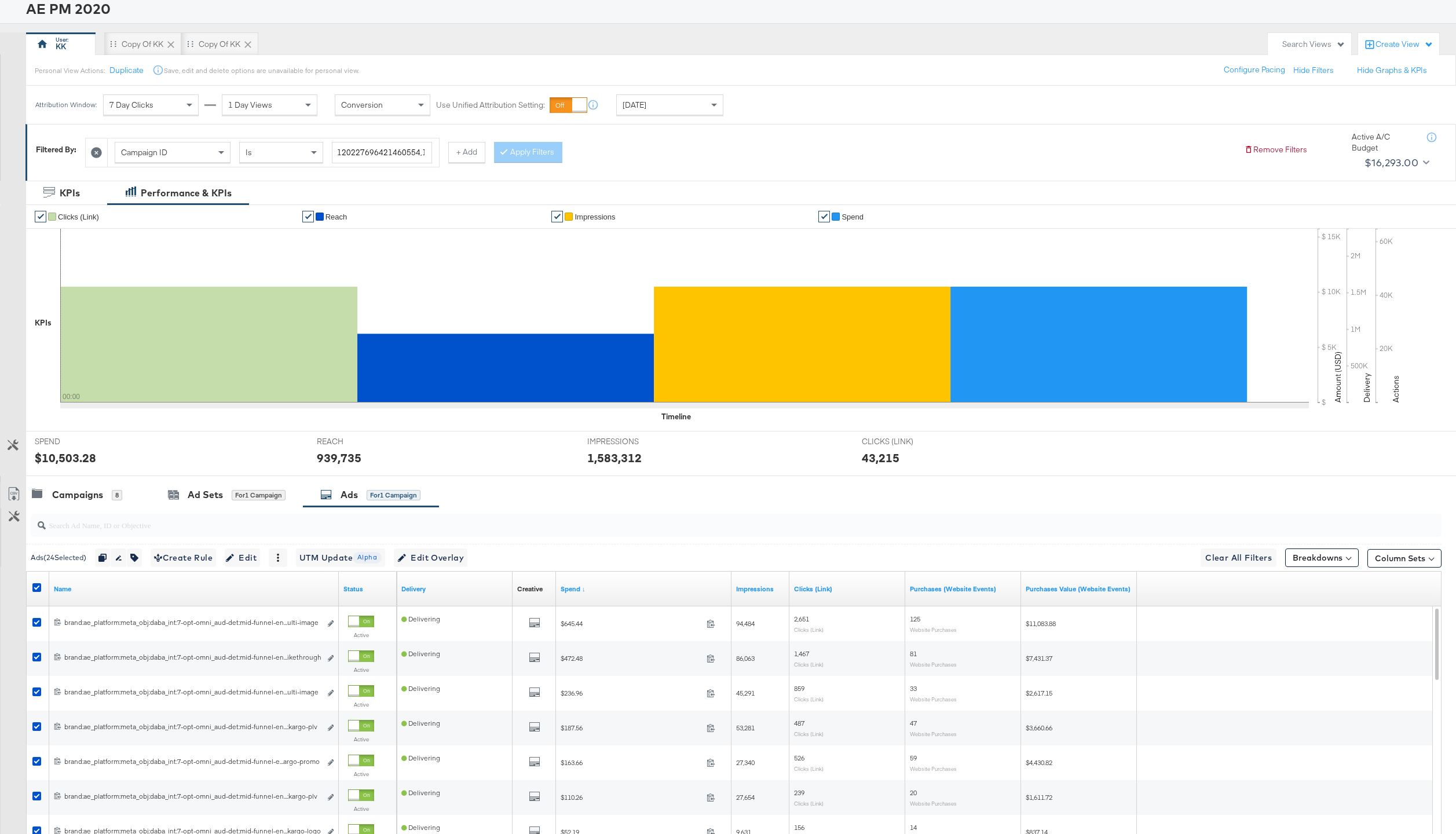
click at [100, 507] on div at bounding box center [733, 526] width 1415 height 37
click at [88, 494] on div "Campaigns" at bounding box center [78, 494] width 51 height 13
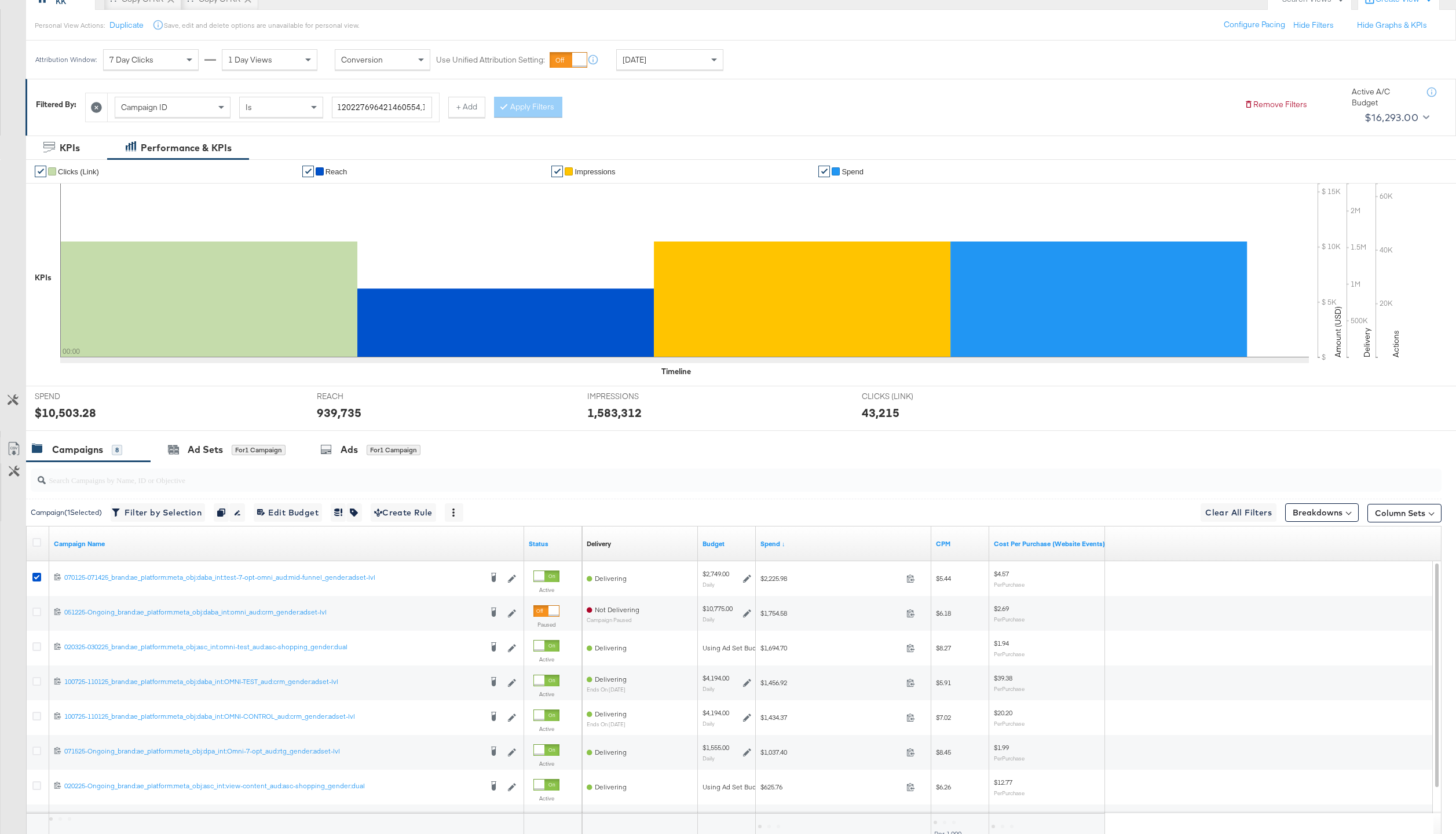
scroll to position [160, 0]
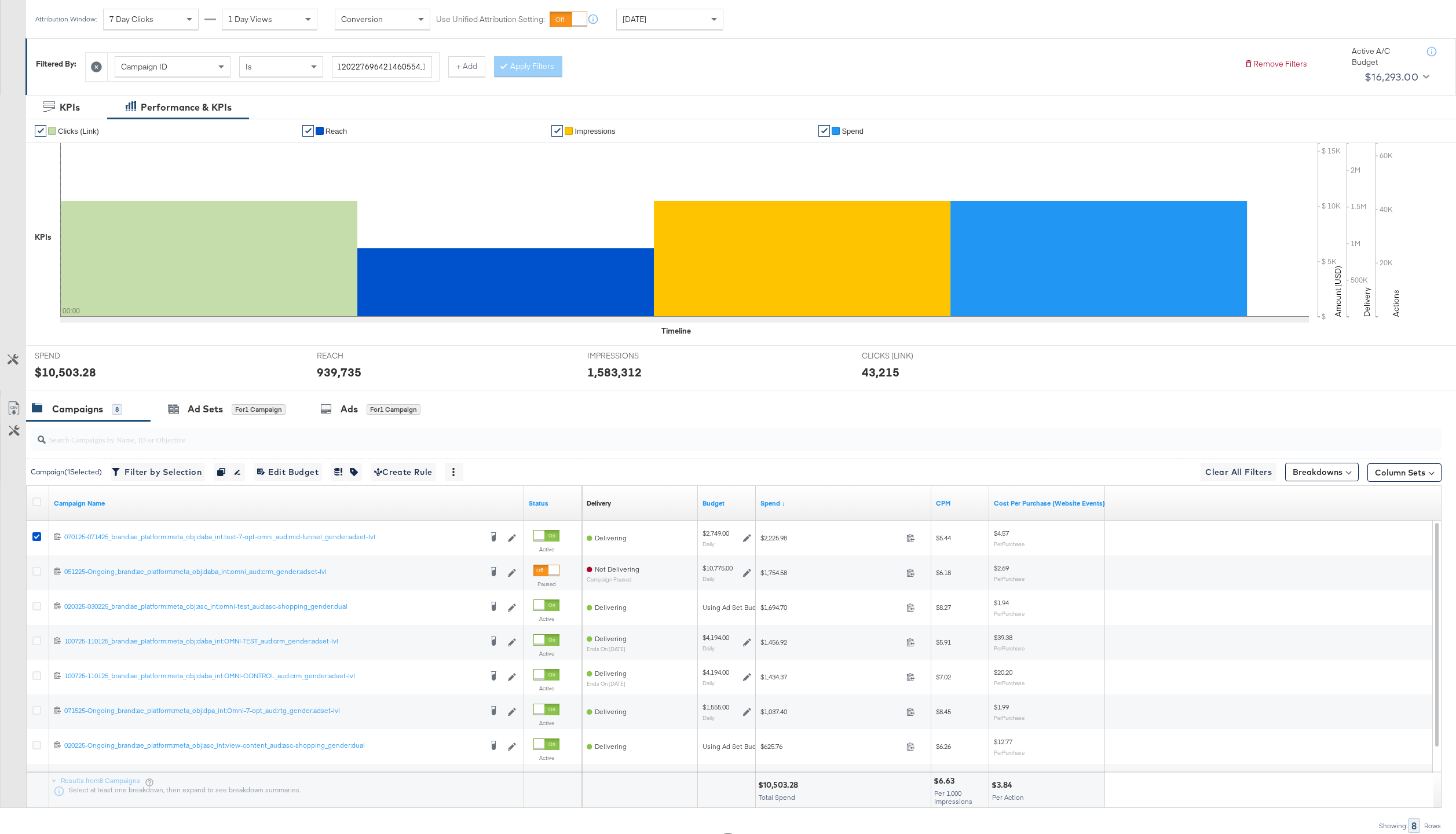
click at [84, 498] on div "Campaign Name" at bounding box center [286, 503] width 475 height 19
click at [84, 499] on link "Campaign Name" at bounding box center [287, 503] width 466 height 9
click at [68, 505] on link "Campaign Name ↓" at bounding box center [287, 503] width 466 height 9
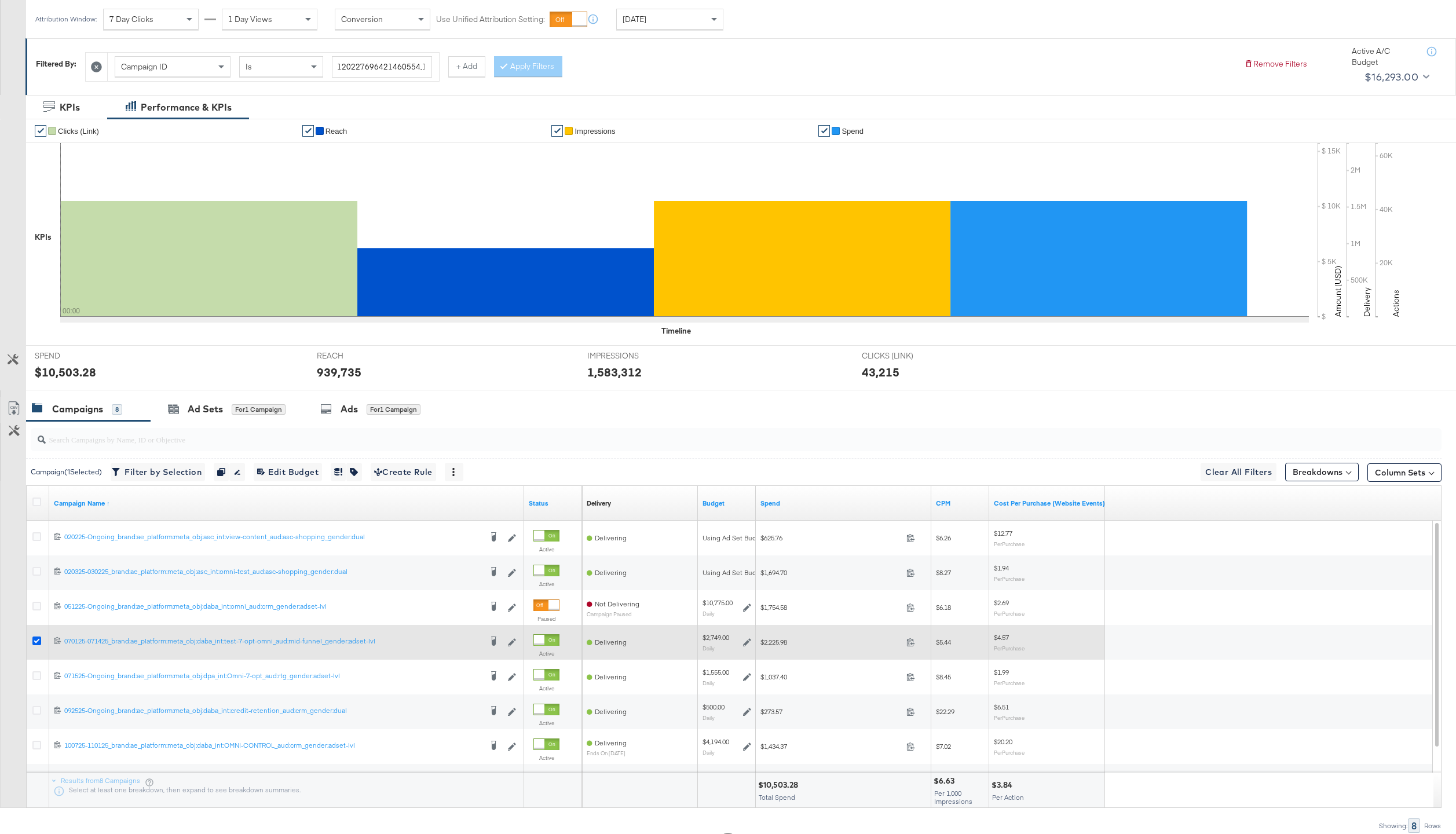
click at [36, 640] on icon at bounding box center [37, 641] width 9 height 9
click at [0, 0] on input "checkbox" at bounding box center [0, 0] width 0 height 0
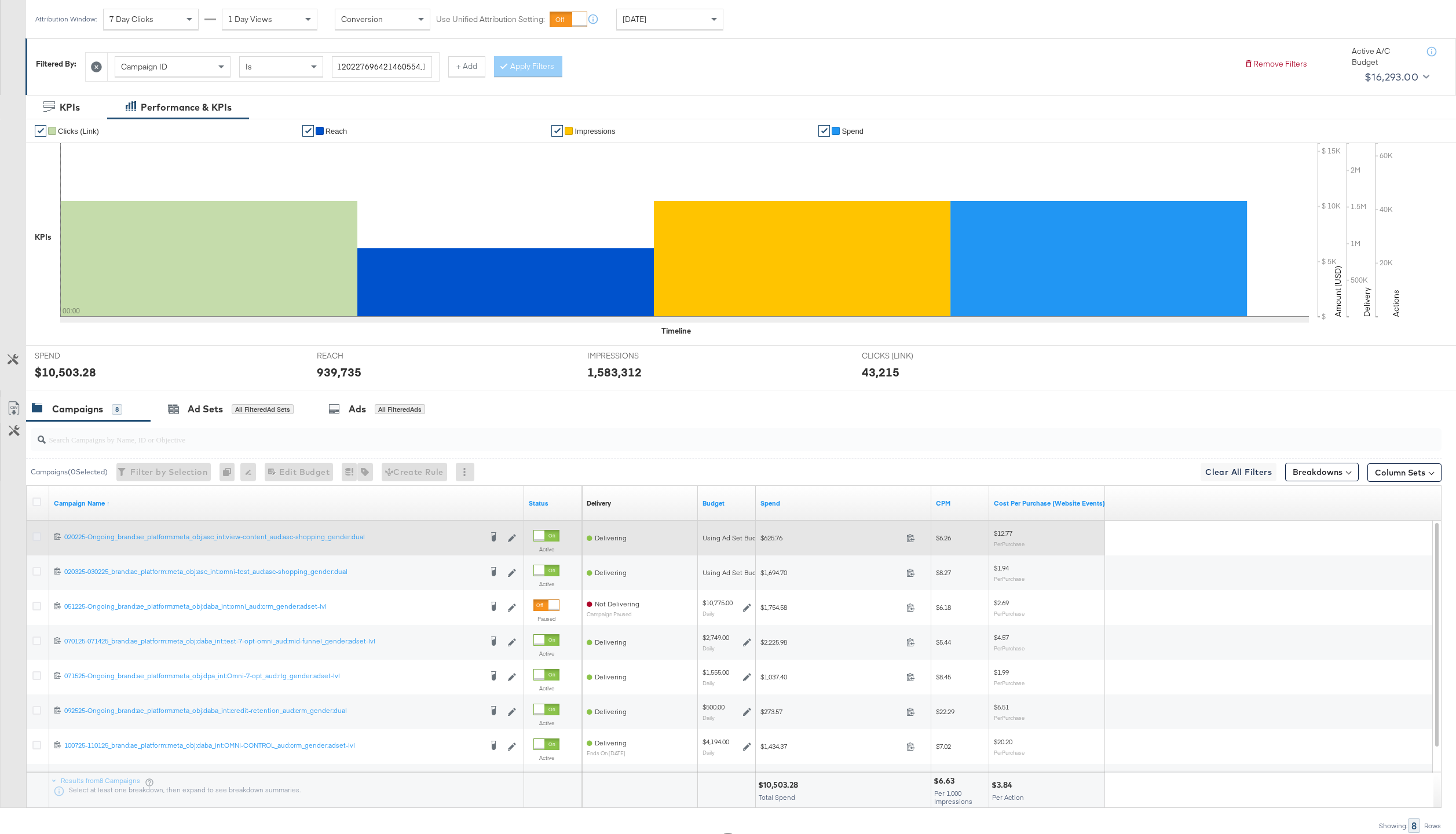
click at [36, 537] on icon at bounding box center [37, 537] width 9 height 9
click at [0, 0] on input "checkbox" at bounding box center [0, 0] width 0 height 0
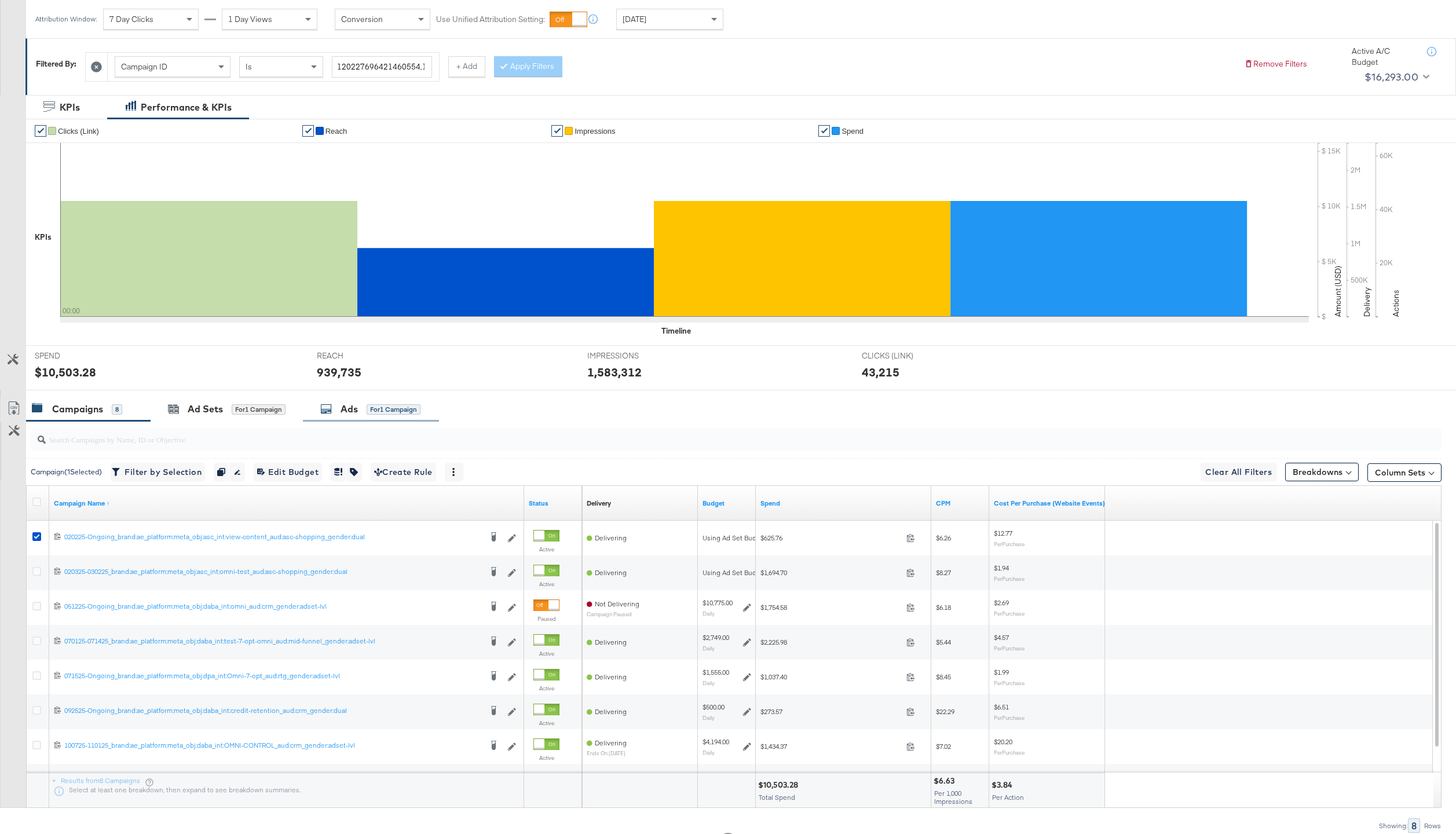
click at [388, 417] on div "Ads for 1 Campaign" at bounding box center [371, 409] width 136 height 25
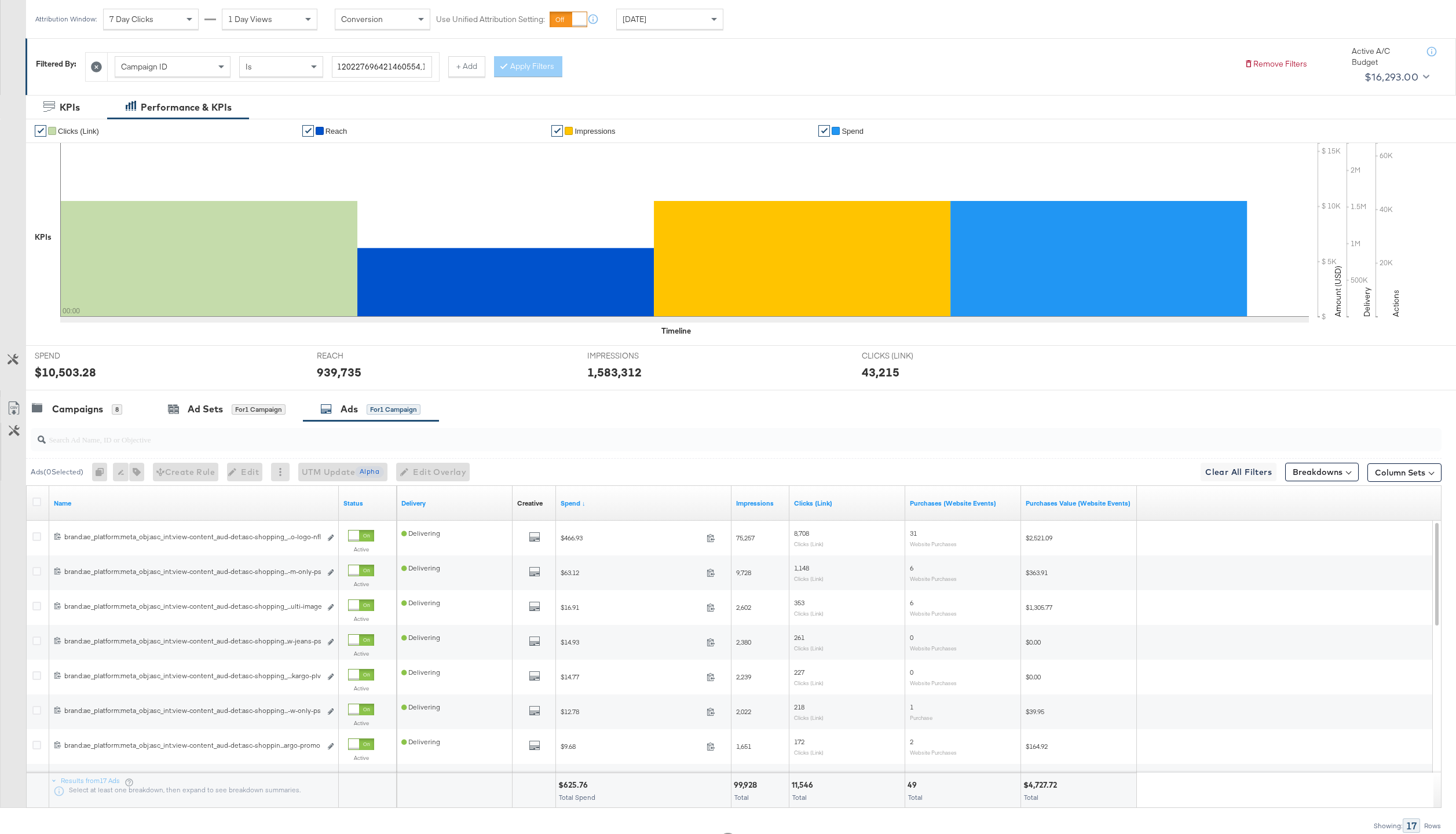
click at [32, 494] on div at bounding box center [39, 503] width 21 height 21
click at [32, 498] on icon at bounding box center [37, 502] width 9 height 9
click at [0, 0] on input "checkbox" at bounding box center [0, 0] width 0 height 0
click at [437, 463] on button "Edit Overlay Edit overlays for 17 ads" at bounding box center [429, 472] width 73 height 19
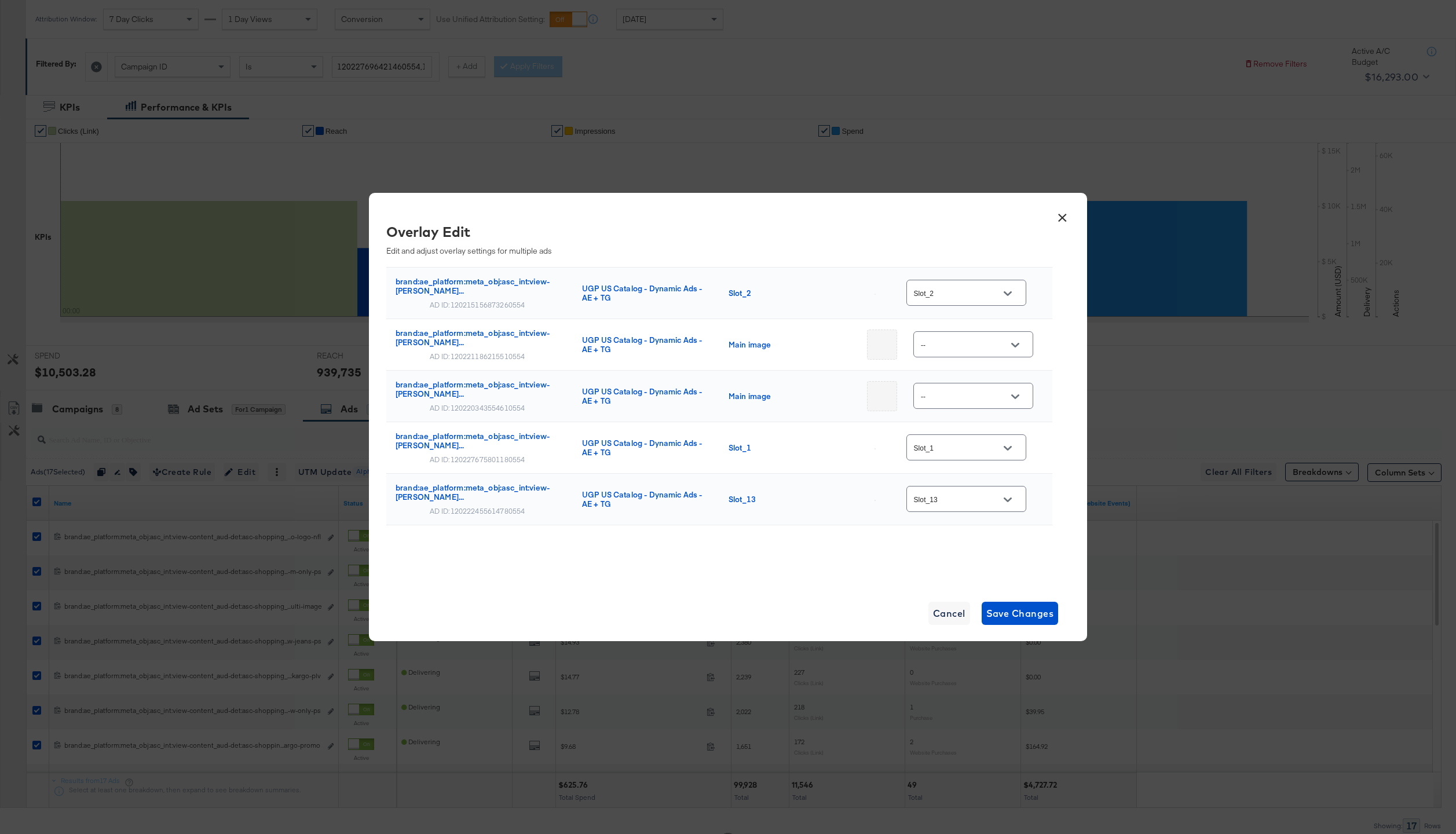
scroll to position [641, 0]
click at [1060, 214] on button "×" at bounding box center [1062, 215] width 21 height 21
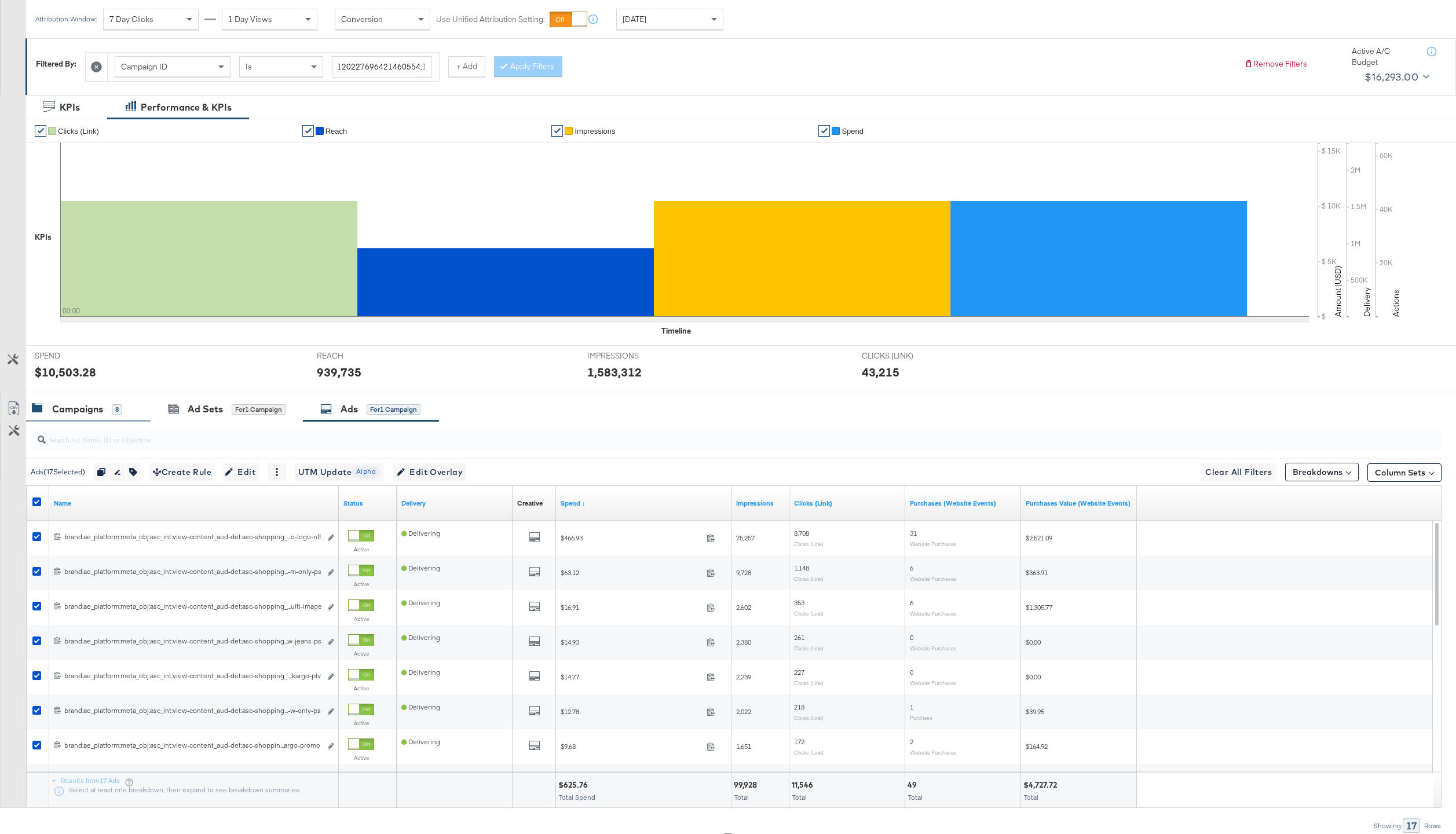
click at [93, 410] on div "Campaigns" at bounding box center [78, 409] width 51 height 13
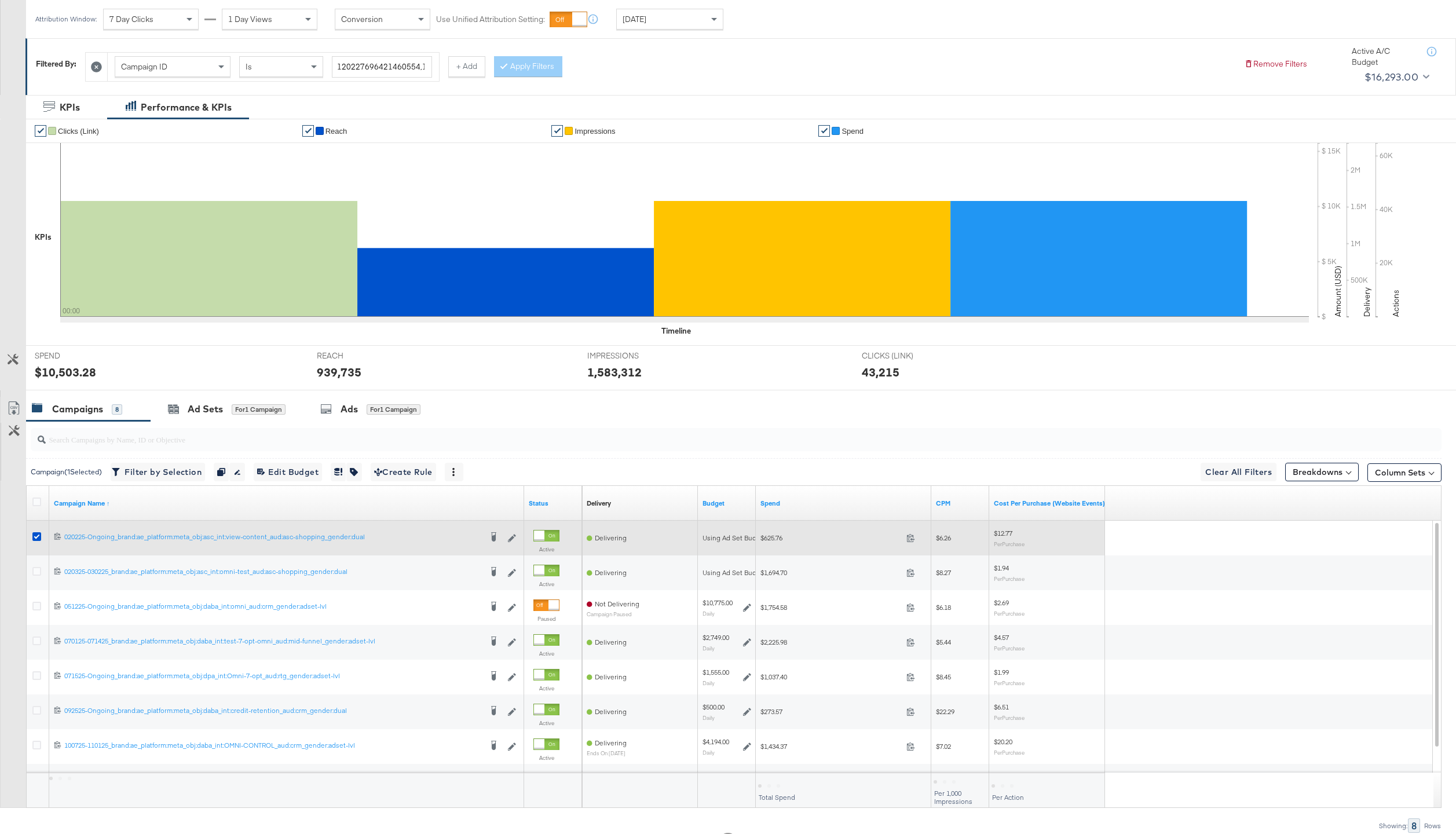
click at [41, 534] on div at bounding box center [39, 538] width 12 height 12
click at [39, 534] on icon at bounding box center [37, 537] width 9 height 9
click at [0, 0] on input "checkbox" at bounding box center [0, 0] width 0 height 0
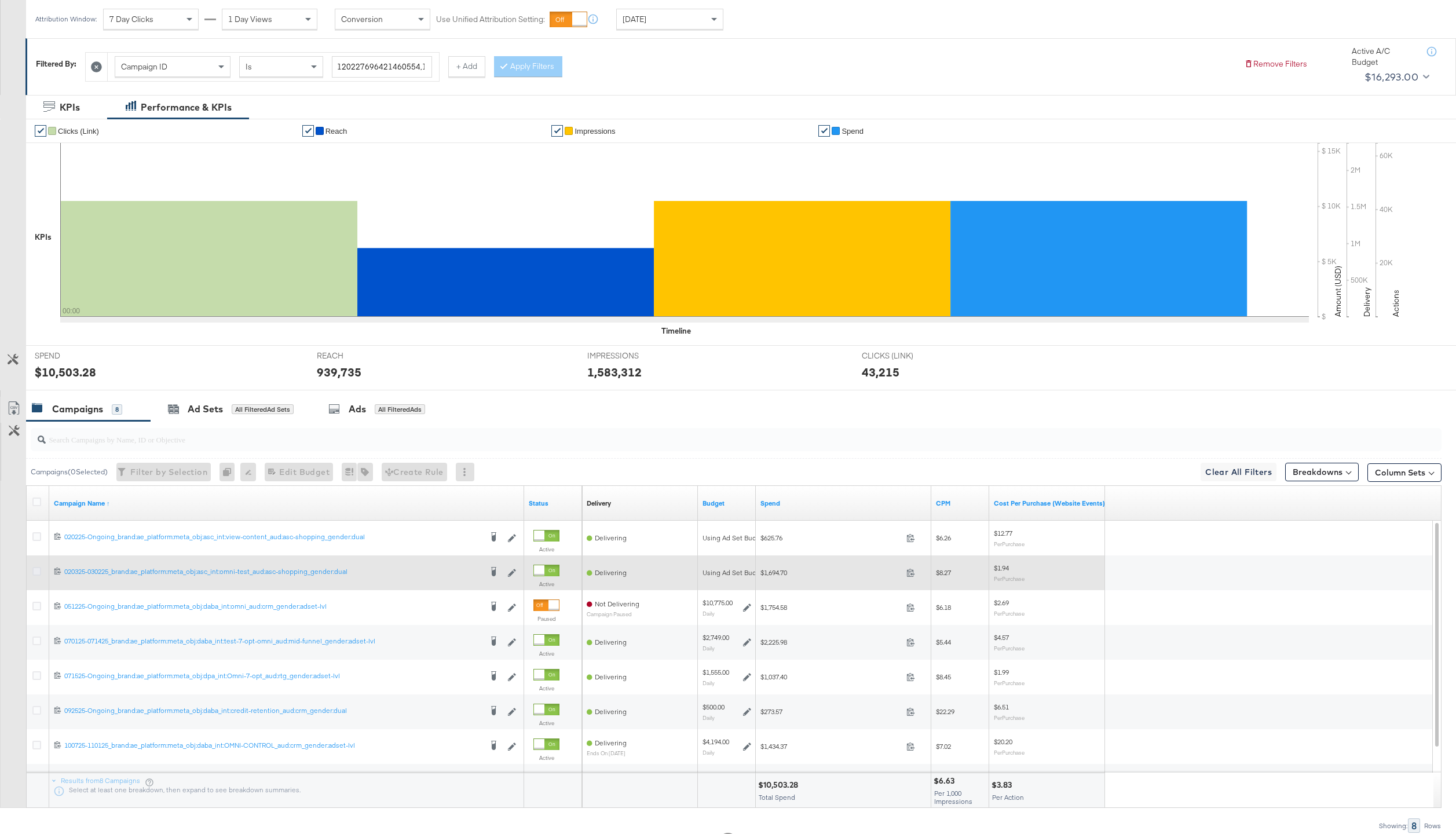
click at [38, 568] on icon at bounding box center [37, 571] width 9 height 9
click at [0, 0] on input "checkbox" at bounding box center [0, 0] width 0 height 0
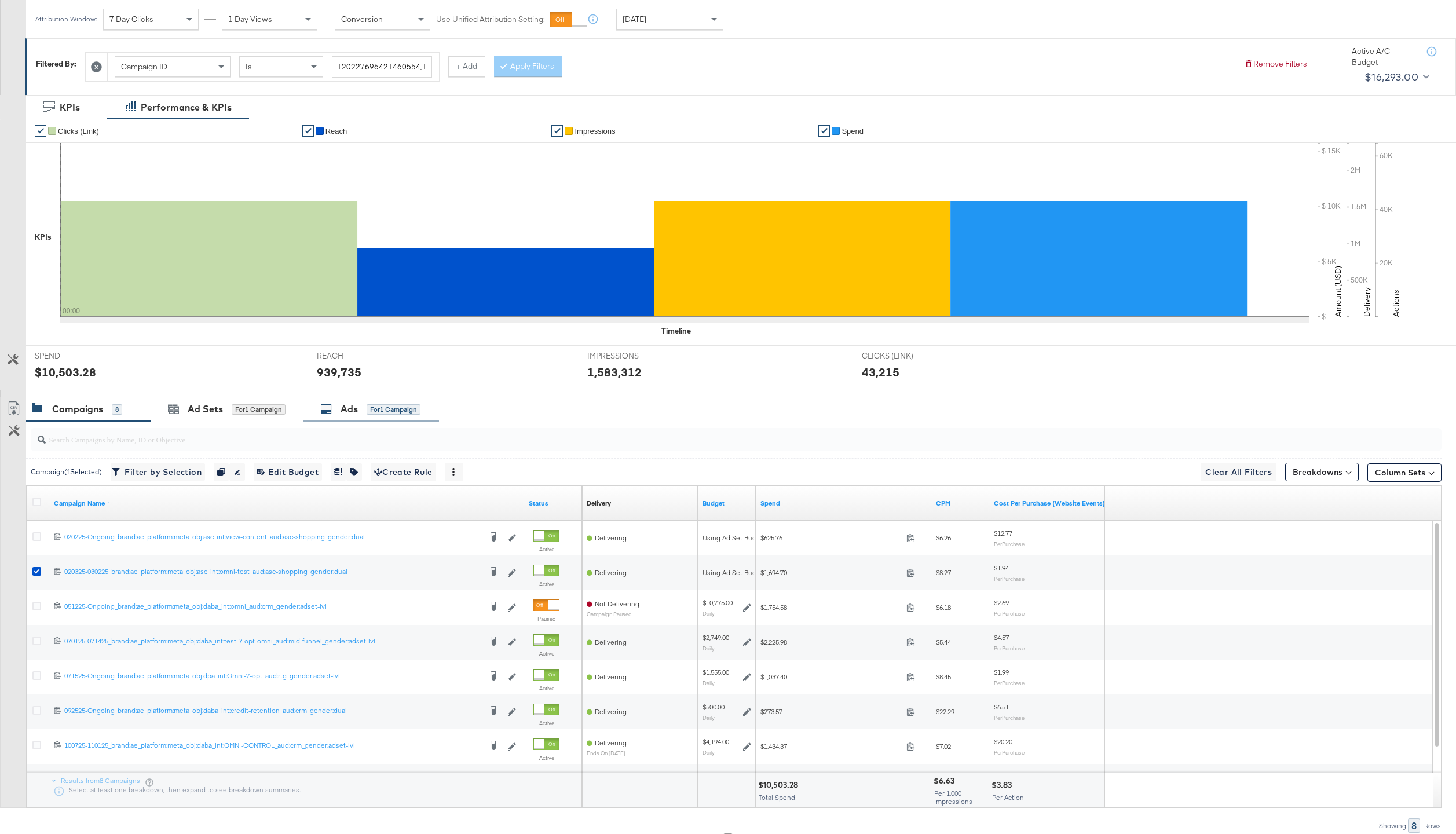
click at [417, 410] on div "for 1 Campaign" at bounding box center [393, 409] width 54 height 11
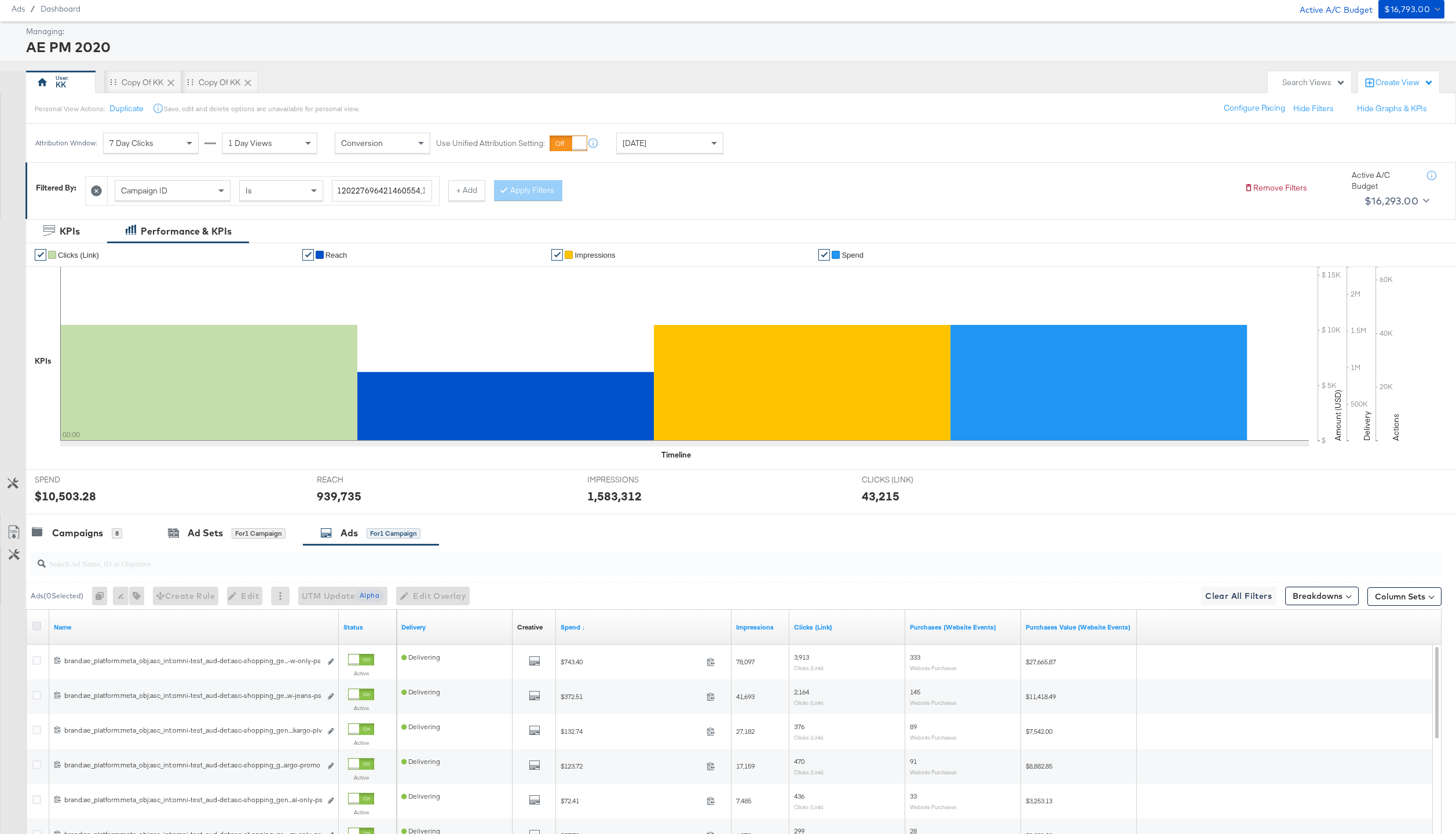
scroll to position [160, 0]
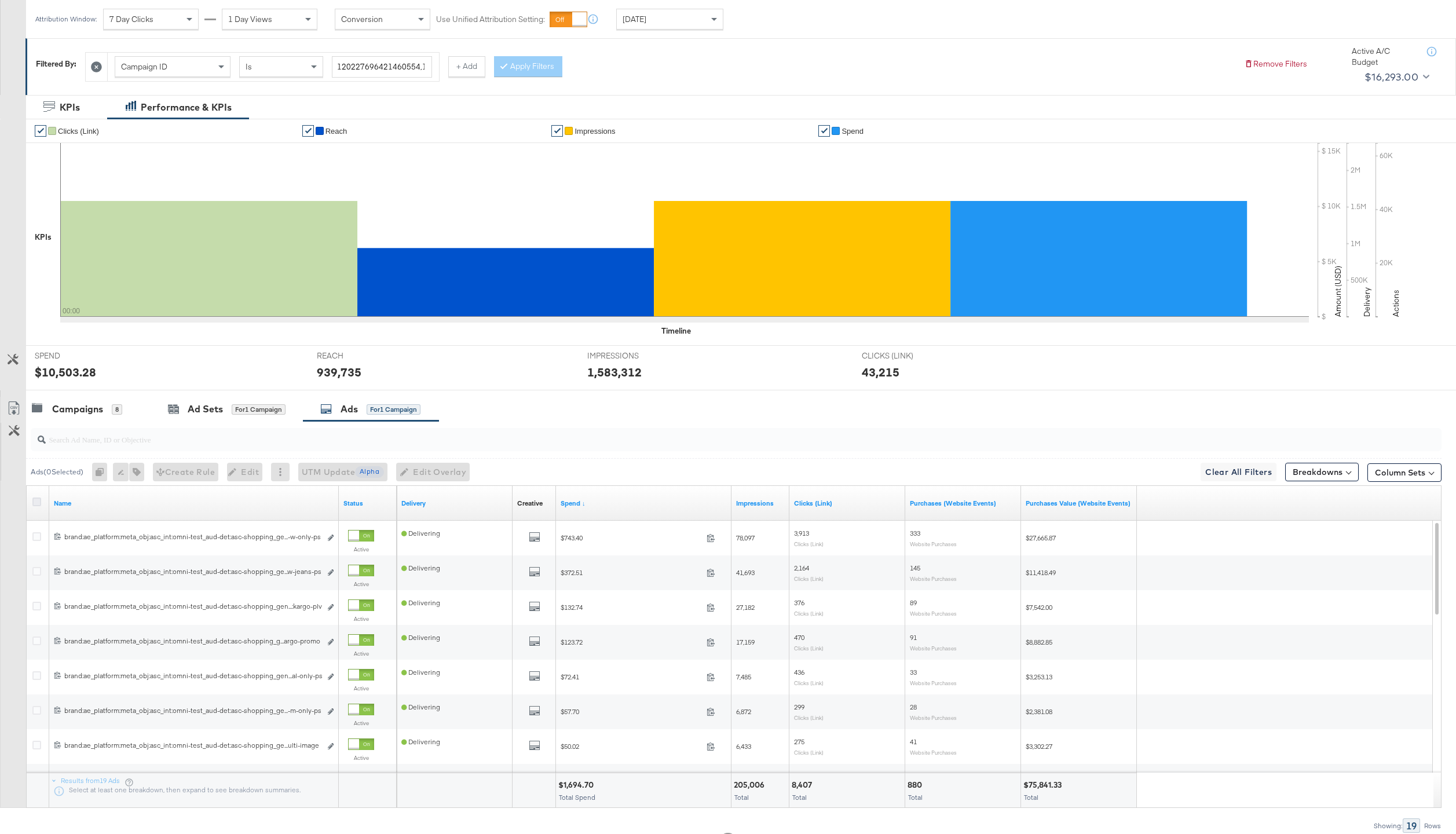
click at [35, 501] on icon at bounding box center [37, 502] width 9 height 9
click at [0, 0] on input "checkbox" at bounding box center [0, 0] width 0 height 0
click at [420, 475] on span "Edit Overlay Edit overlays for 19 ads" at bounding box center [429, 472] width 67 height 14
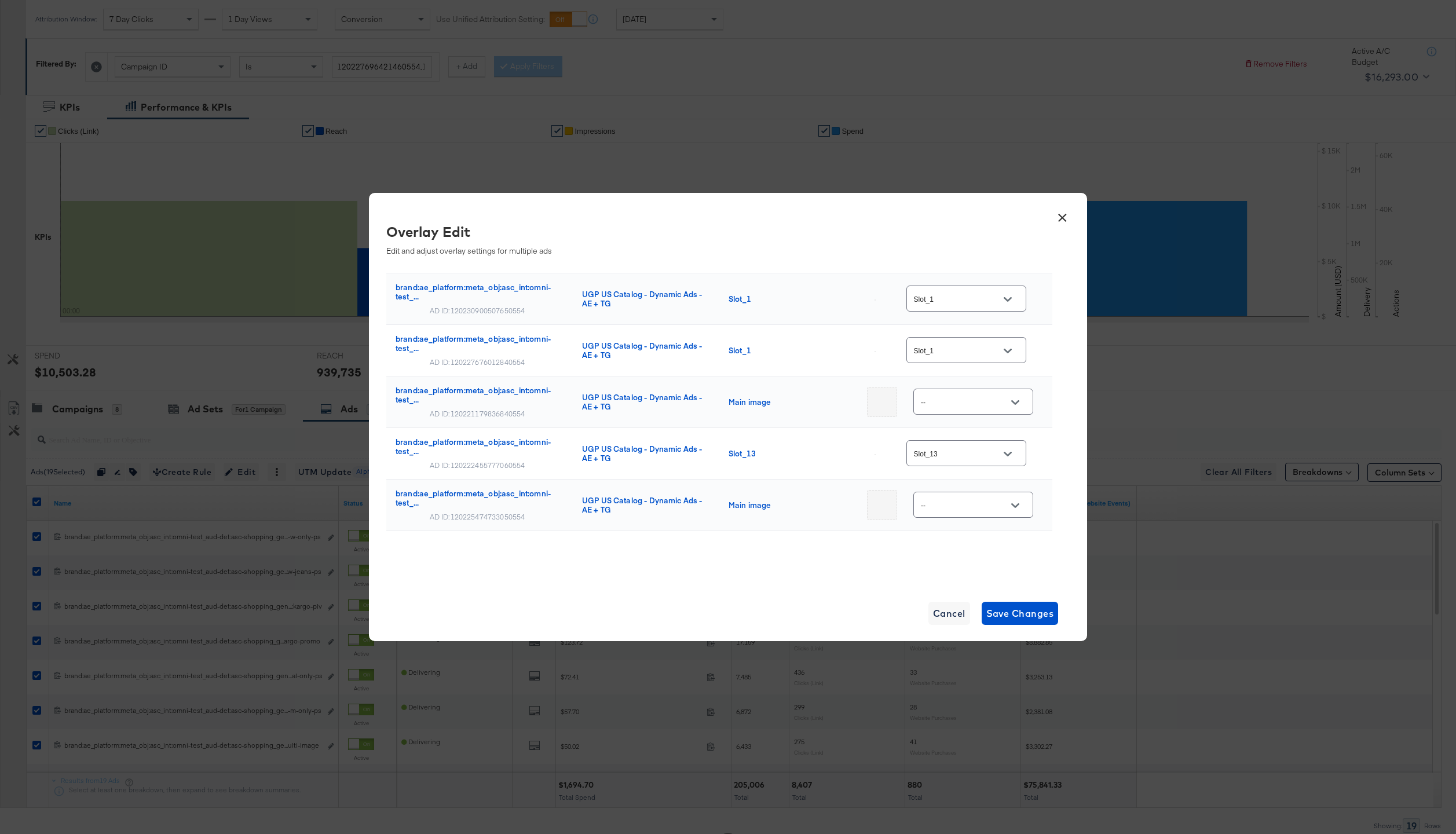
scroll to position [744, 0]
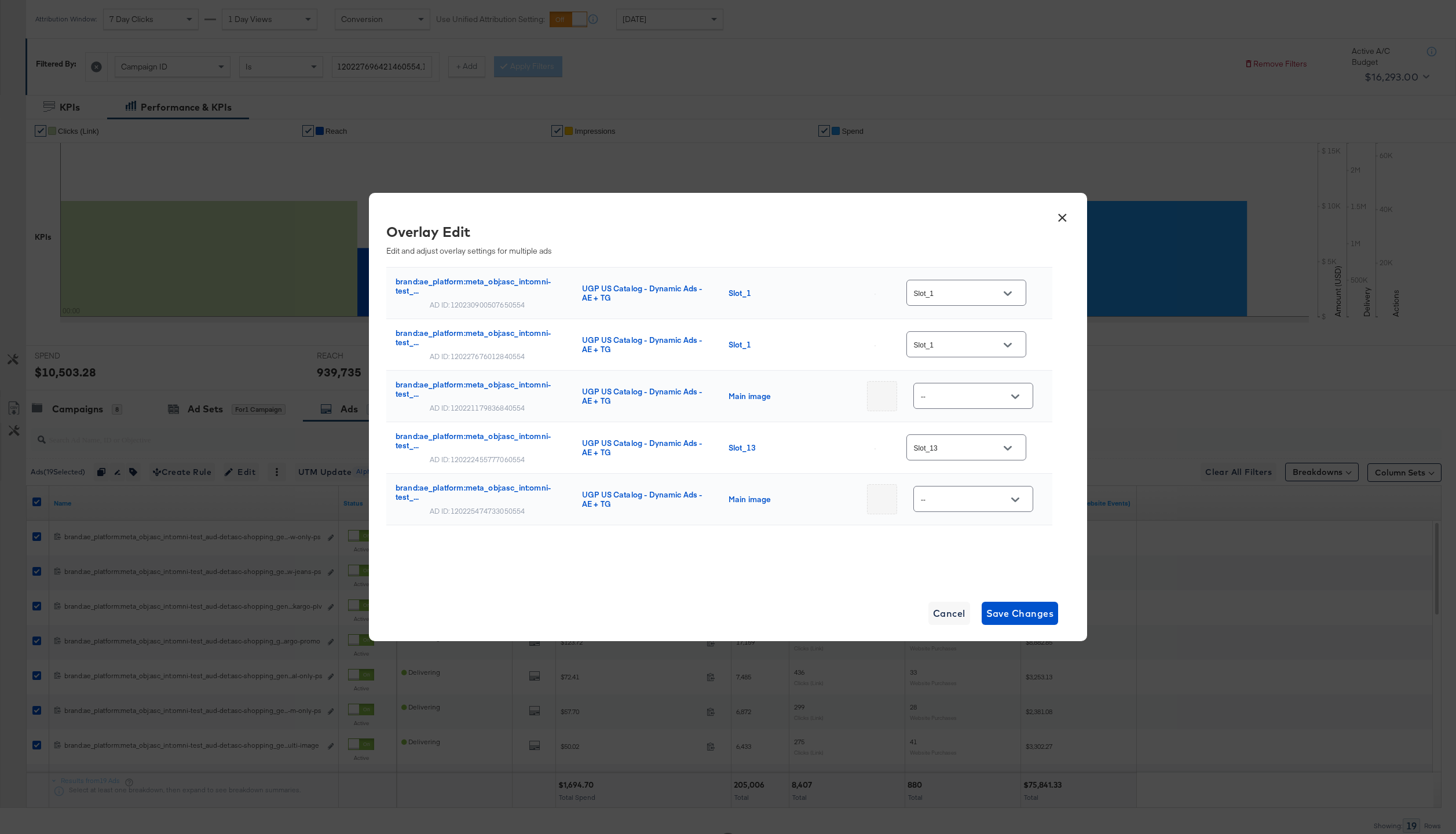
click at [1066, 223] on button "×" at bounding box center [1062, 215] width 21 height 21
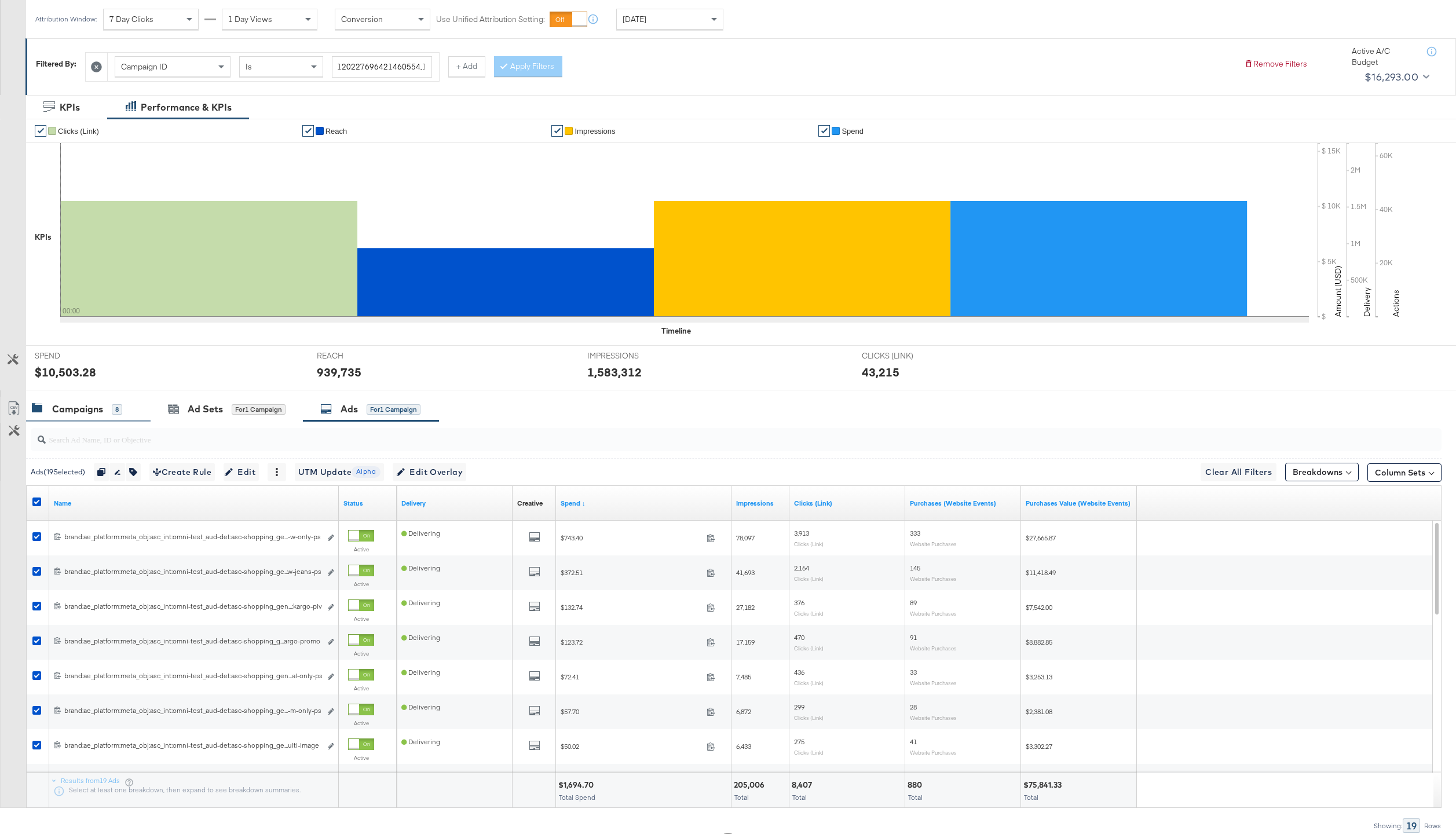
click at [88, 407] on div "Campaigns" at bounding box center [78, 409] width 51 height 13
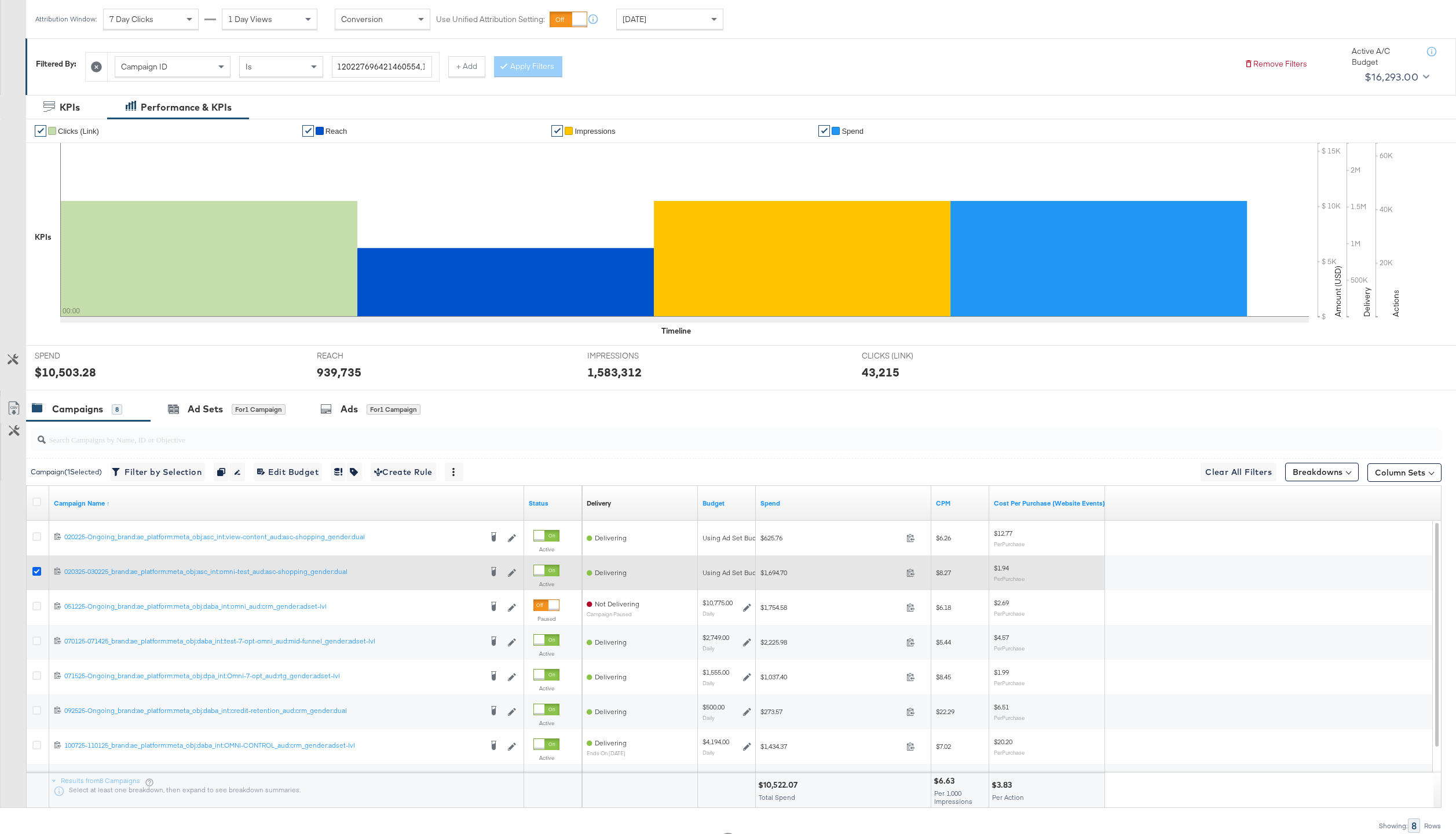
click at [35, 574] on icon at bounding box center [37, 571] width 9 height 9
click at [0, 0] on input "checkbox" at bounding box center [0, 0] width 0 height 0
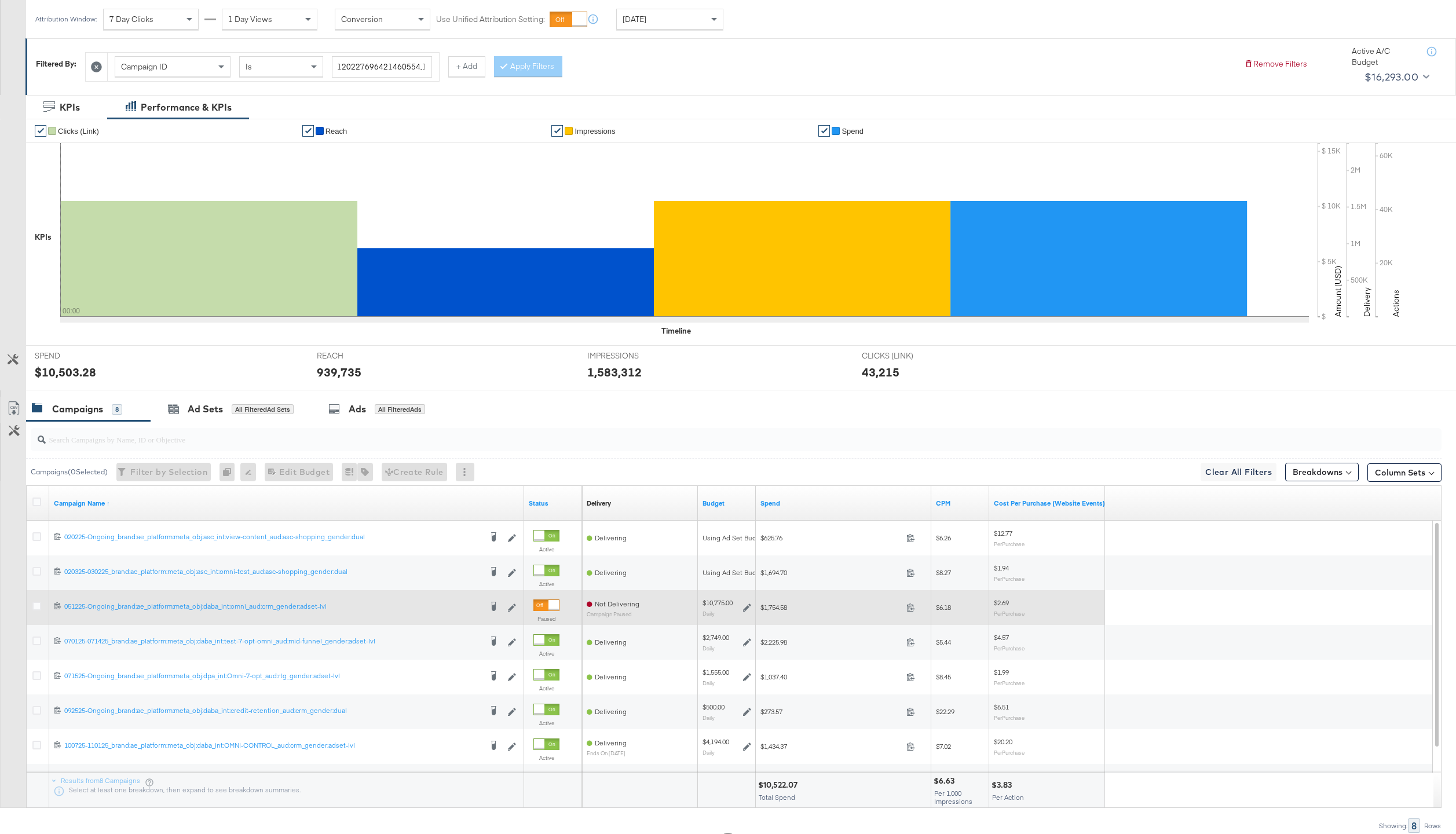
click at [38, 611] on div at bounding box center [39, 607] width 12 height 12
click at [38, 608] on icon at bounding box center [37, 606] width 9 height 9
click at [0, 0] on input "checkbox" at bounding box center [0, 0] width 0 height 0
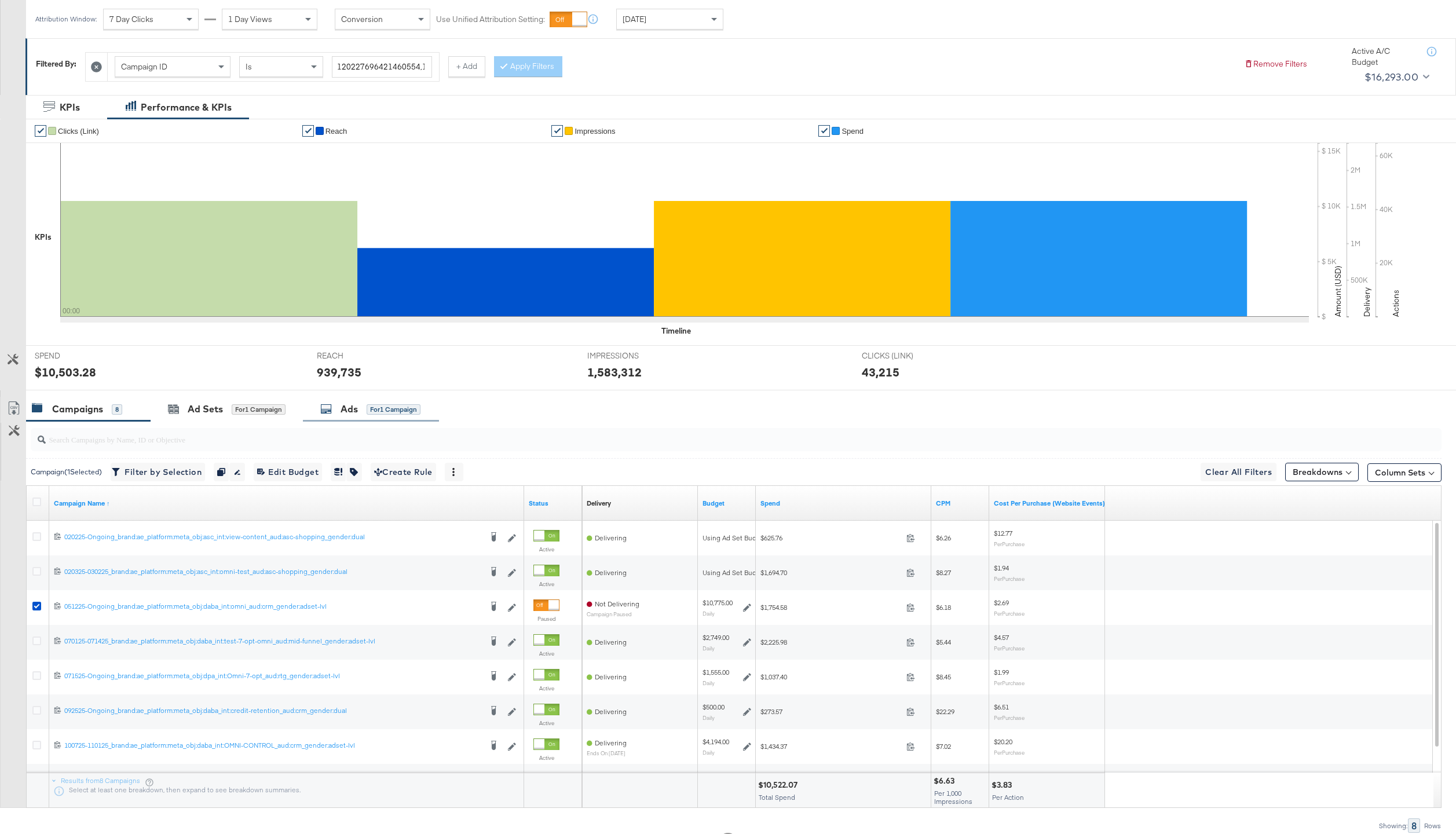
click at [392, 412] on div "for 1 Campaign" at bounding box center [393, 409] width 54 height 11
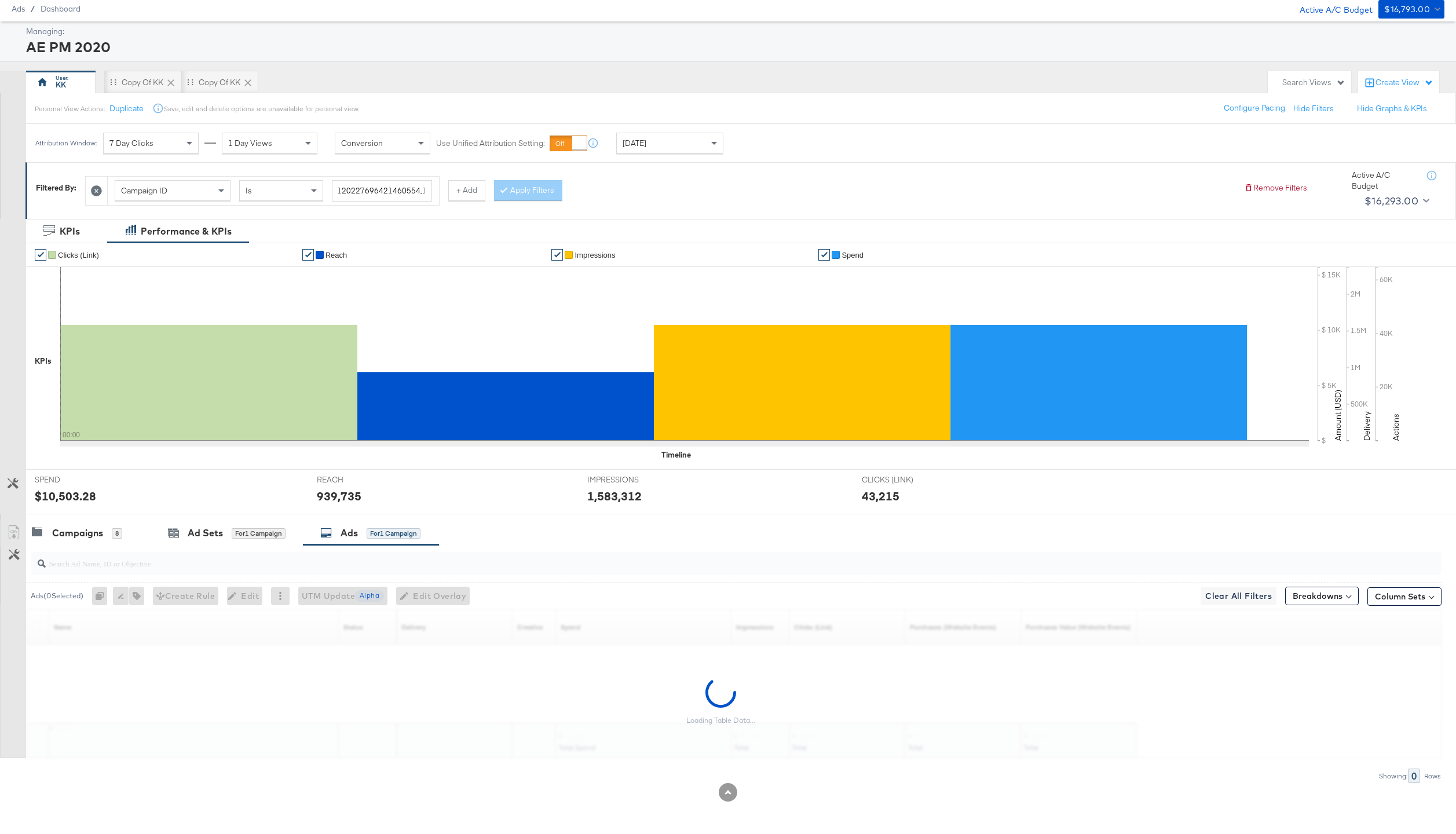
scroll to position [160, 0]
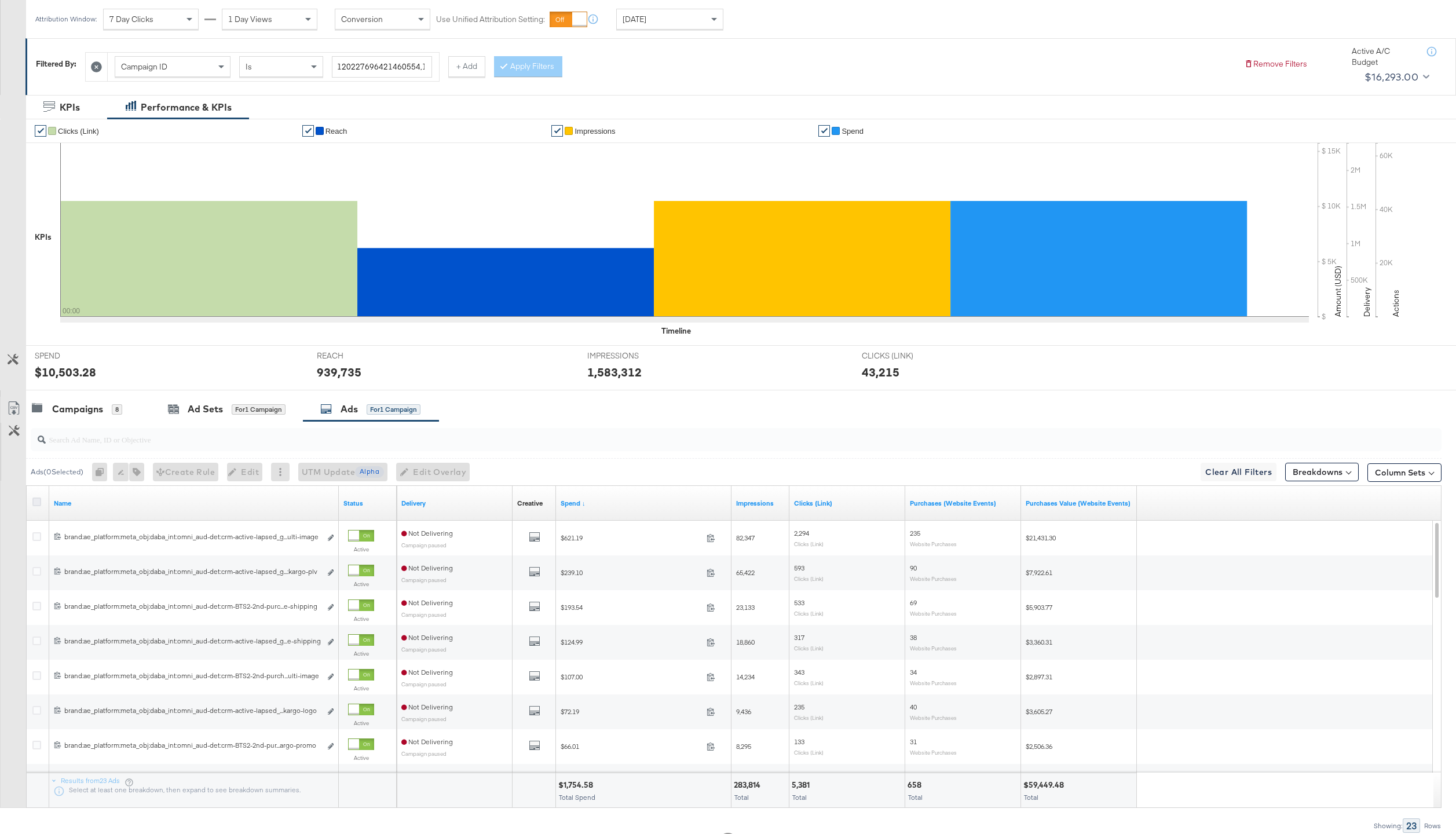
click at [37, 501] on icon at bounding box center [37, 502] width 9 height 9
click at [0, 0] on input "checkbox" at bounding box center [0, 0] width 0 height 0
click at [437, 469] on span "Edit Overlay Edit overlays for 23 ads" at bounding box center [430, 472] width 67 height 14
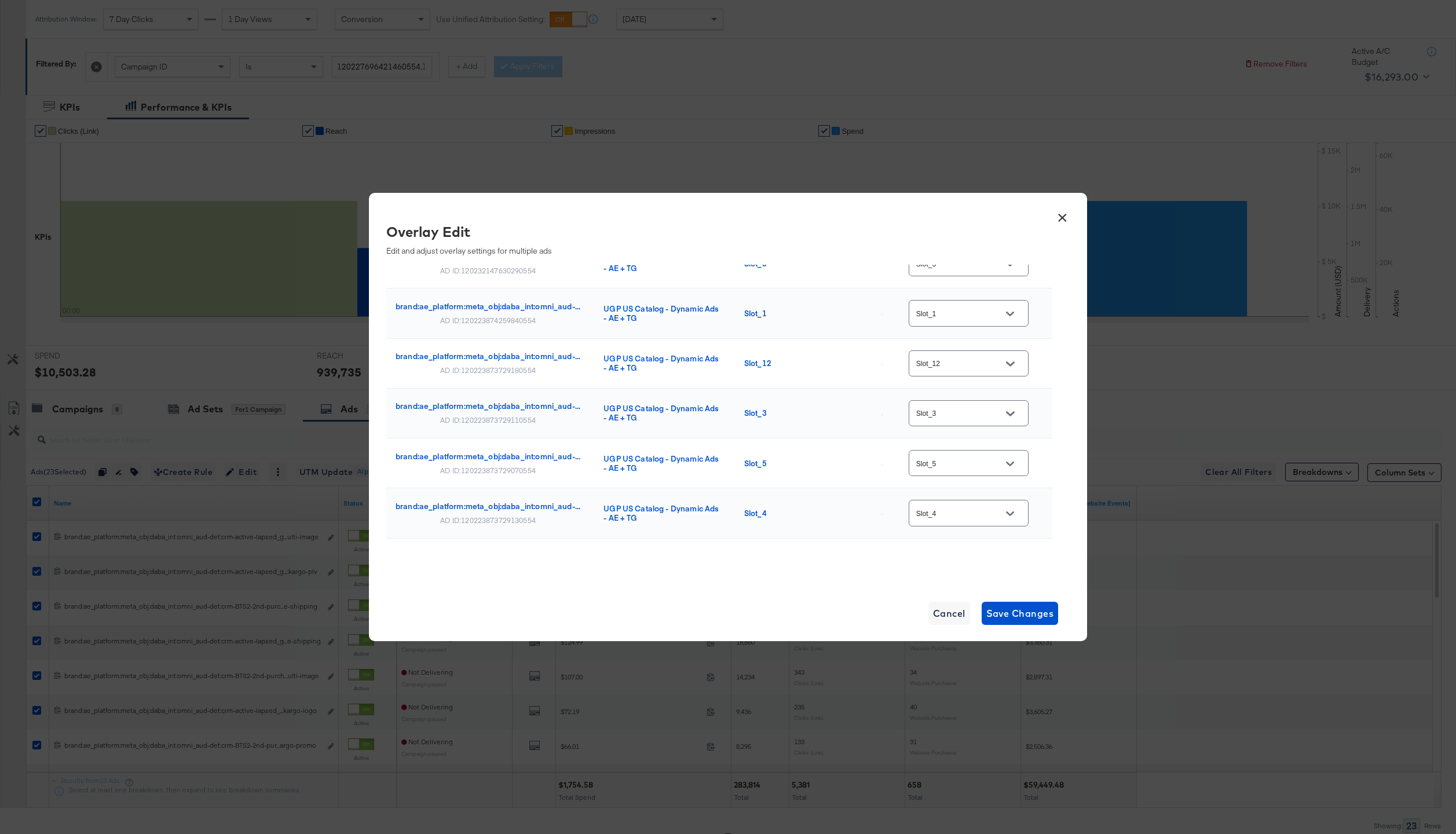
scroll to position [914, 0]
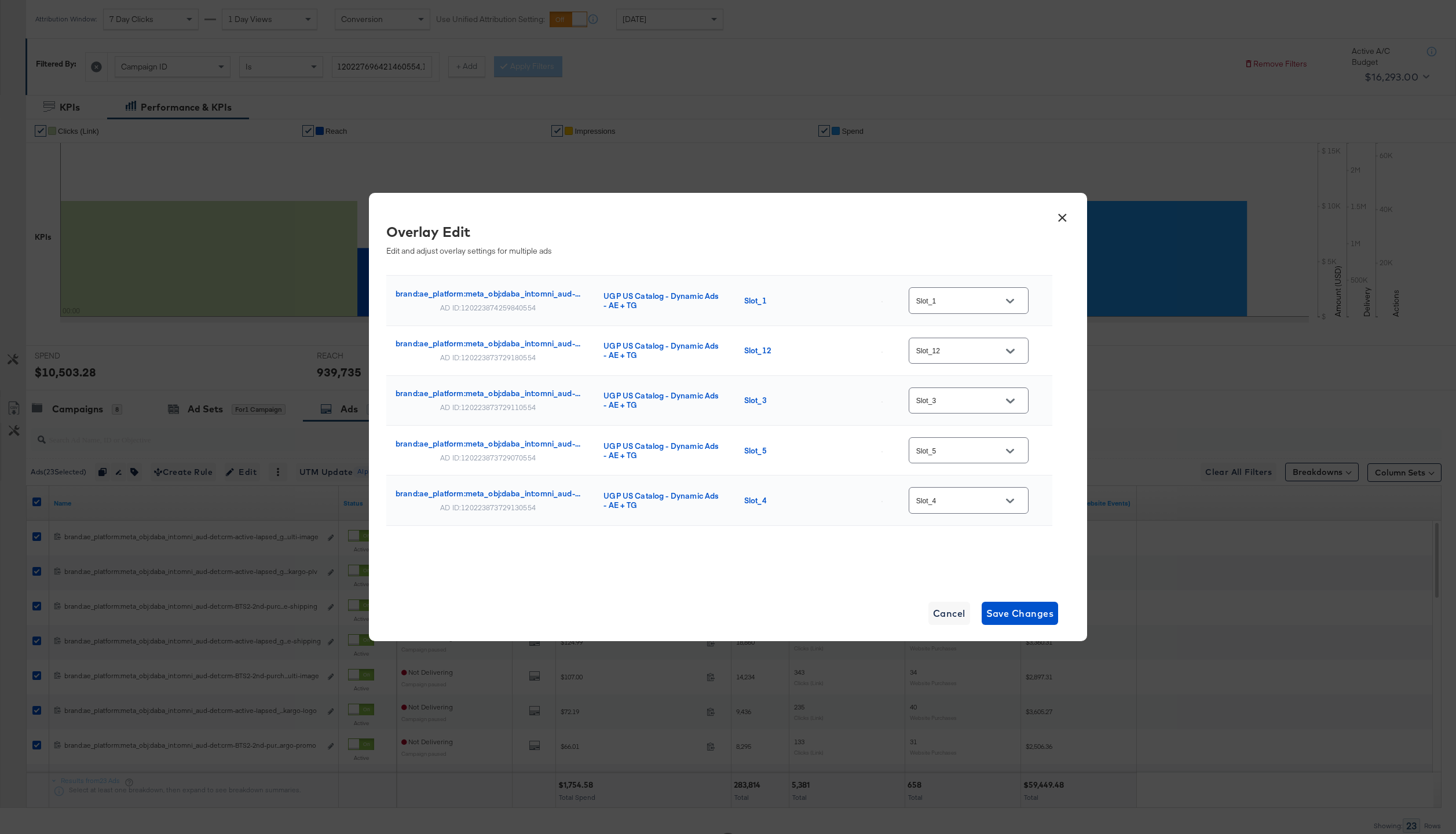
click at [1052, 216] on div "×" at bounding box center [1062, 215] width 21 height 21
click at [1060, 218] on button "×" at bounding box center [1062, 215] width 21 height 21
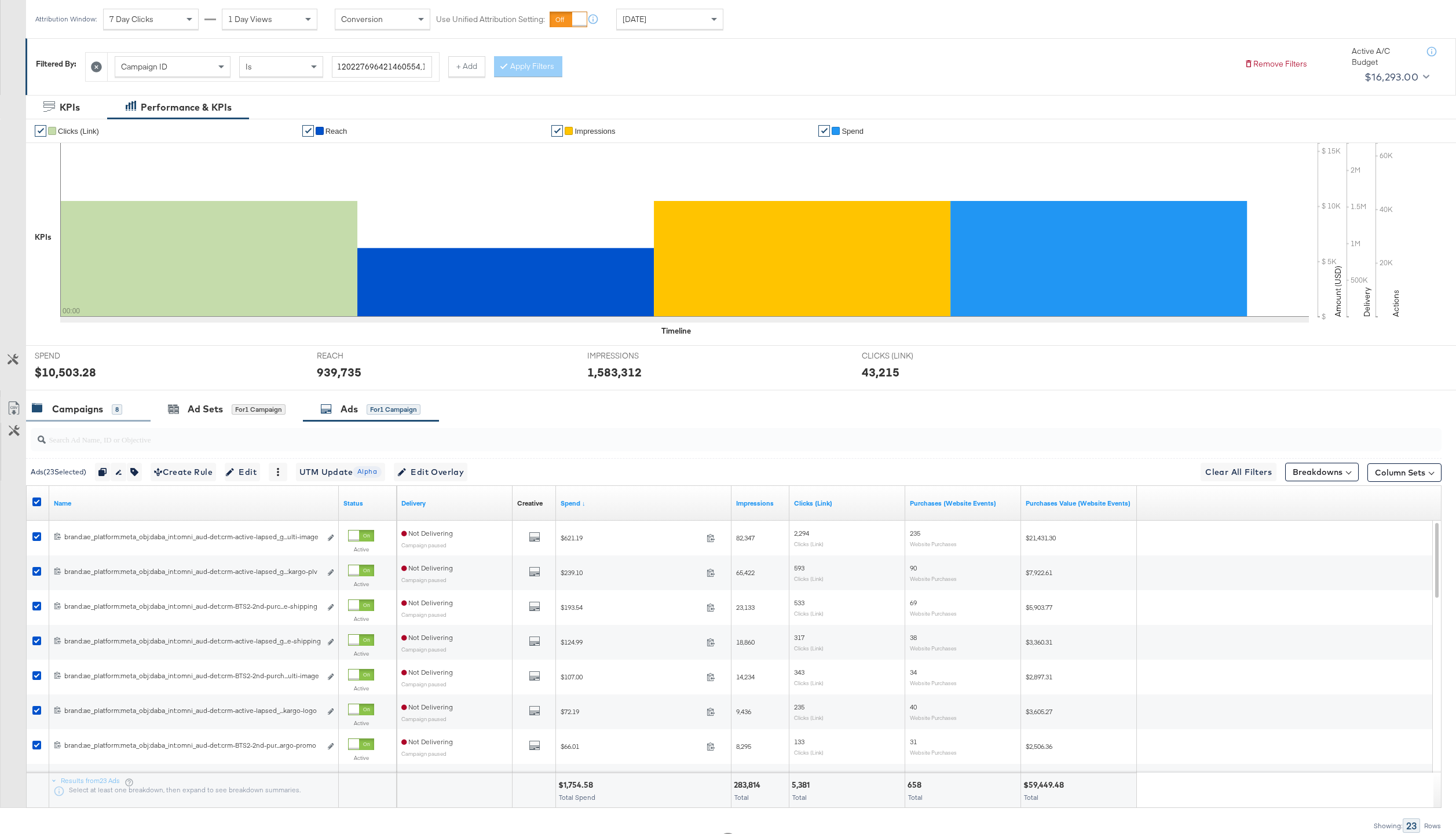
click at [81, 415] on div "Campaigns 8" at bounding box center [88, 409] width 124 height 25
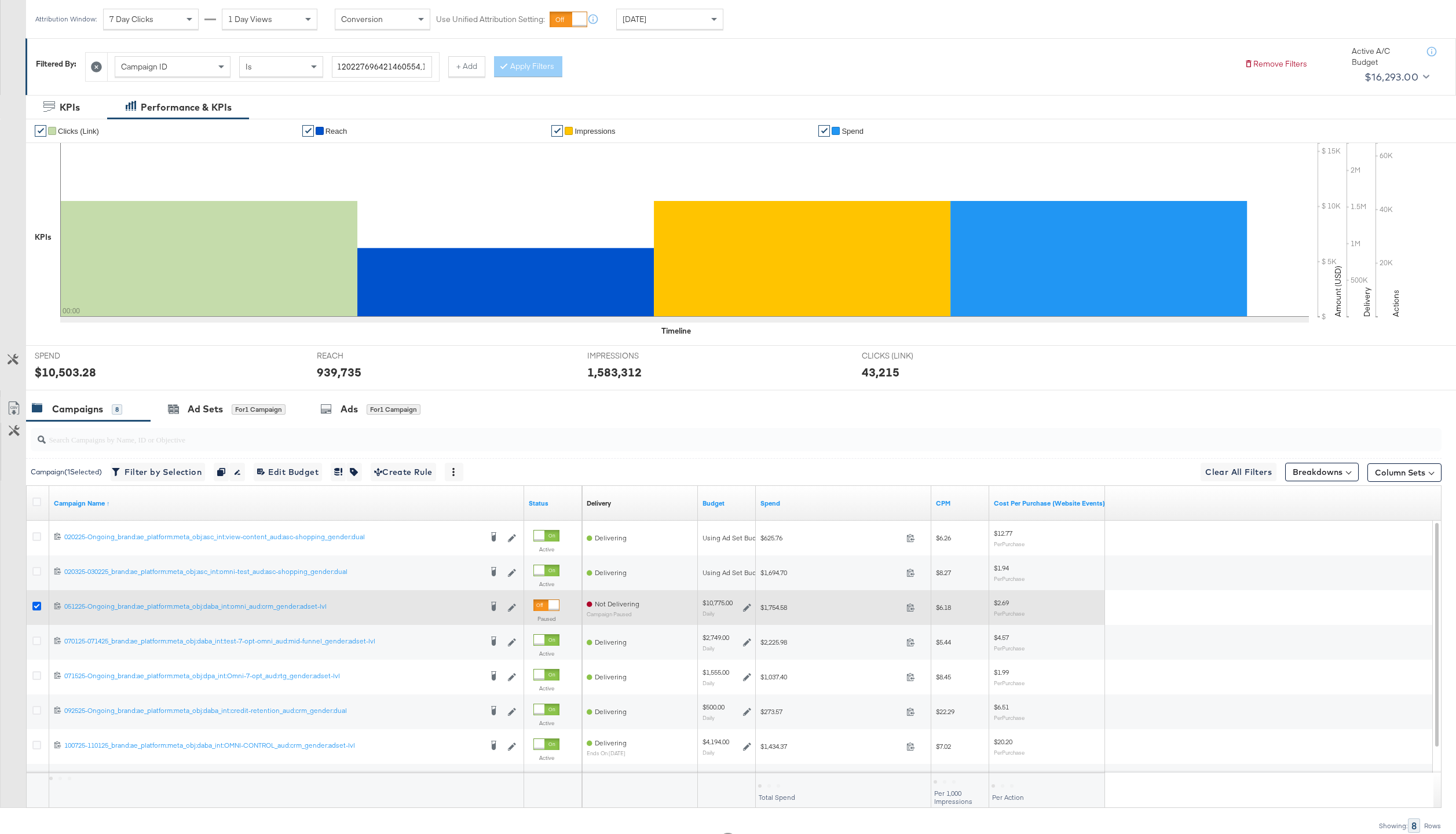
click at [36, 609] on icon at bounding box center [37, 606] width 9 height 9
click at [0, 0] on input "checkbox" at bounding box center [0, 0] width 0 height 0
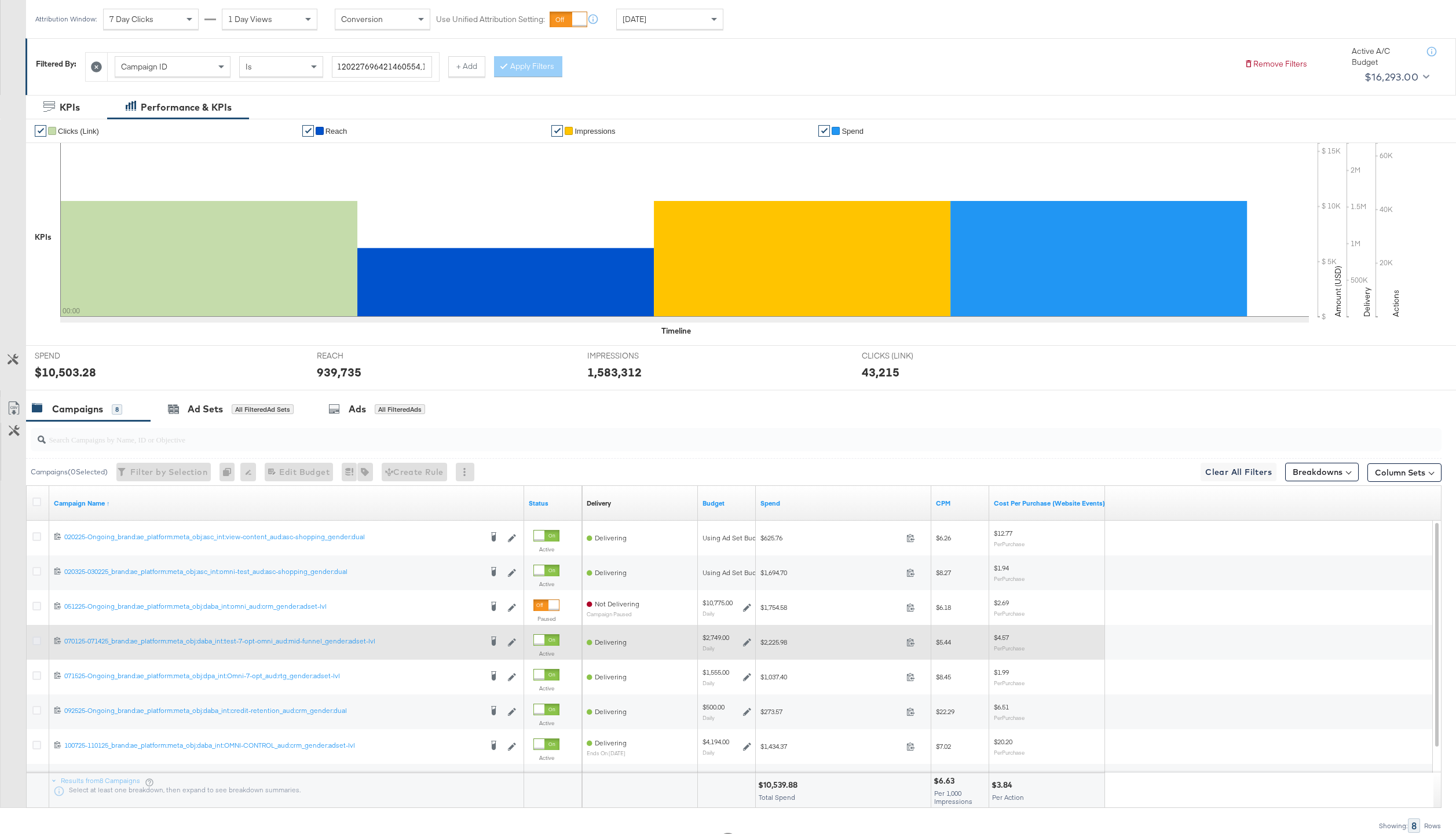
click at [37, 636] on icon at bounding box center [37, 641] width 9 height 9
click at [0, 0] on input "checkbox" at bounding box center [0, 0] width 0 height 0
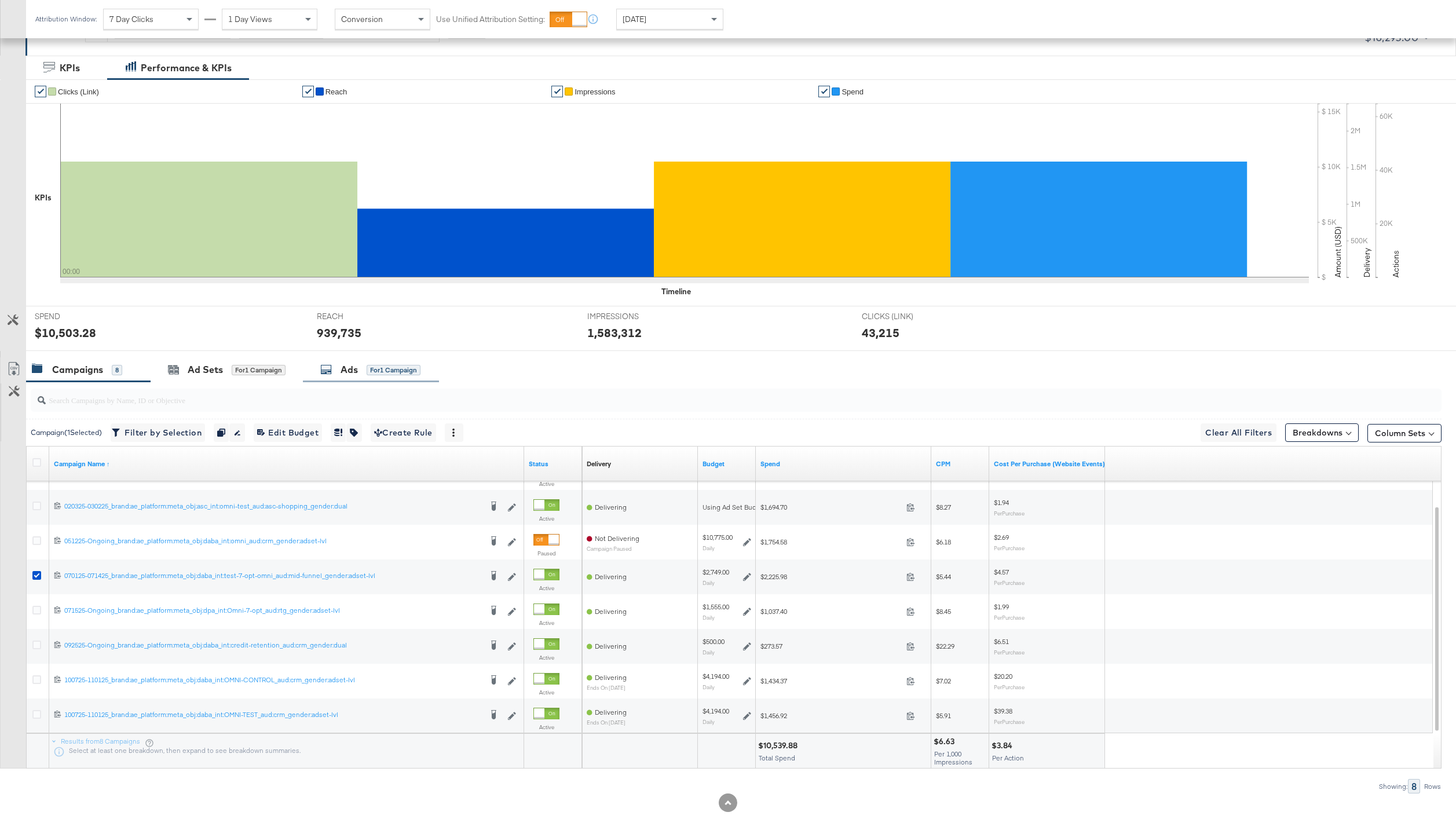
click at [370, 379] on div "Ads for 1 Campaign" at bounding box center [371, 369] width 136 height 25
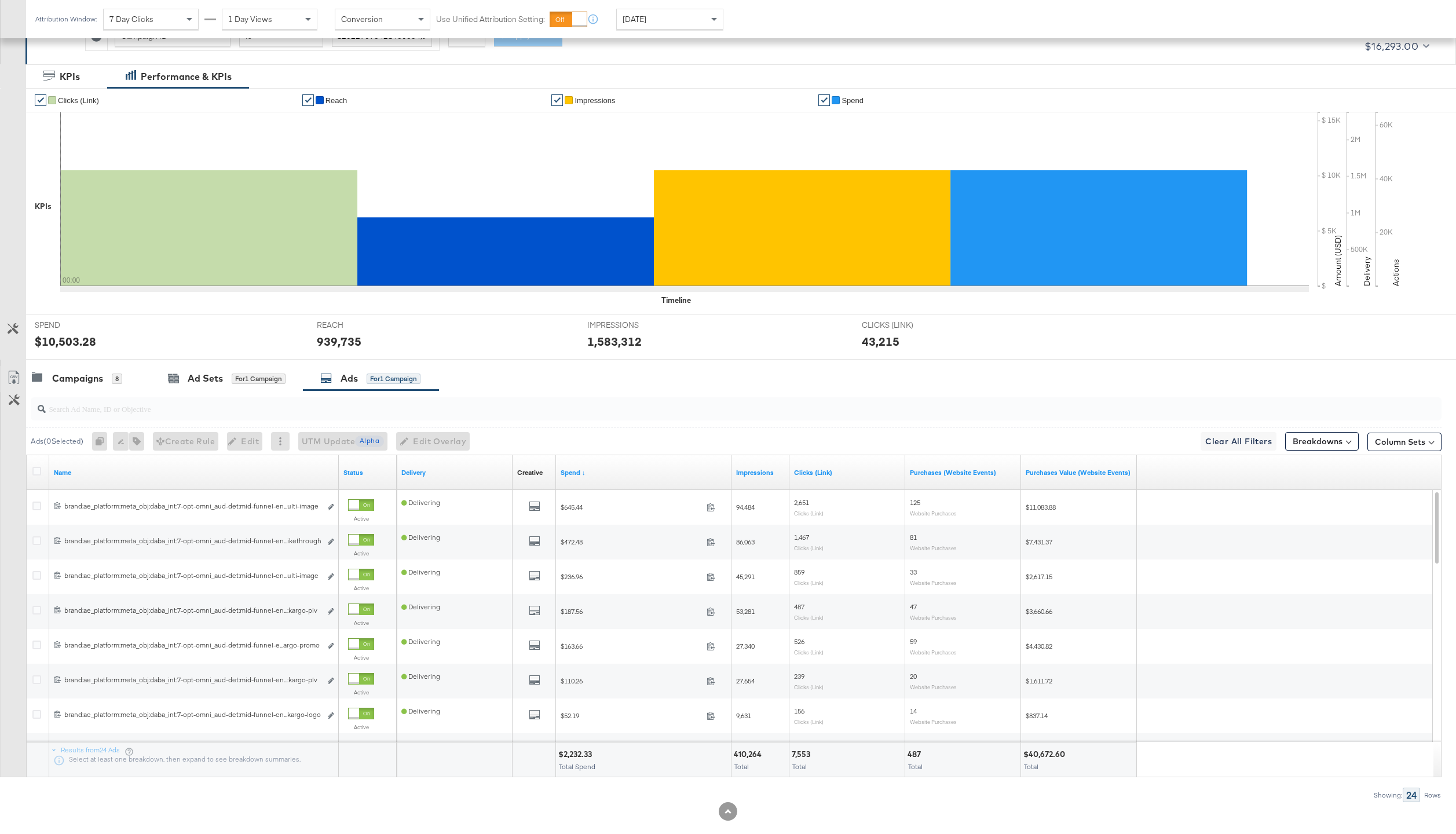
scroll to position [210, 0]
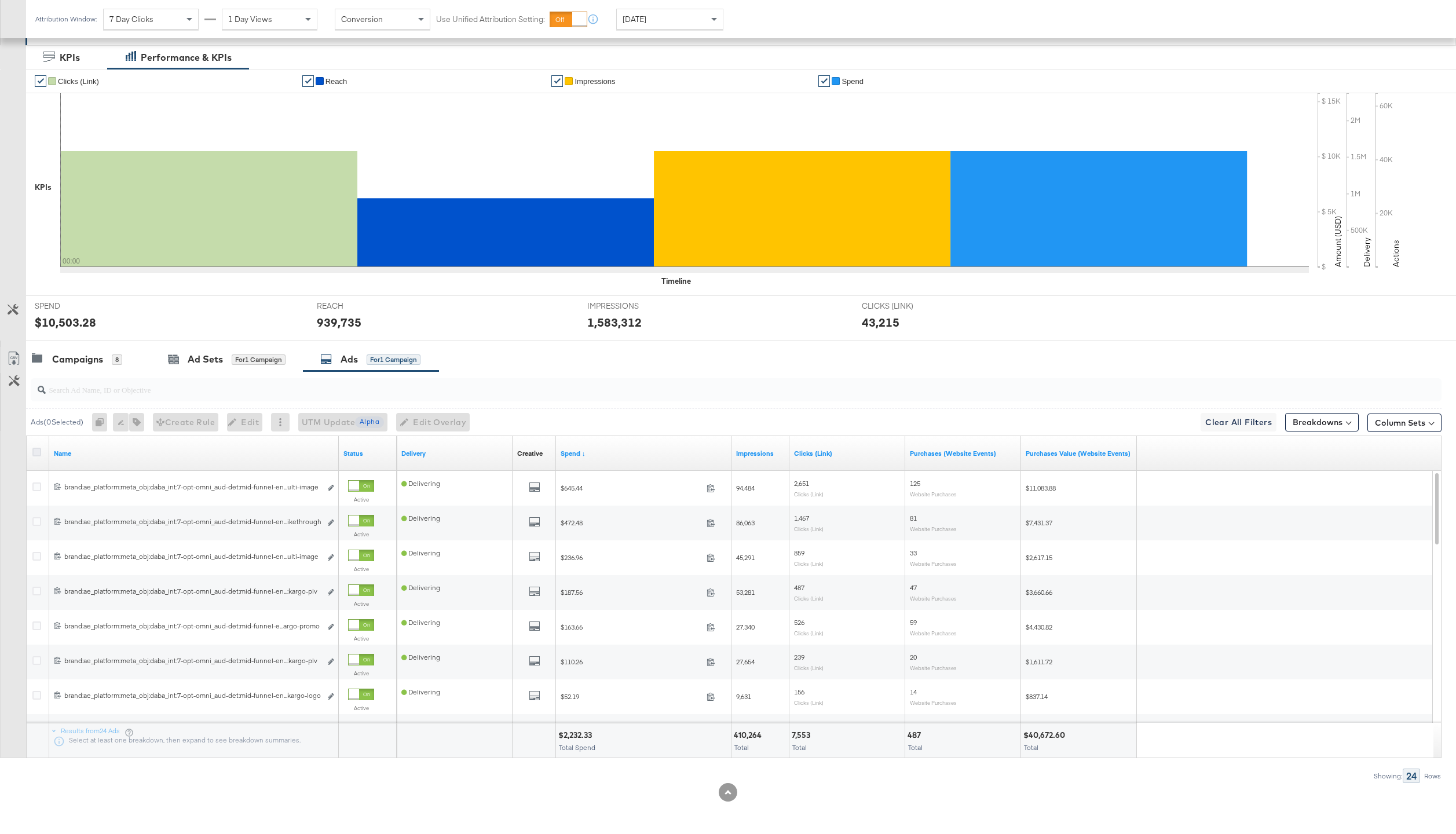
click at [37, 452] on icon at bounding box center [37, 452] width 9 height 9
click at [0, 0] on input "checkbox" at bounding box center [0, 0] width 0 height 0
click at [406, 419] on icon "button" at bounding box center [402, 422] width 8 height 8
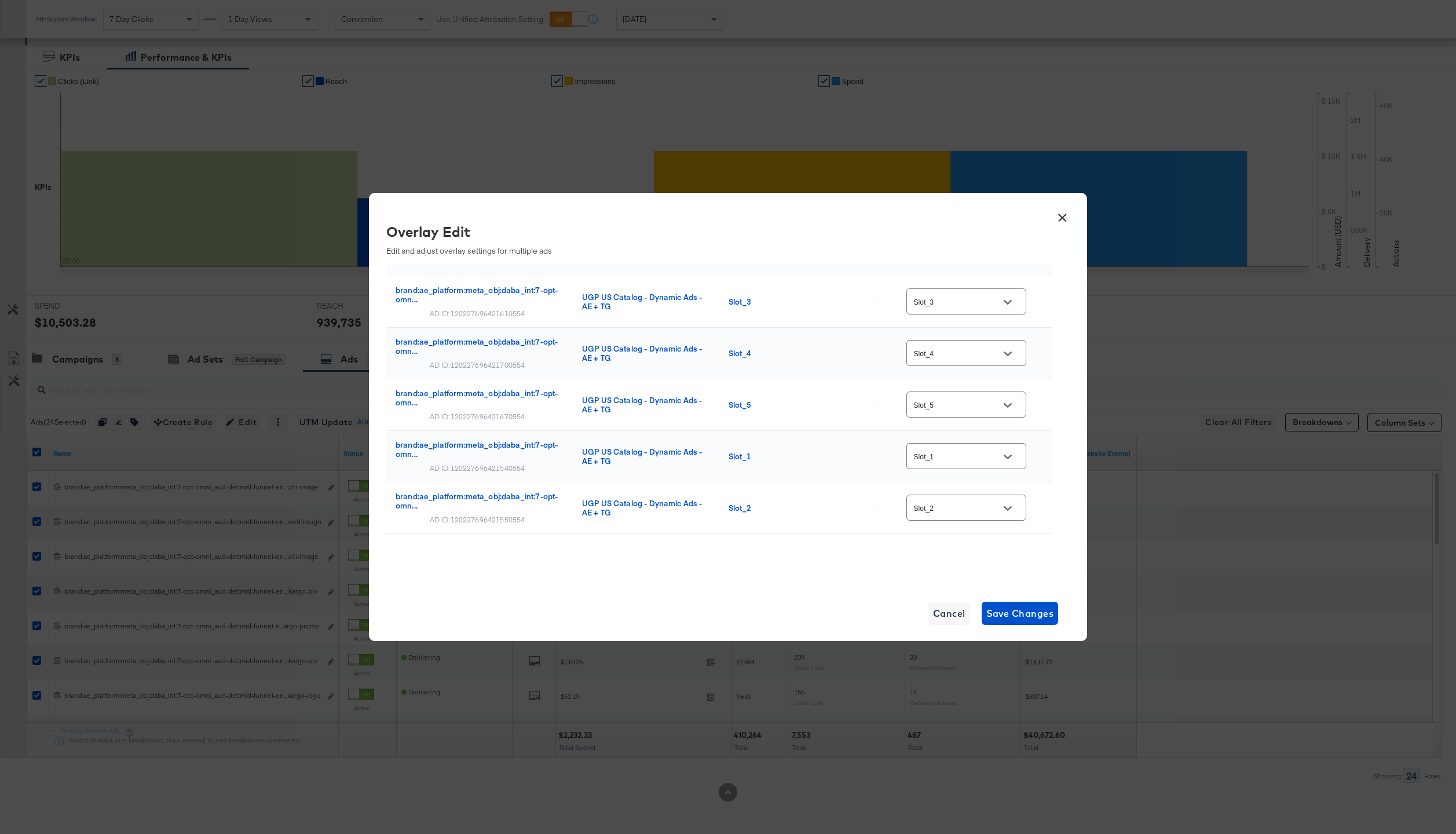
scroll to position [1003, 0]
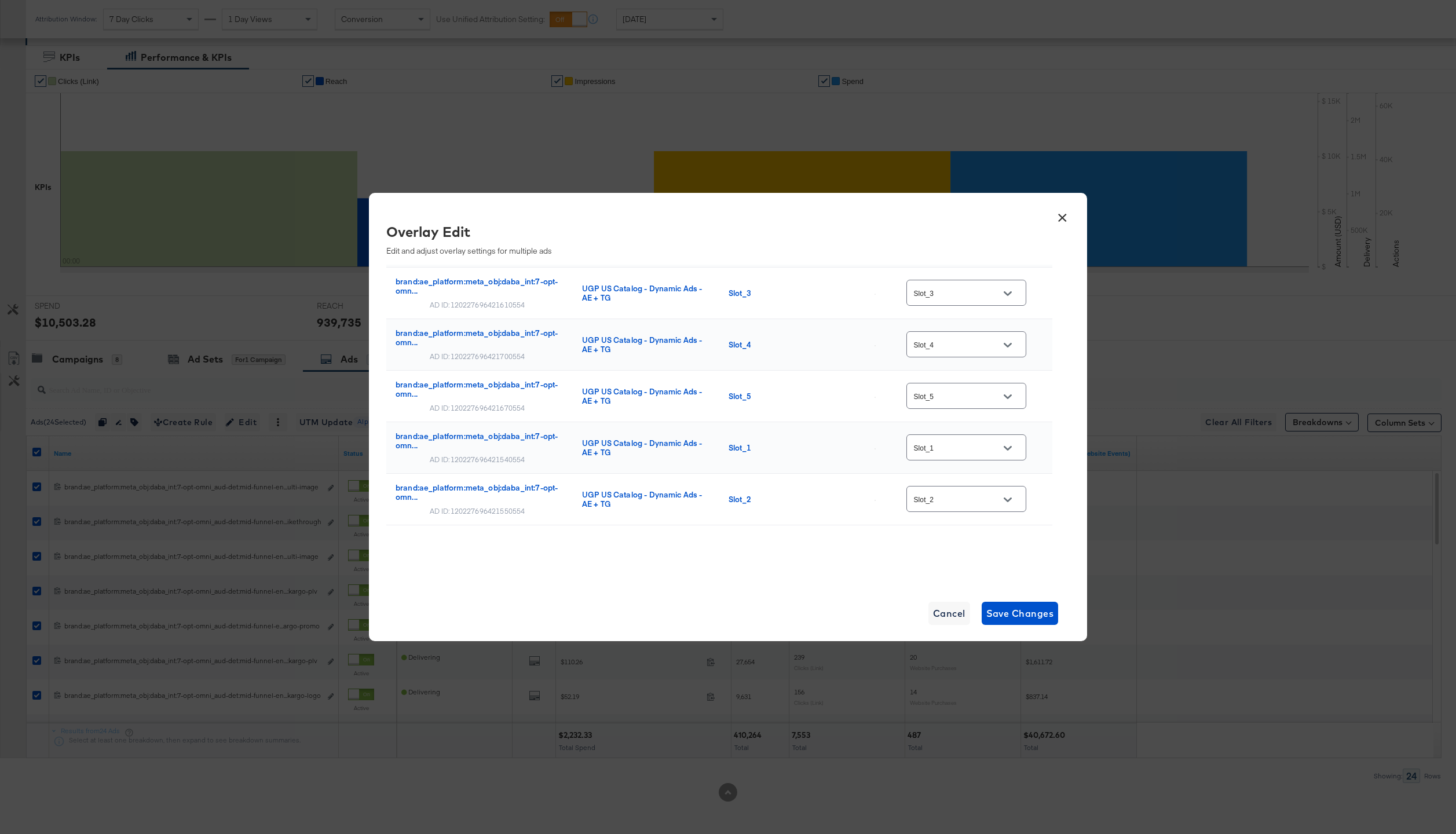
click at [1064, 221] on button "×" at bounding box center [1062, 215] width 21 height 21
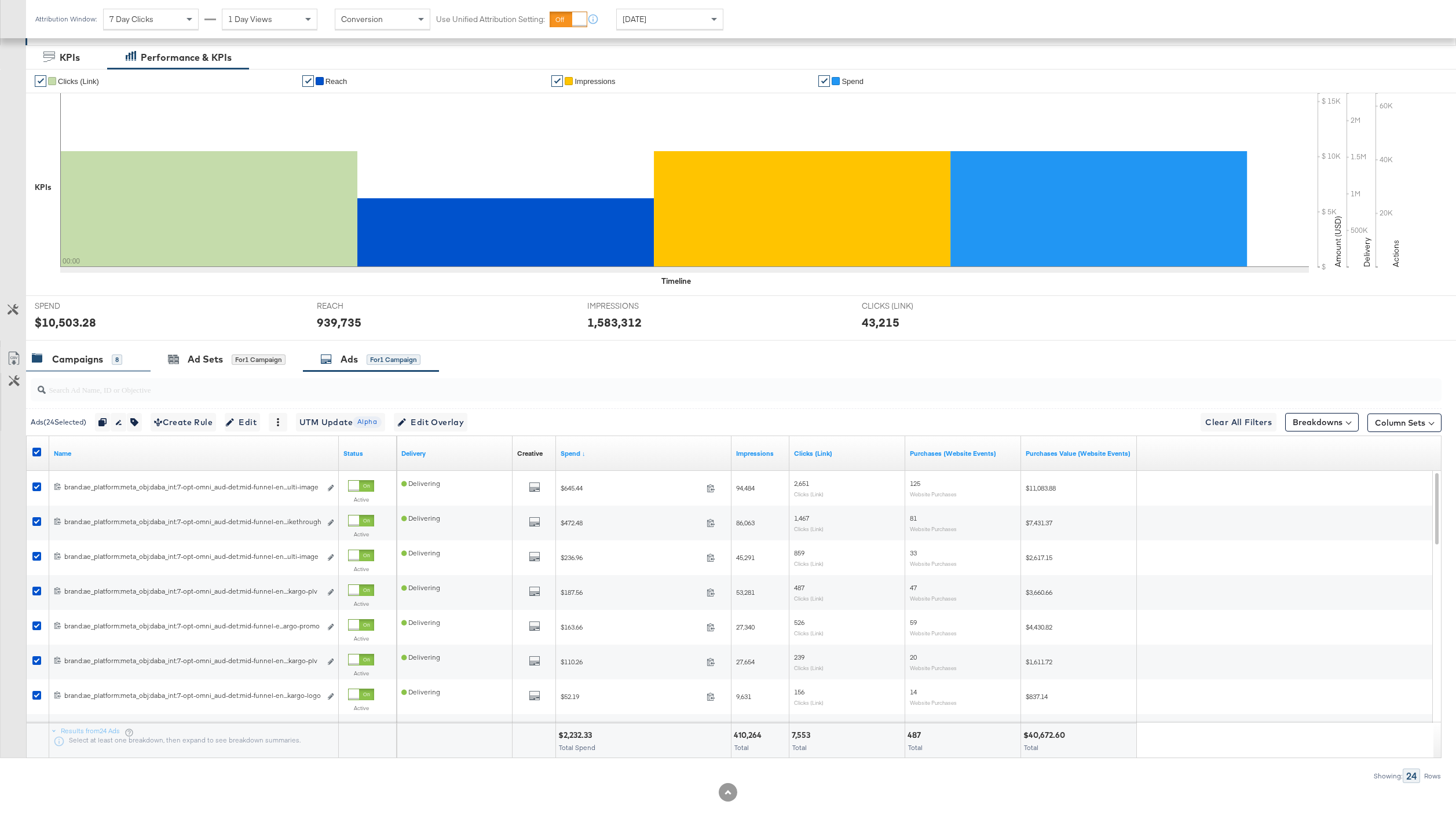
click at [68, 353] on div "Campaigns" at bounding box center [78, 359] width 51 height 13
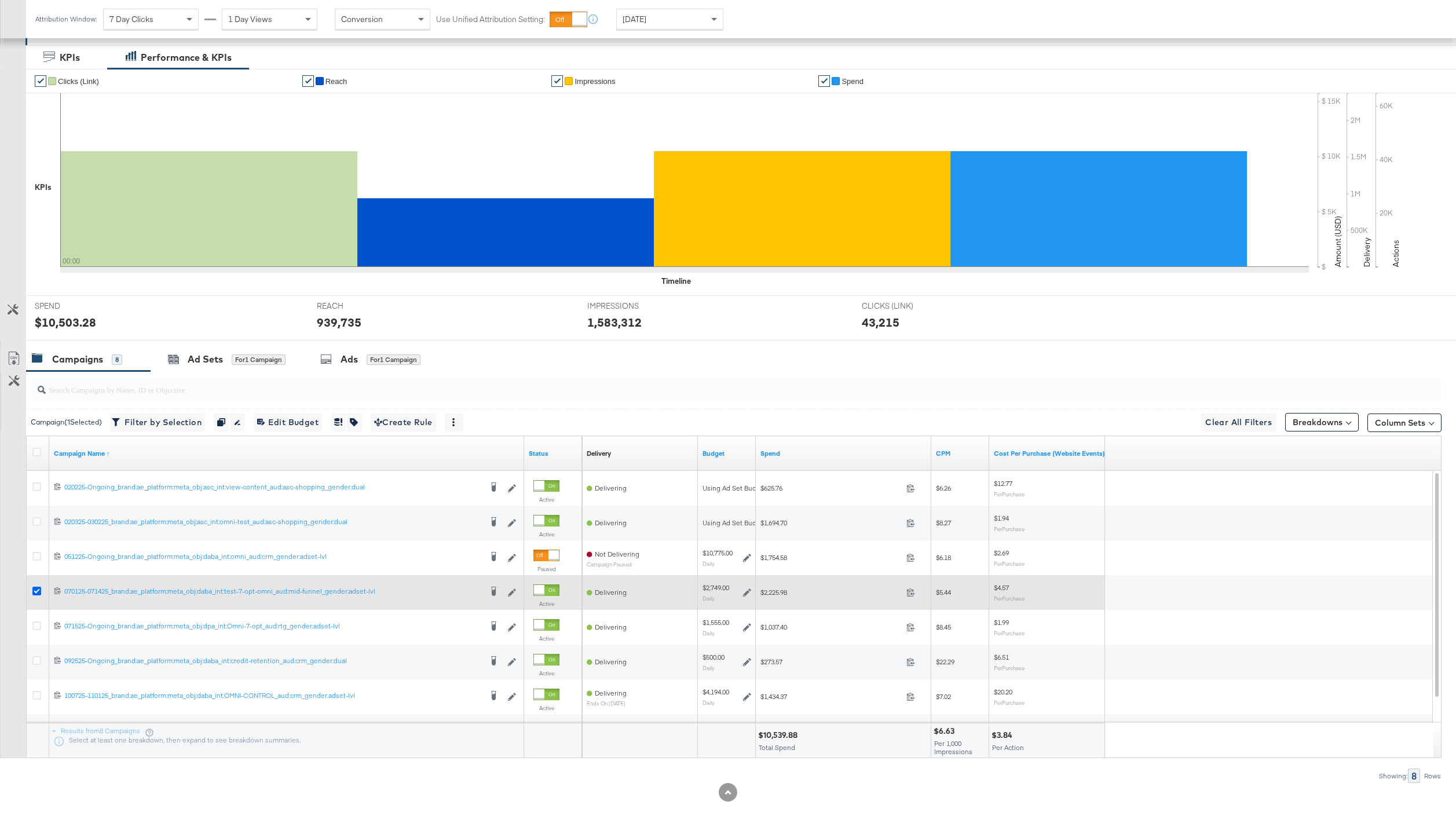
click at [37, 588] on icon at bounding box center [37, 591] width 9 height 9
click at [0, 0] on input "checkbox" at bounding box center [0, 0] width 0 height 0
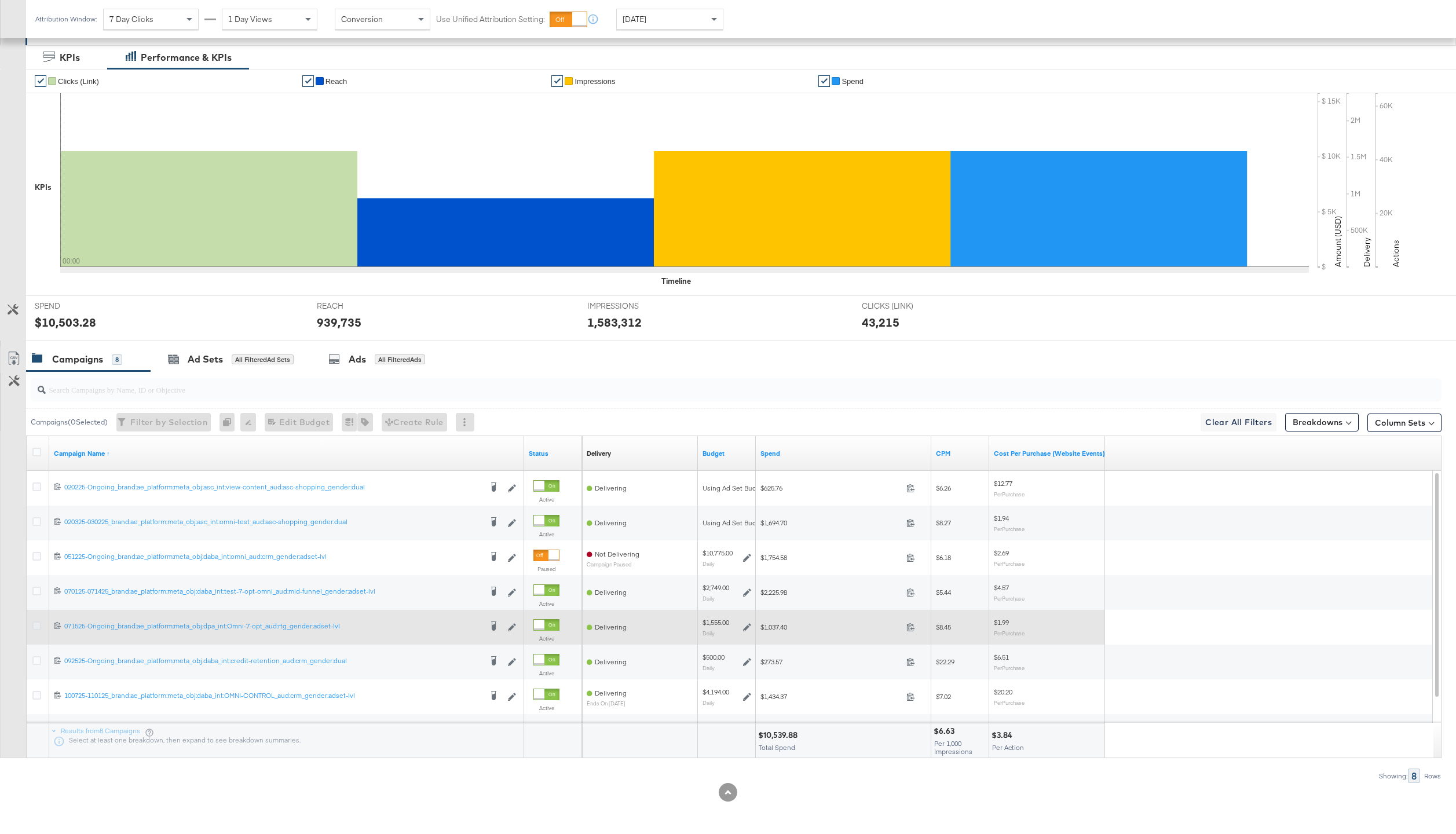
click at [37, 626] on icon at bounding box center [37, 626] width 9 height 9
click at [0, 0] on input "checkbox" at bounding box center [0, 0] width 0 height 0
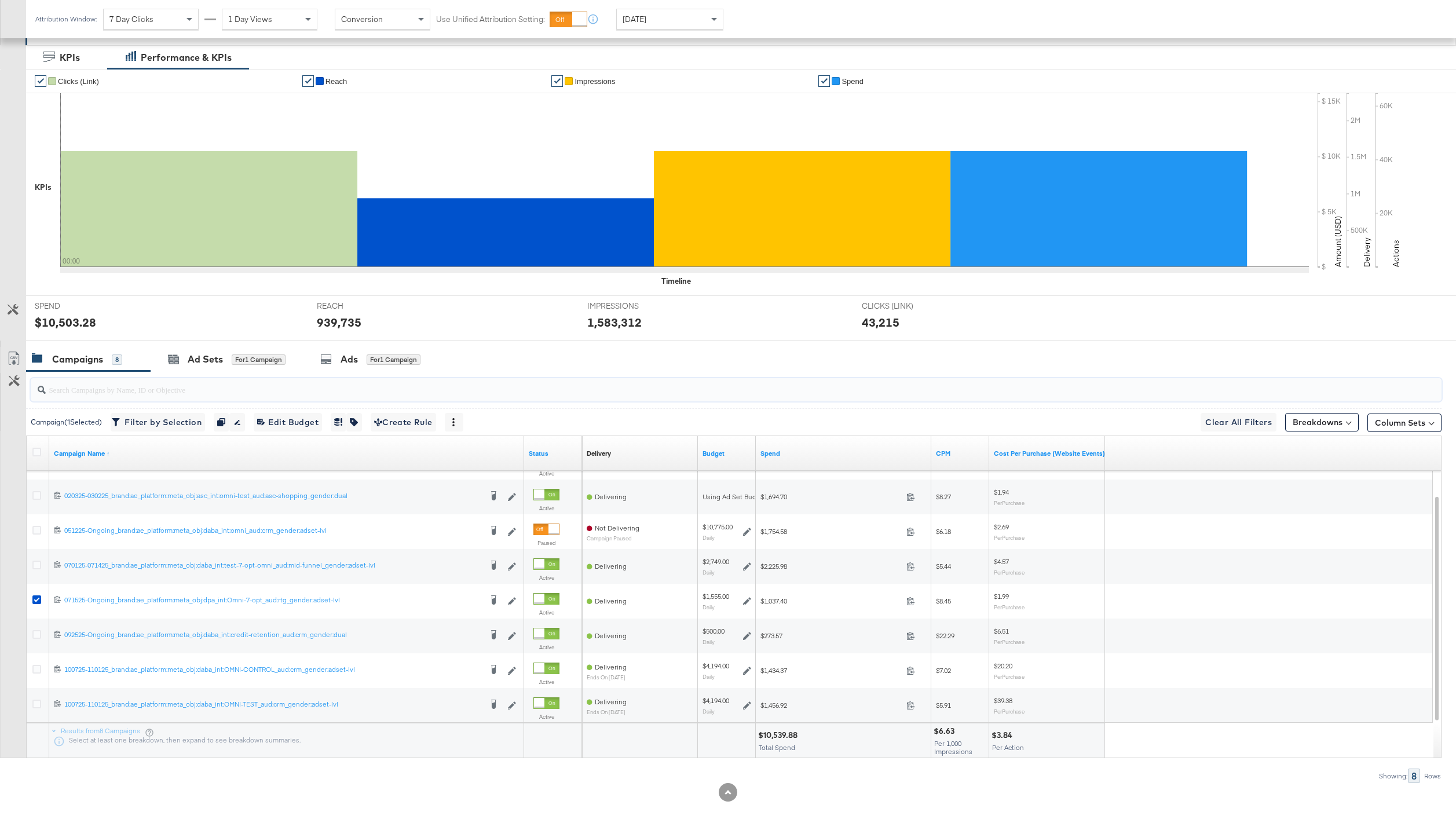
click at [364, 374] on input "search" at bounding box center [678, 385] width 1264 height 22
click at [389, 362] on div "for 1 Campaign" at bounding box center [393, 359] width 54 height 11
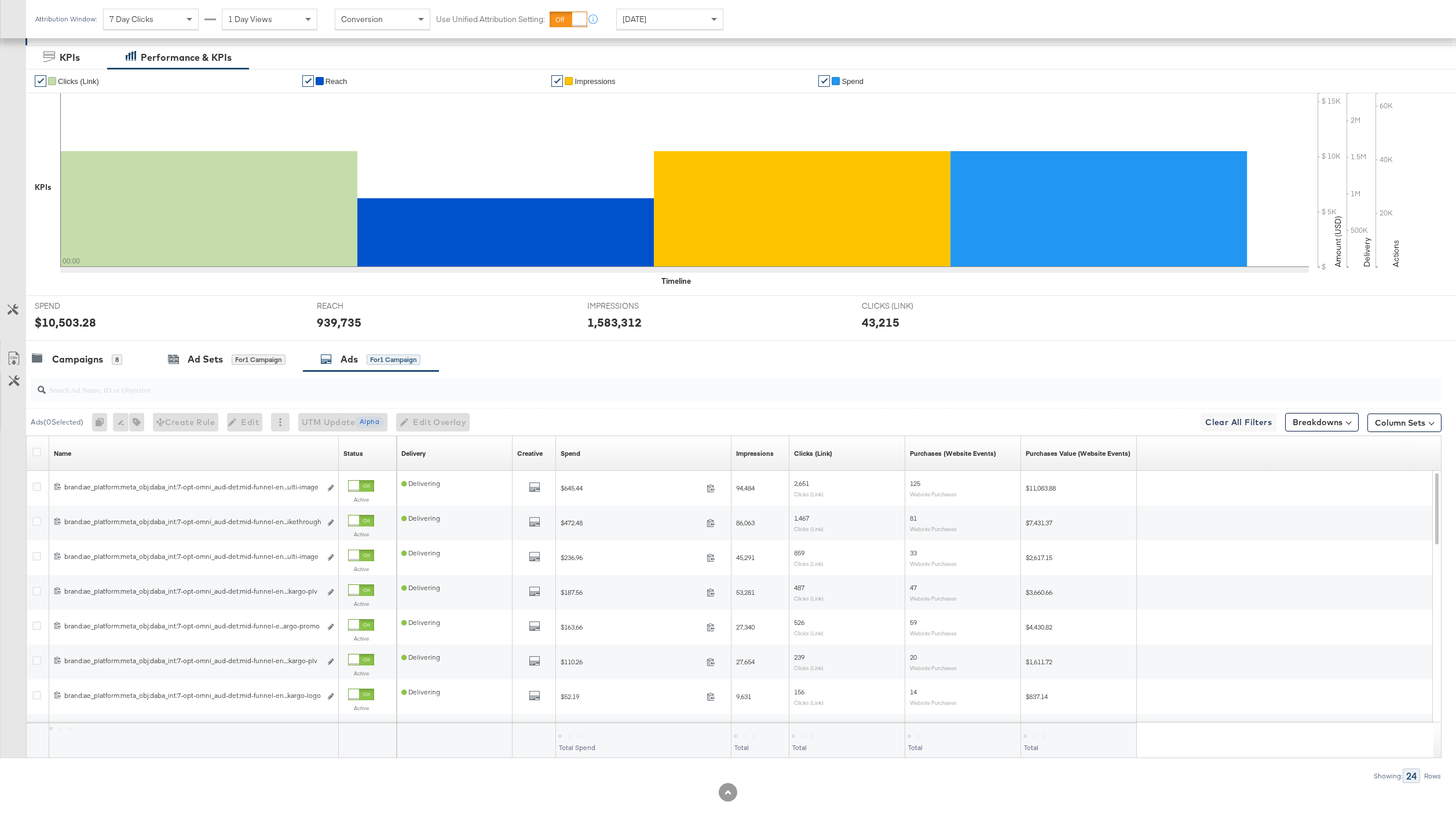
scroll to position [37, 0]
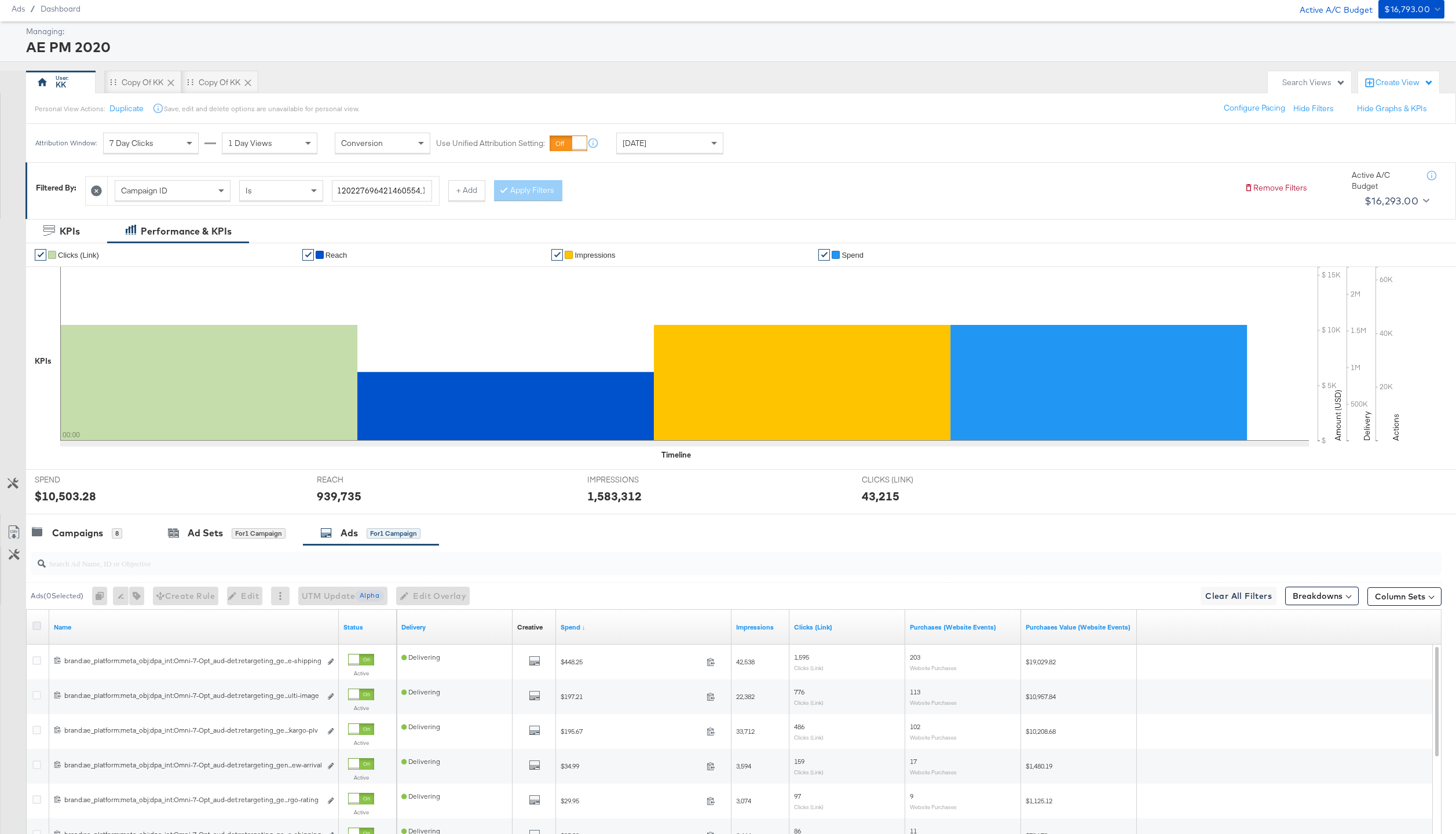
click at [38, 623] on icon at bounding box center [37, 626] width 9 height 9
click at [0, 0] on input "checkbox" at bounding box center [0, 0] width 0 height 0
click at [437, 595] on span "Edit Overlay Edit overlays for 16 ads" at bounding box center [429, 596] width 67 height 14
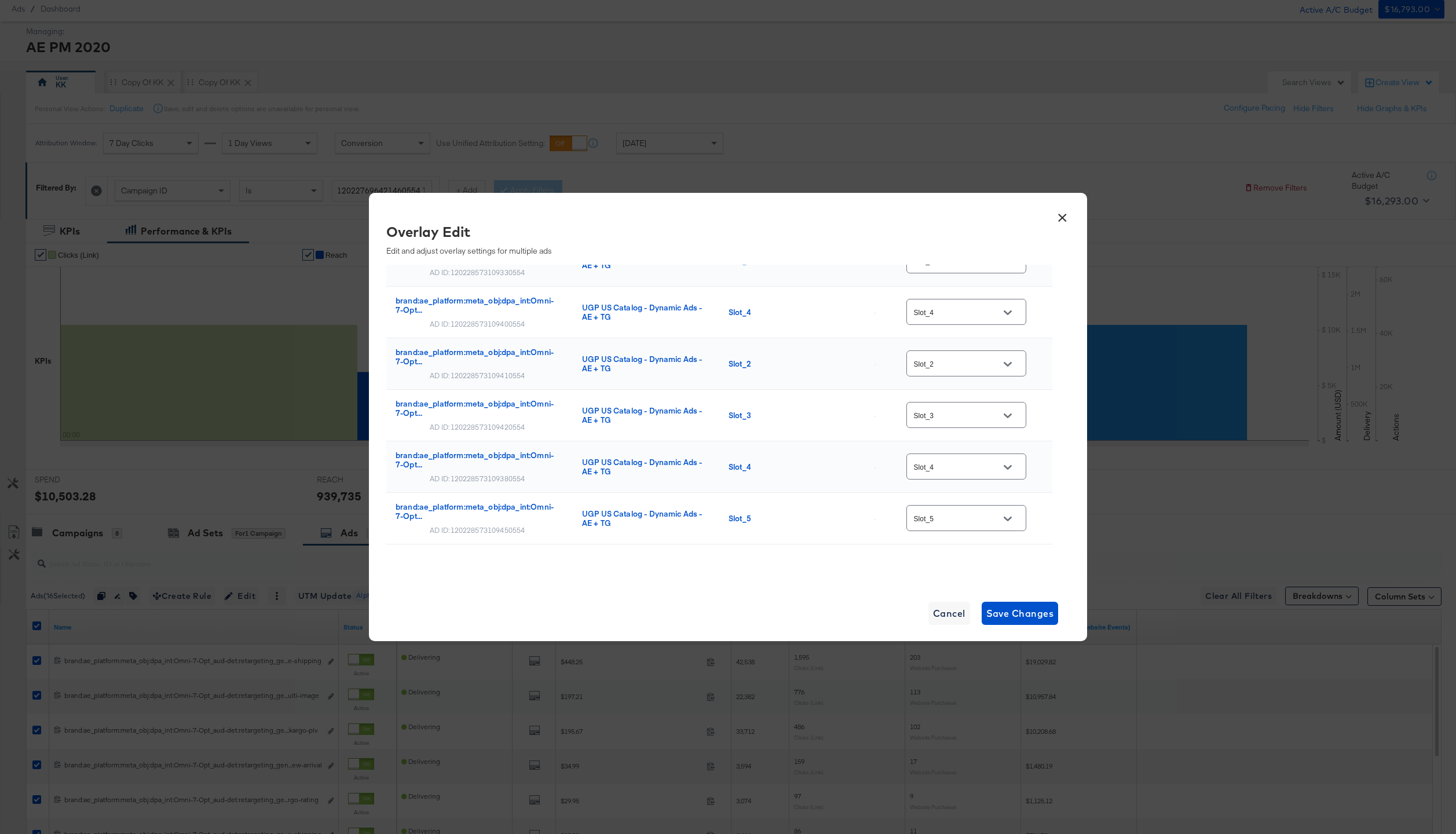
scroll to position [590, 0]
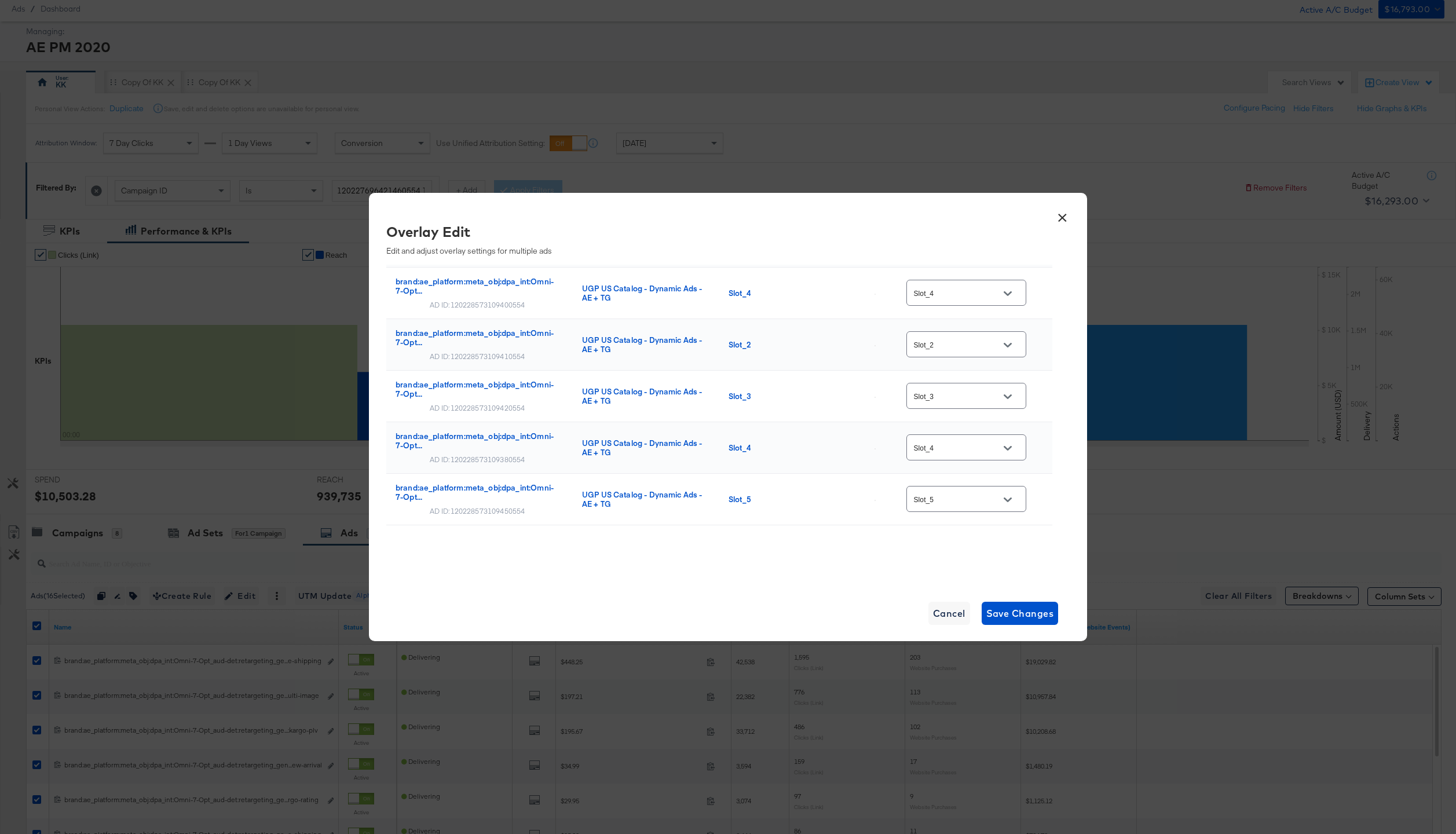
click at [1061, 213] on button "×" at bounding box center [1062, 215] width 21 height 21
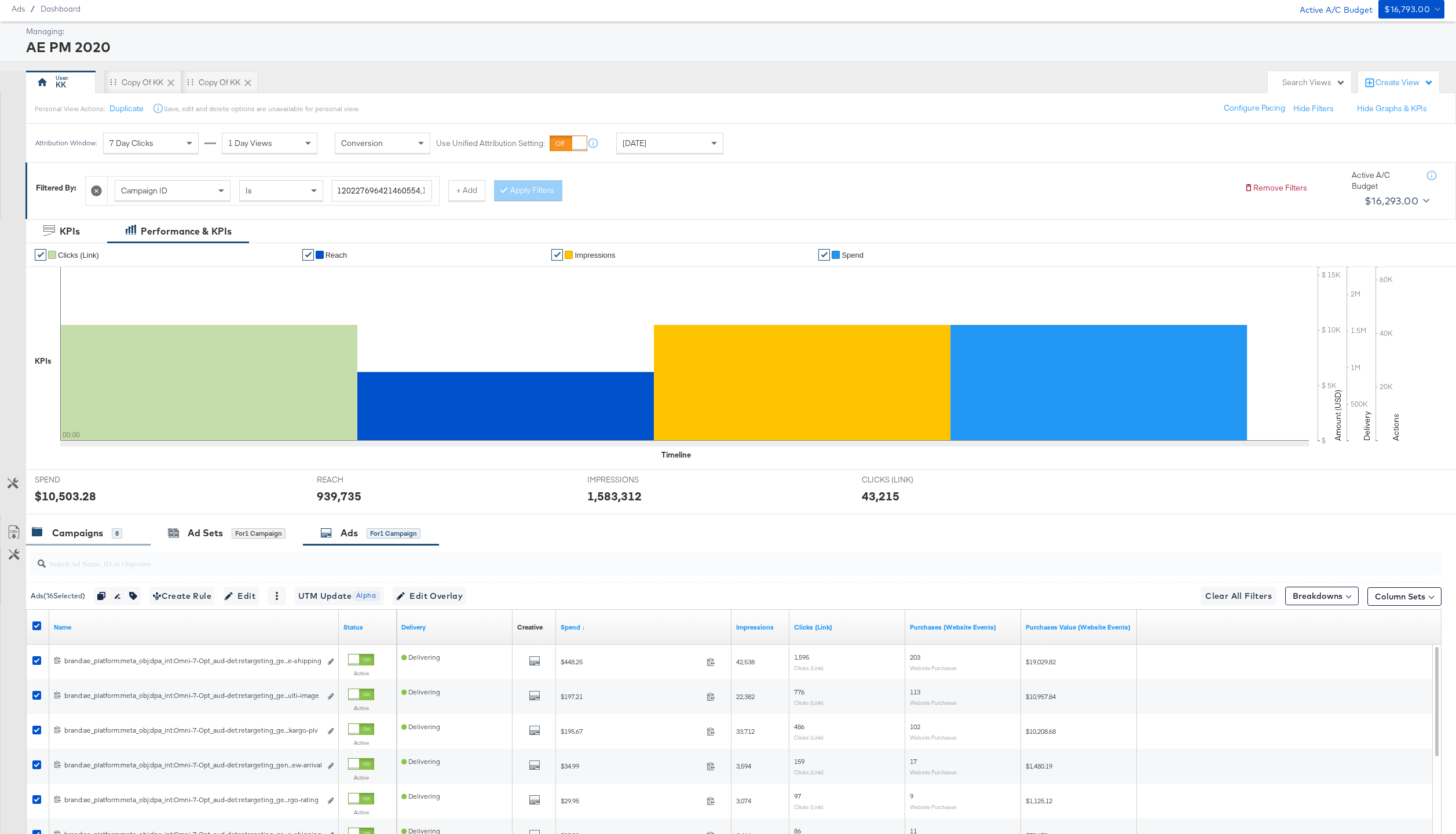
click at [88, 537] on div "Campaigns" at bounding box center [78, 532] width 51 height 13
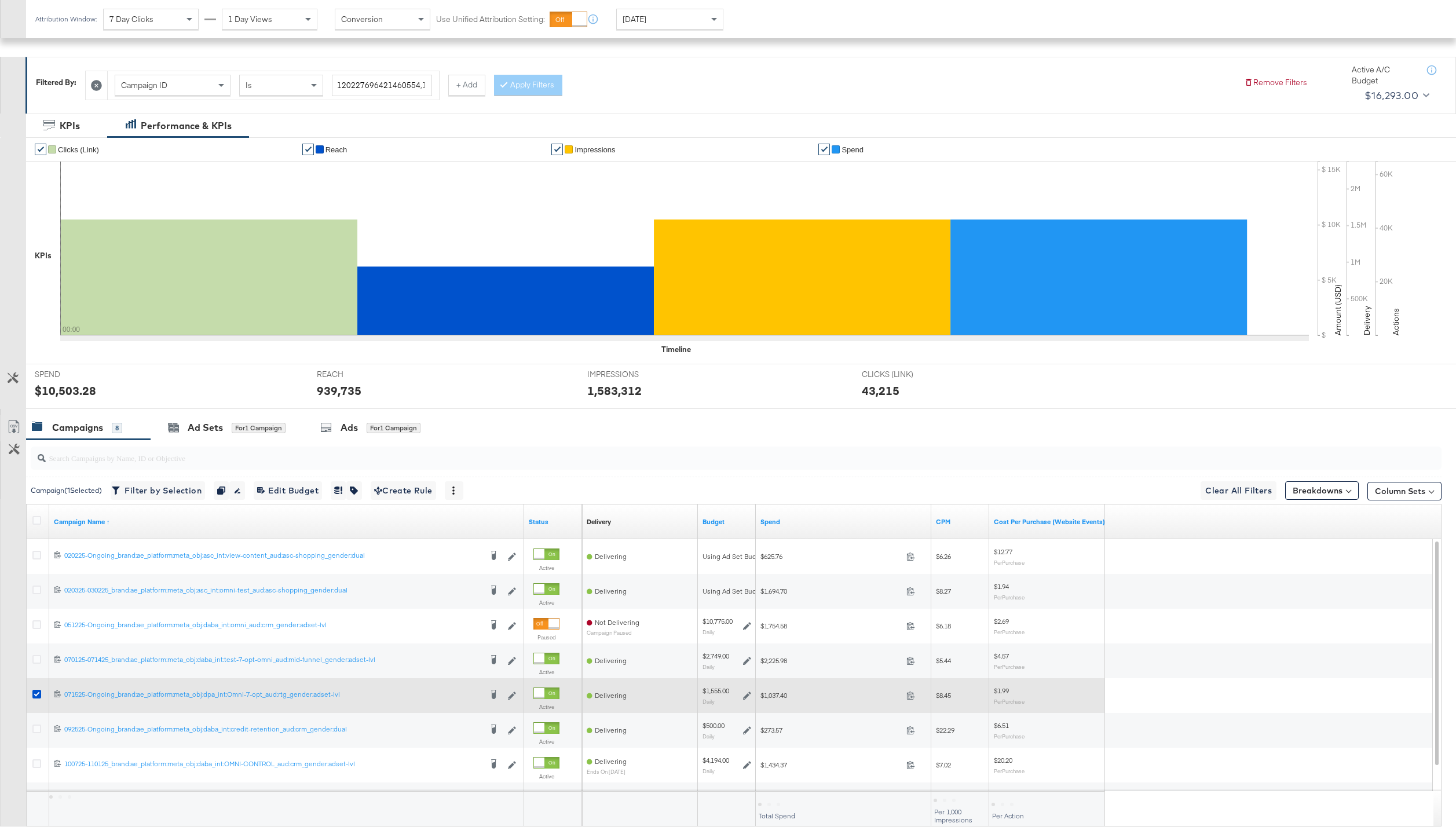
scroll to position [175, 0]
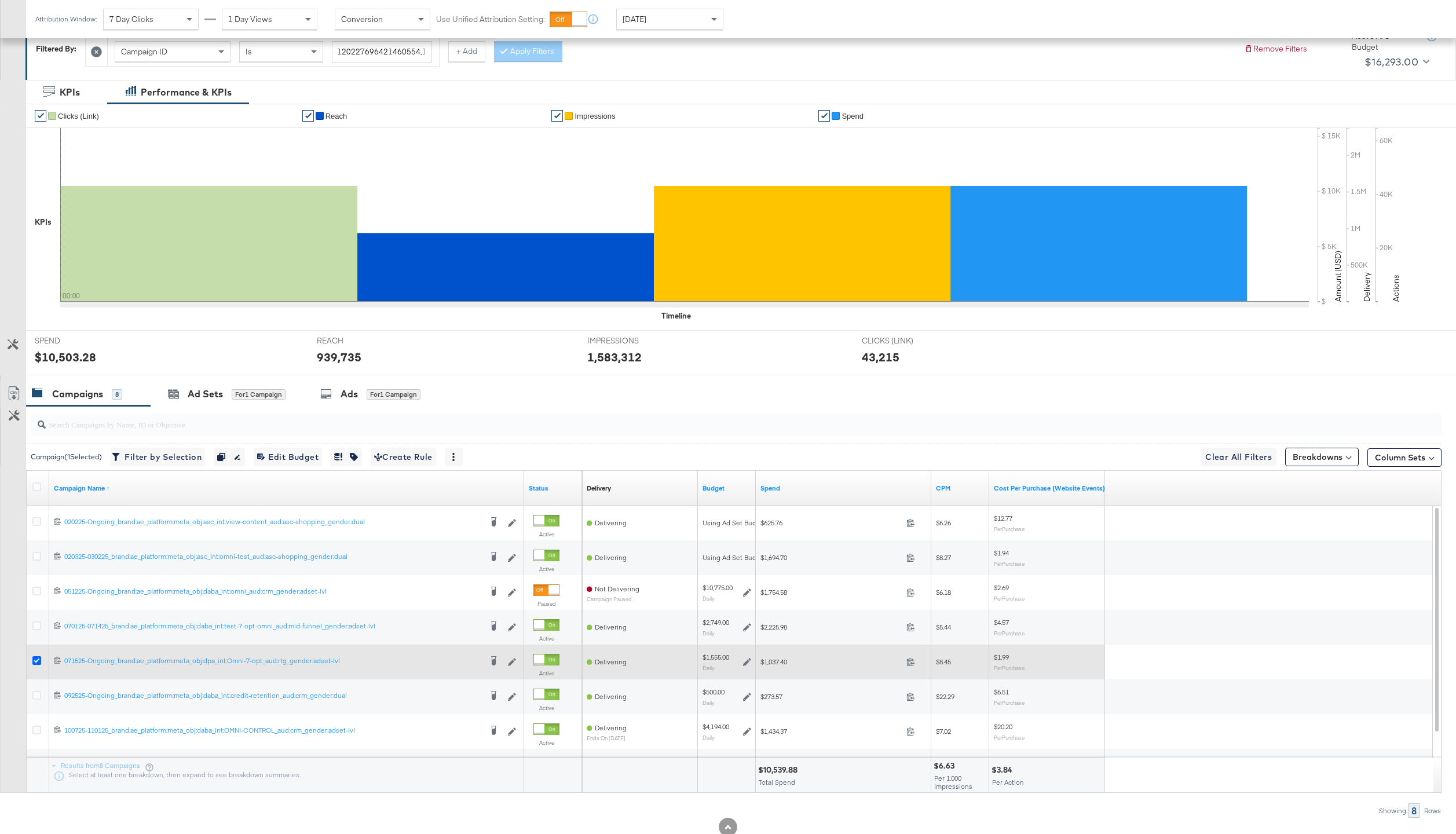
click at [36, 662] on icon at bounding box center [37, 660] width 9 height 9
click at [0, 0] on input "checkbox" at bounding box center [0, 0] width 0 height 0
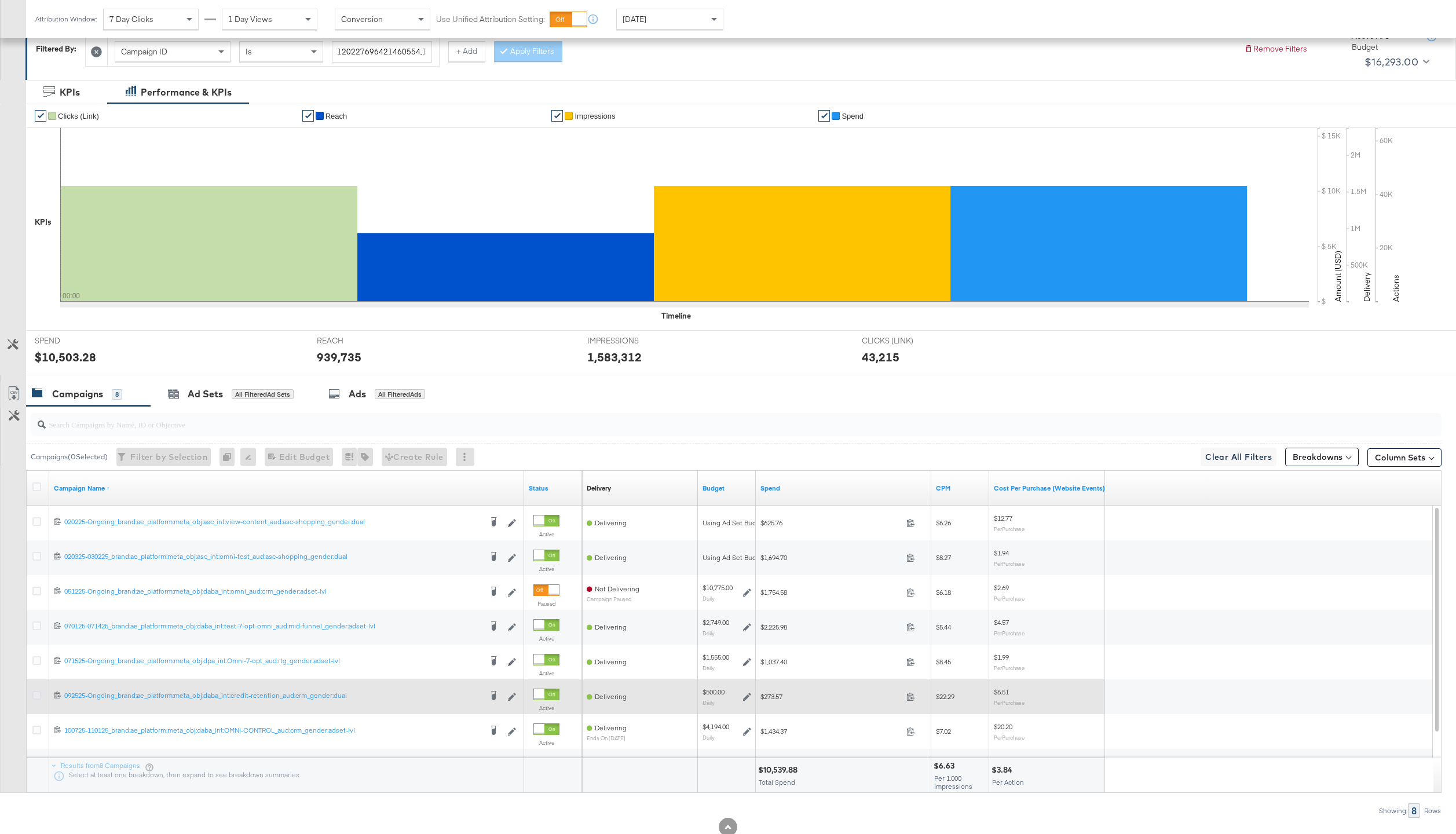
click at [36, 695] on icon at bounding box center [37, 695] width 9 height 9
click at [0, 0] on input "checkbox" at bounding box center [0, 0] width 0 height 0
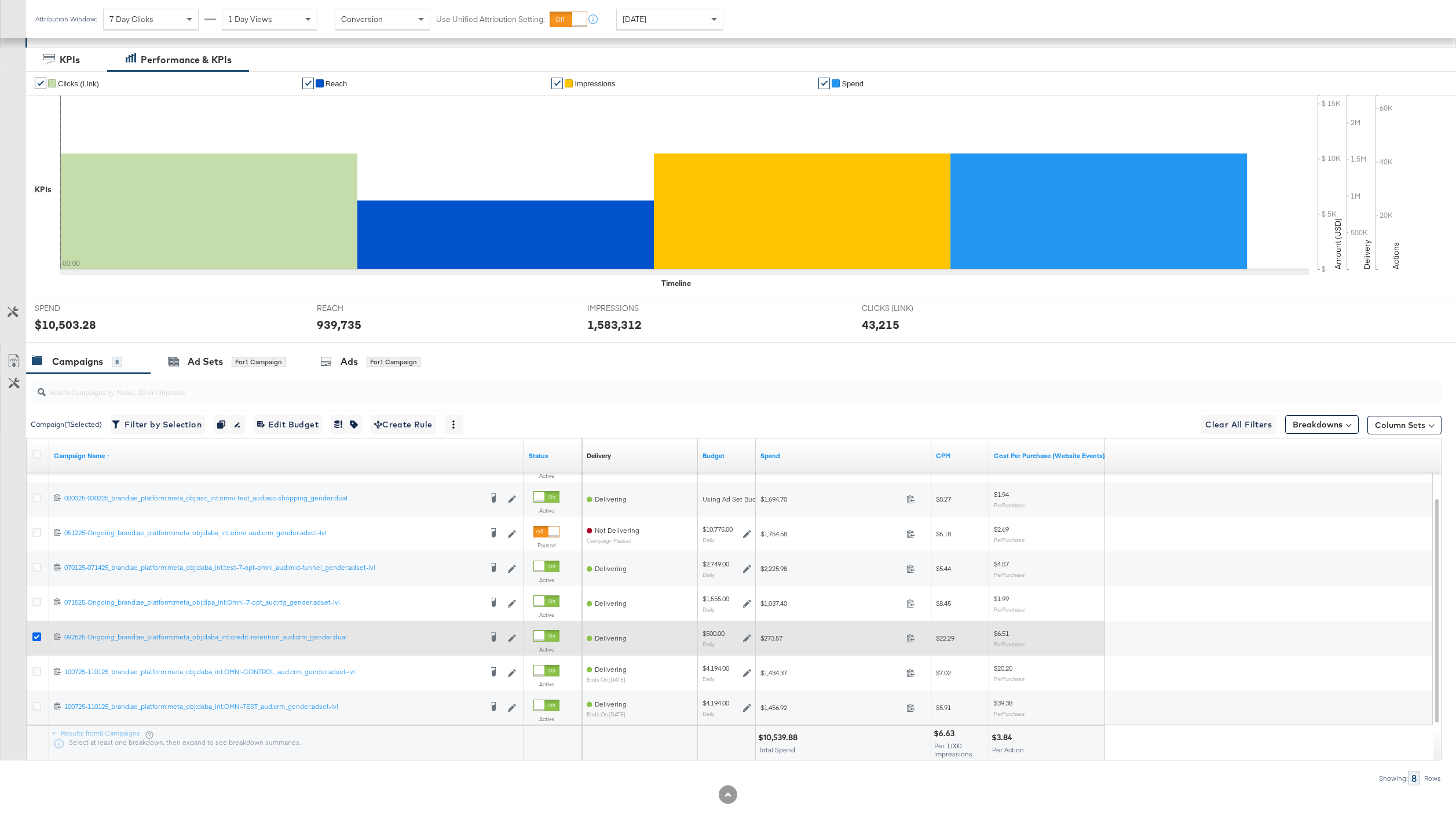
scroll to position [210, 0]
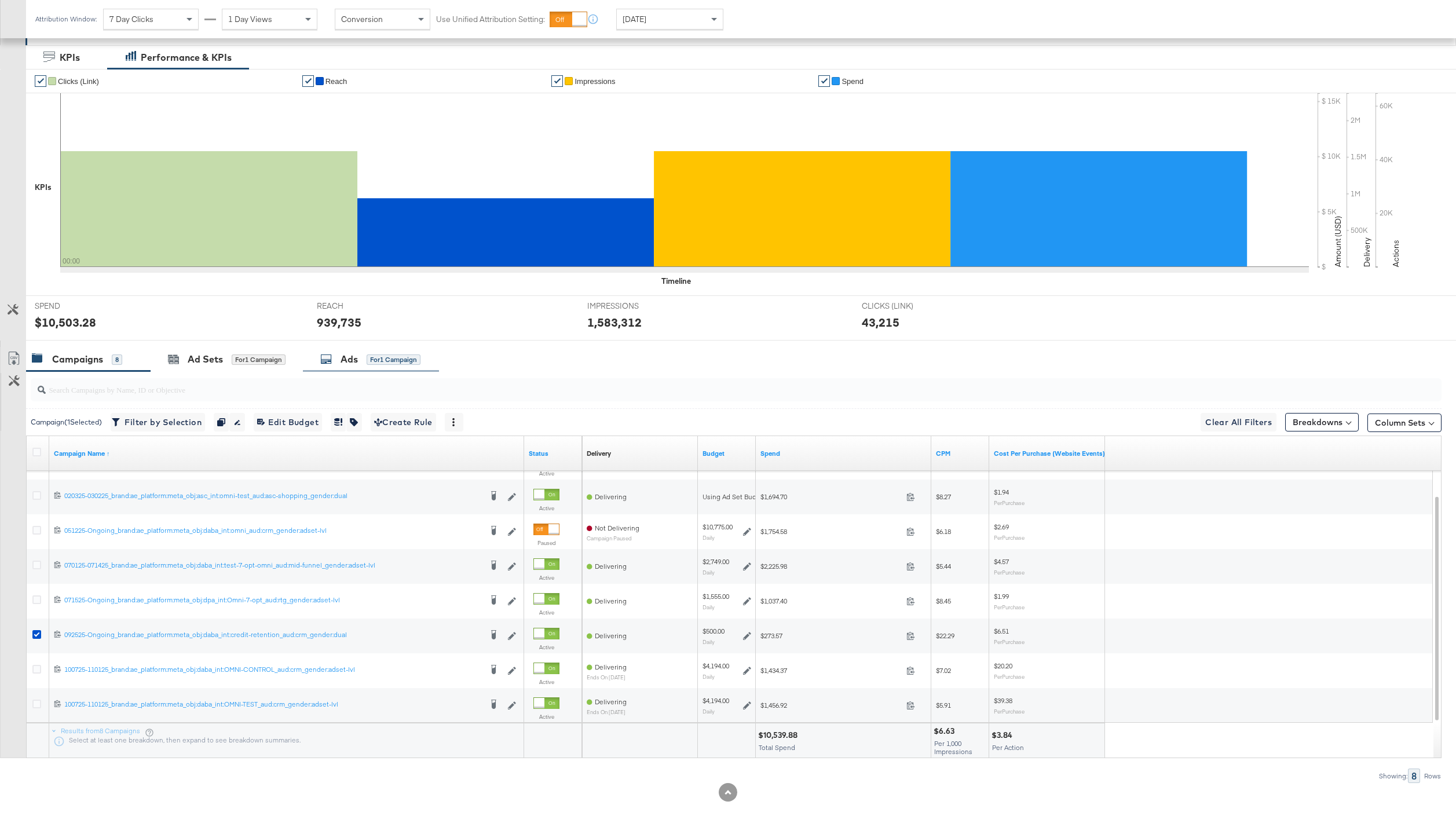
click at [357, 363] on div "Ads" at bounding box center [349, 359] width 17 height 13
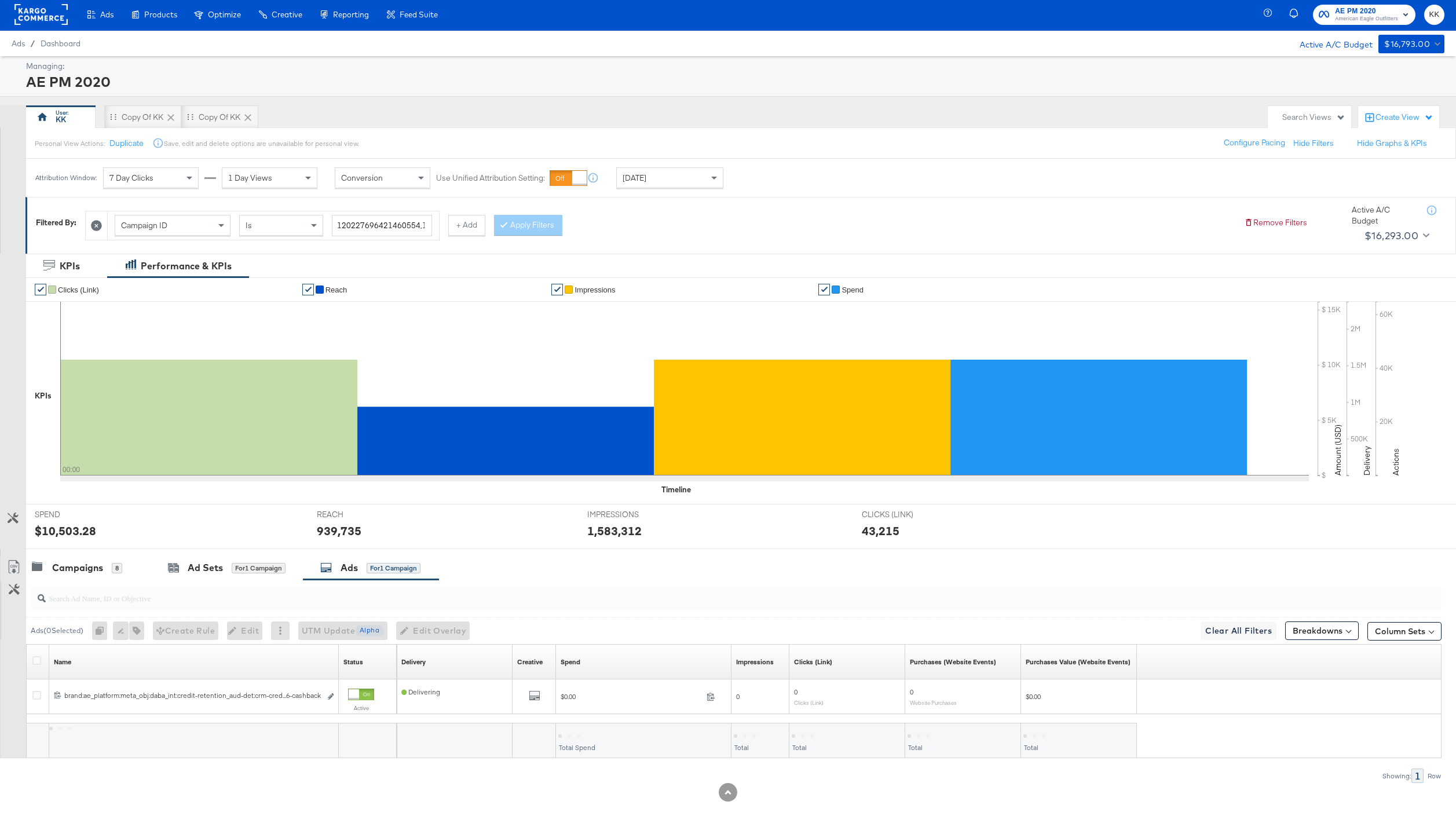
scroll to position [2, 0]
click at [33, 663] on icon at bounding box center [37, 660] width 9 height 9
click at [0, 0] on input "checkbox" at bounding box center [0, 0] width 0 height 0
click at [425, 624] on span "Edit Overlay Edit overlays for 1 ad" at bounding box center [422, 631] width 67 height 14
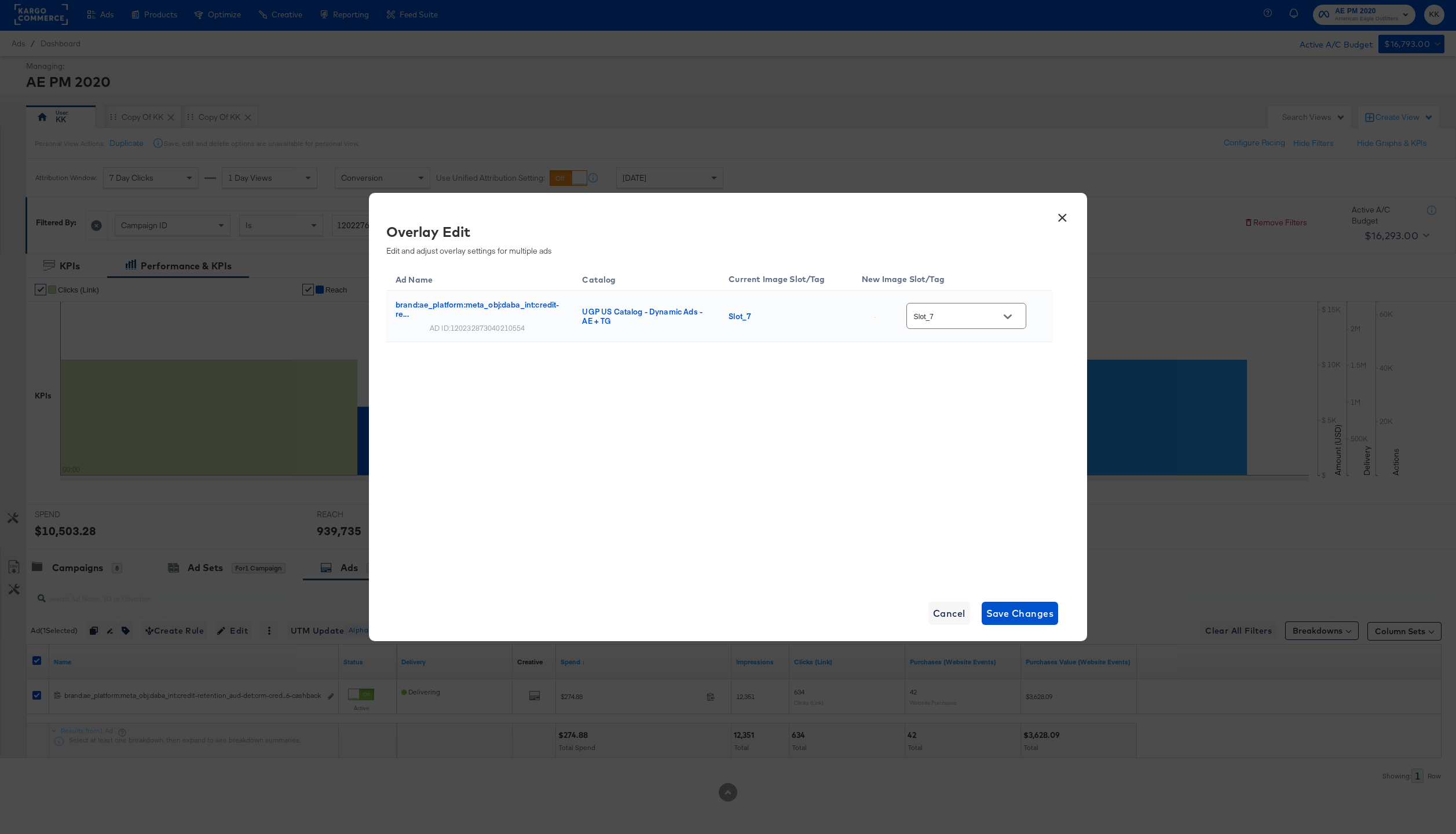
click at [1067, 217] on button "×" at bounding box center [1062, 215] width 21 height 21
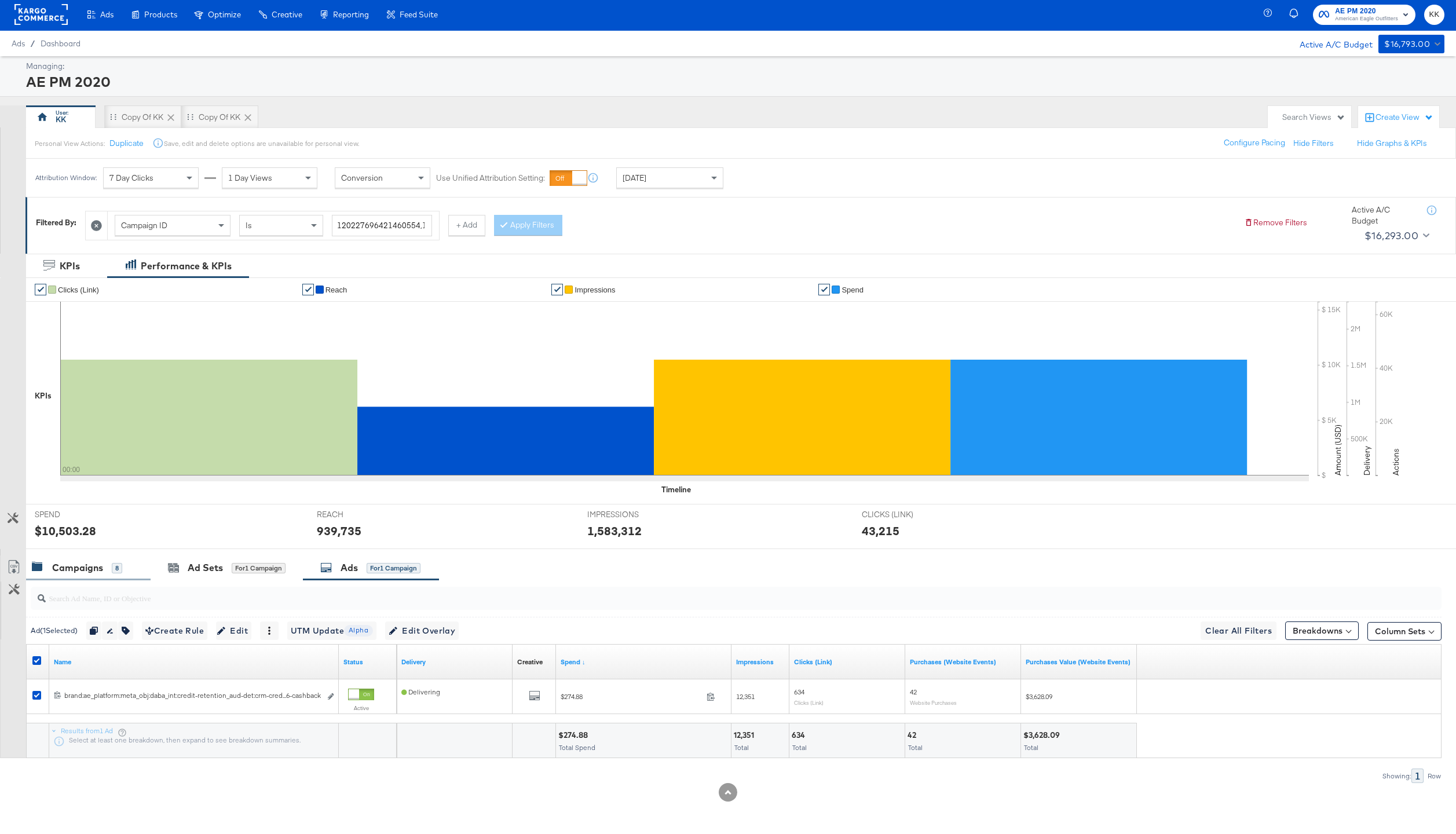
click at [90, 557] on div "Campaigns 8" at bounding box center [88, 568] width 124 height 25
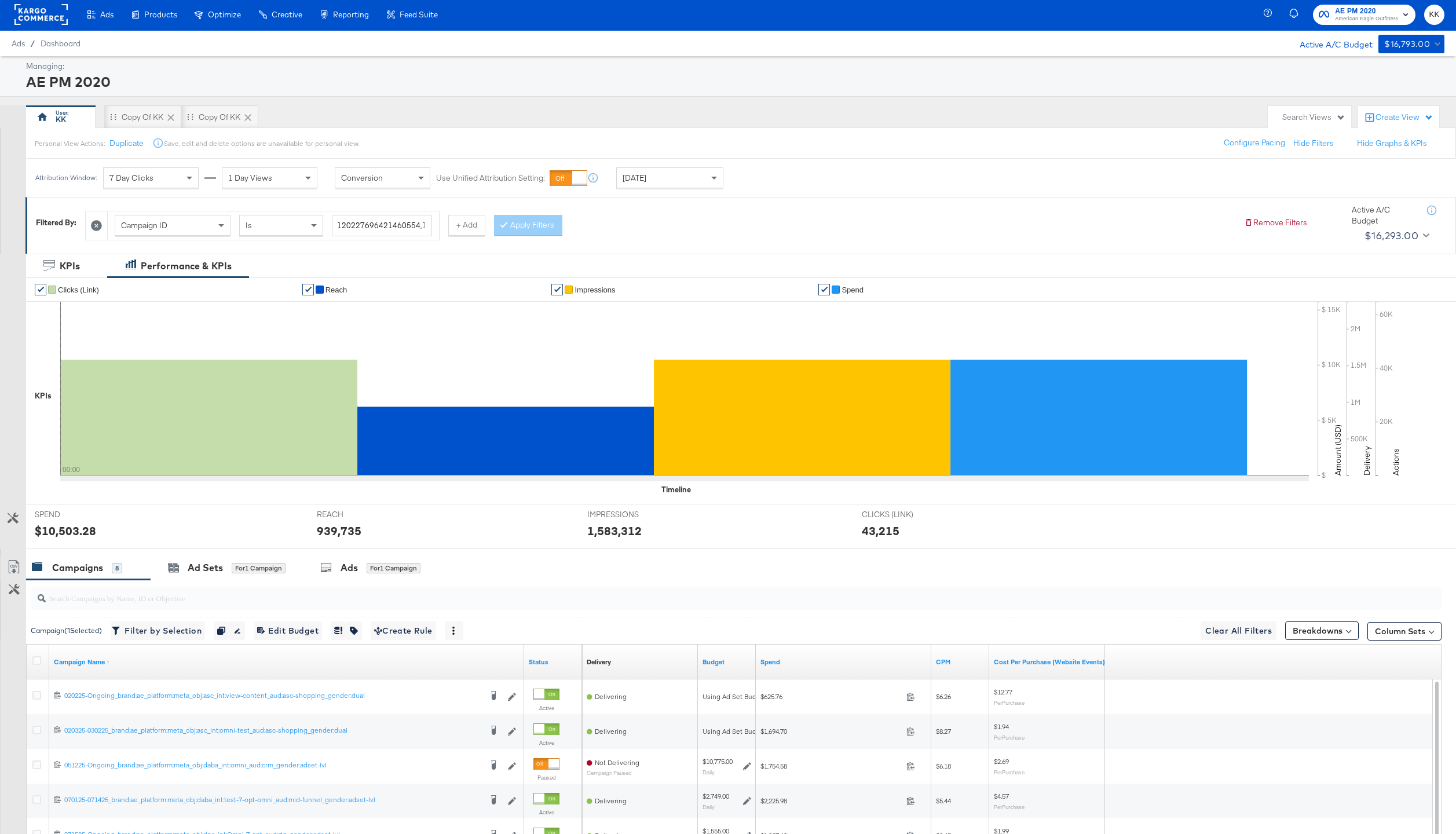
scroll to position [130, 0]
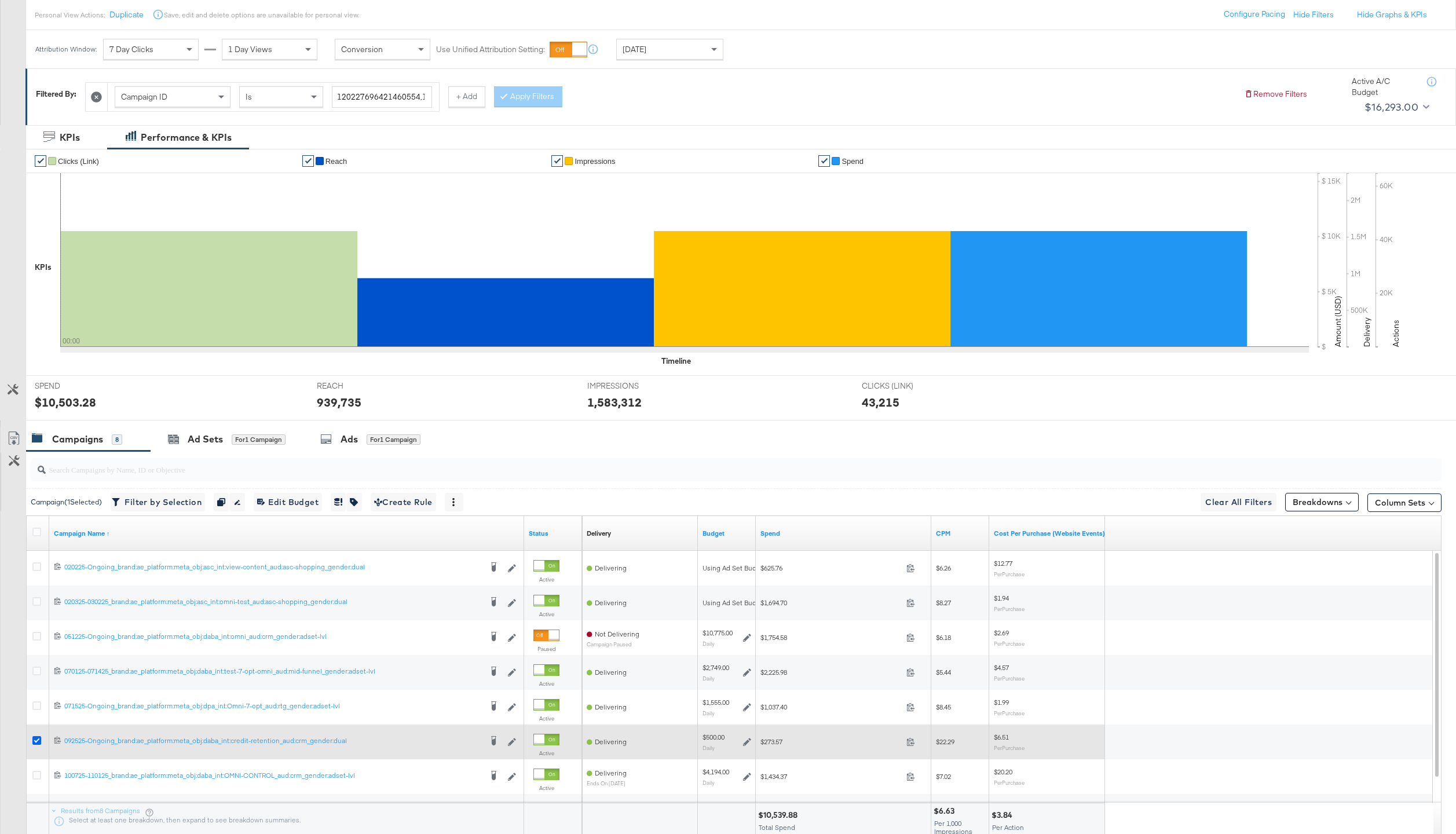
click at [34, 742] on icon at bounding box center [37, 740] width 9 height 9
click at [0, 0] on input "checkbox" at bounding box center [0, 0] width 0 height 0
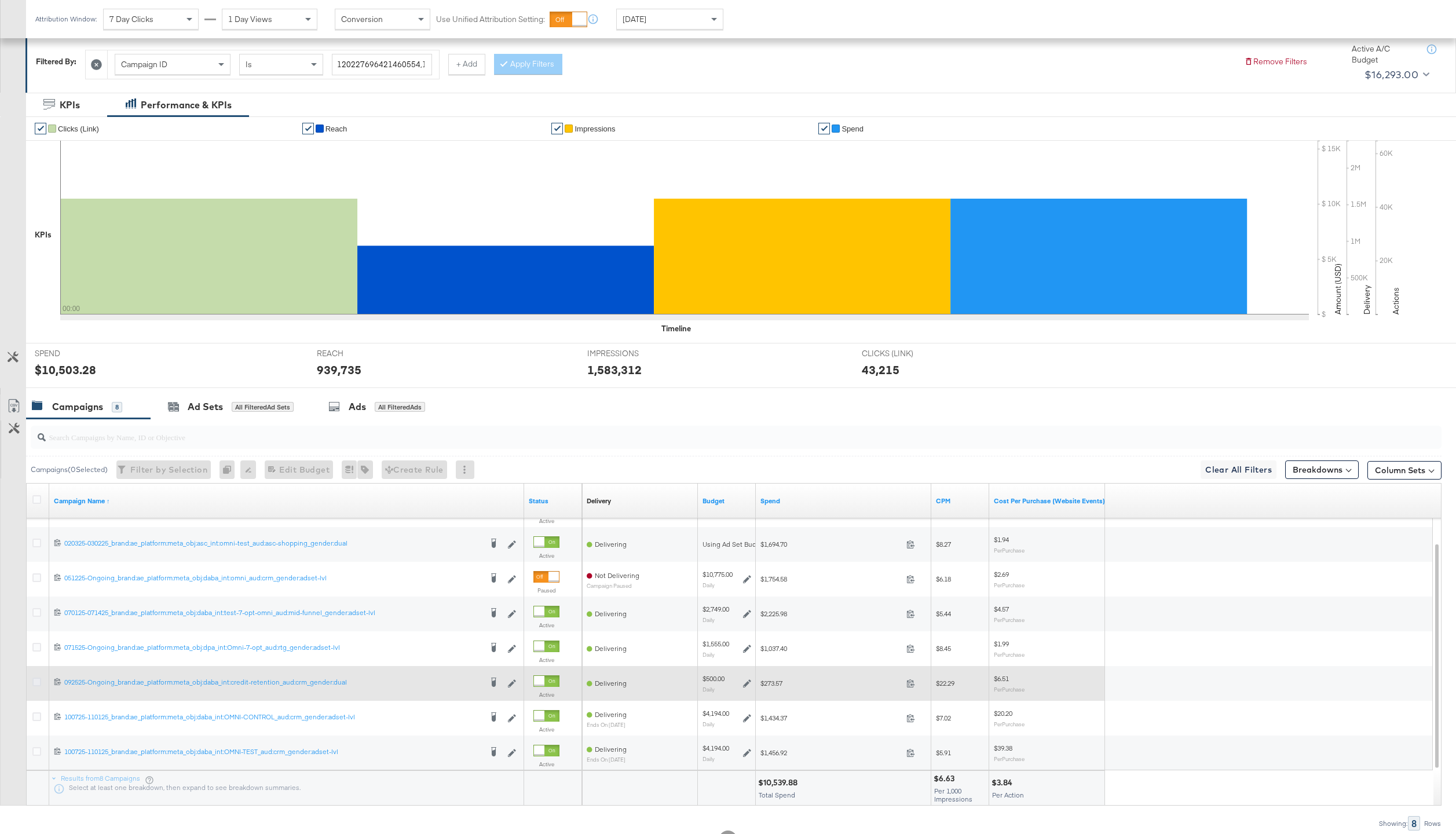
scroll to position [198, 0]
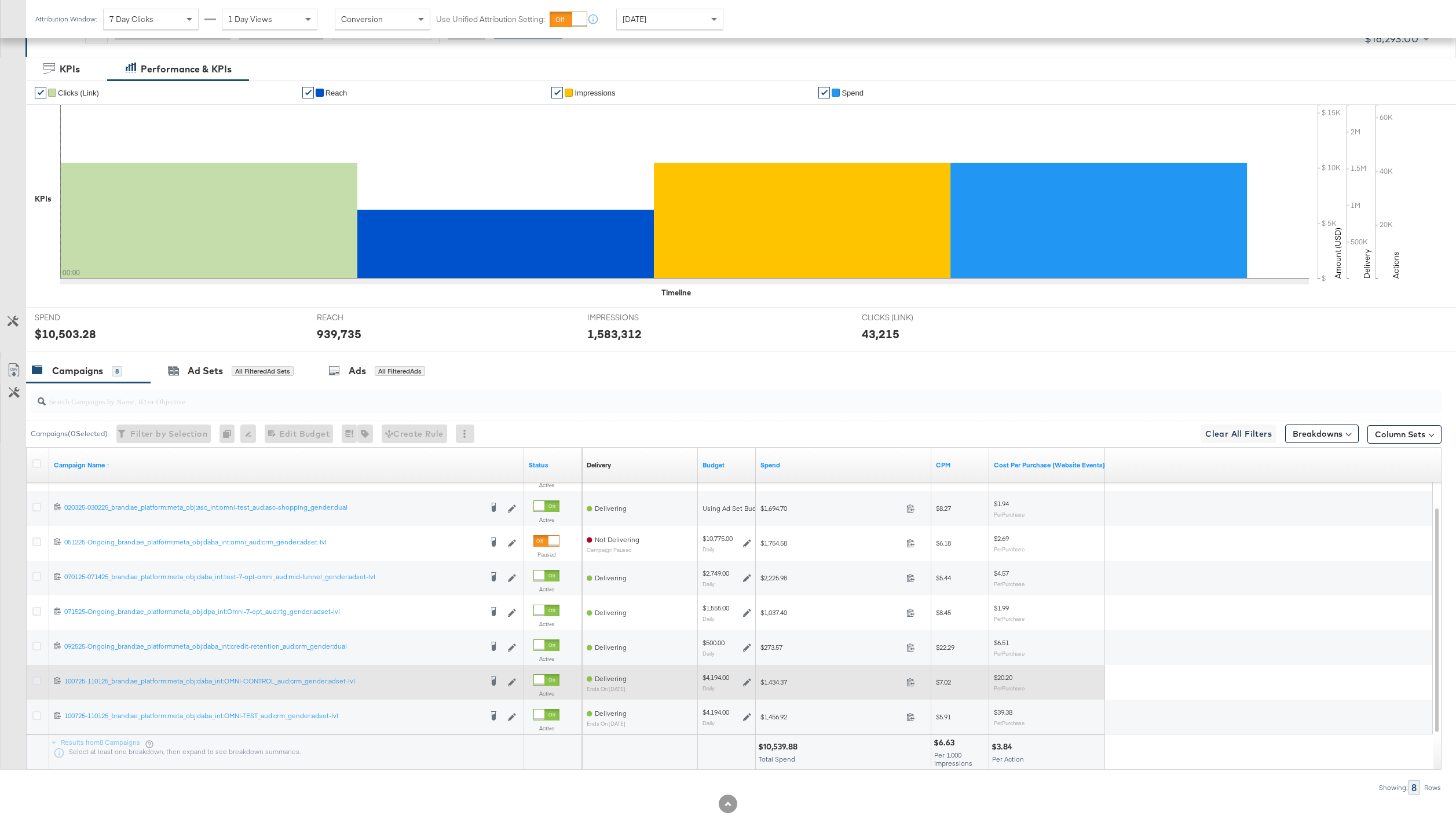
click at [33, 683] on icon at bounding box center [37, 680] width 9 height 9
click at [0, 0] on input "checkbox" at bounding box center [0, 0] width 0 height 0
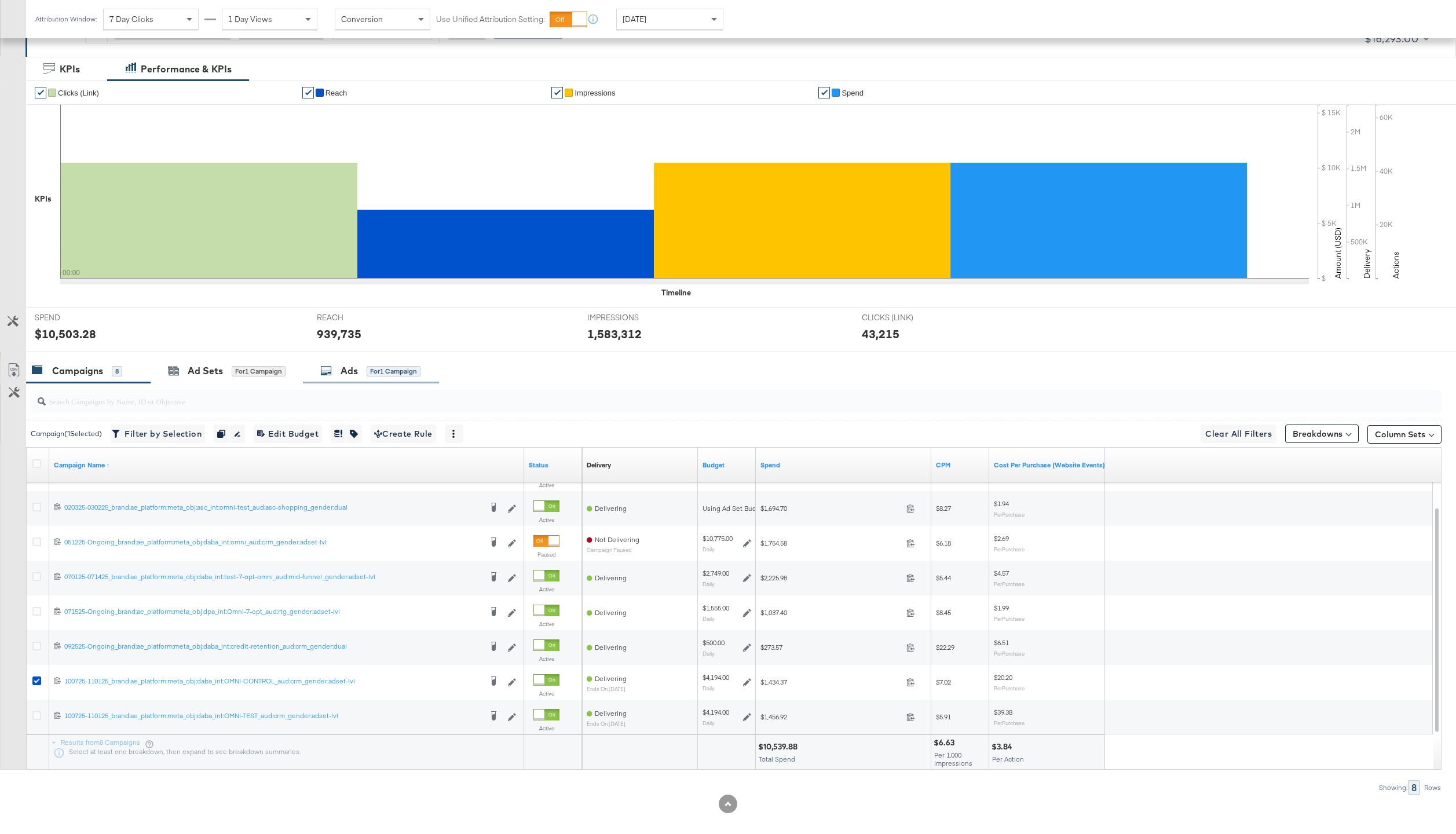
click at [401, 361] on div "Ads for 1 Campaign" at bounding box center [371, 371] width 136 height 25
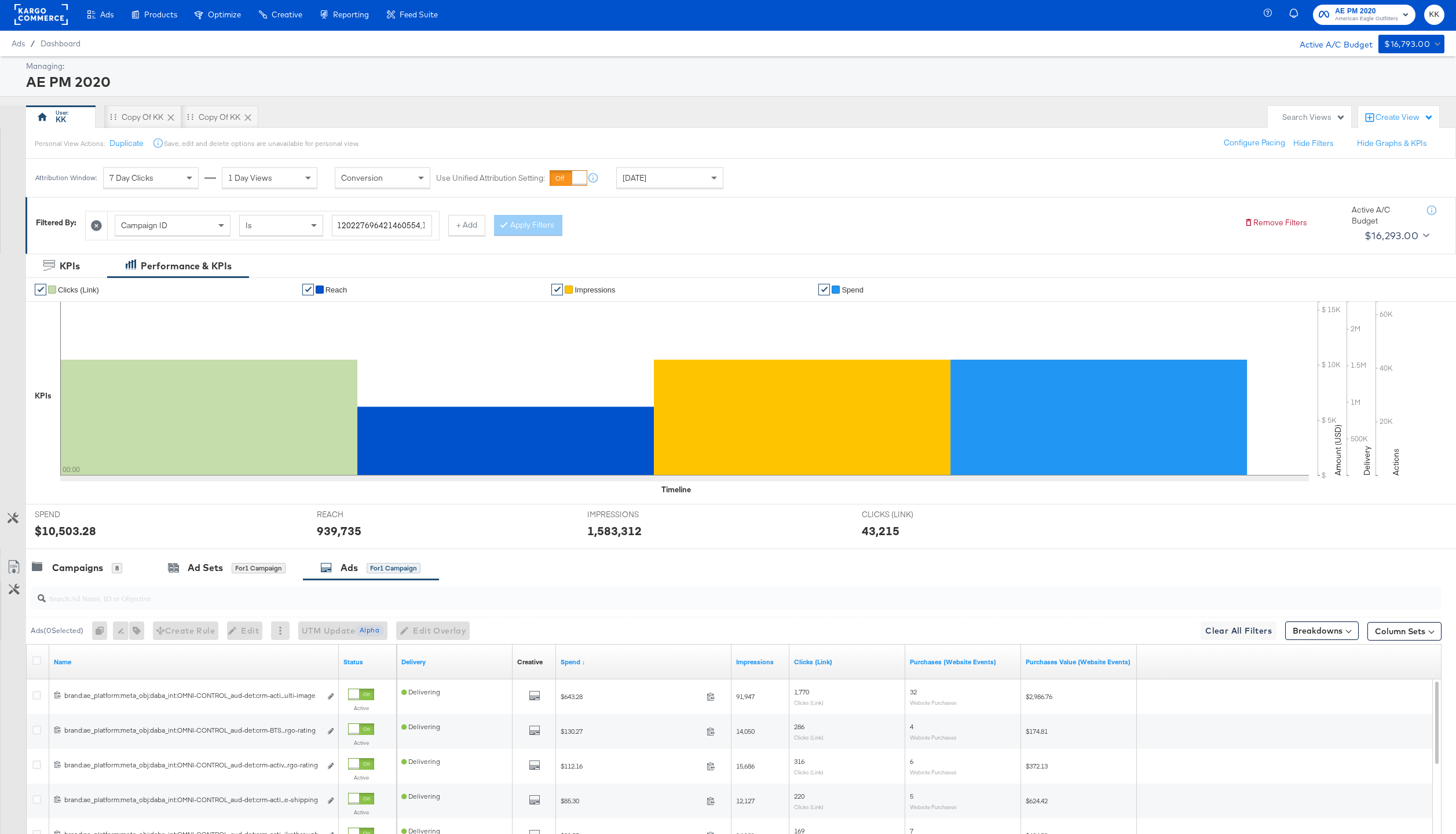
scroll to position [149, 0]
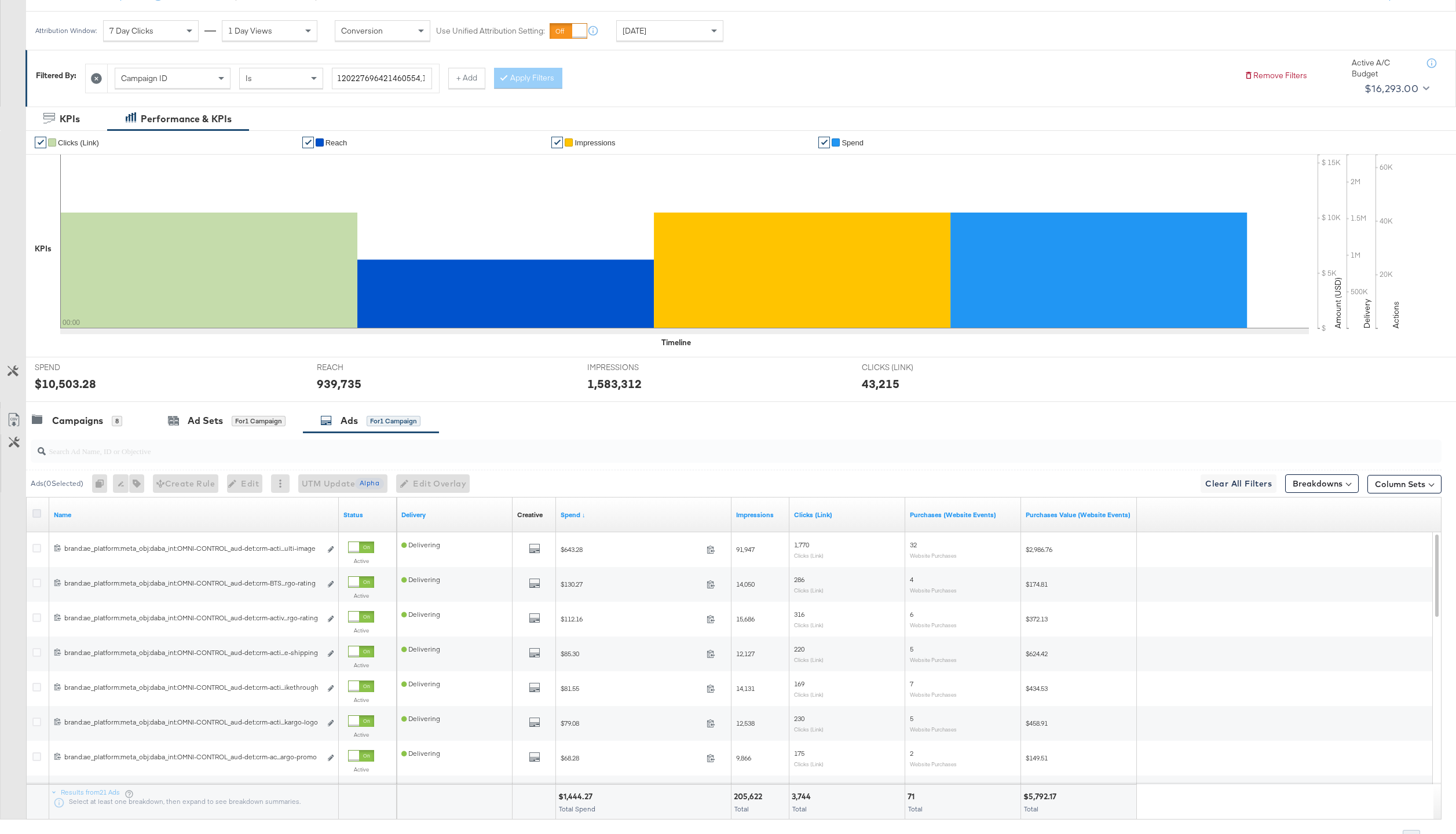
click at [35, 517] on icon at bounding box center [37, 513] width 9 height 9
click at [0, 0] on input "checkbox" at bounding box center [0, 0] width 0 height 0
click at [420, 486] on span "Edit Overlay Edit overlays for 21 ads" at bounding box center [429, 483] width 67 height 14
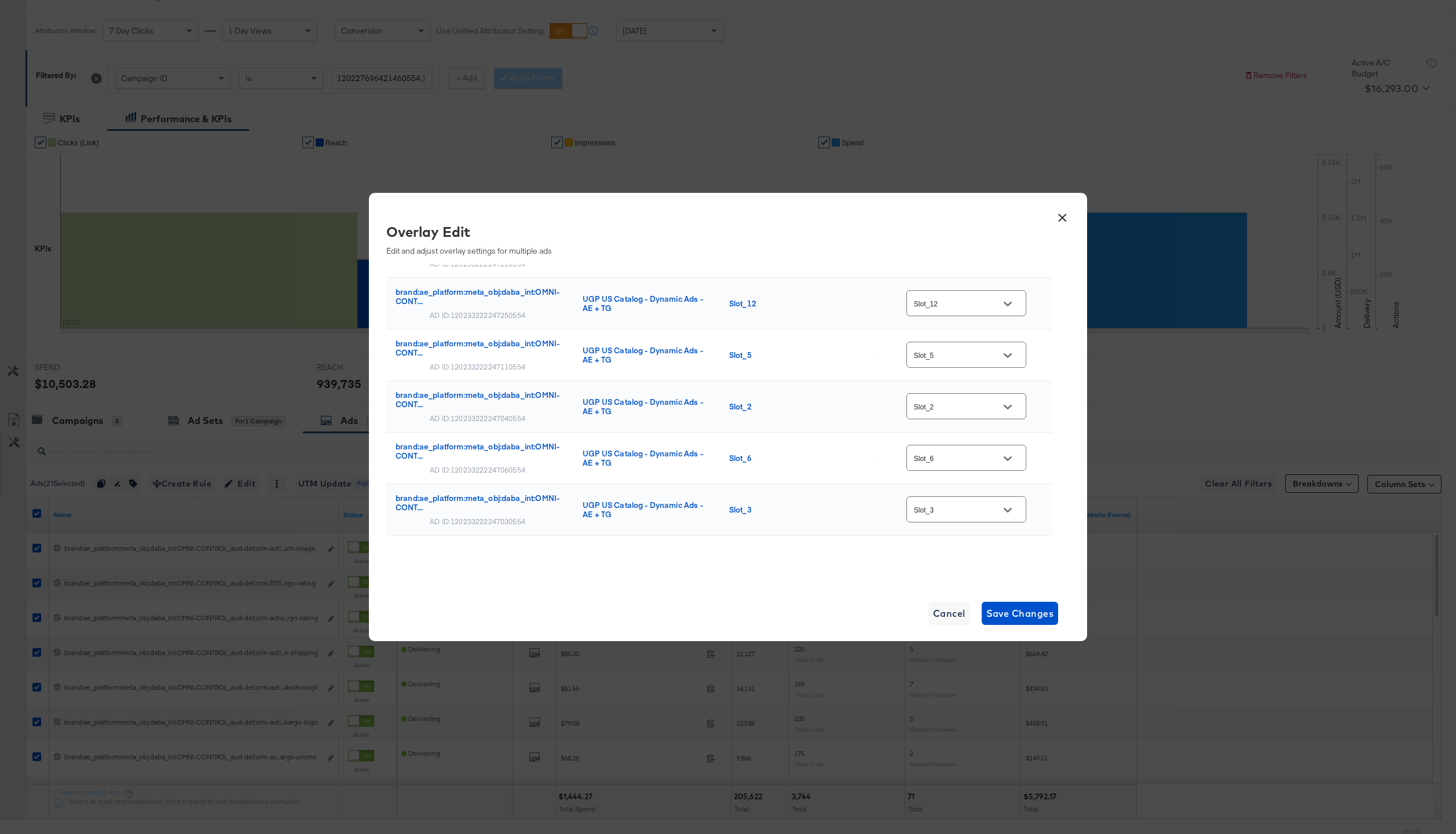
scroll to position [848, 0]
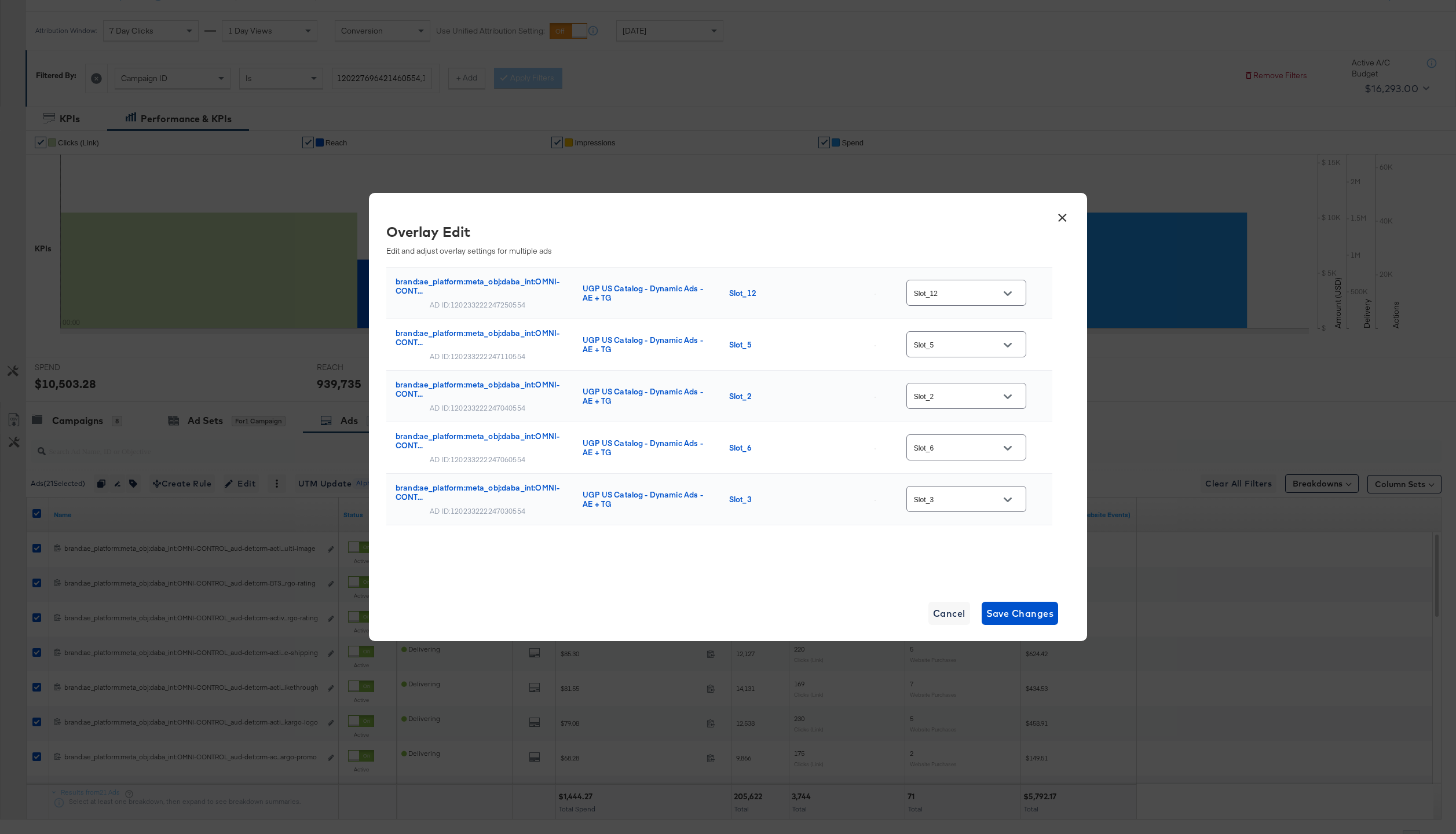
click at [1062, 216] on button "×" at bounding box center [1062, 215] width 21 height 21
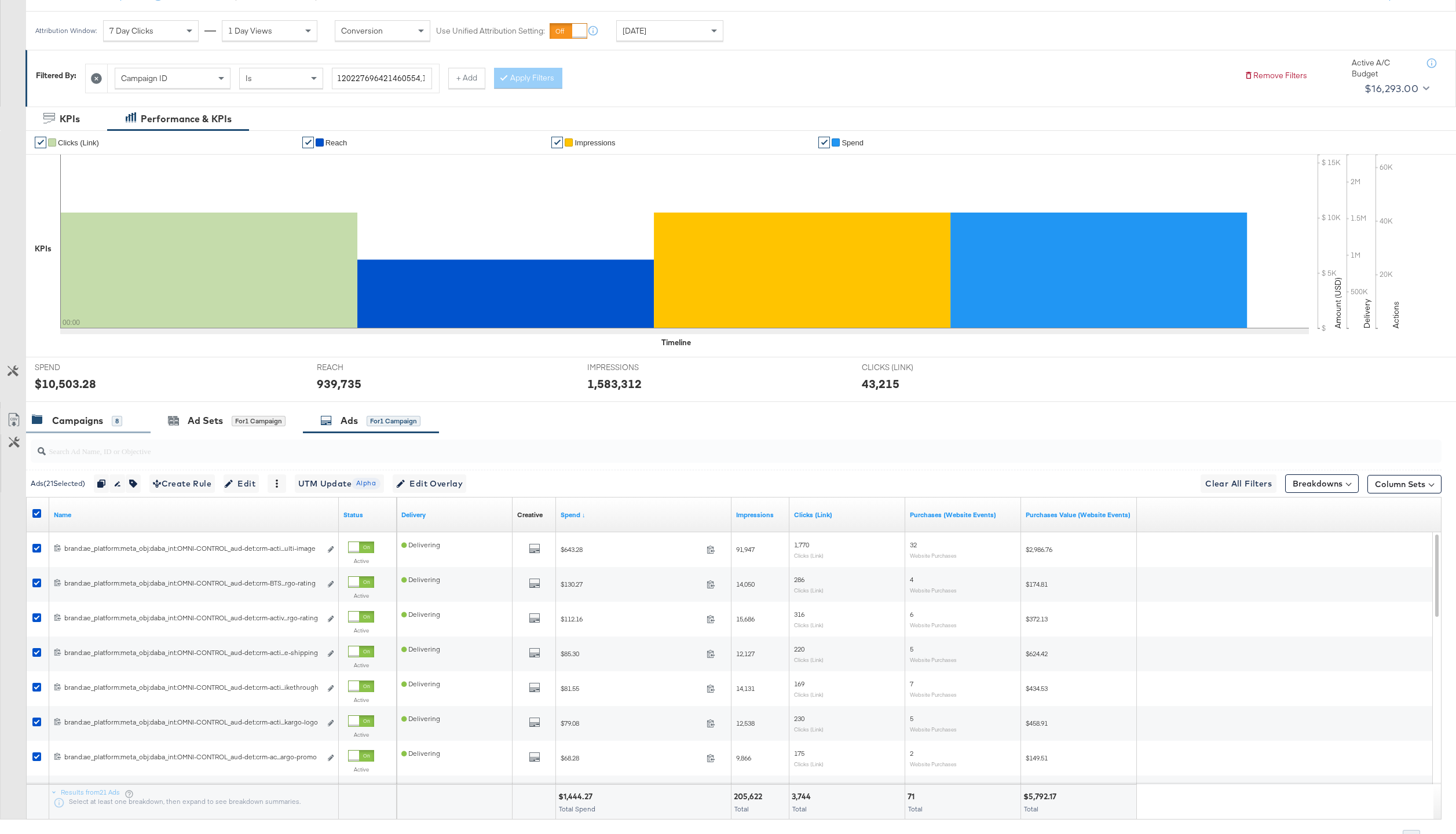
click at [92, 410] on div "Campaigns 8" at bounding box center [88, 420] width 124 height 25
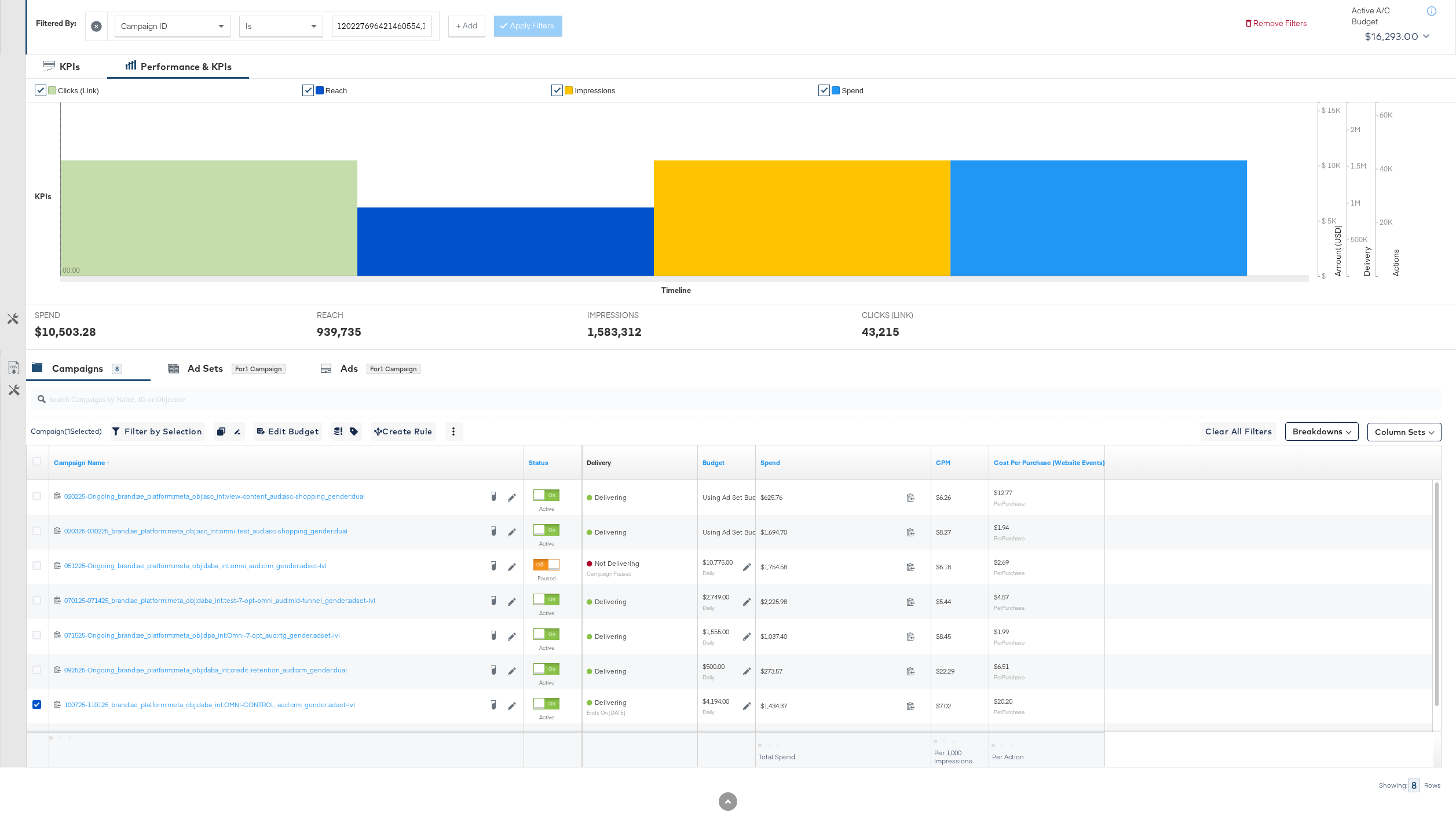
scroll to position [210, 0]
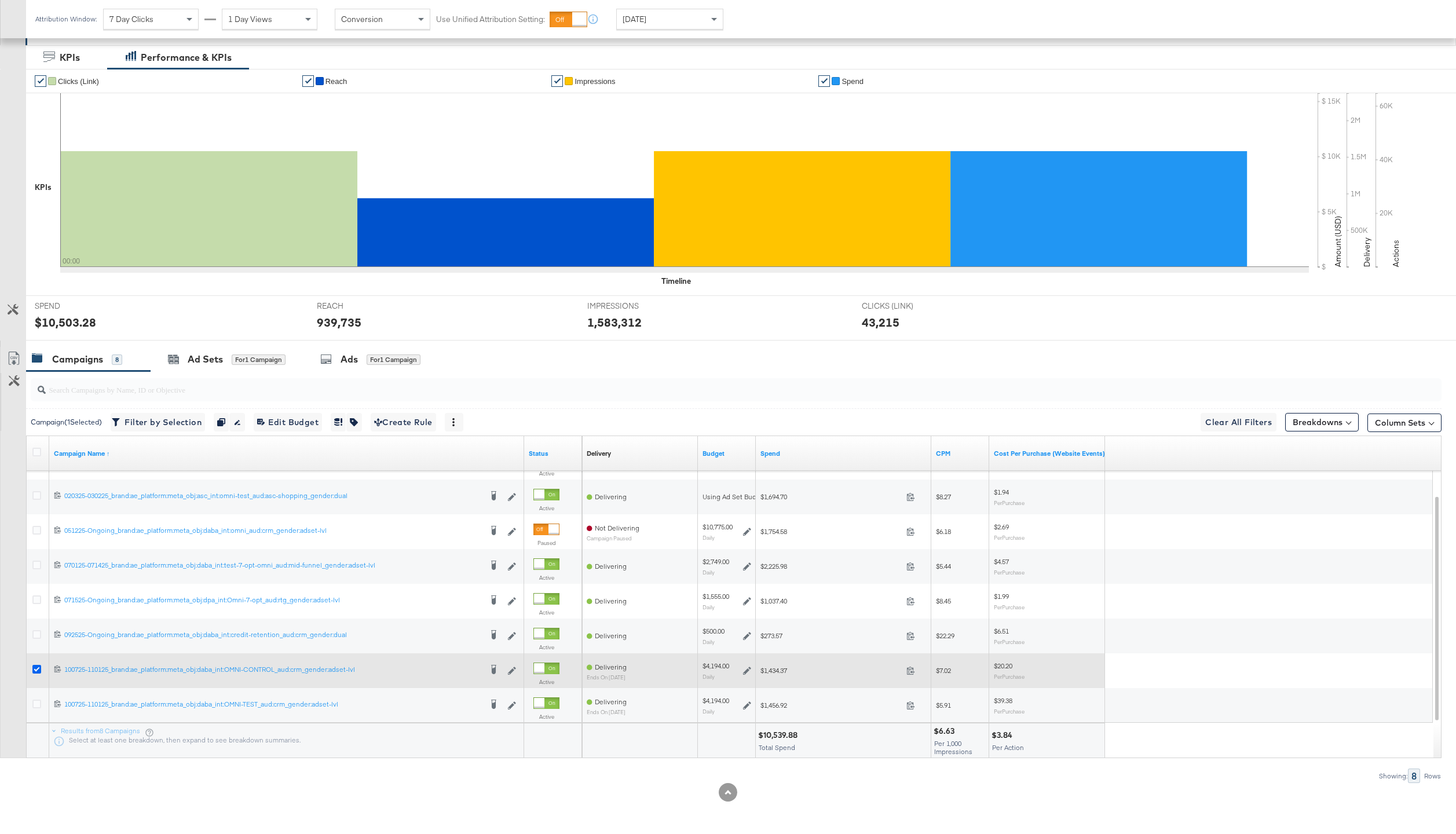
click at [38, 669] on icon at bounding box center [37, 669] width 9 height 9
click at [0, 0] on input "checkbox" at bounding box center [0, 0] width 0 height 0
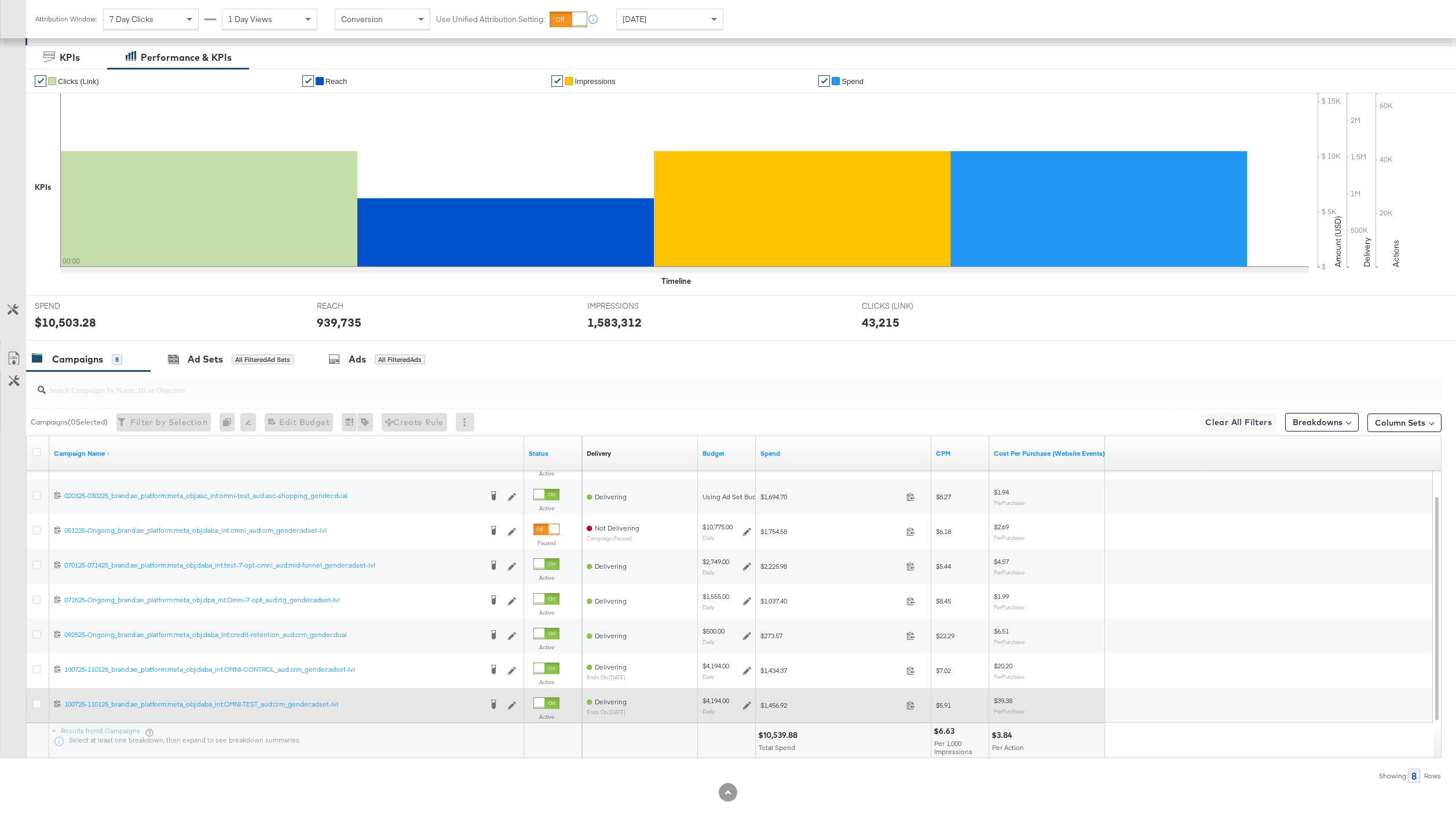
click at [37, 709] on div at bounding box center [39, 705] width 12 height 12
click at [35, 704] on icon at bounding box center [37, 704] width 9 height 9
click at [0, 0] on input "checkbox" at bounding box center [0, 0] width 0 height 0
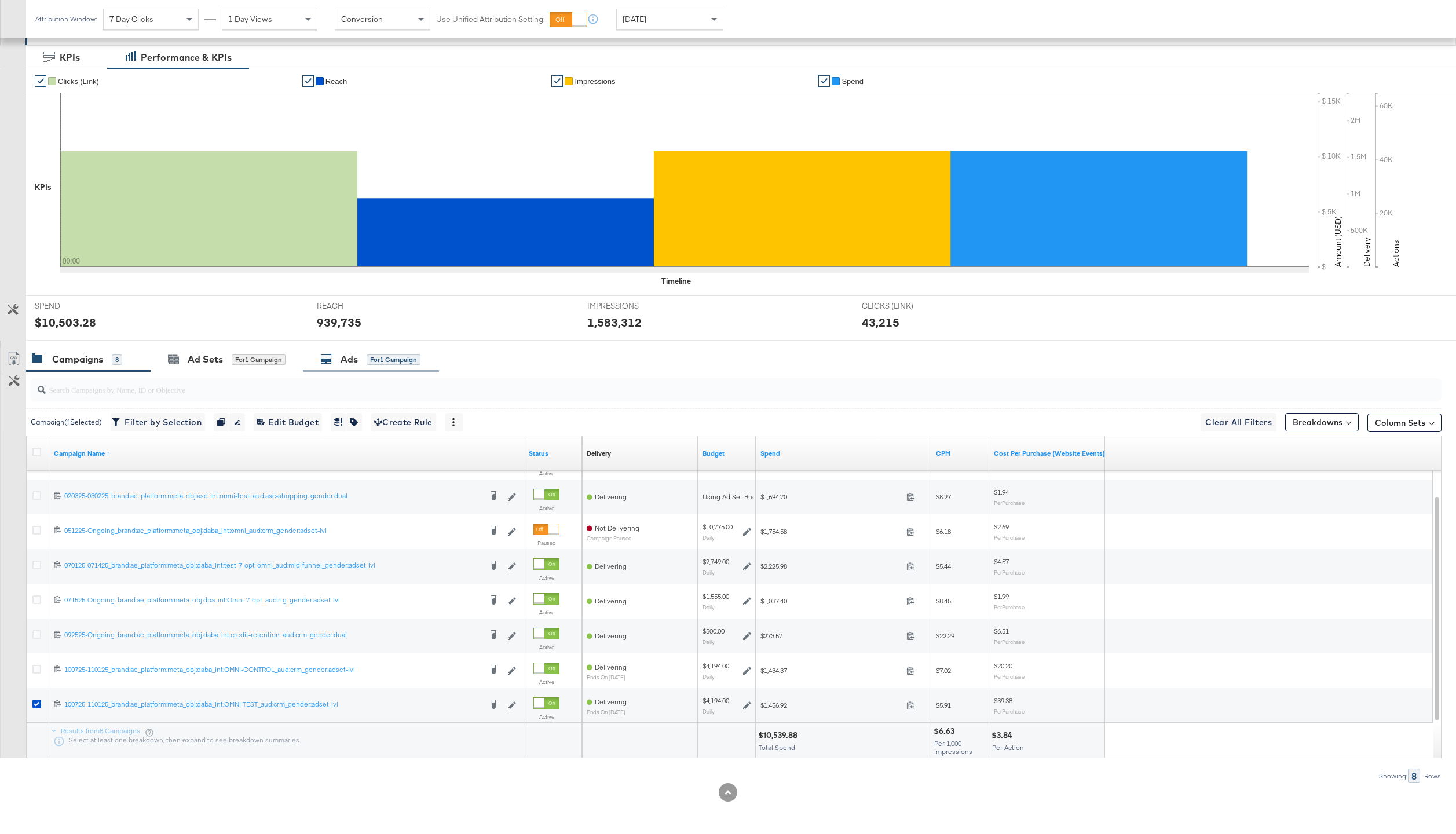
click at [378, 354] on span "for 1 Campaign" at bounding box center [393, 359] width 54 height 11
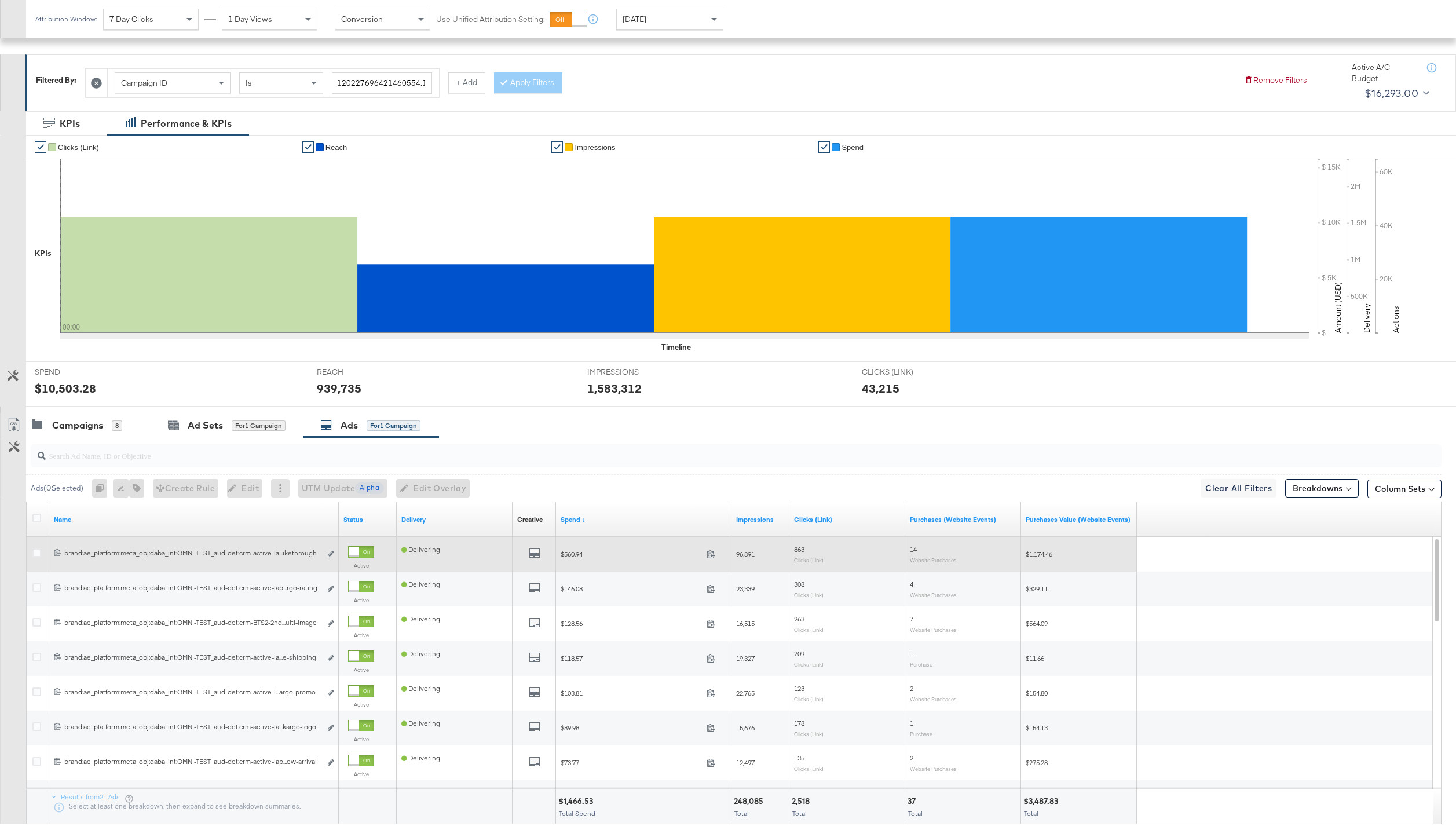
scroll to position [166, 0]
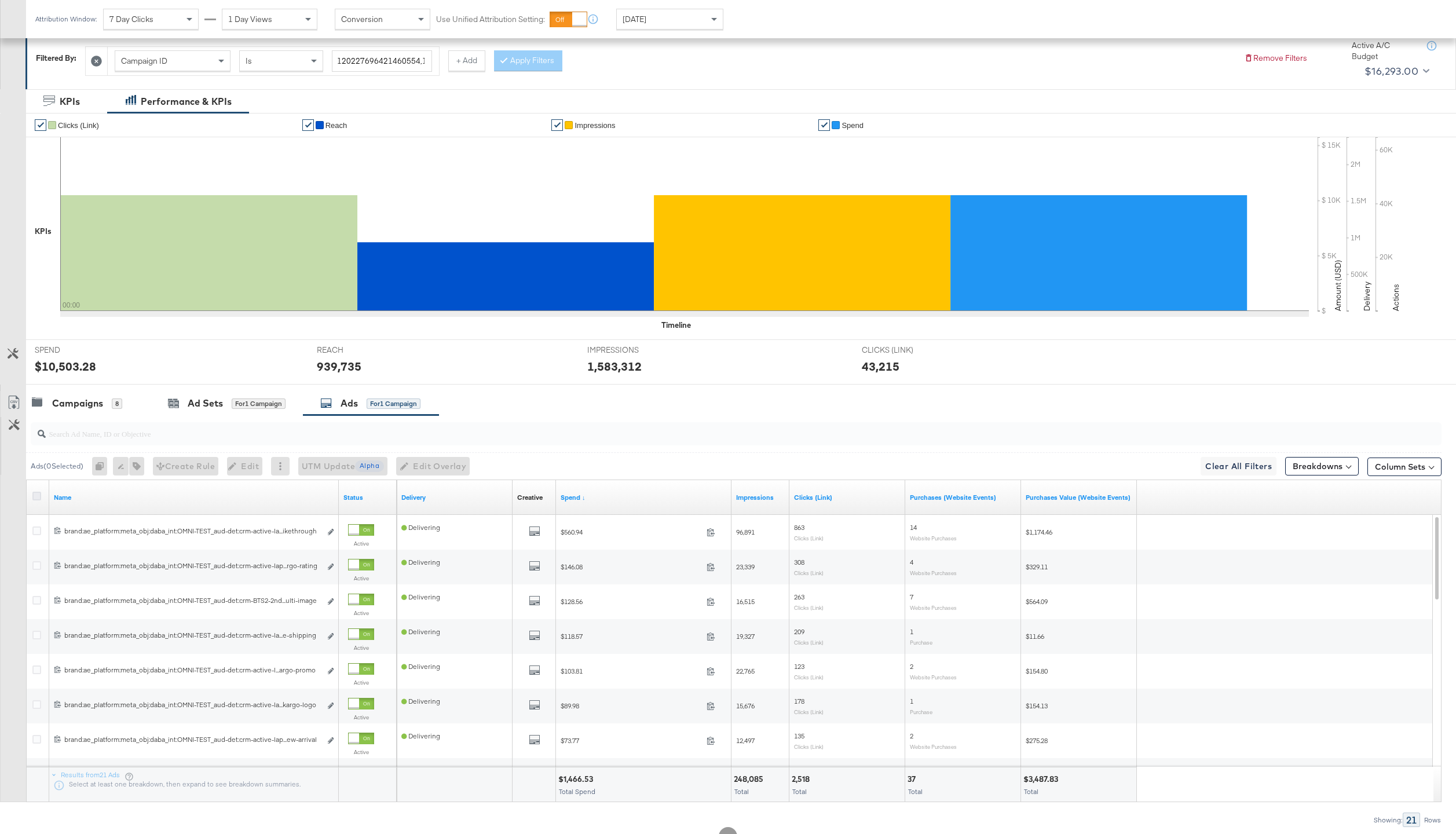
click at [32, 499] on icon at bounding box center [37, 496] width 9 height 9
click at [0, 0] on input "checkbox" at bounding box center [0, 0] width 0 height 0
click at [438, 455] on div "Ads ( 21 Selected) Duplicate 21 ads Rename 21 ads Tags for 21 campaigns Create …" at bounding box center [733, 466] width 1415 height 27
click at [447, 457] on button "Edit Overlay Edit overlays for 21 ads" at bounding box center [429, 466] width 73 height 19
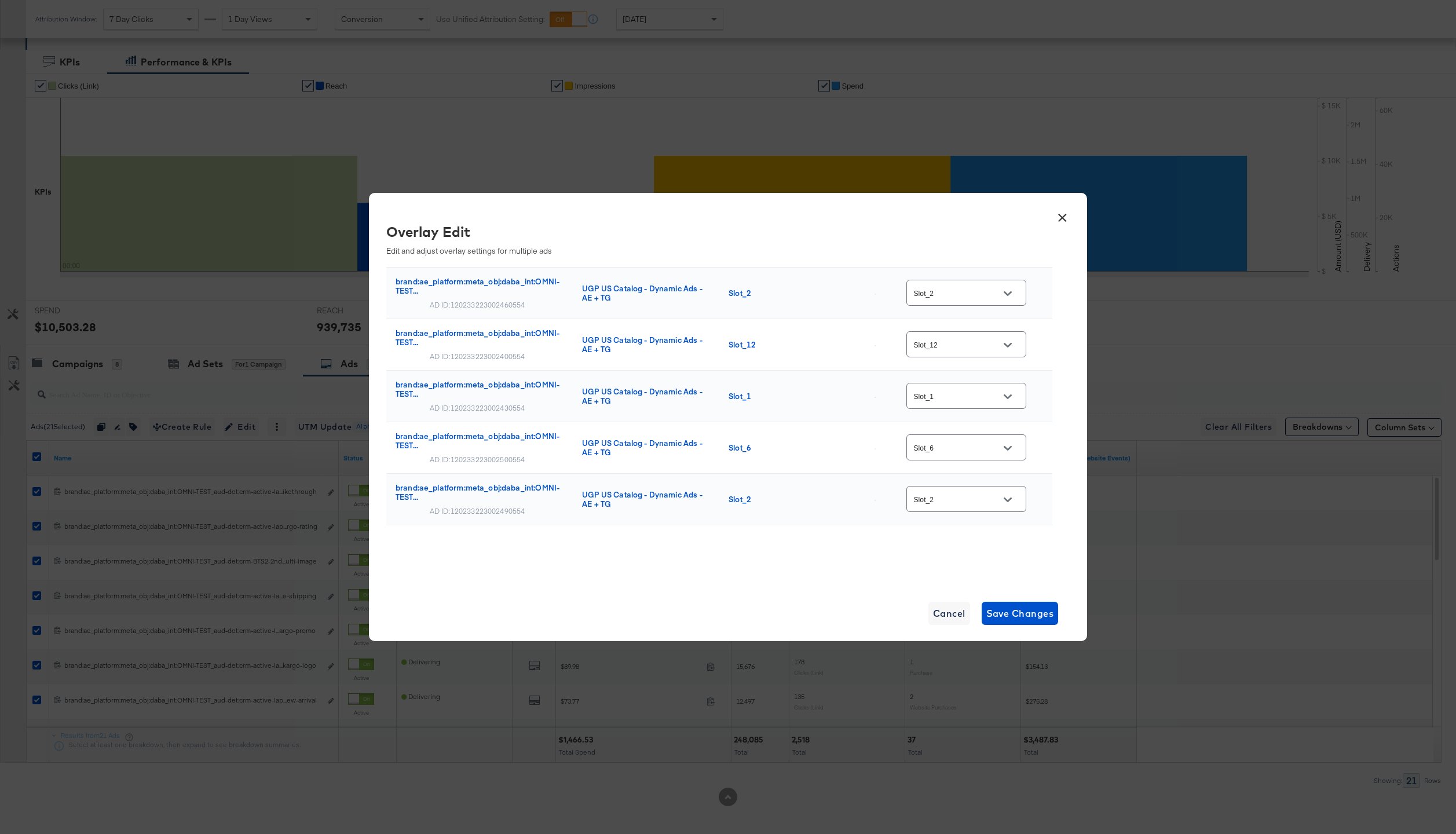
scroll to position [210, 0]
click at [1063, 218] on button "×" at bounding box center [1062, 215] width 21 height 21
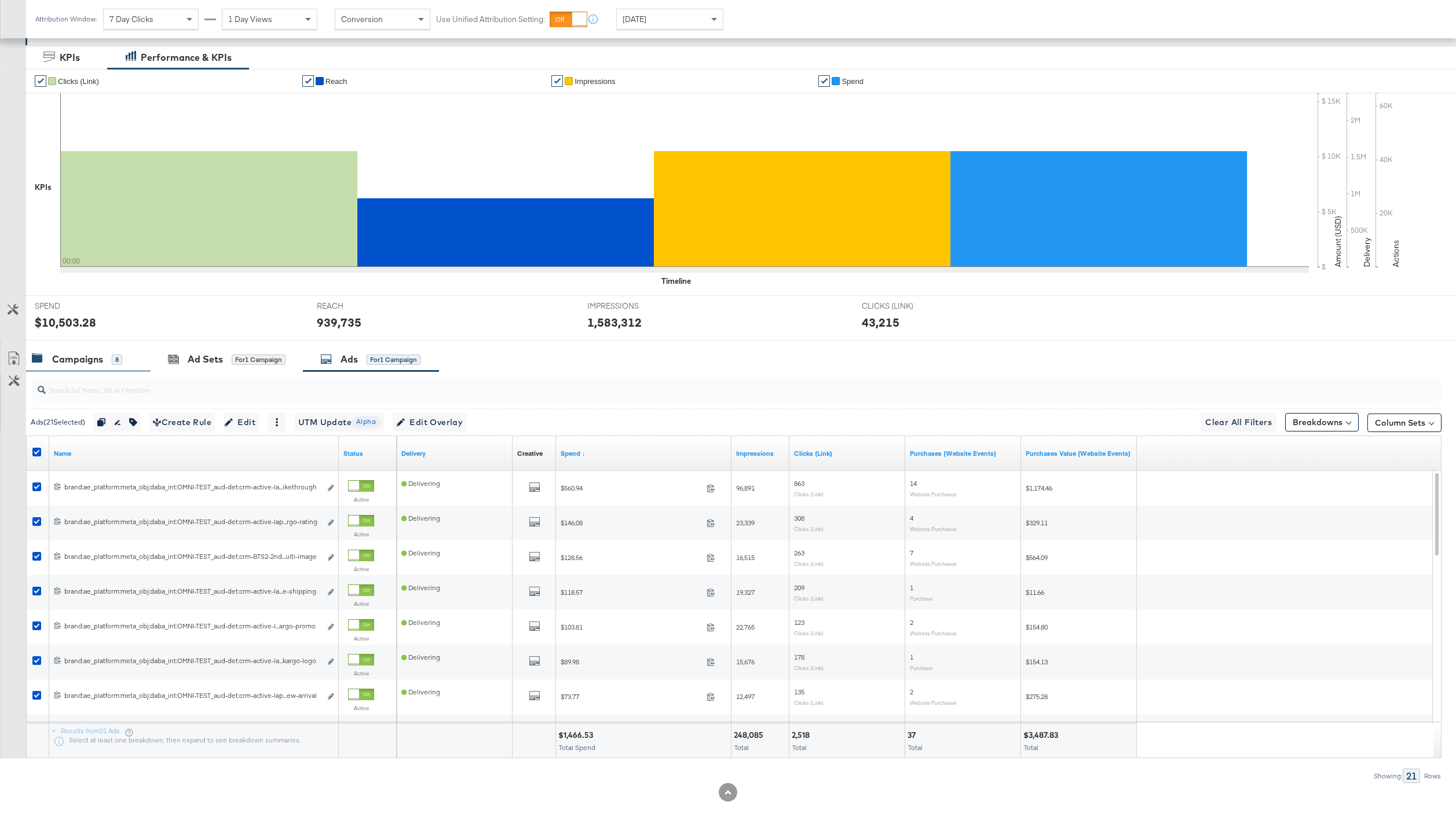
click at [72, 365] on div "Campaigns" at bounding box center [78, 359] width 51 height 13
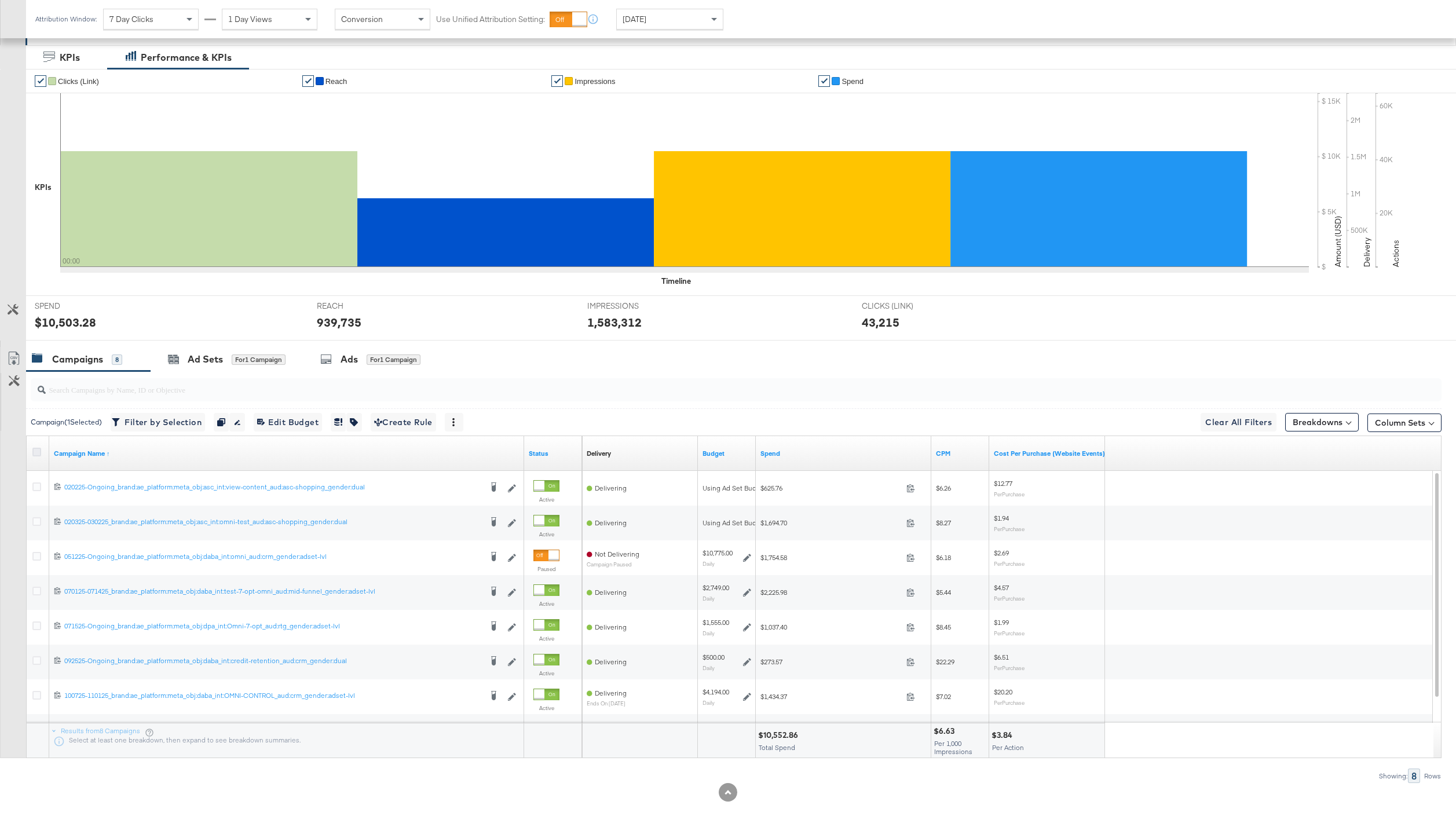
click at [38, 449] on icon at bounding box center [37, 452] width 9 height 9
click at [0, 0] on input "checkbox" at bounding box center [0, 0] width 0 height 0
click at [38, 449] on icon at bounding box center [37, 452] width 9 height 9
click at [0, 0] on input "checkbox" at bounding box center [0, 0] width 0 height 0
click at [371, 370] on div "Ads All Filtered Ads" at bounding box center [379, 359] width 136 height 25
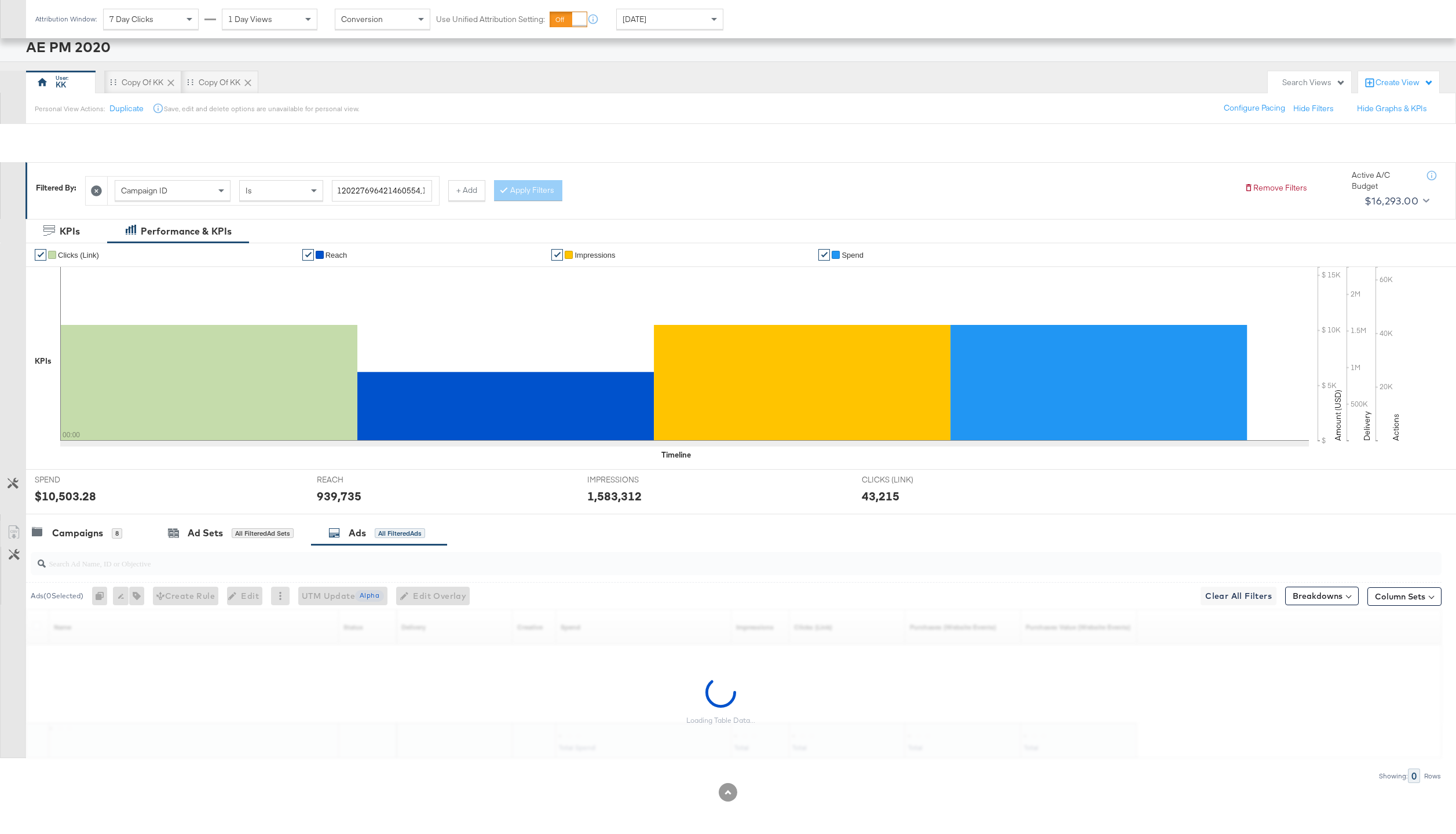
scroll to position [37, 0]
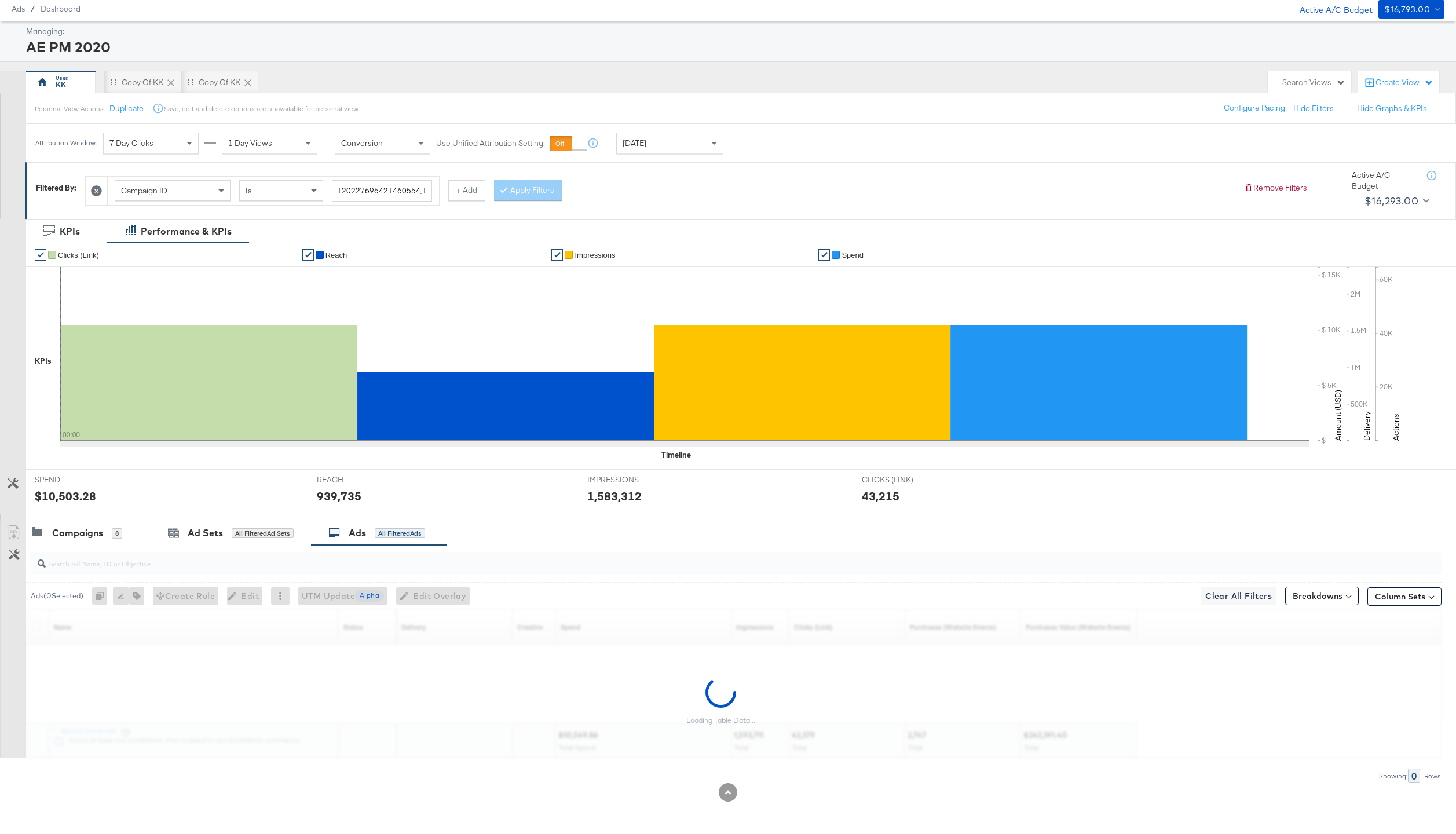
click at [205, 564] on input "search" at bounding box center [678, 558] width 1264 height 22
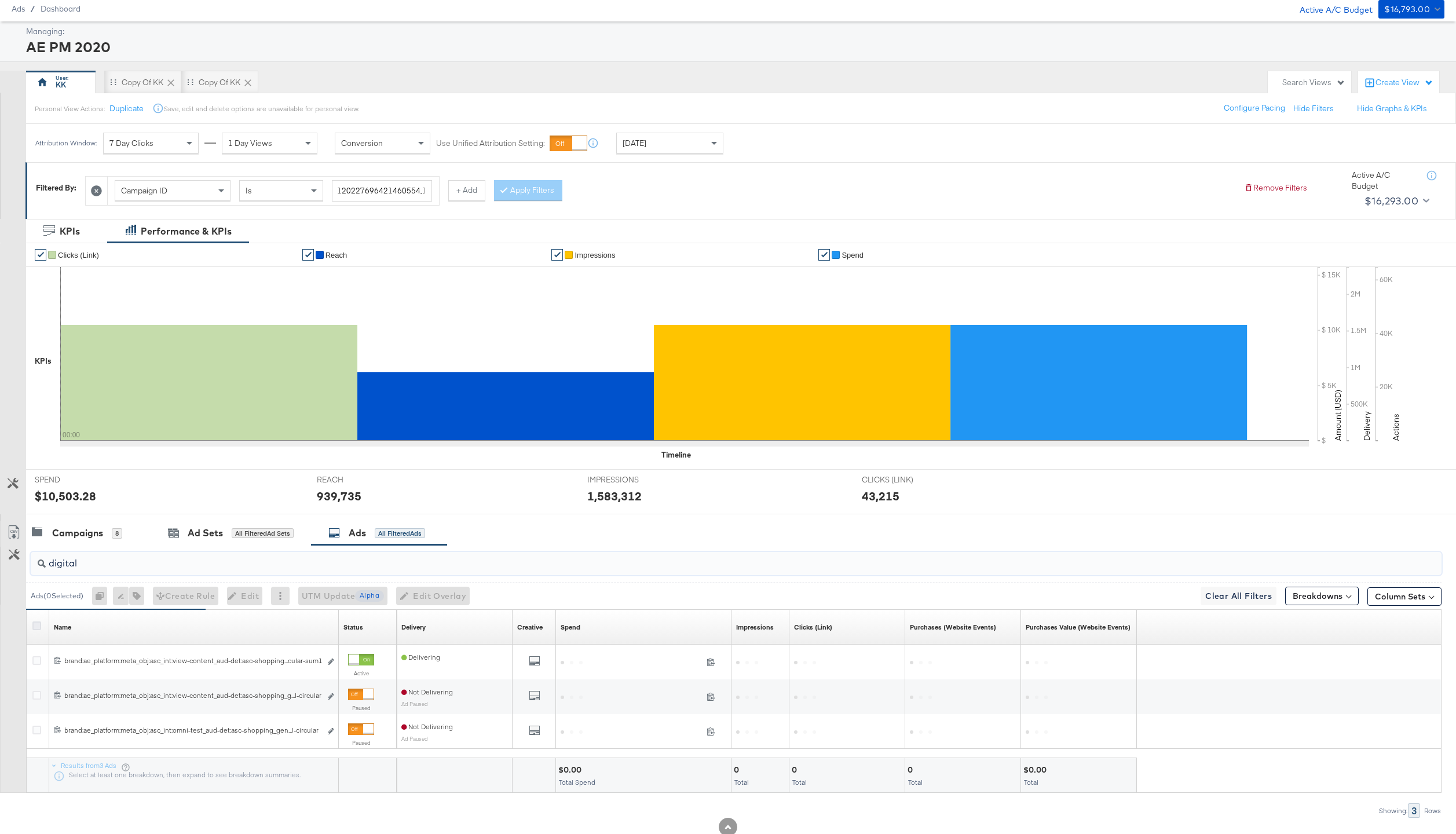
type input "digital"
click at [34, 626] on icon at bounding box center [37, 626] width 9 height 9
click at [0, 0] on input "checkbox" at bounding box center [0, 0] width 0 height 0
click at [438, 598] on span "Edit Overlay Edit overlays for 3 ads" at bounding box center [426, 596] width 67 height 14
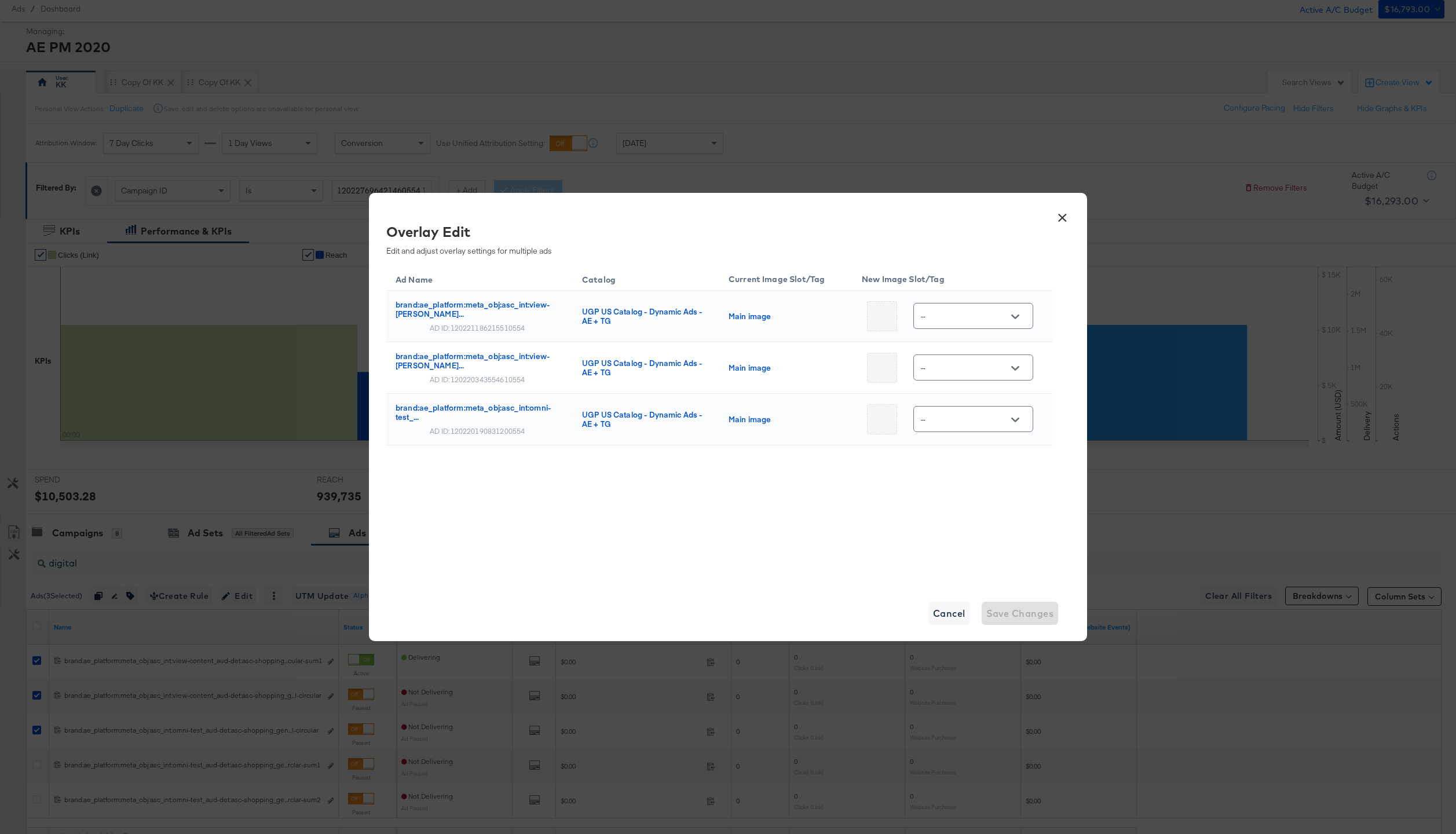
click at [1061, 214] on button "×" at bounding box center [1062, 215] width 21 height 21
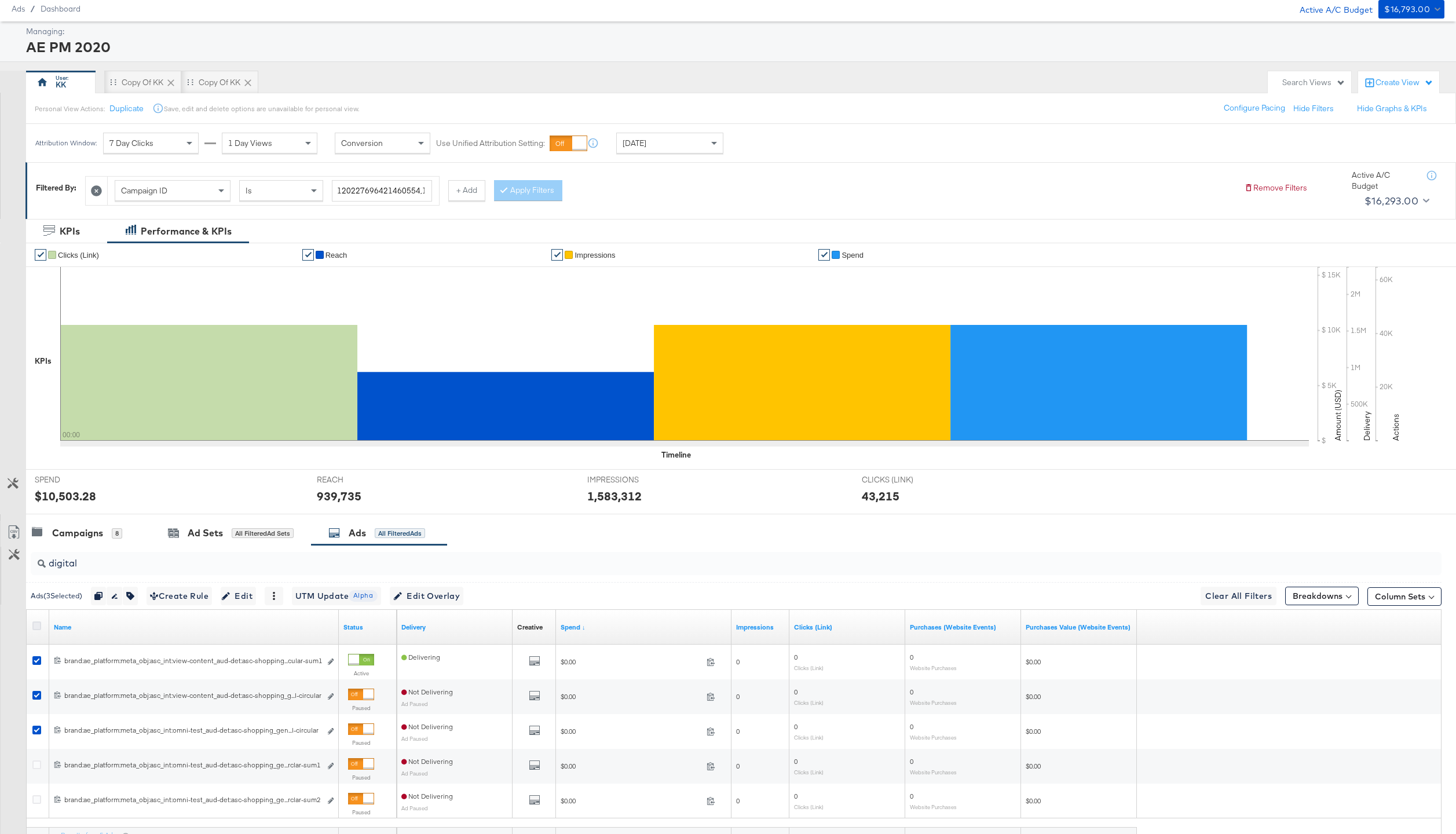
click at [37, 626] on icon at bounding box center [37, 626] width 9 height 9
click at [0, 0] on input "checkbox" at bounding box center [0, 0] width 0 height 0
click at [37, 626] on icon at bounding box center [37, 626] width 9 height 9
click at [0, 0] on input "checkbox" at bounding box center [0, 0] width 0 height 0
